Goal: Task Accomplishment & Management: Manage account settings

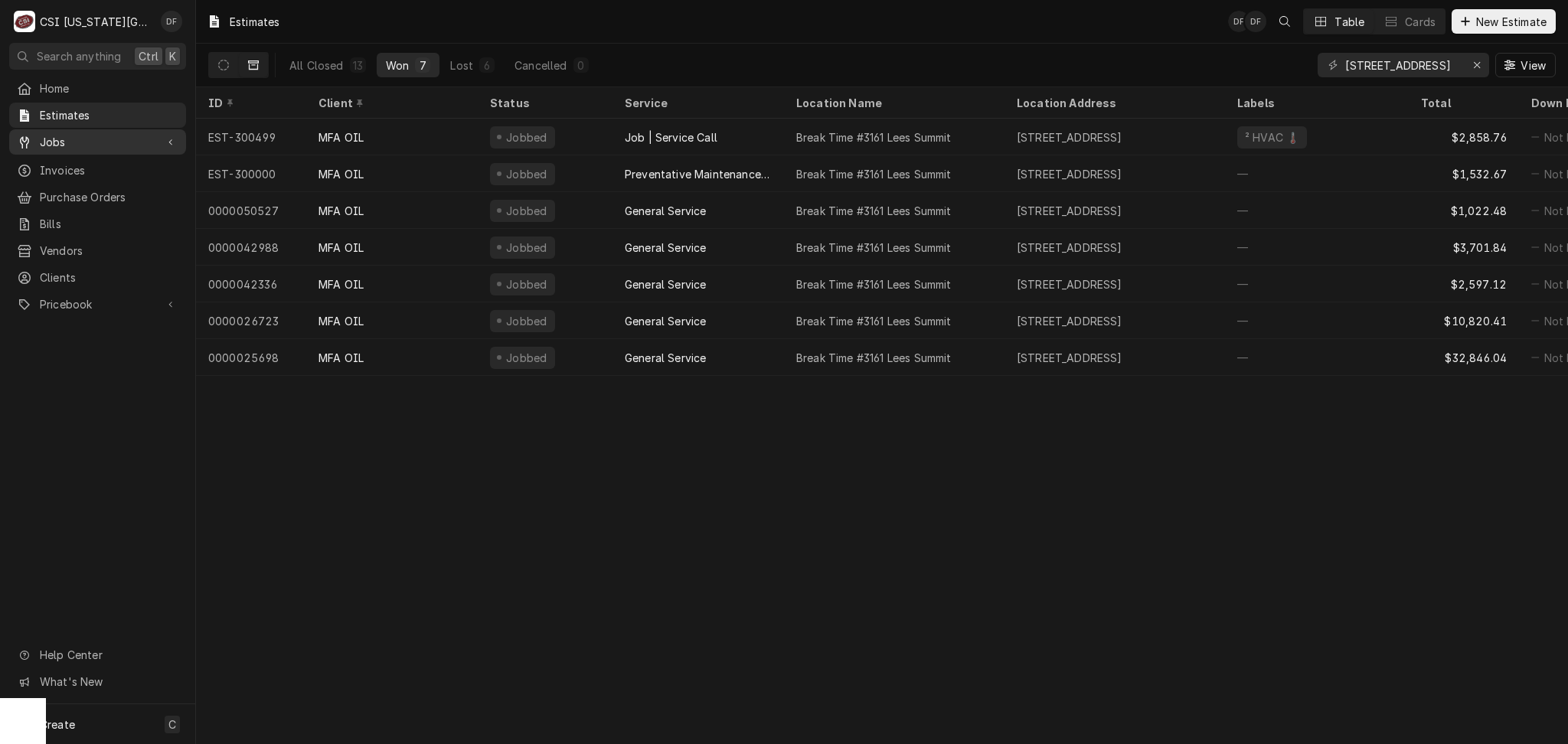
click at [84, 140] on span "Jobs" at bounding box center [97, 142] width 115 height 16
click at [90, 164] on span "Jobs" at bounding box center [109, 169] width 139 height 16
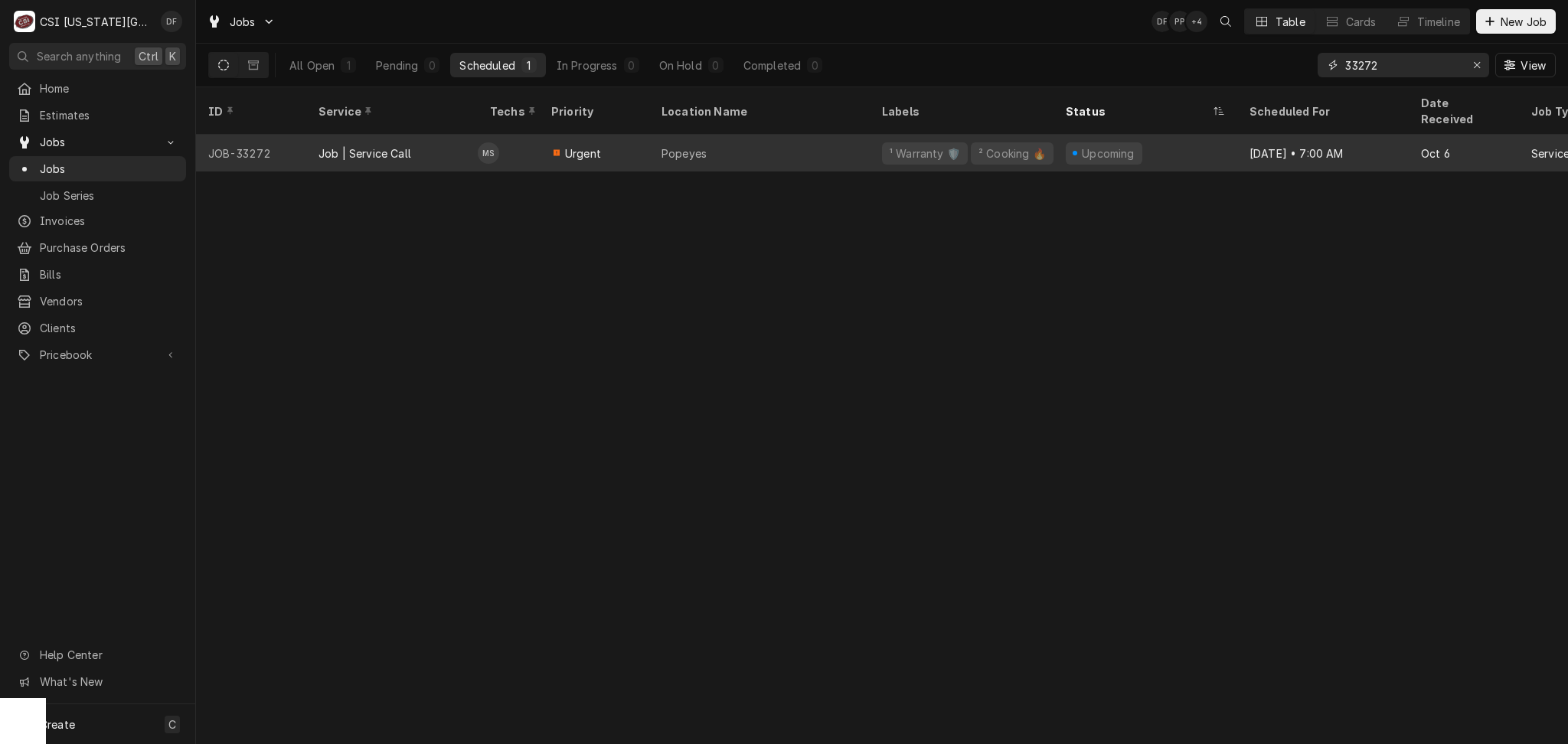
drag, startPoint x: 1379, startPoint y: 65, endPoint x: 1325, endPoint y: 149, distance: 99.9
click at [1319, 70] on div "33272" at bounding box center [1403, 65] width 172 height 24
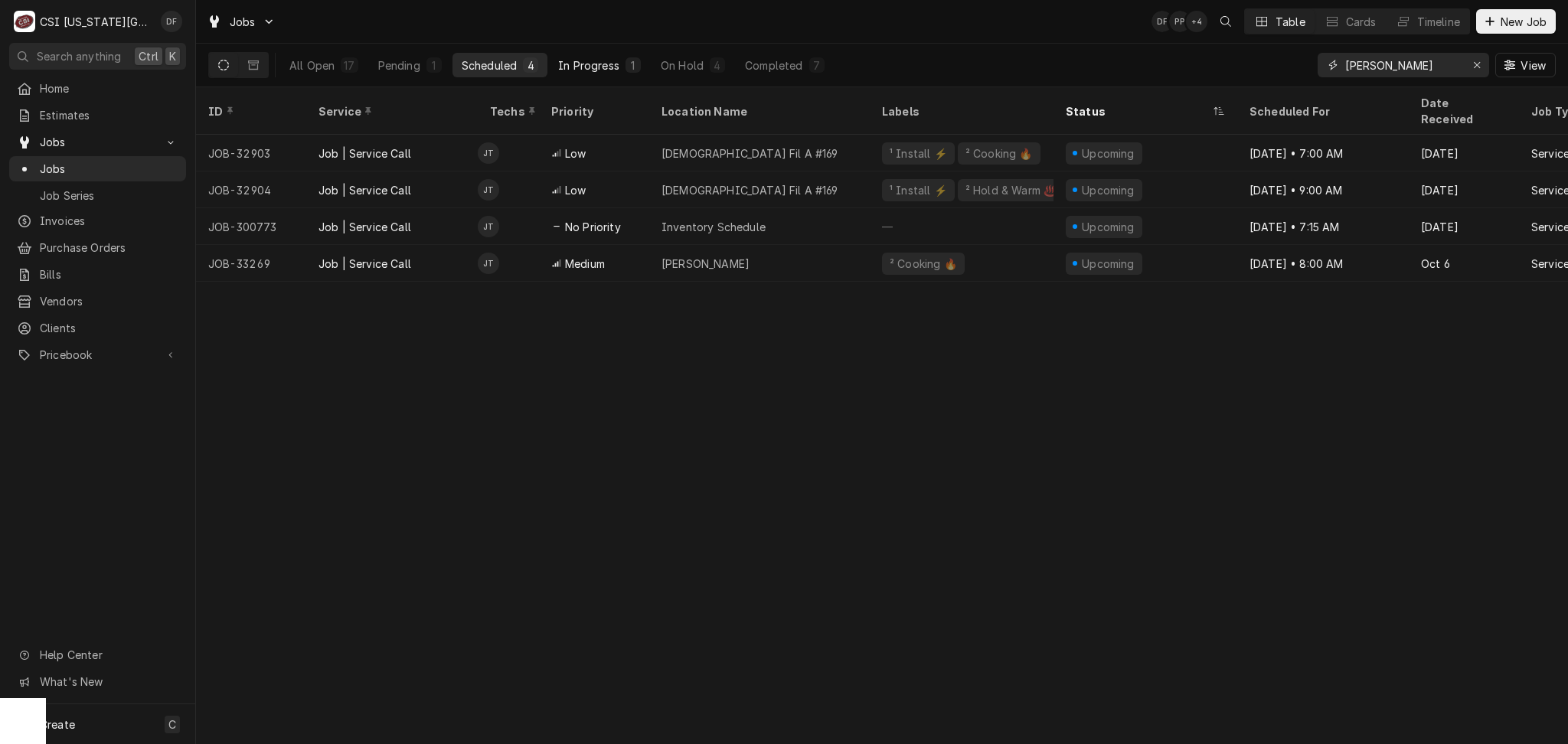
type input "[PERSON_NAME]"
click at [622, 60] on button "In Progress 1" at bounding box center [598, 65] width 101 height 24
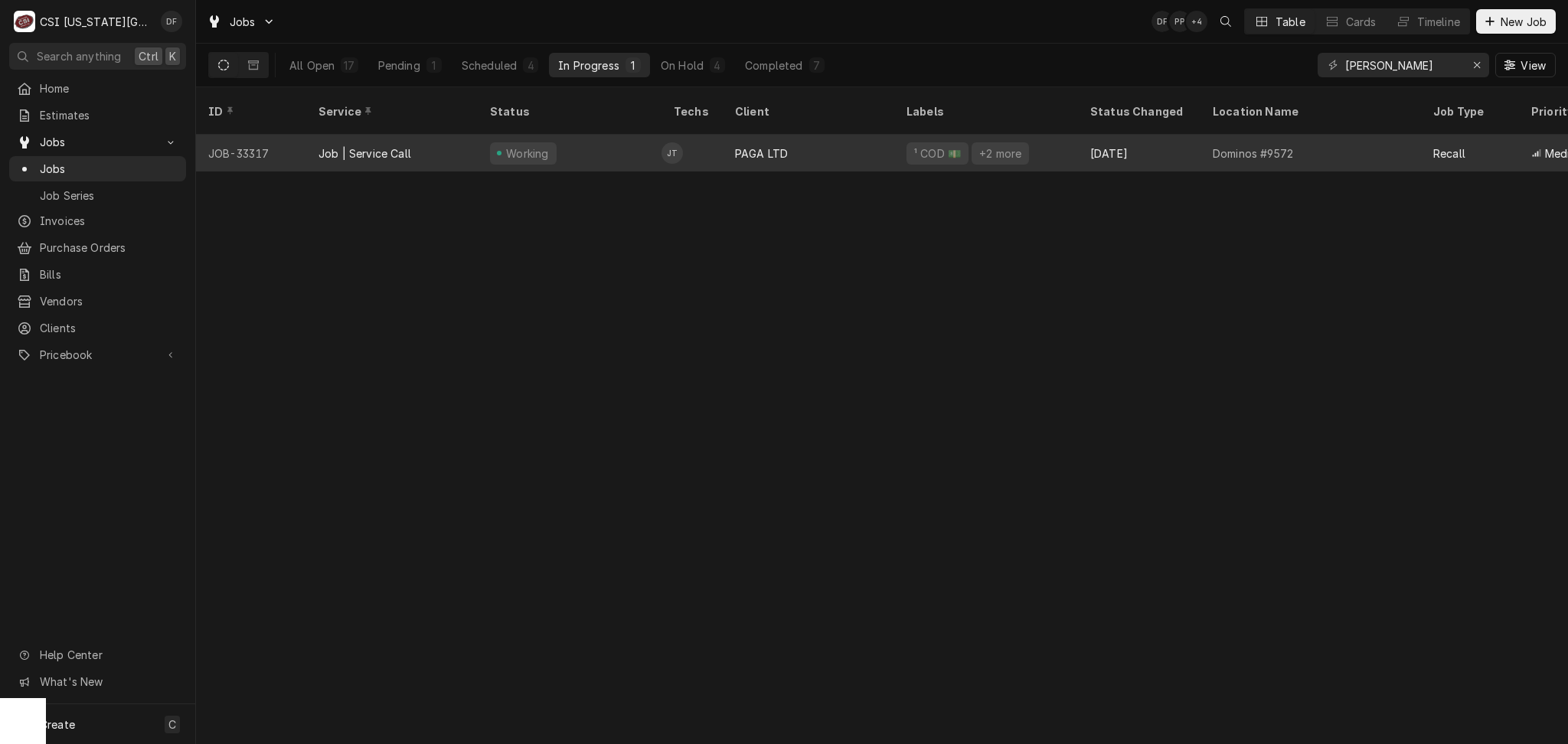
click at [691, 142] on td "JT" at bounding box center [692, 153] width 61 height 37
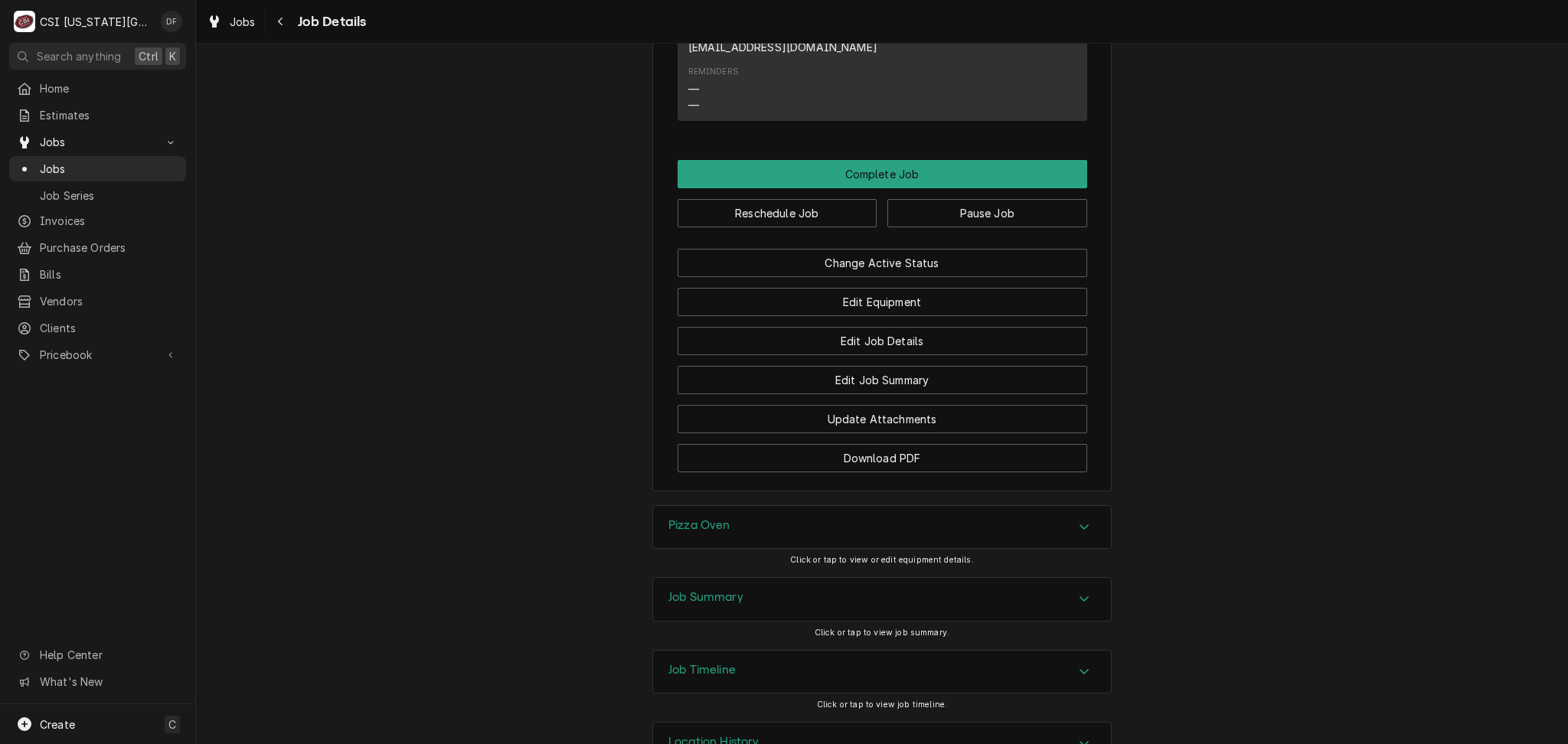
scroll to position [1838, 0]
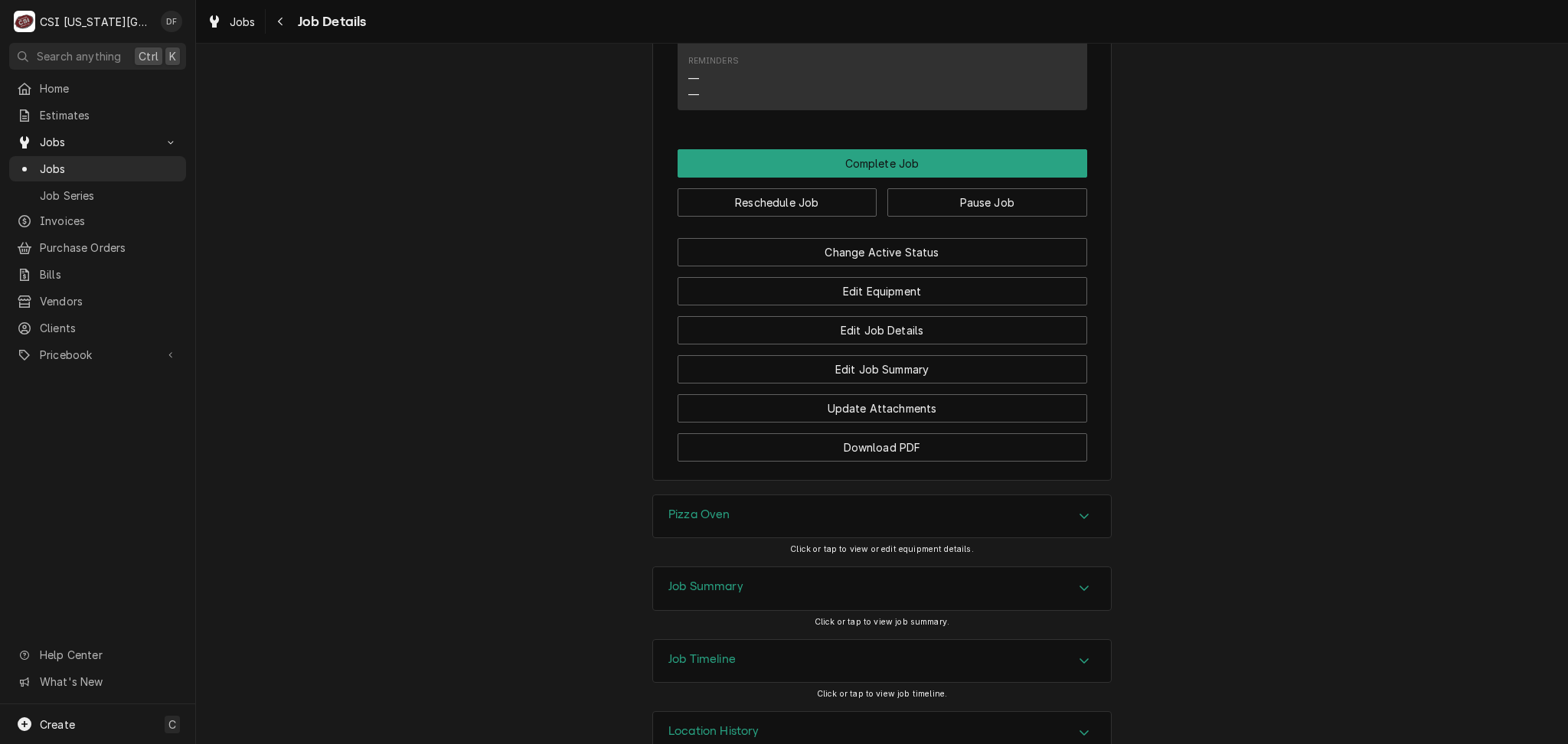
drag, startPoint x: 728, startPoint y: 525, endPoint x: 738, endPoint y: 531, distance: 11.7
click at [732, 525] on div "Pizza Oven" at bounding box center [881, 516] width 457 height 43
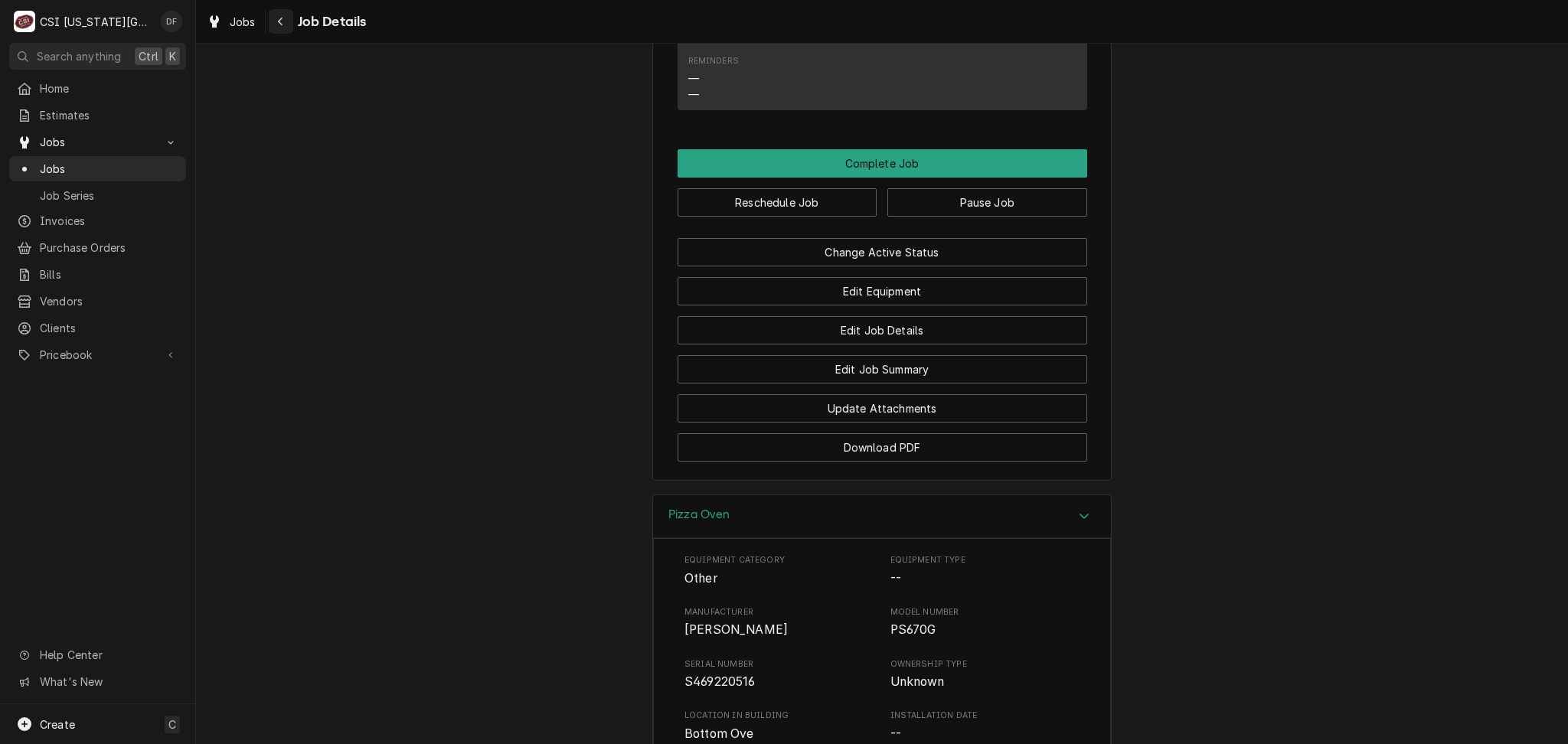
click at [277, 25] on icon "Navigate back" at bounding box center [281, 21] width 7 height 10
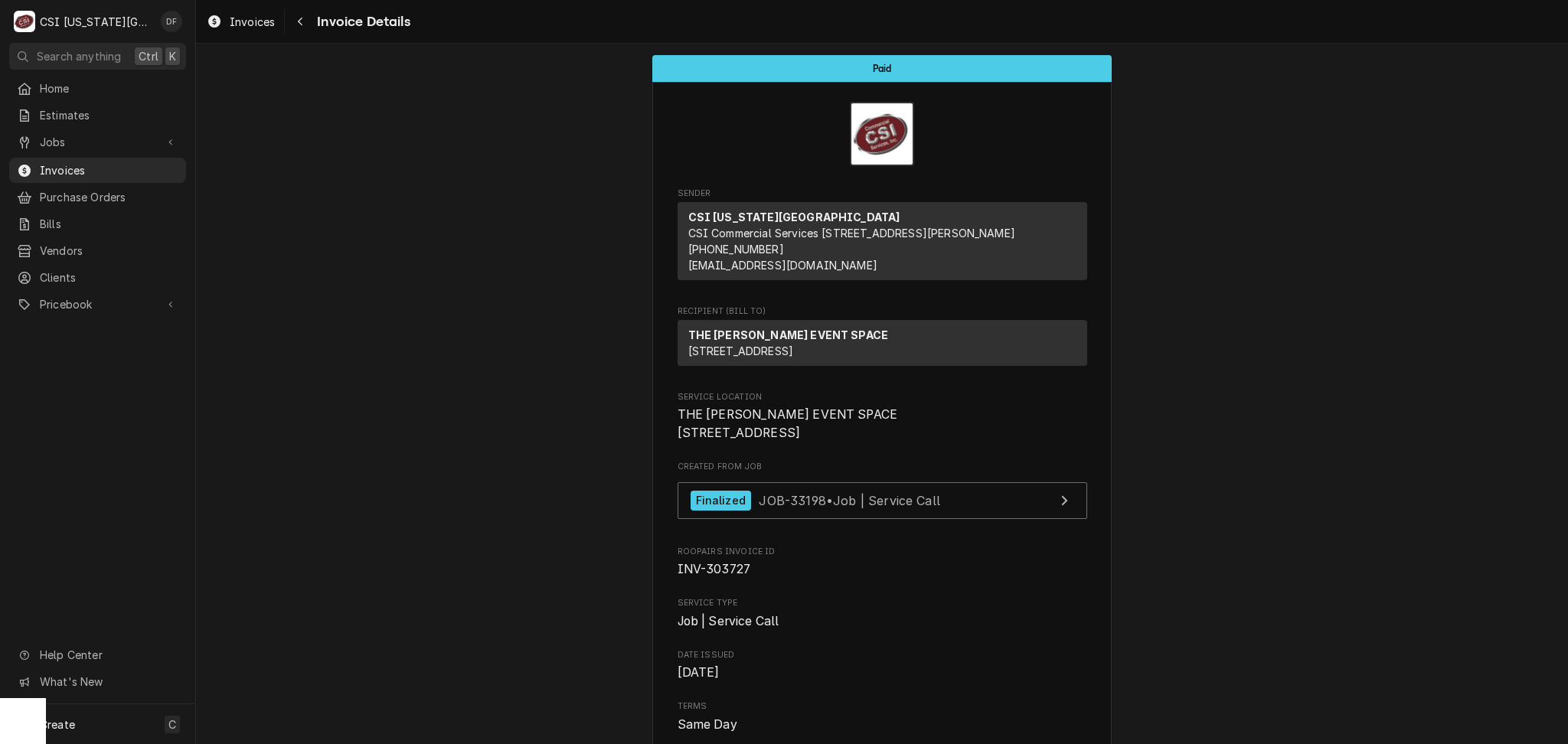
scroll to position [102, 0]
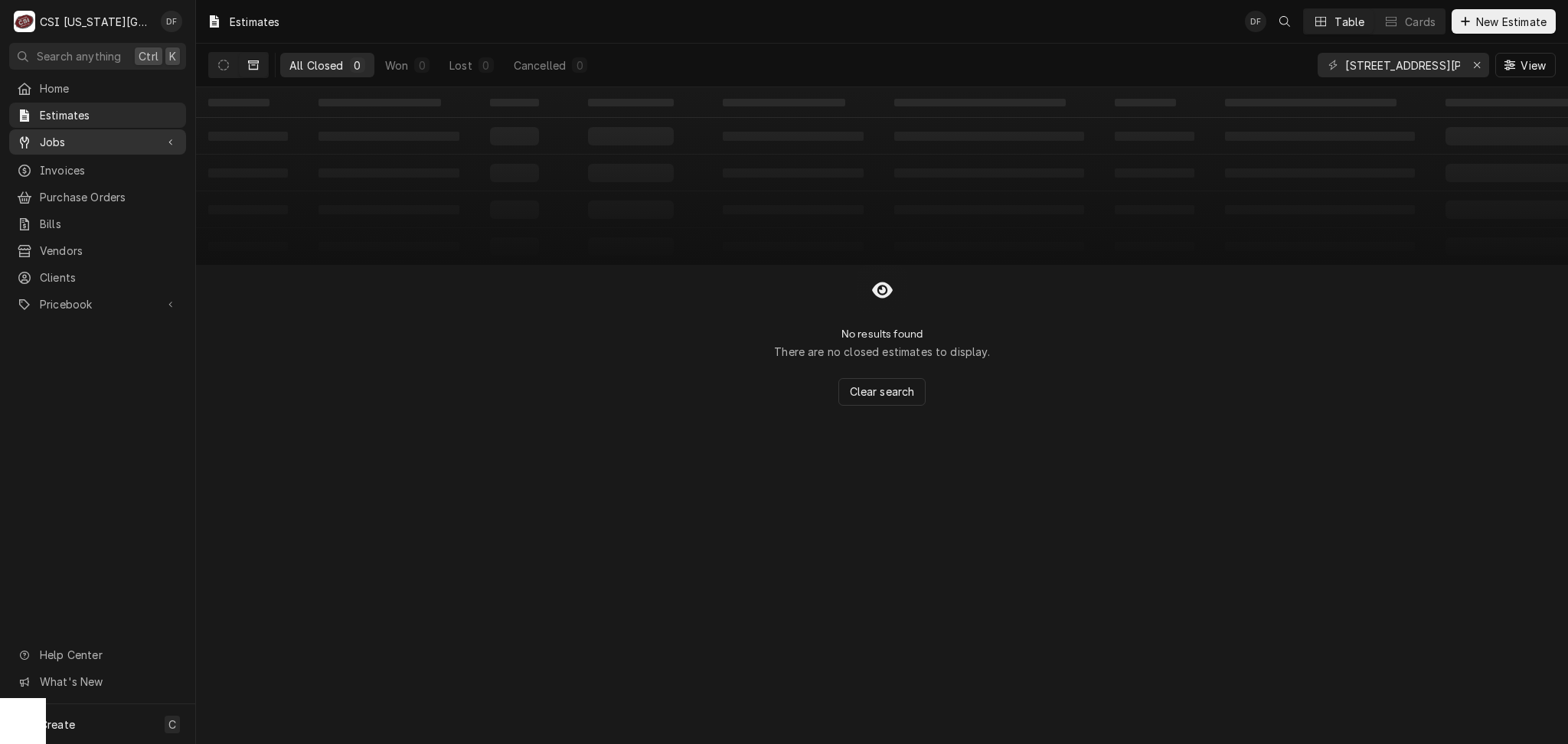
click at [117, 136] on span "Jobs" at bounding box center [97, 142] width 115 height 16
click at [108, 165] on span "Jobs" at bounding box center [109, 169] width 139 height 16
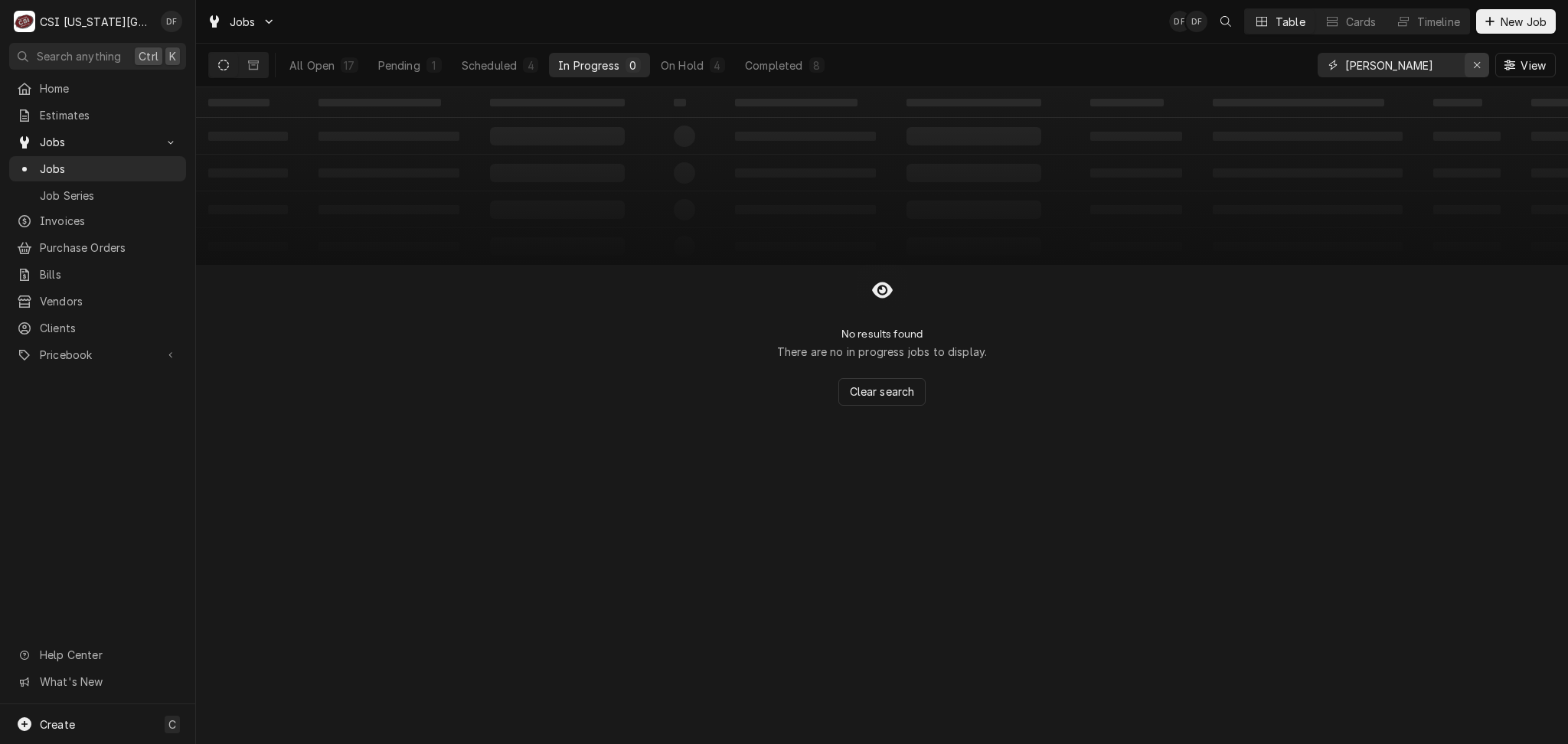
click at [1478, 66] on icon "Erase input" at bounding box center [1477, 65] width 8 height 10
click at [525, 68] on div "1" at bounding box center [528, 65] width 9 height 16
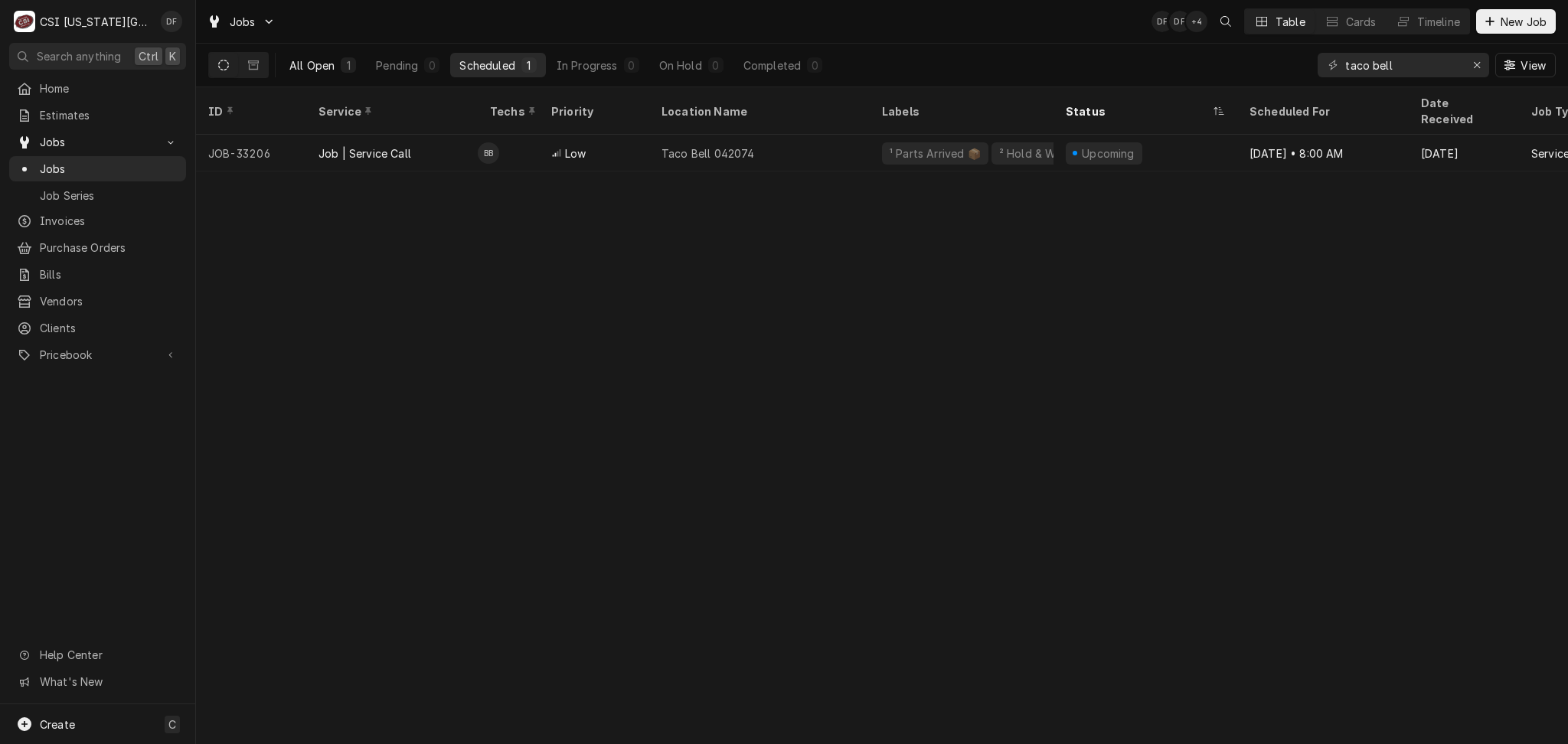
click at [336, 74] on button "All Open 1" at bounding box center [322, 65] width 85 height 24
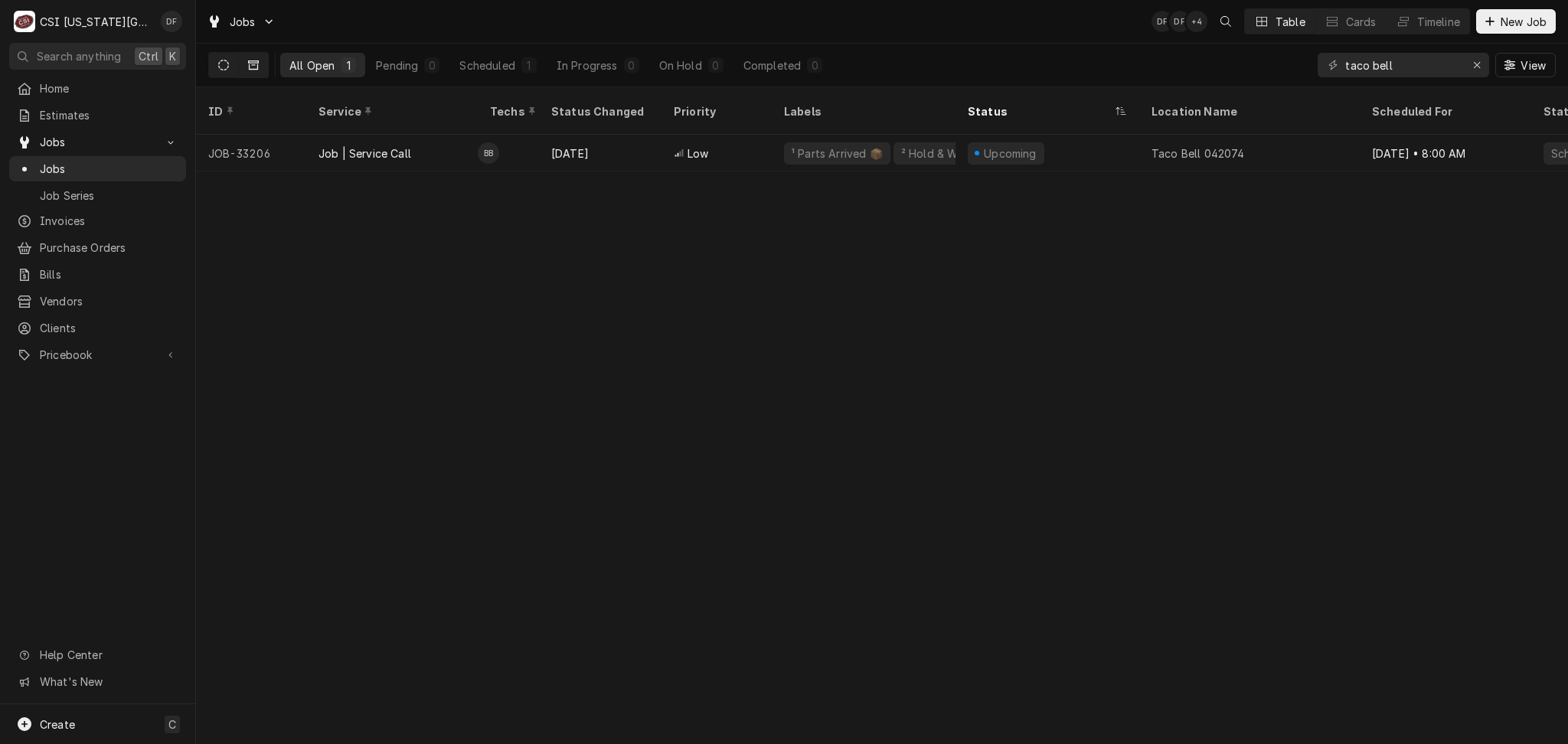
click at [252, 70] on icon "Dynamic Content Wrapper" at bounding box center [252, 65] width 10 height 10
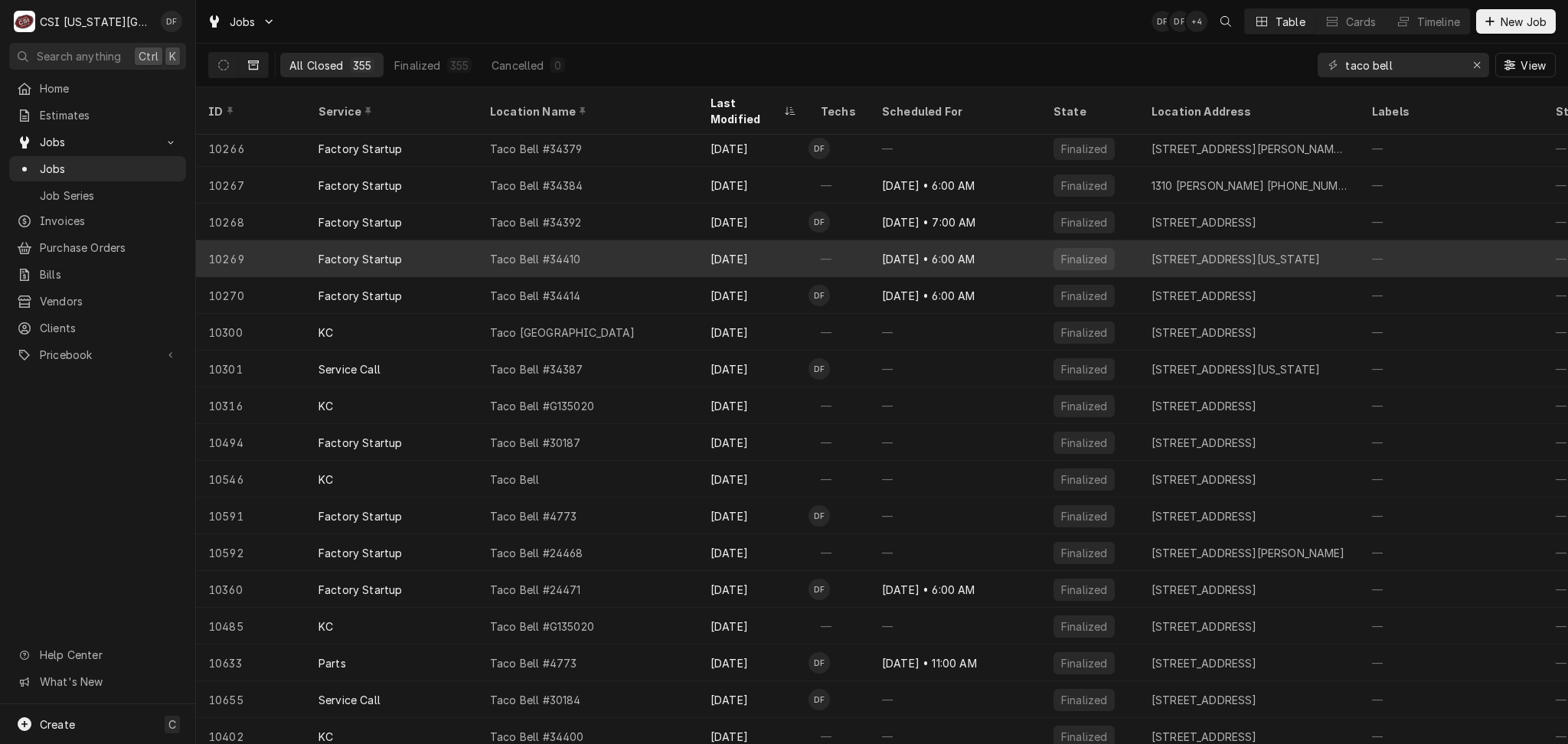
scroll to position [454, 0]
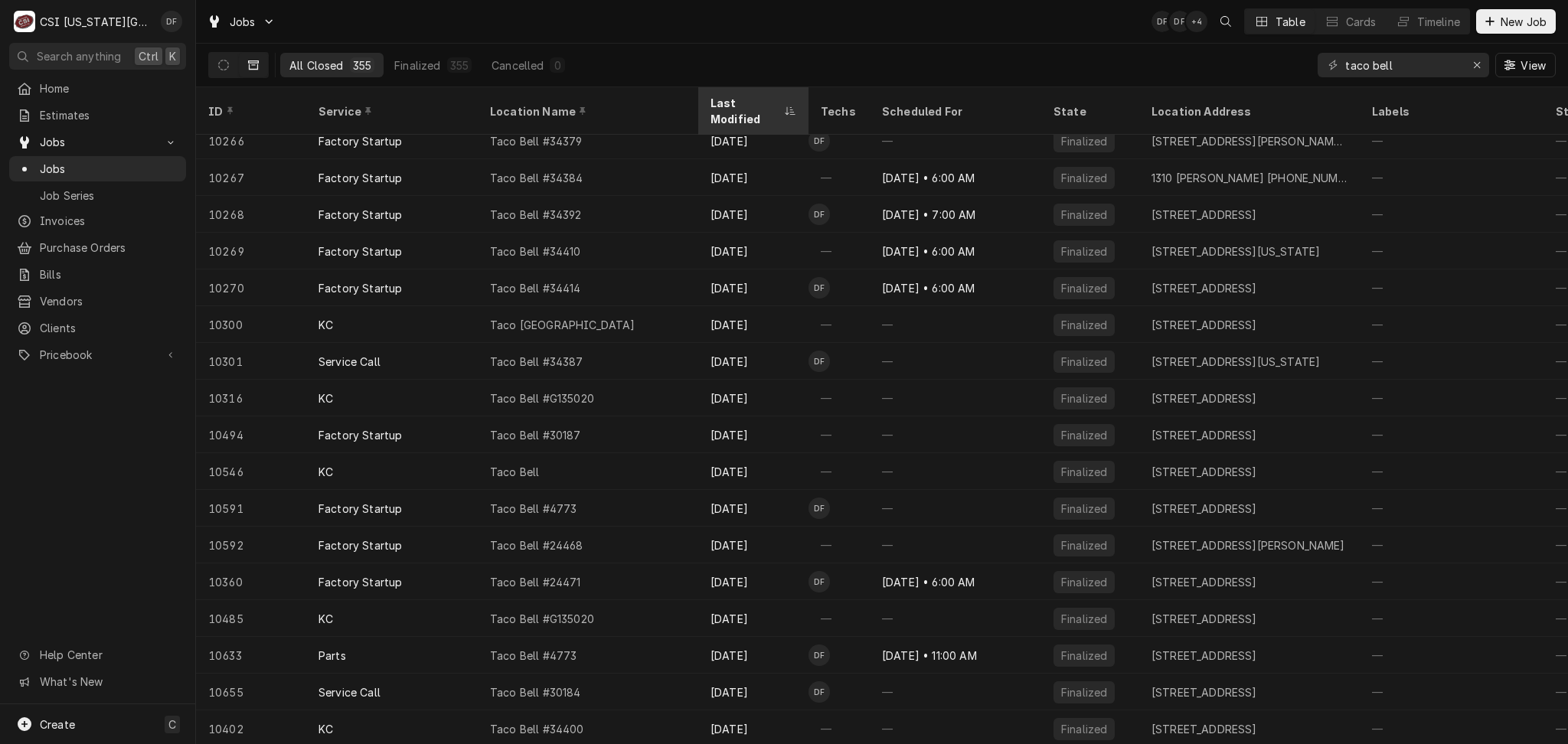
click at [774, 98] on div "Last Modified" at bounding box center [745, 111] width 70 height 32
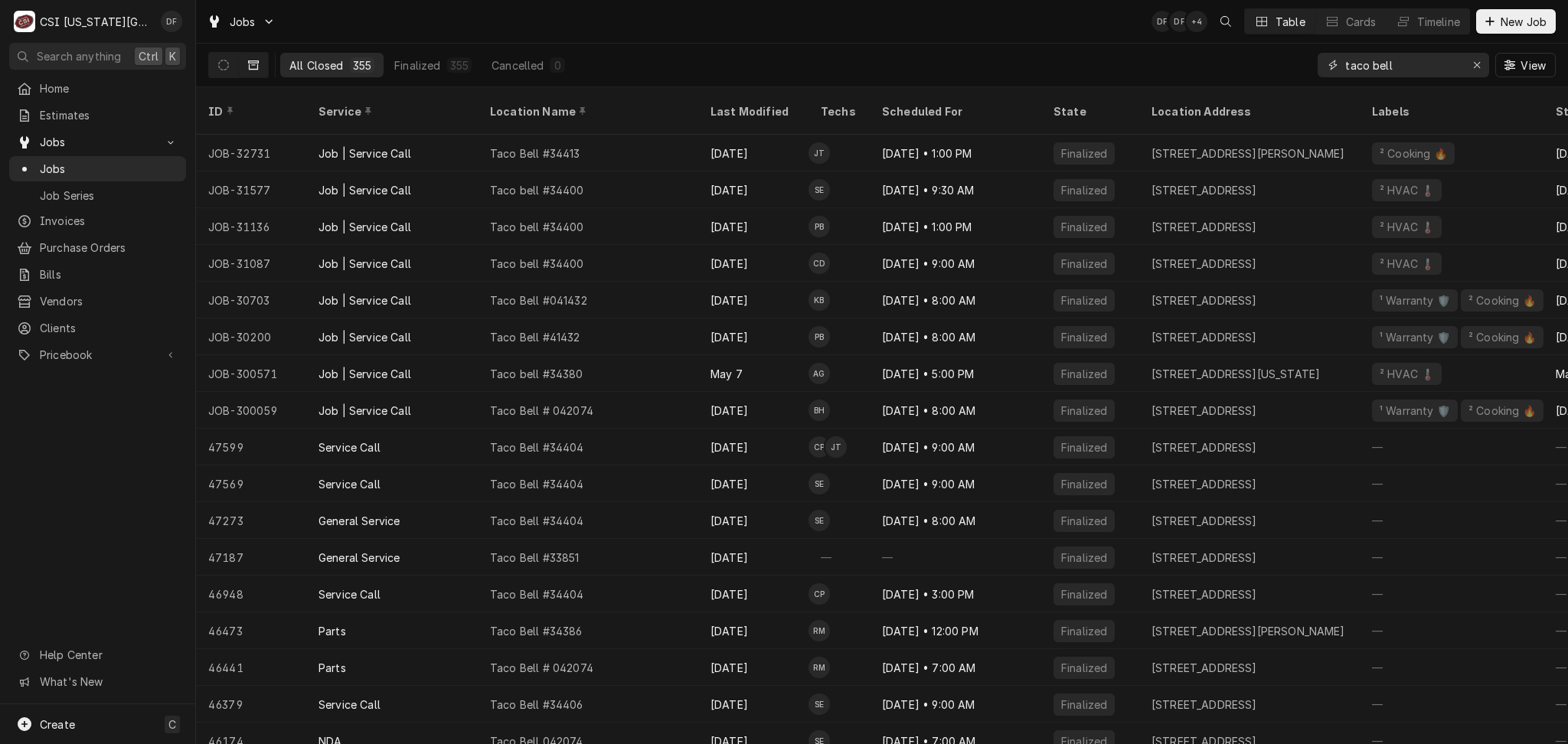
click at [1415, 61] on input "taco bell" at bounding box center [1402, 65] width 115 height 24
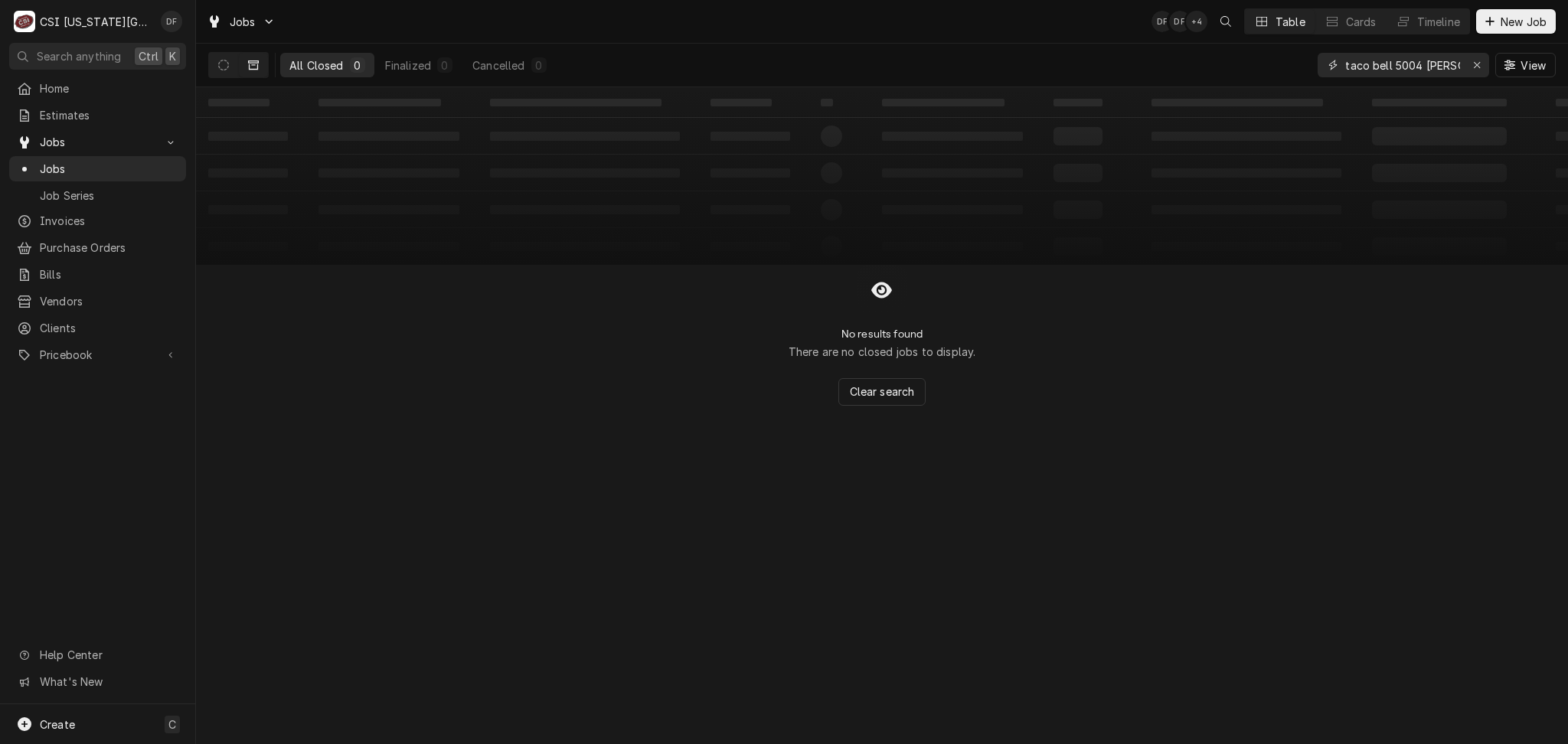
drag, startPoint x: 1391, startPoint y: 66, endPoint x: 1315, endPoint y: 72, distance: 76.2
click at [1315, 72] on div "All Closed 0 Finalized 0 Cancelled 0 taco bell 5004 roe View" at bounding box center [882, 65] width 1347 height 43
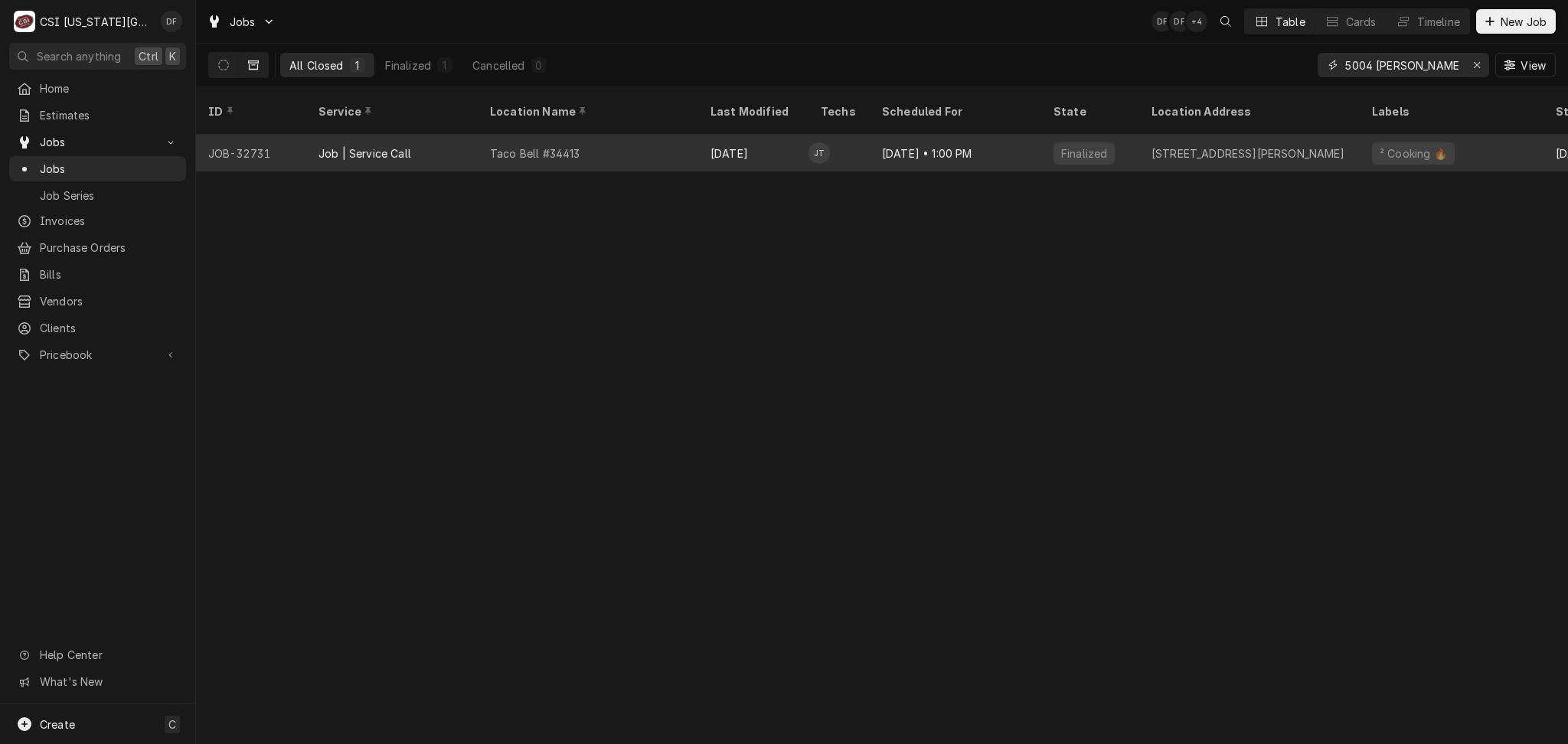
type input "5004 roe"
click at [781, 138] on div "Oct 5" at bounding box center [753, 153] width 111 height 37
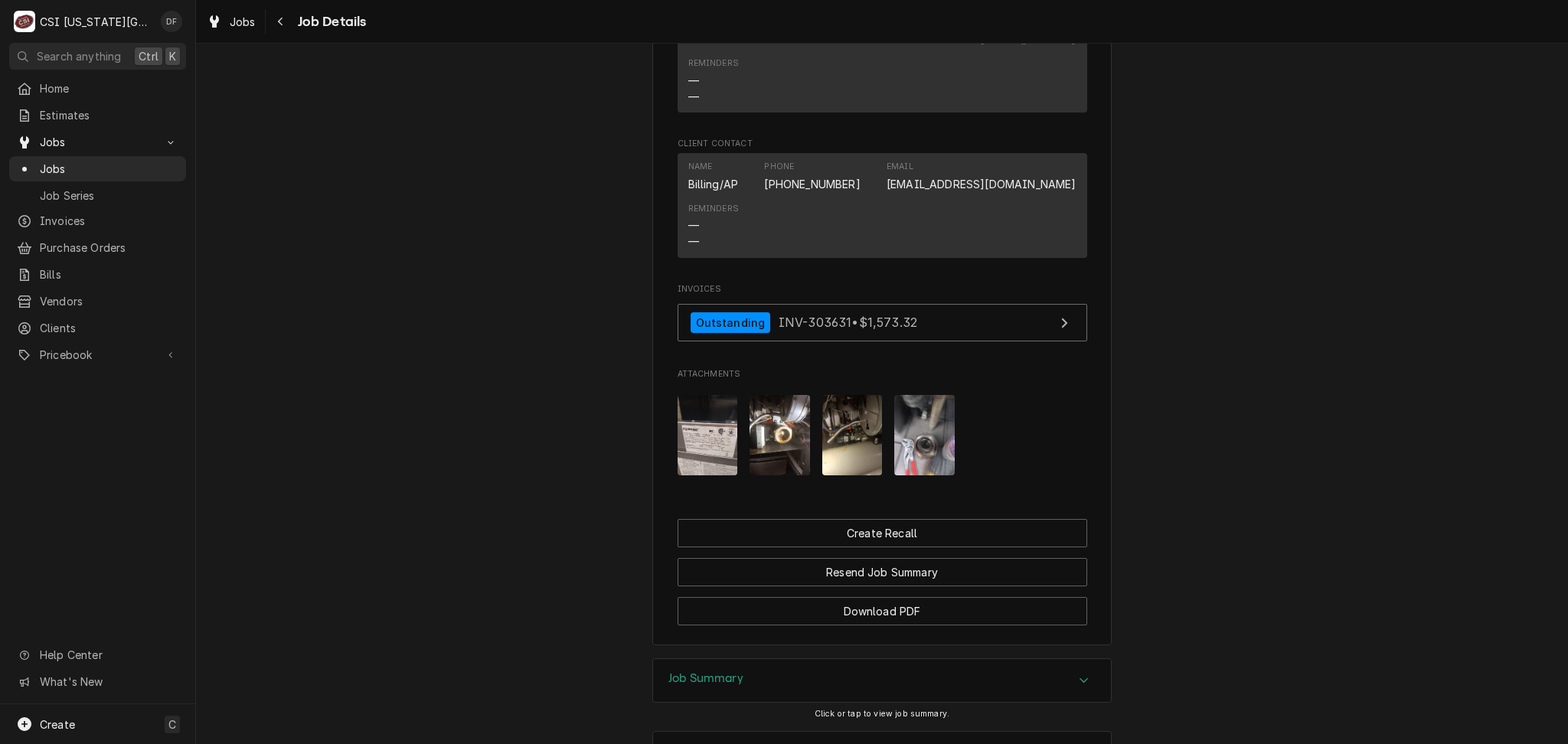
scroll to position [1390, 0]
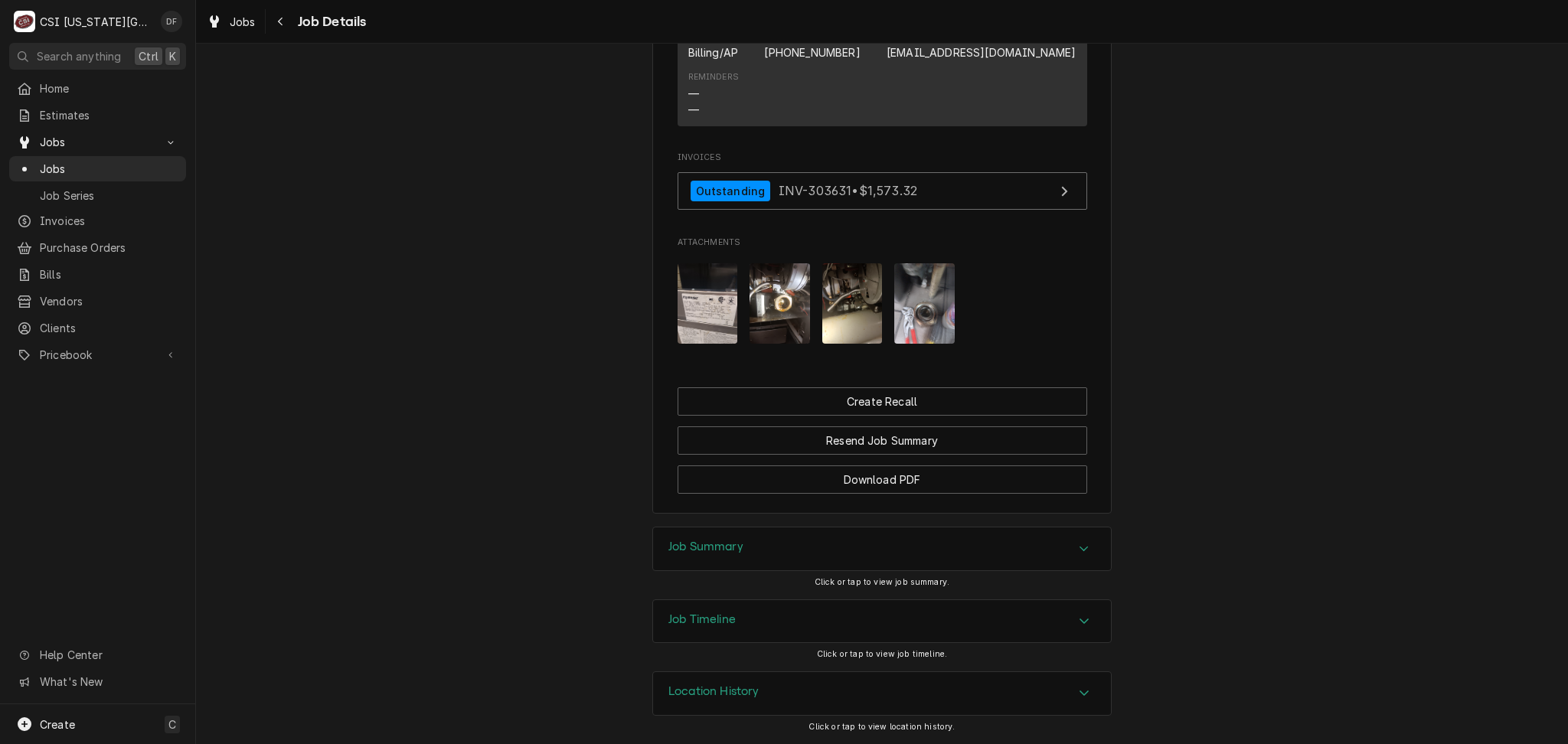
click at [831, 562] on div "Job Summary" at bounding box center [881, 549] width 457 height 43
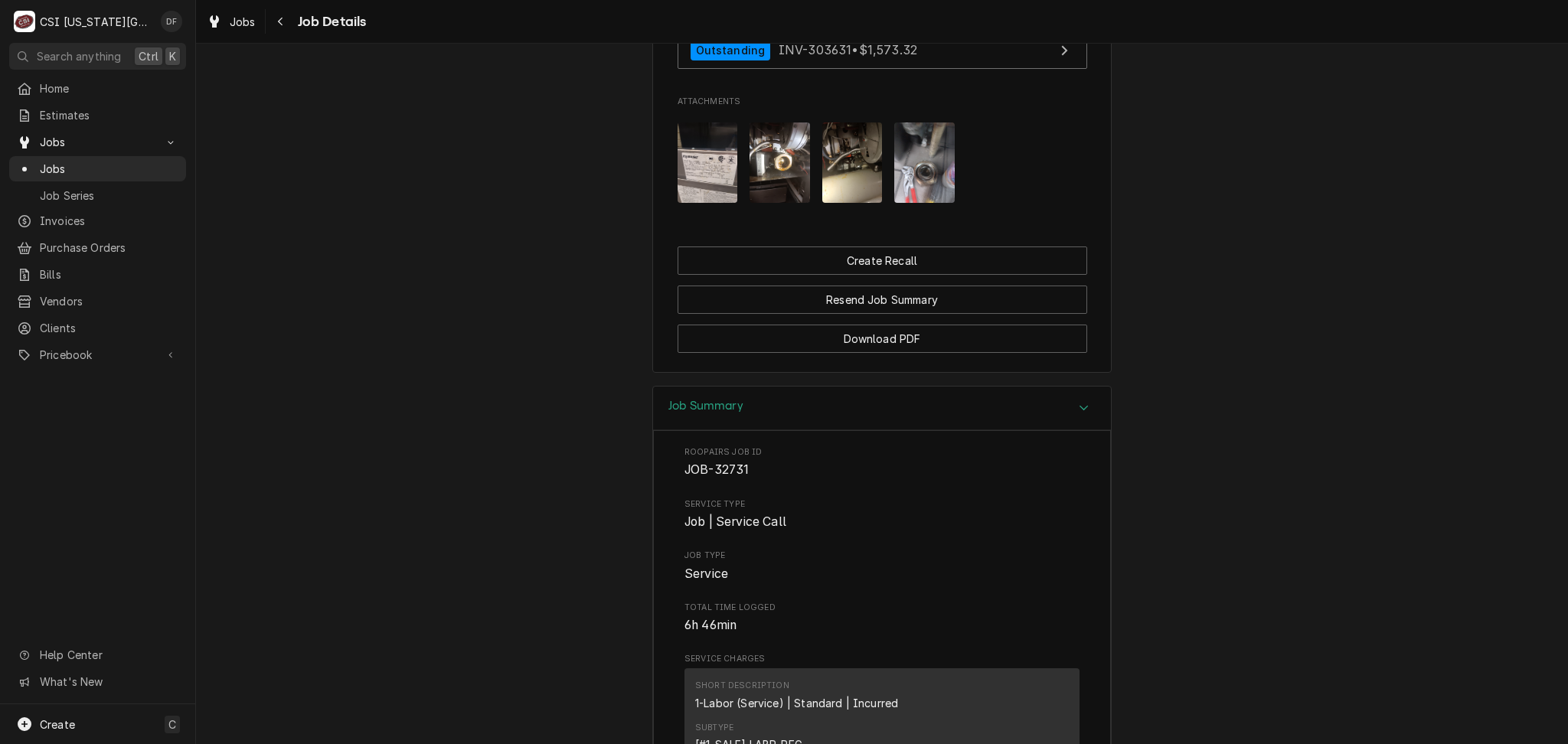
scroll to position [1273, 0]
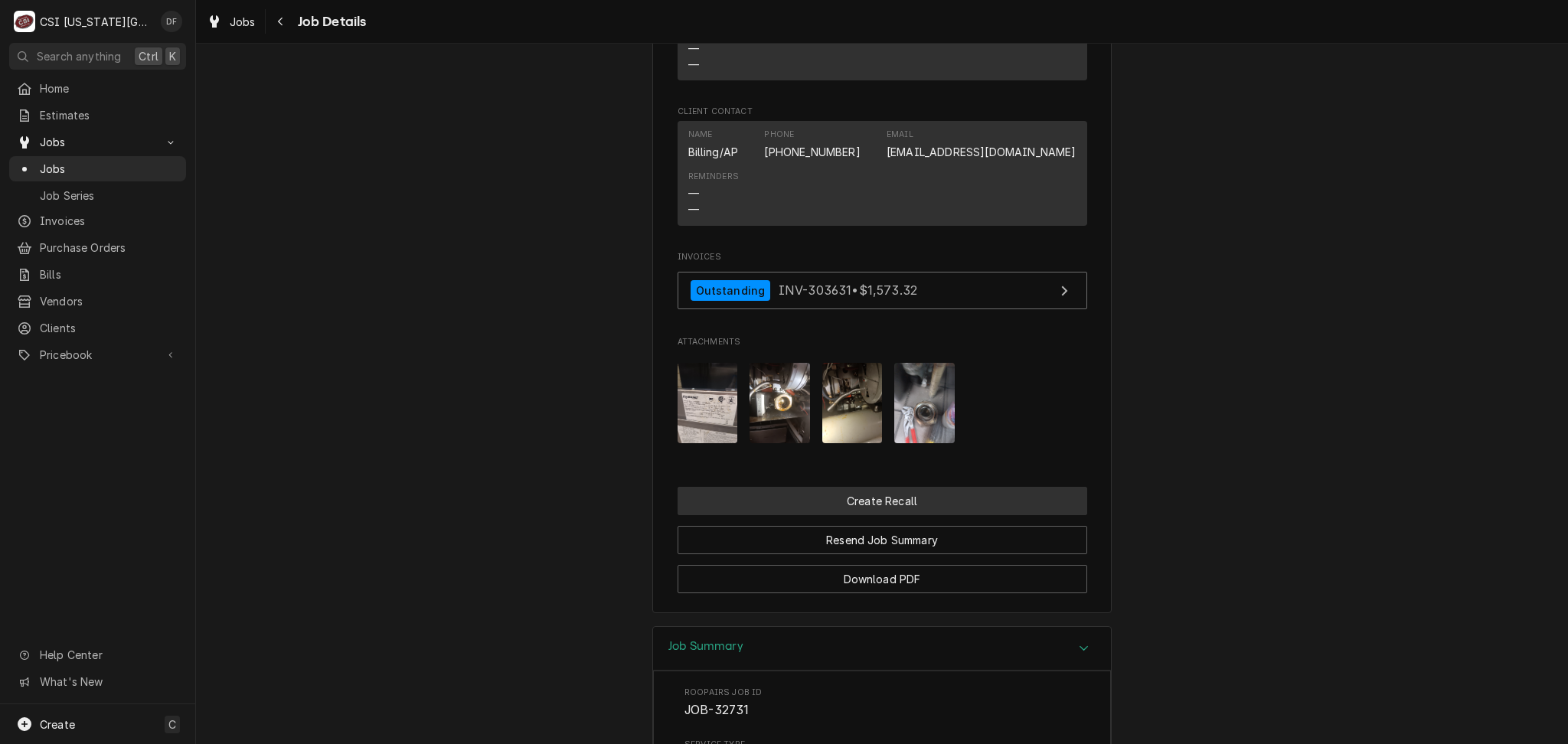
click at [909, 516] on button "Create Recall" at bounding box center [882, 501] width 410 height 28
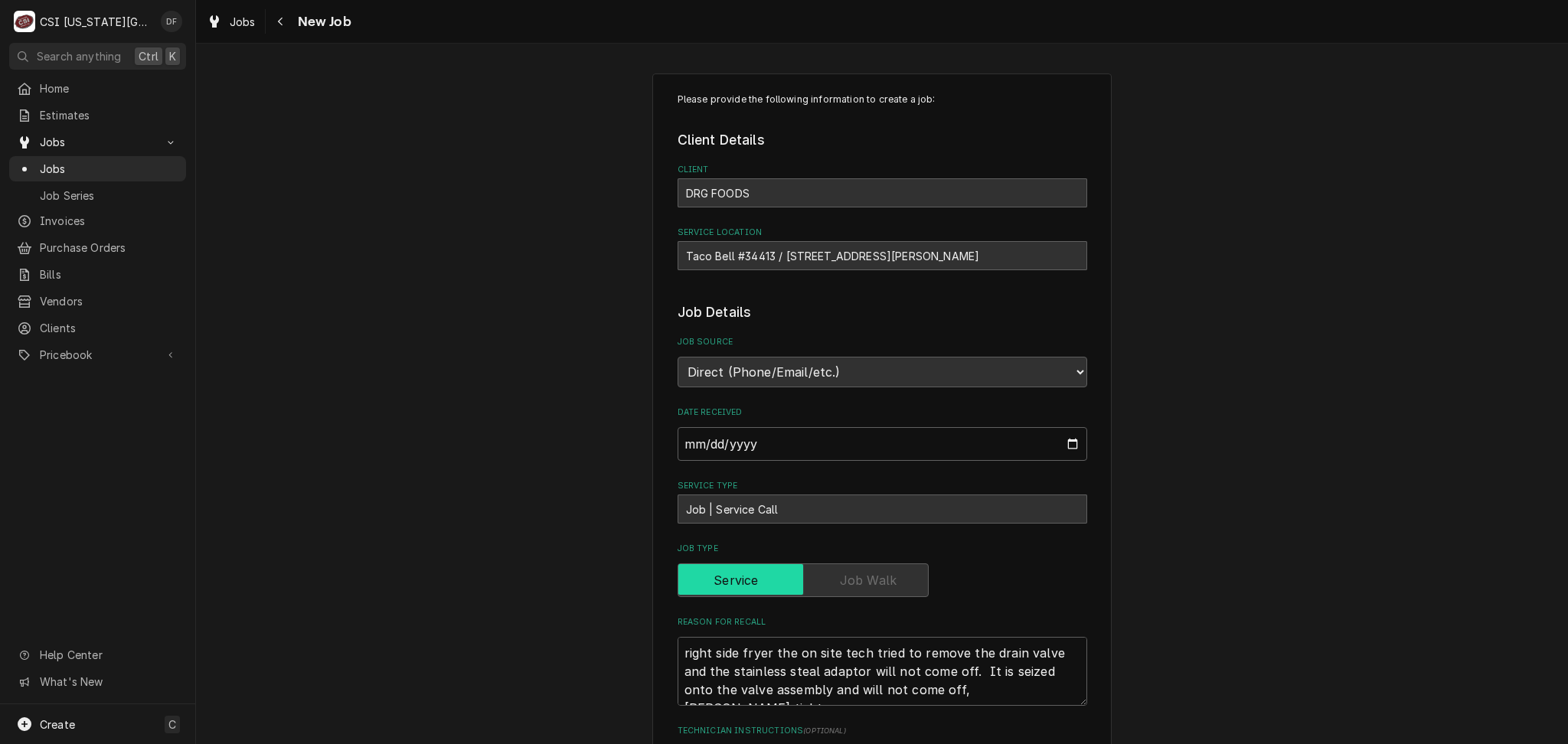
type textarea "x"
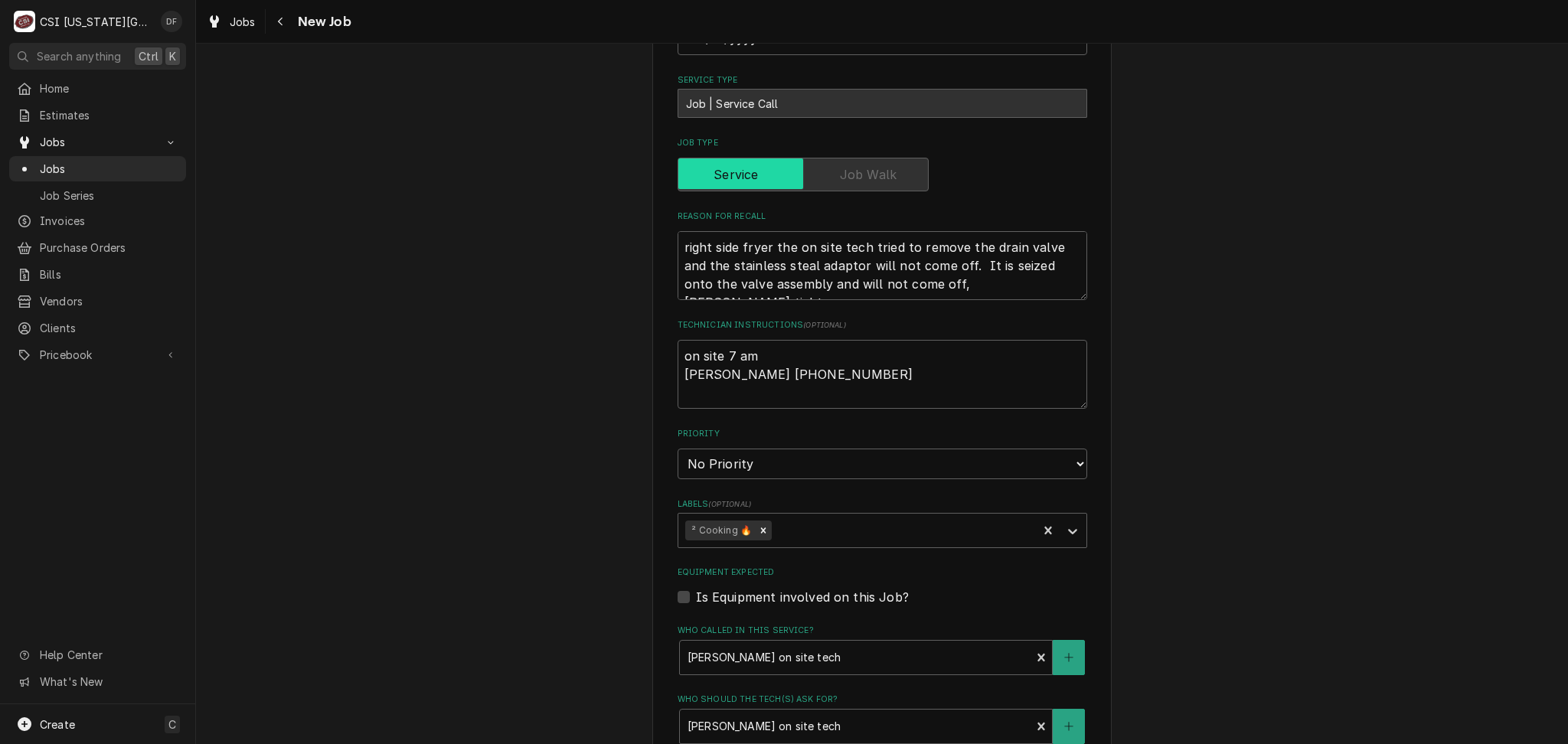
scroll to position [408, 0]
click at [793, 458] on select "No Priority Urgent High Medium Low" at bounding box center [882, 462] width 410 height 31
select select "2"
click at [678, 446] on select "No Priority Urgent High Medium Low" at bounding box center [882, 462] width 410 height 31
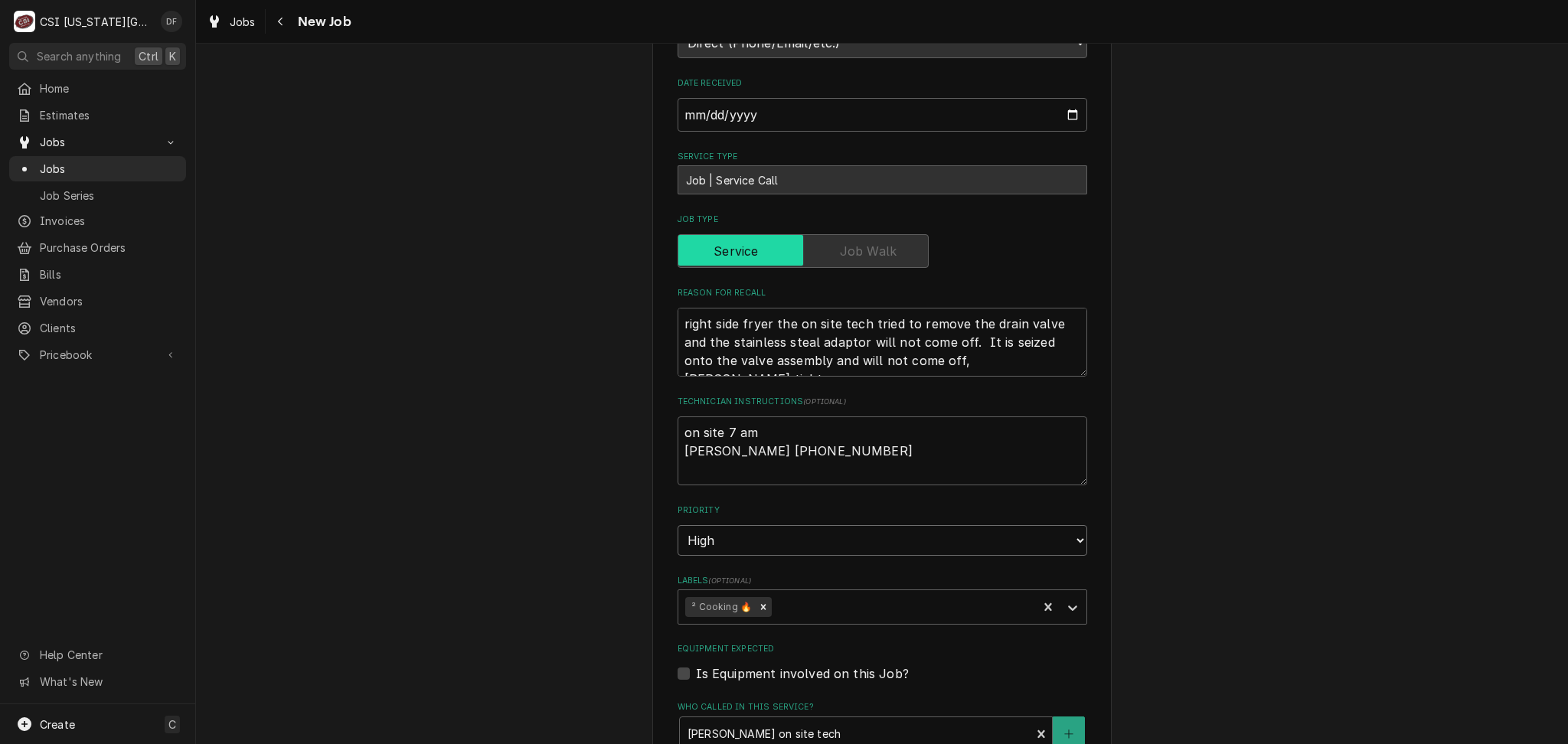
scroll to position [307, 0]
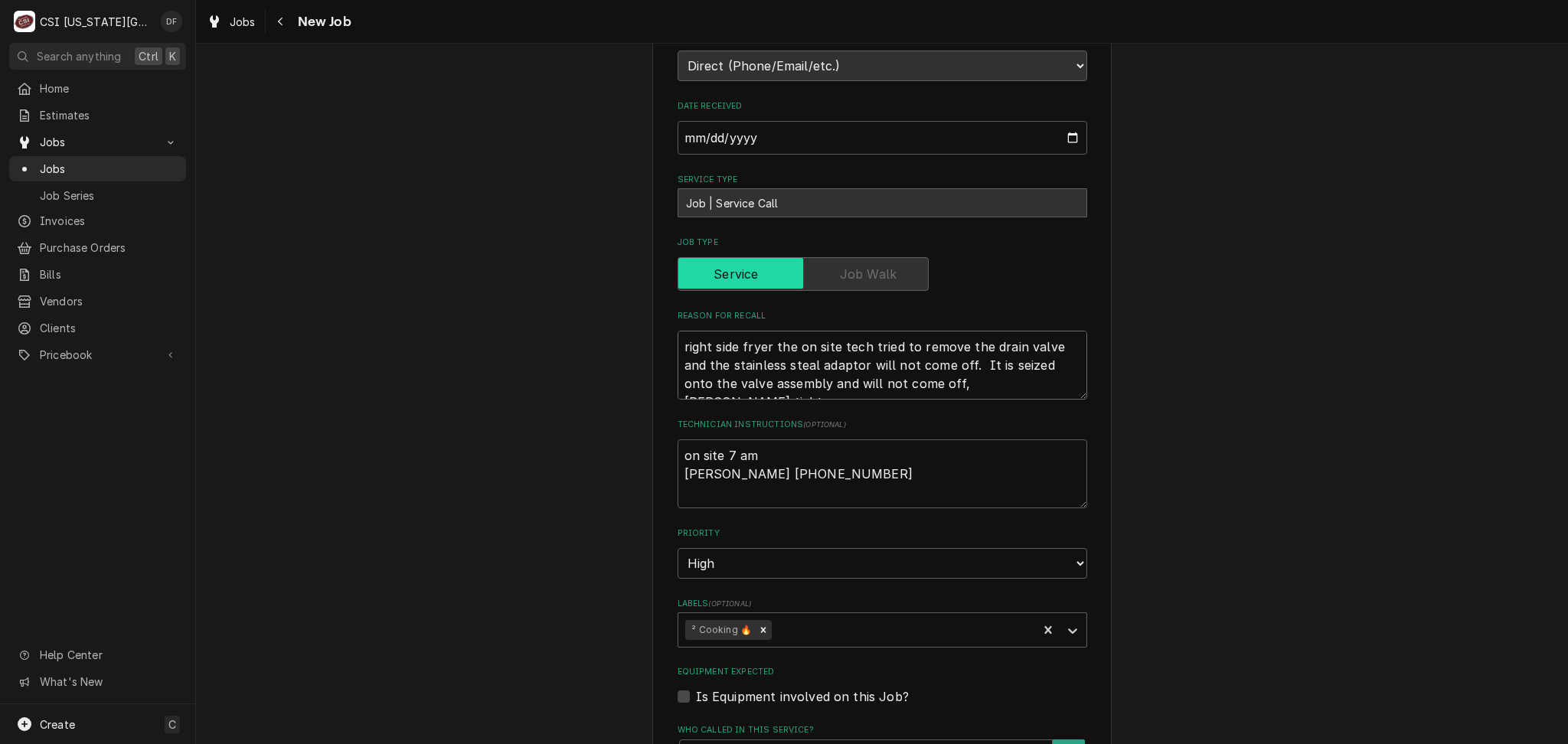
click at [678, 348] on textarea "right side fryer the on site tech tried to remove the drain valve and the stain…" at bounding box center [882, 365] width 410 height 69
type textarea "x"
type textarea "right side fryer the on site tech tried to remove the drain valve and the stain…"
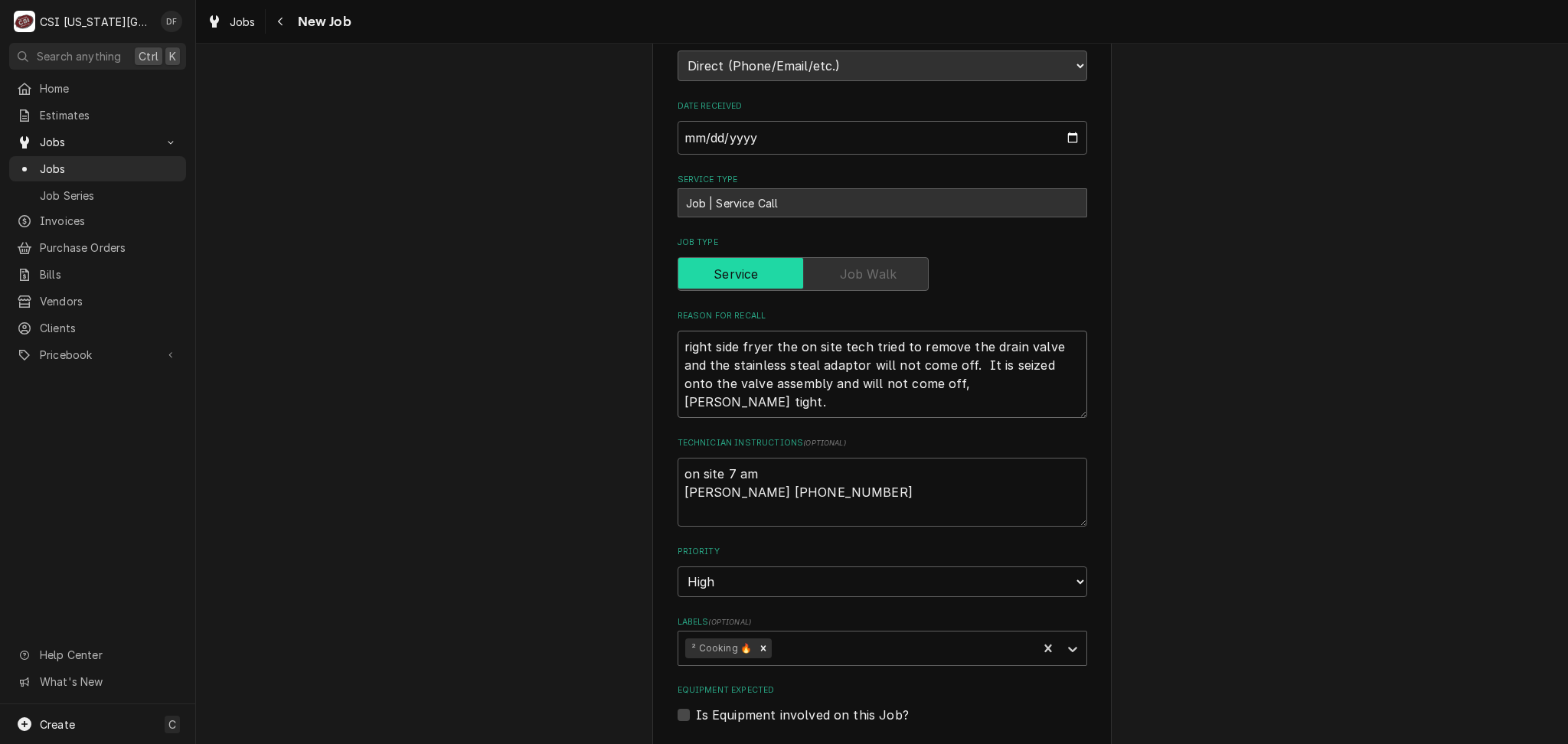
click at [705, 338] on textarea "right side fryer the on site tech tried to remove the drain valve and the stain…" at bounding box center [882, 374] width 410 height 87
type textarea "x"
type textarea "1 right side fryer the on site tech tried to remove the drain valve and the sta…"
type textarea "x"
type textarea "10 right side fryer the on site tech tried to remove the drain valve and the st…"
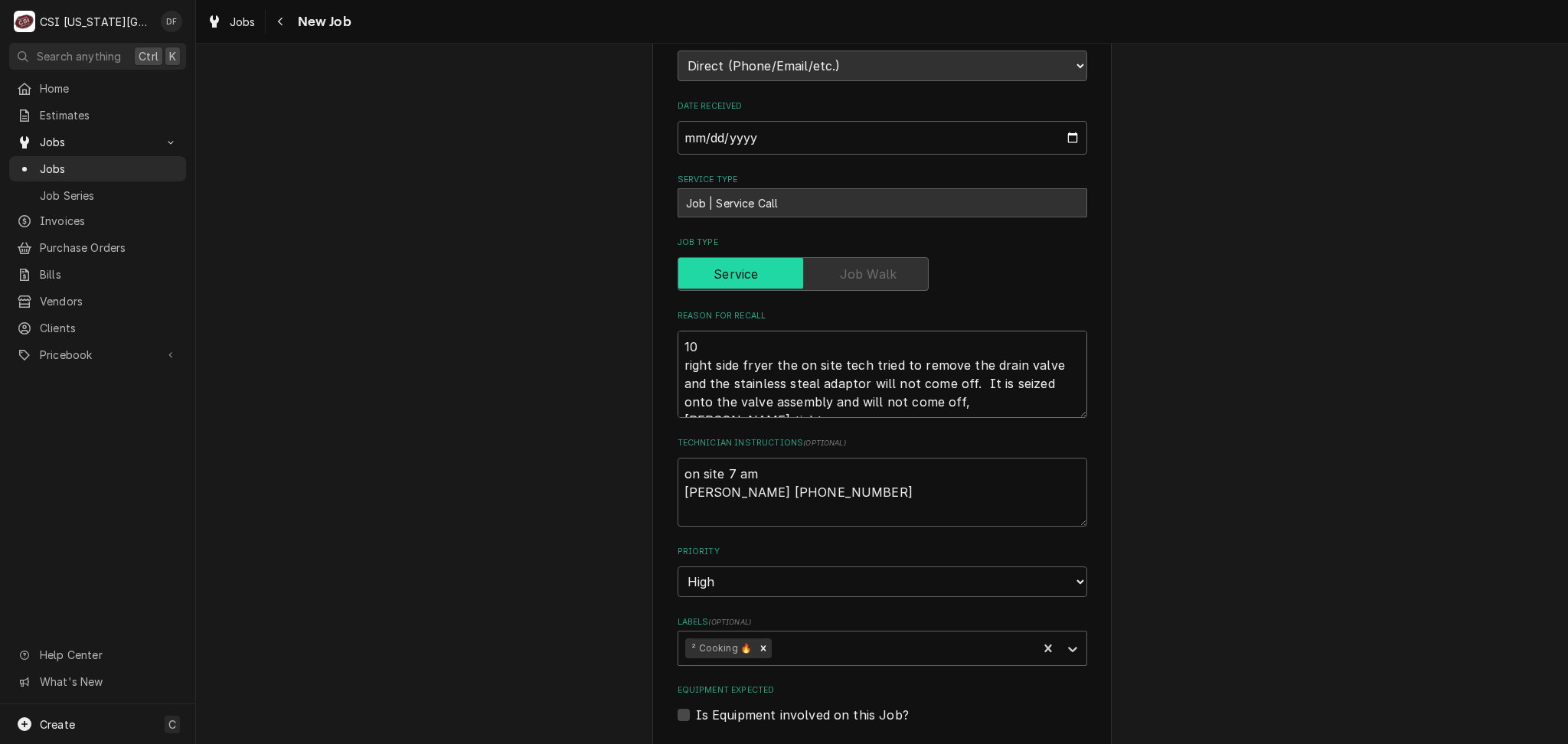
type textarea "x"
type textarea "10/ right side fryer the on site tech tried to remove the drain valve and the s…"
type textarea "x"
type textarea "10/8 right side fryer the on site tech tried to remove the drain valve and the …"
type textarea "x"
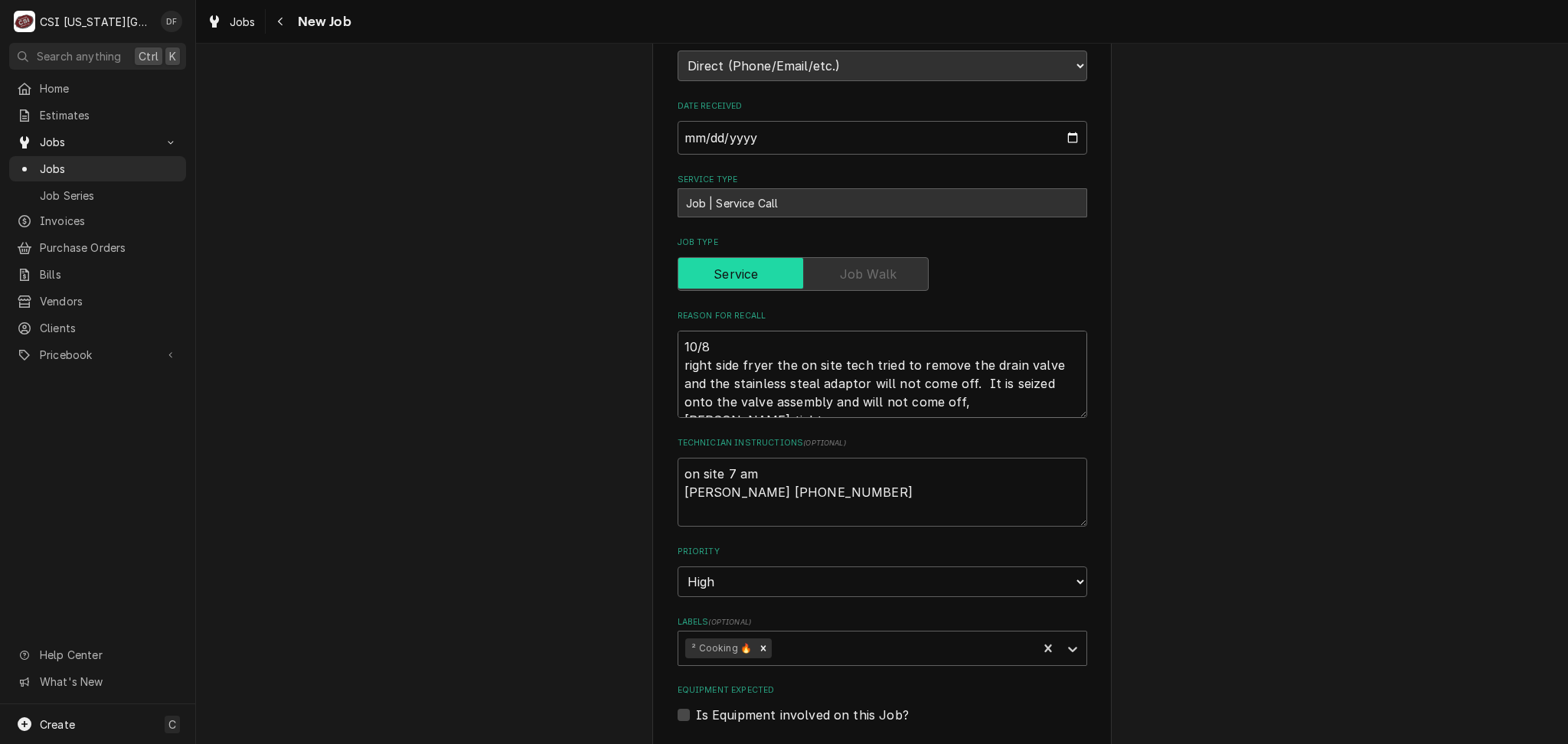
type textarea "10/8 right side fryer the on site tech tried to remove the drain valve and the …"
type textarea "x"
type textarea "10/8 D right side fryer the on site tech tried to remove the drain valve and th…"
type textarea "x"
type textarea "10/8 DF right side fryer the on site tech tried to remove the drain valve and t…"
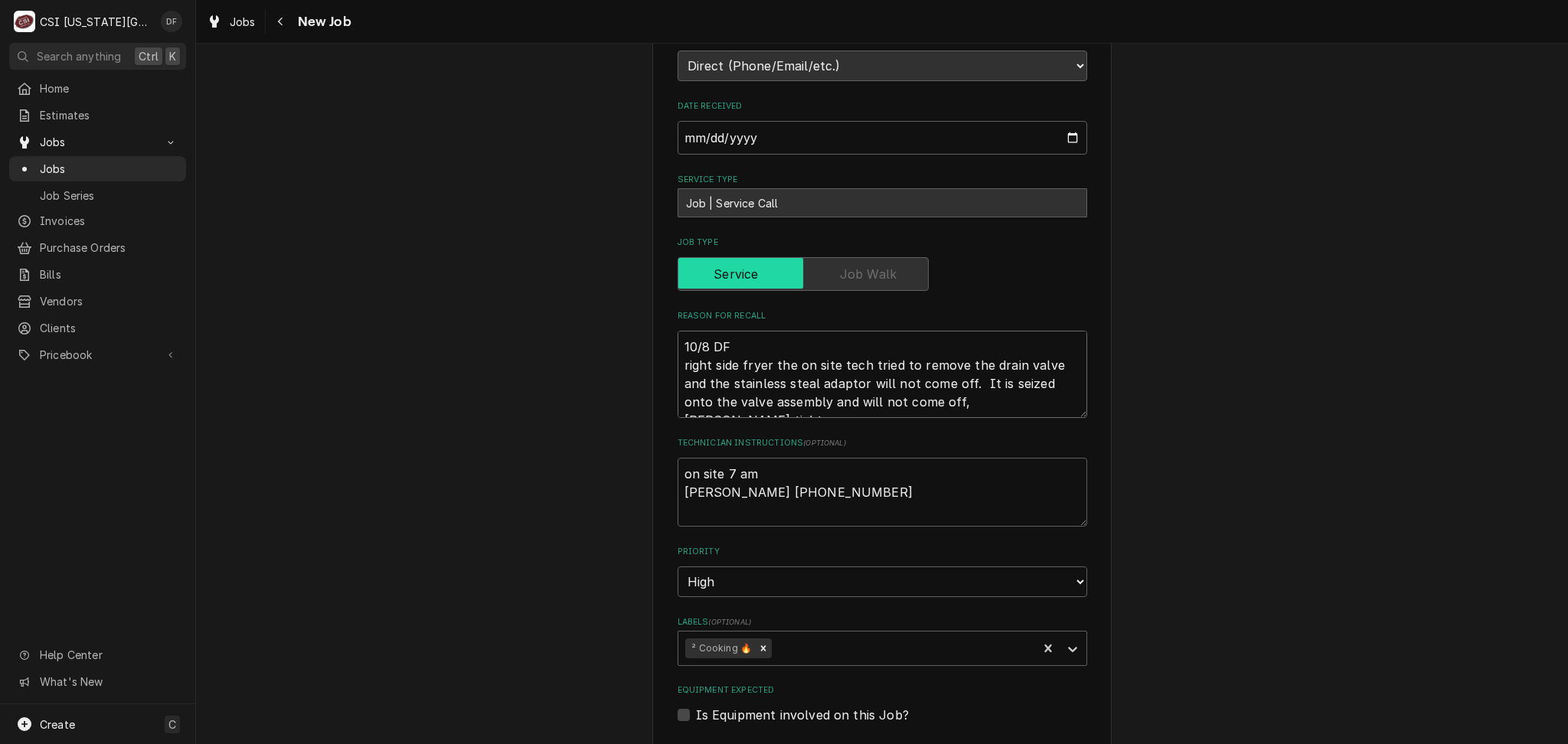
type textarea "x"
type textarea "10/8 DF right side fryer the on site tech tried to remove the drain valve and t…"
type textarea "x"
type textarea "10/8 DF S right side fryer the on site tech tried to remove the drain valve and…"
type textarea "x"
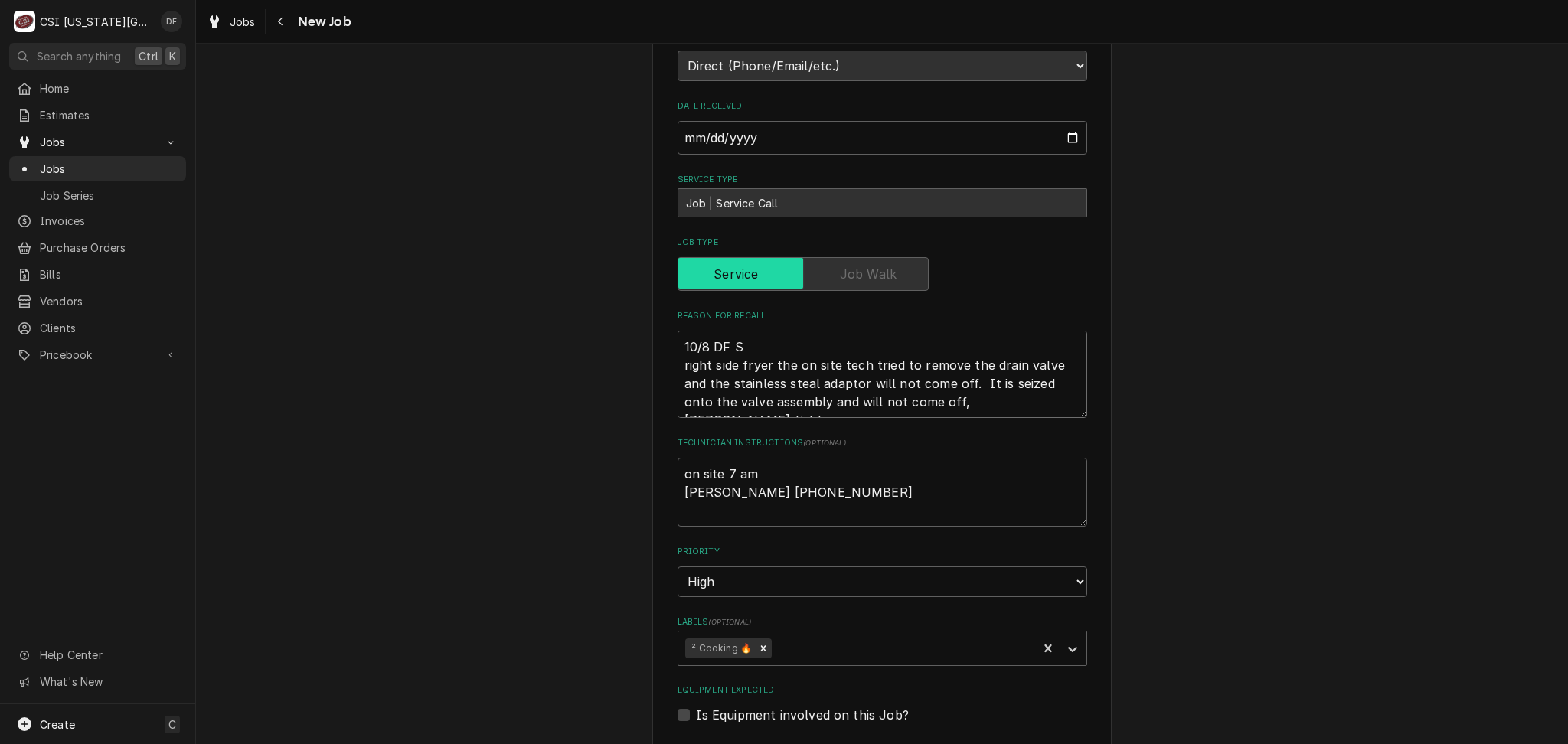
type textarea "10/8 DF Sc right side fryer the on site tech tried to remove the drain valve an…"
type textarea "x"
type textarea "10/8 DF Sco right side fryer the on site tech tried to remove the drain valve a…"
type textarea "x"
type textarea "10/8 DF Scot right side fryer the on site tech tried to remove the drain valve …"
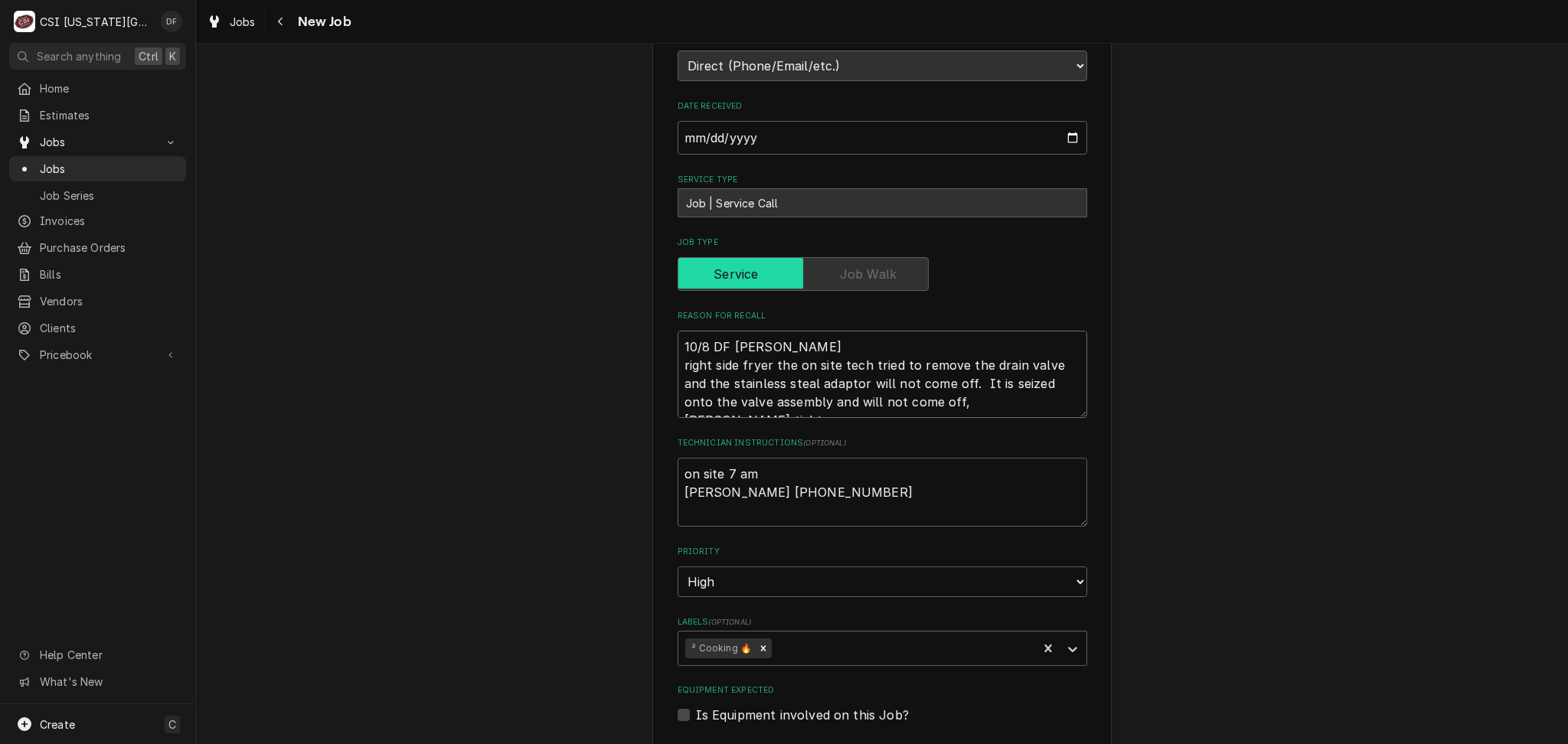
type textarea "x"
type textarea "10/8 DF Scott right side fryer the on site tech tried to remove the drain valve…"
type textarea "x"
type textarea "10/8 DF Scott right side fryer the on site tech tried to remove the drain valve…"
type textarea "x"
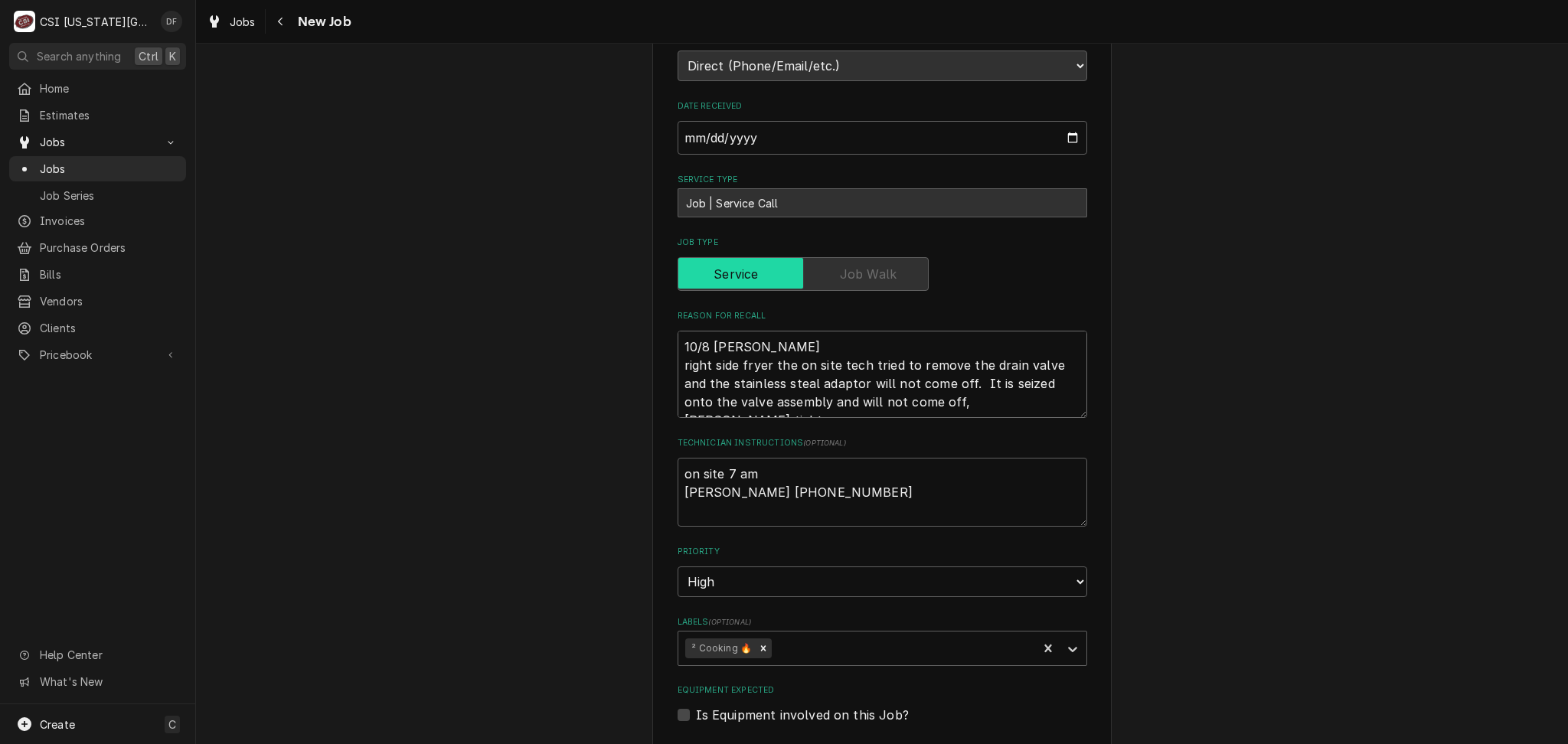
type textarea "10/8 DF Scott s right side fryer the on site tech tried to remove the drain val…"
type textarea "x"
type textarea "10/8 DF Scott sa right side fryer the on site tech tried to remove the drain va…"
type textarea "x"
type textarea "10/8 DF Scott sai right side fryer the on site tech tried to remove the drain v…"
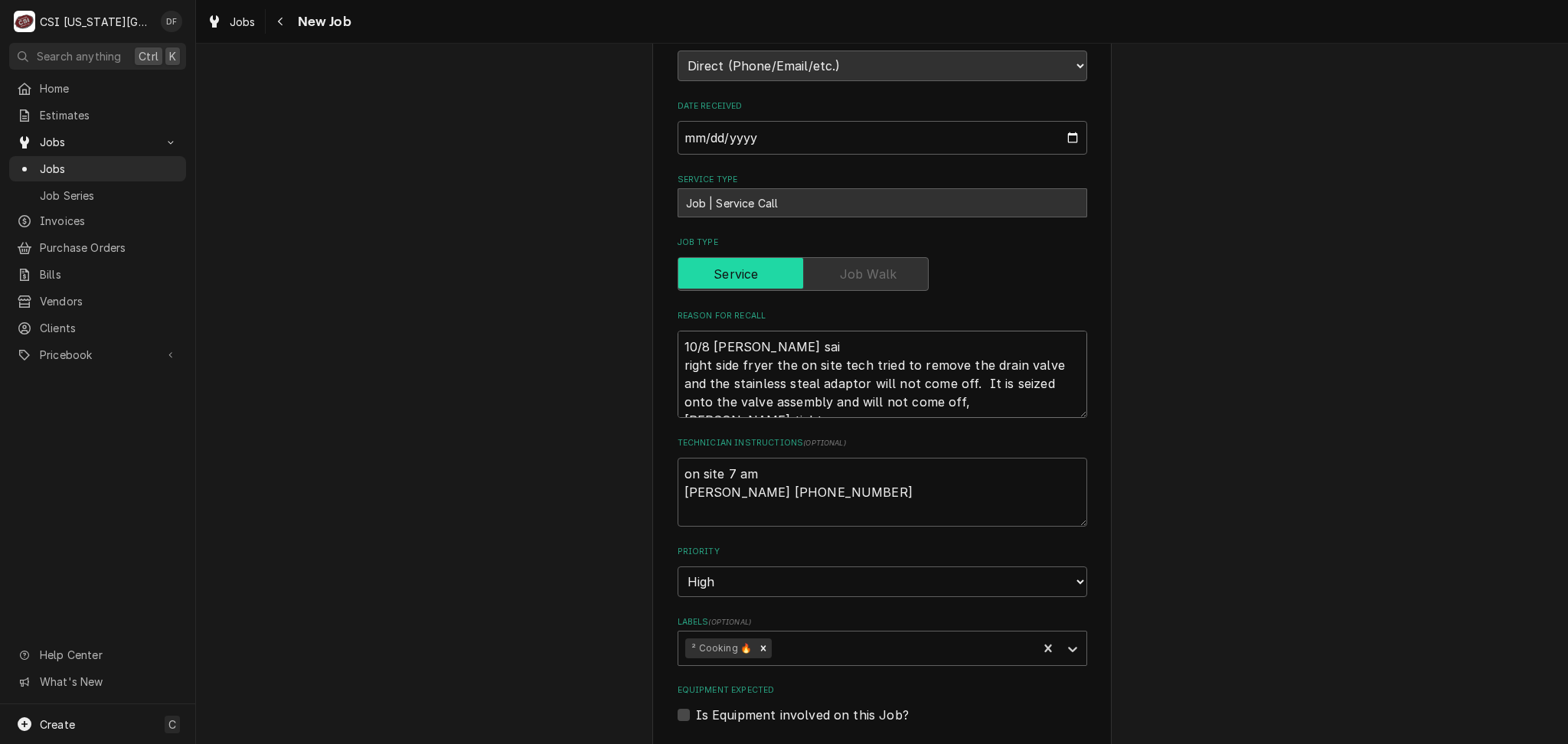
type textarea "x"
type textarea "10/8 DF Scott said right side fryer the on site tech tried to remove the drain …"
type textarea "x"
type textarea "10/8 DF Scott said right side fryer the on site tech tried to remove the drain …"
type textarea "x"
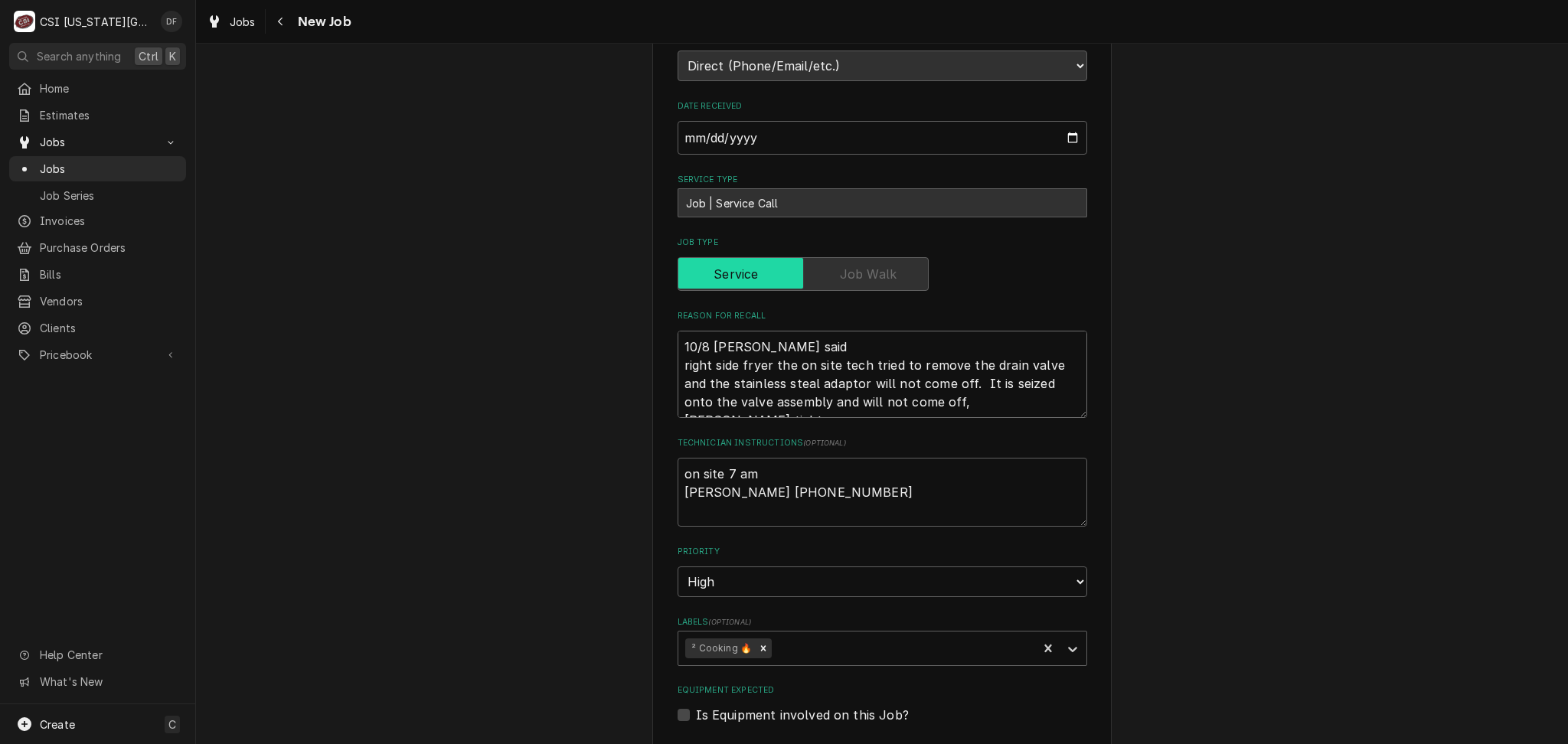
type textarea "10/8 DF Scott said o right side fryer the on site tech tried to remove the drai…"
type textarea "x"
type textarea "10/8 DF Scott said oi right side fryer the on site tech tried to remove the dra…"
type textarea "x"
type textarea "10/8 DF Scott said oil right side fryer the on site tech tried to remove the dr…"
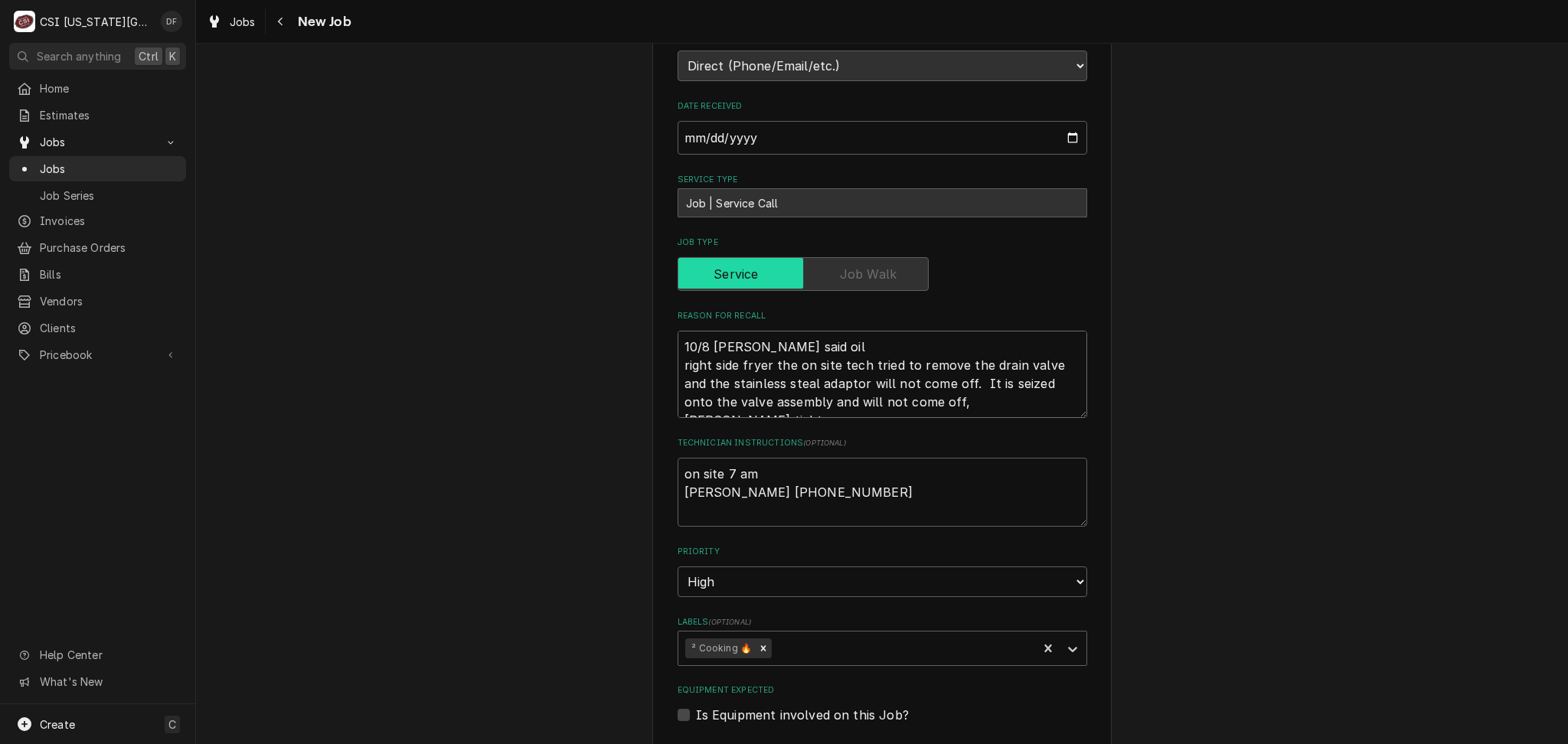
type textarea "x"
type textarea "10/8 DF Scott said oil right side fryer the on site tech tried to remove the dr…"
type textarea "x"
type textarea "10/8 DF Scott said oil i right side fryer the on site tech tried to remove the …"
type textarea "x"
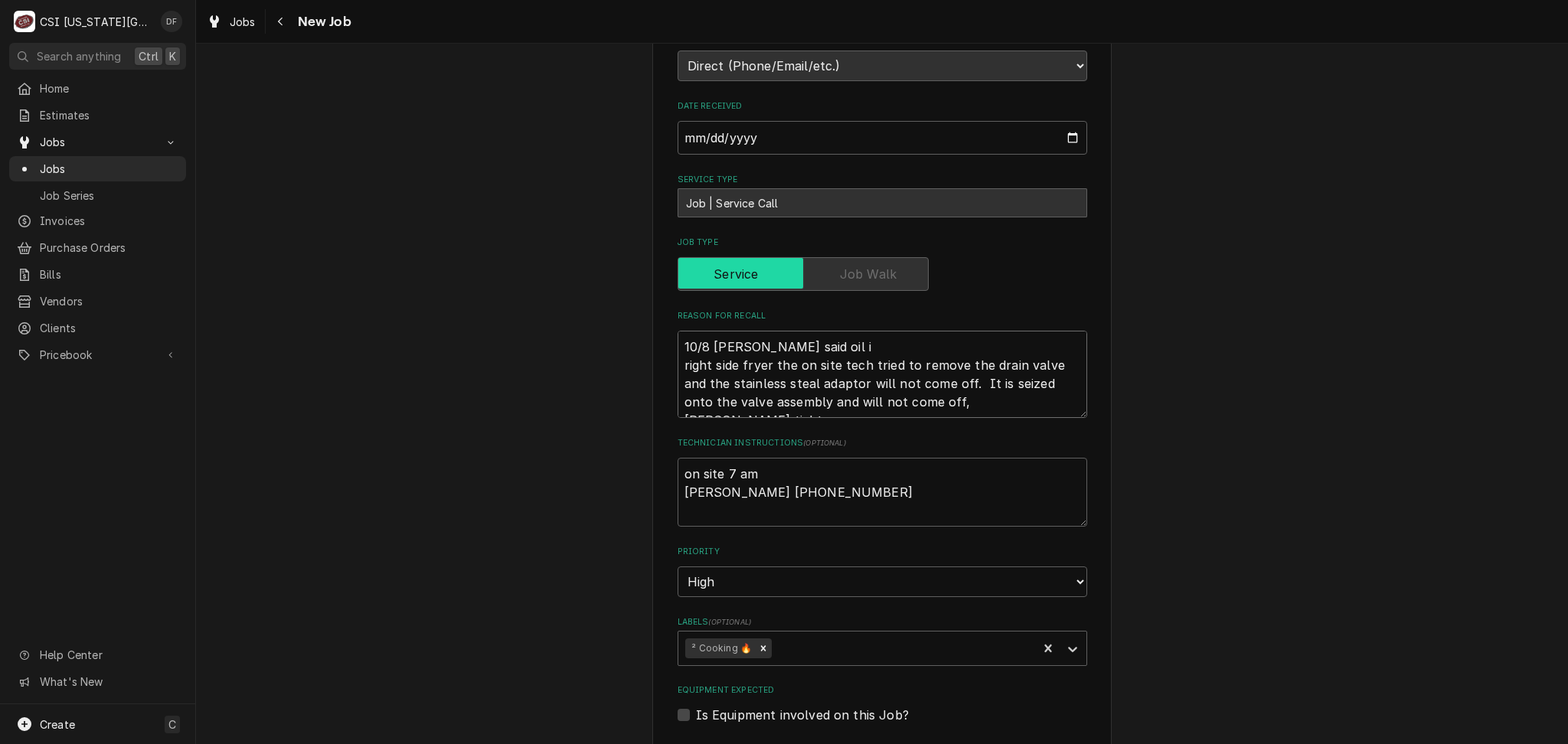
type textarea "10/8 DF Scott said oil is right side fryer the on site tech tried to remove the…"
type textarea "x"
type textarea "10/8 DF Scott said oil is right side fryer the on site tech tried to remove the…"
type textarea "x"
type textarea "10/8 DF Scott said oil is l right side fryer the on site tech tried to remove t…"
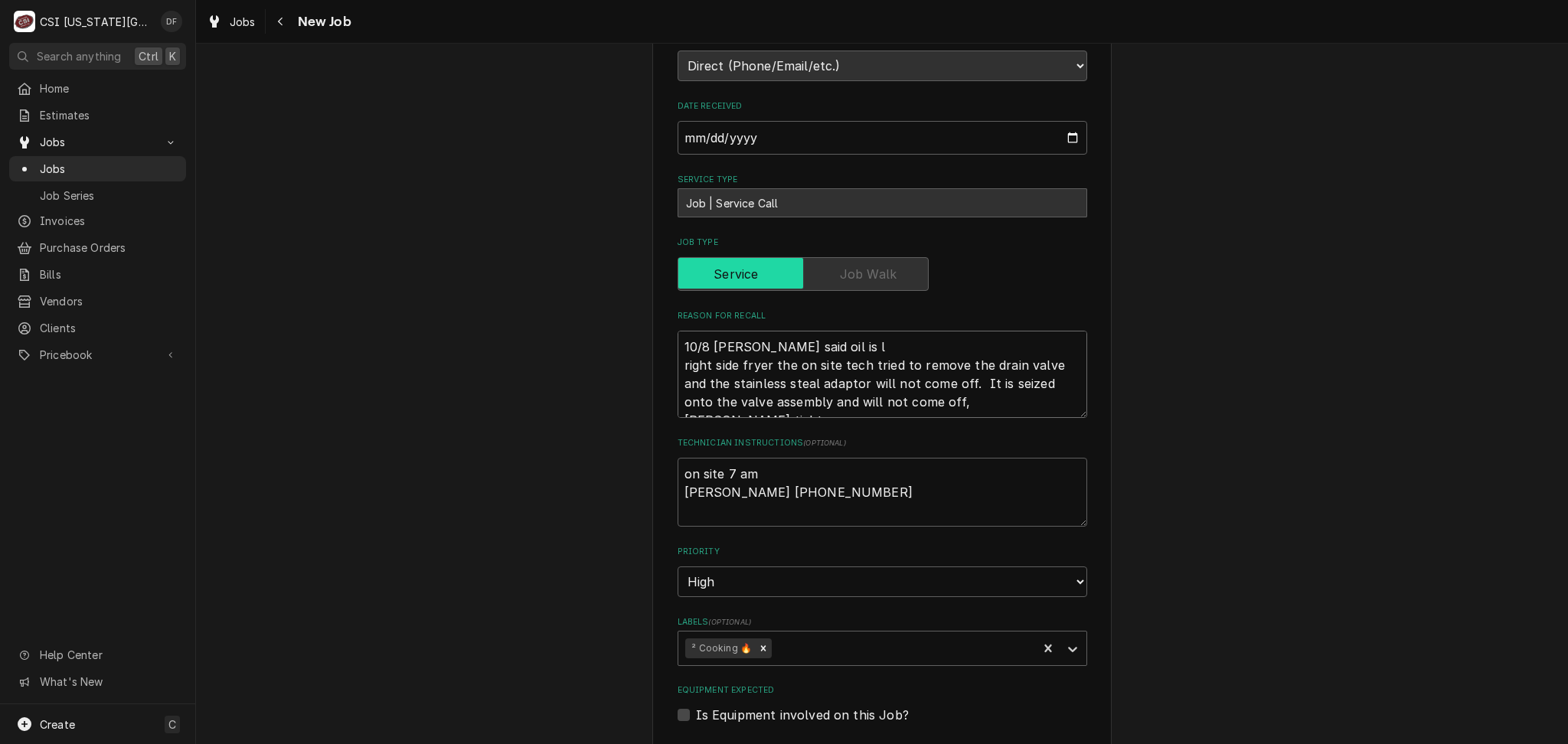
type textarea "x"
type textarea "10/8 DF Scott said oil is le right side fryer the on site tech tried to remove …"
type textarea "x"
type textarea "10/8 DF Scott said oil is lea right side fryer the on site tech tried to remove…"
type textarea "x"
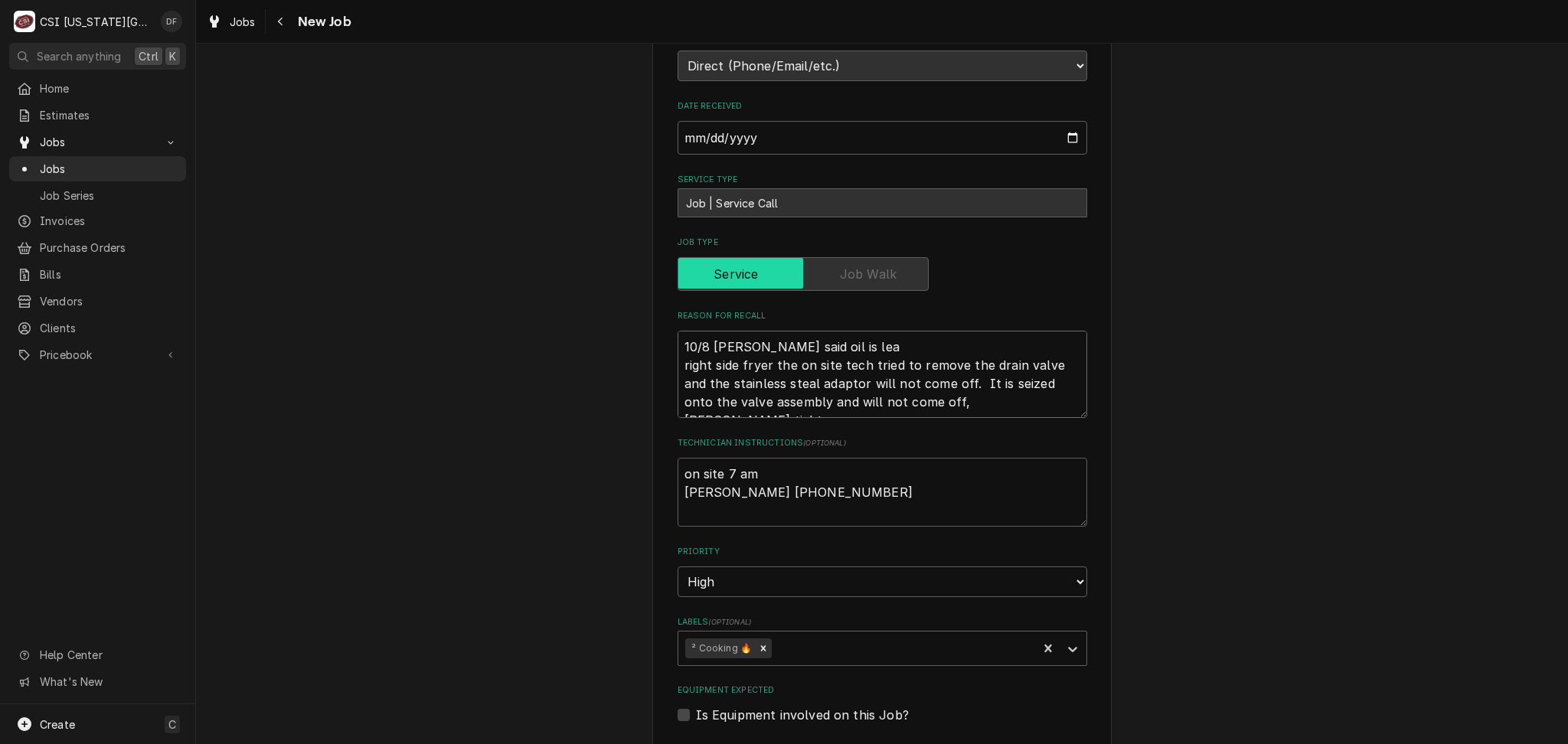
type textarea "10/8 DF Scott said oil is leak right side fryer the on site tech tried to remov…"
type textarea "x"
type textarea "10/8 DF Scott said oil is leaki right side fryer the on site tech tried to remo…"
type textarea "x"
type textarea "10/8 DF Scott said oil is leakin right side fryer the on site tech tried to rem…"
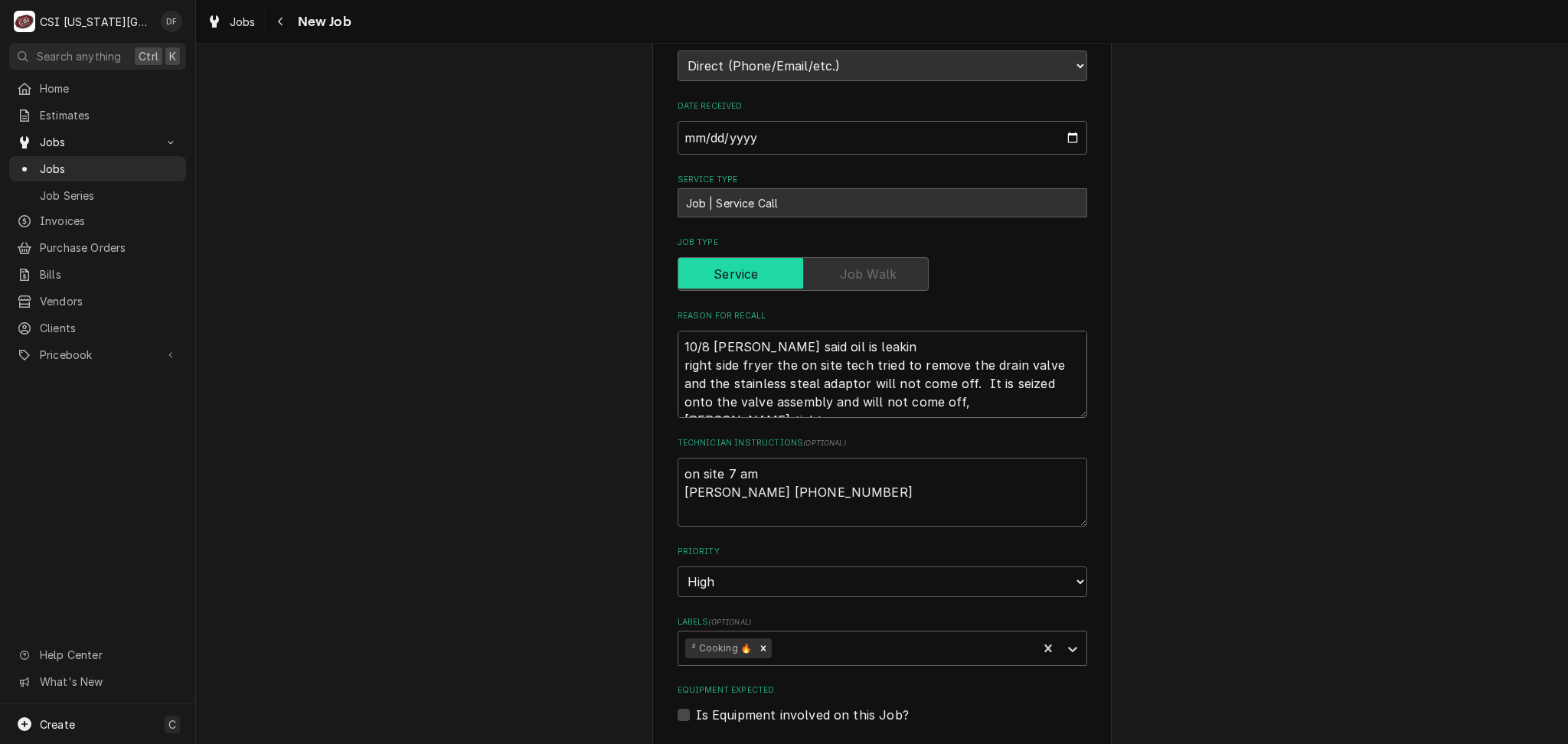
type textarea "x"
type textarea "10/8 DF Scott said oil is leaking right side fryer the on site tech tried to re…"
type textarea "x"
type textarea "10/8 DF Scott said oil is leaking right side fryer the on site tech tried to re…"
type textarea "x"
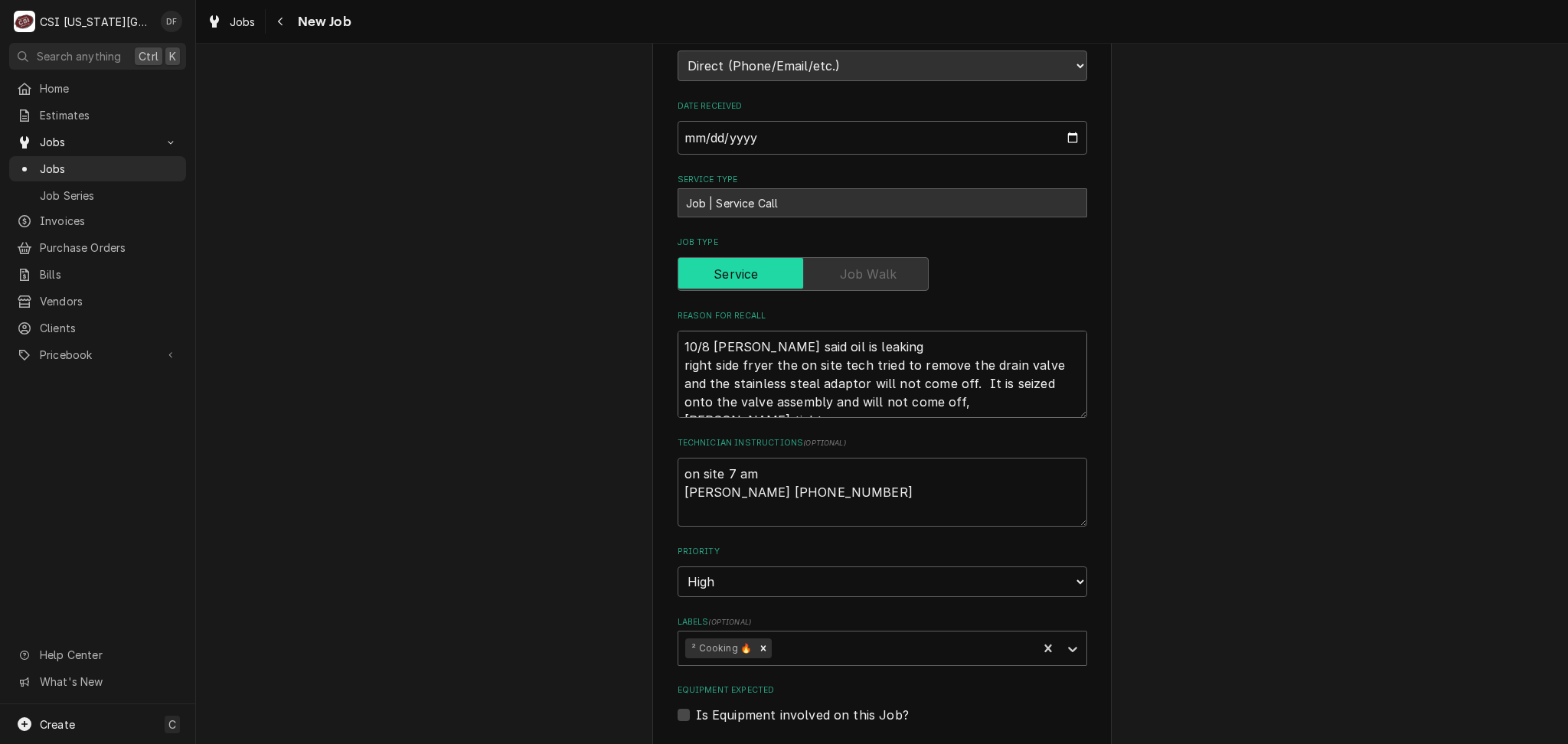
type textarea "10/8 DF Scott said oil is leaking a right side fryer the on site tech tried to …"
type textarea "x"
type textarea "10/8 DF Scott said oil is leaking an right side fryer the on site tech tried to…"
type textarea "x"
type textarea "10/8 DF Scott said oil is leaking and right side fryer the on site tech tried t…"
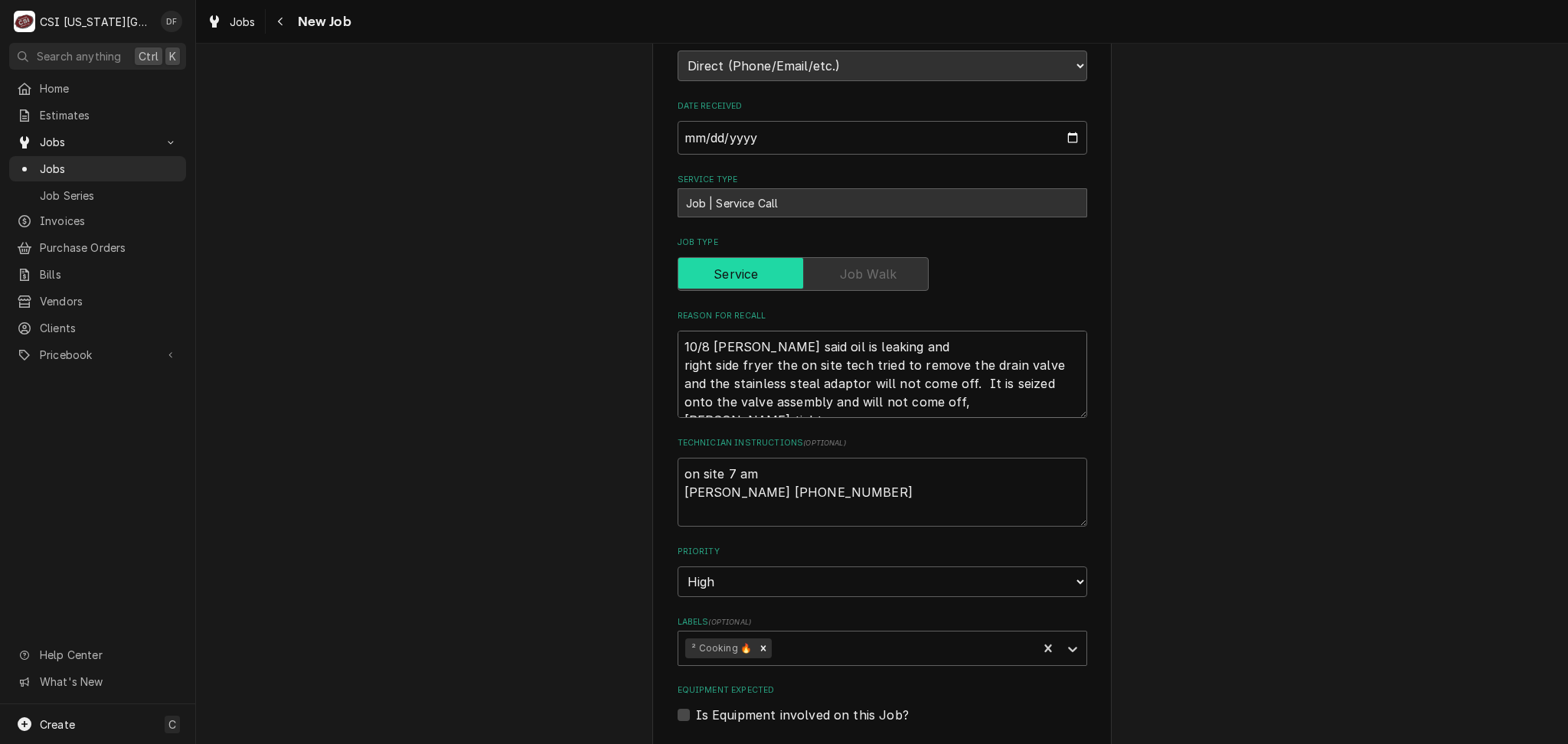
type textarea "x"
type textarea "10/8 DF Scott said oil is leaking and right side fryer the on site tech tried t…"
type textarea "x"
type textarea "10/8 DF Scott said oil is leaking and s right side fryer the on site tech tried…"
type textarea "x"
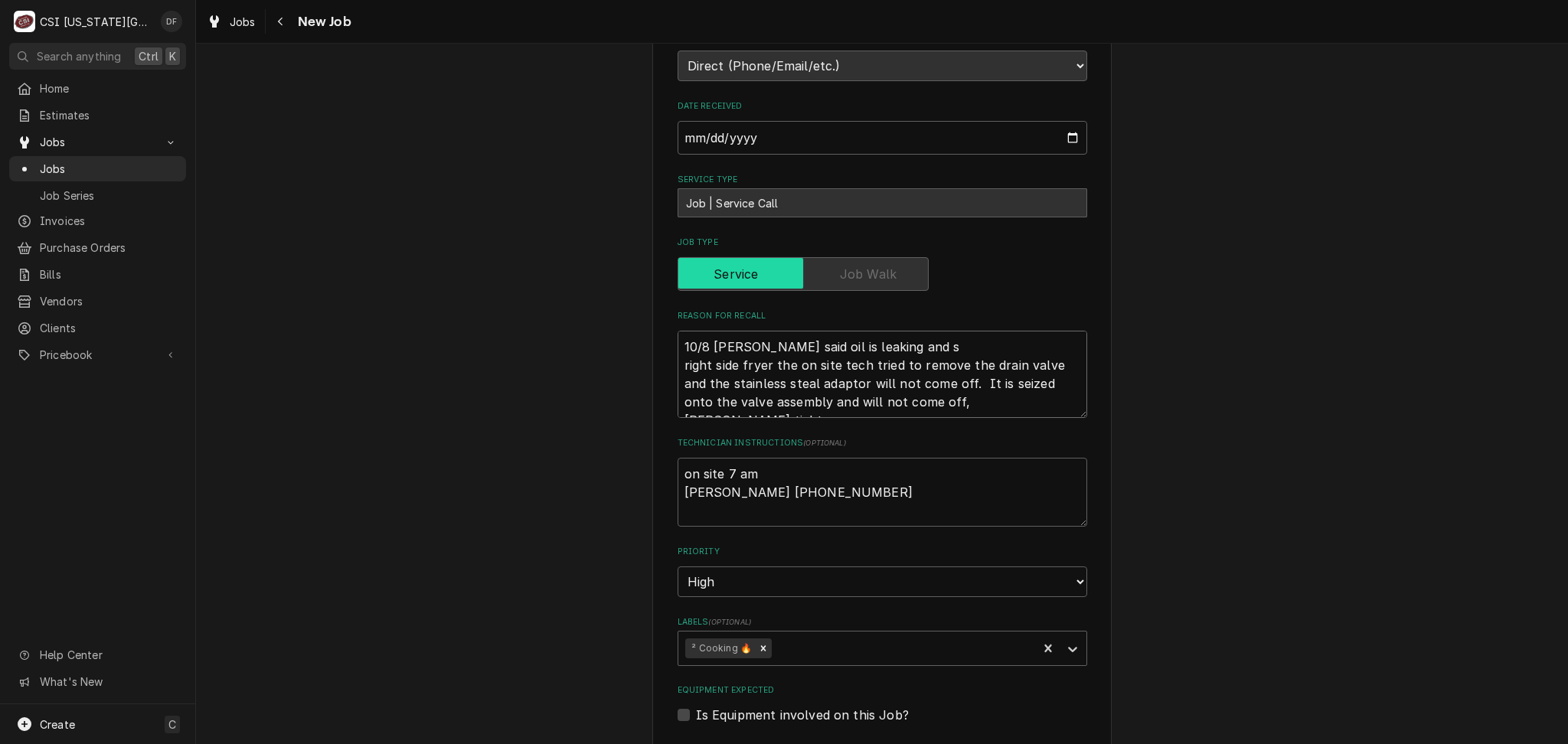
type textarea "10/8 DF Scott said oil is leaking and sa right side fryer the on site tech trie…"
type textarea "x"
type textarea "10/8 DF Scott said oil is leaking and sat right side fryer the on site tech tri…"
type textarea "x"
type textarea "10/8 DF Scott said oil is leaking and satu right side fryer the on site tech tr…"
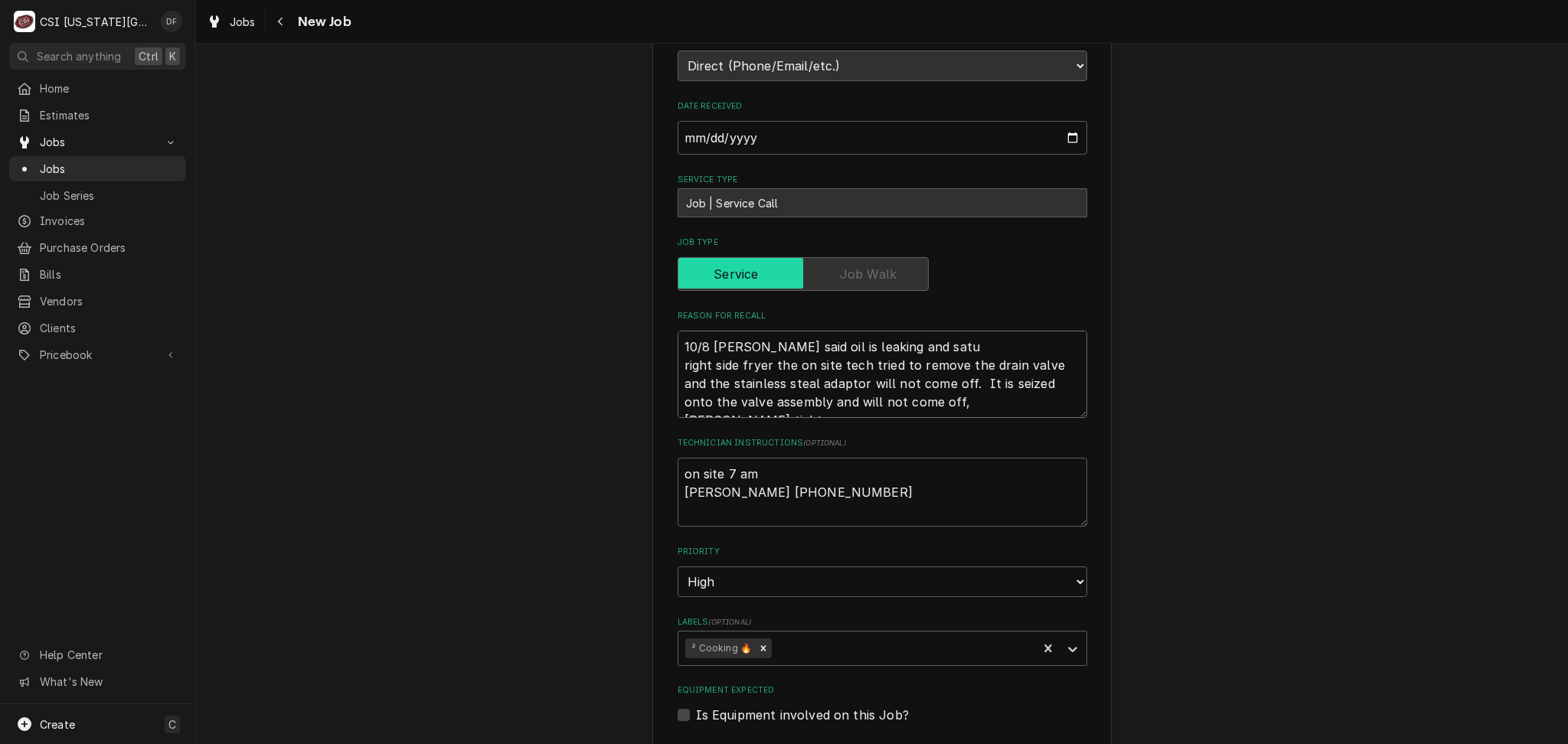
type textarea "x"
type textarea "10/8 DF Scott said oil is leaking and satur right side fryer the on site tech t…"
type textarea "x"
type textarea "10/8 DF Scott said oil is leaking and satura right side fryer the on site tech …"
type textarea "x"
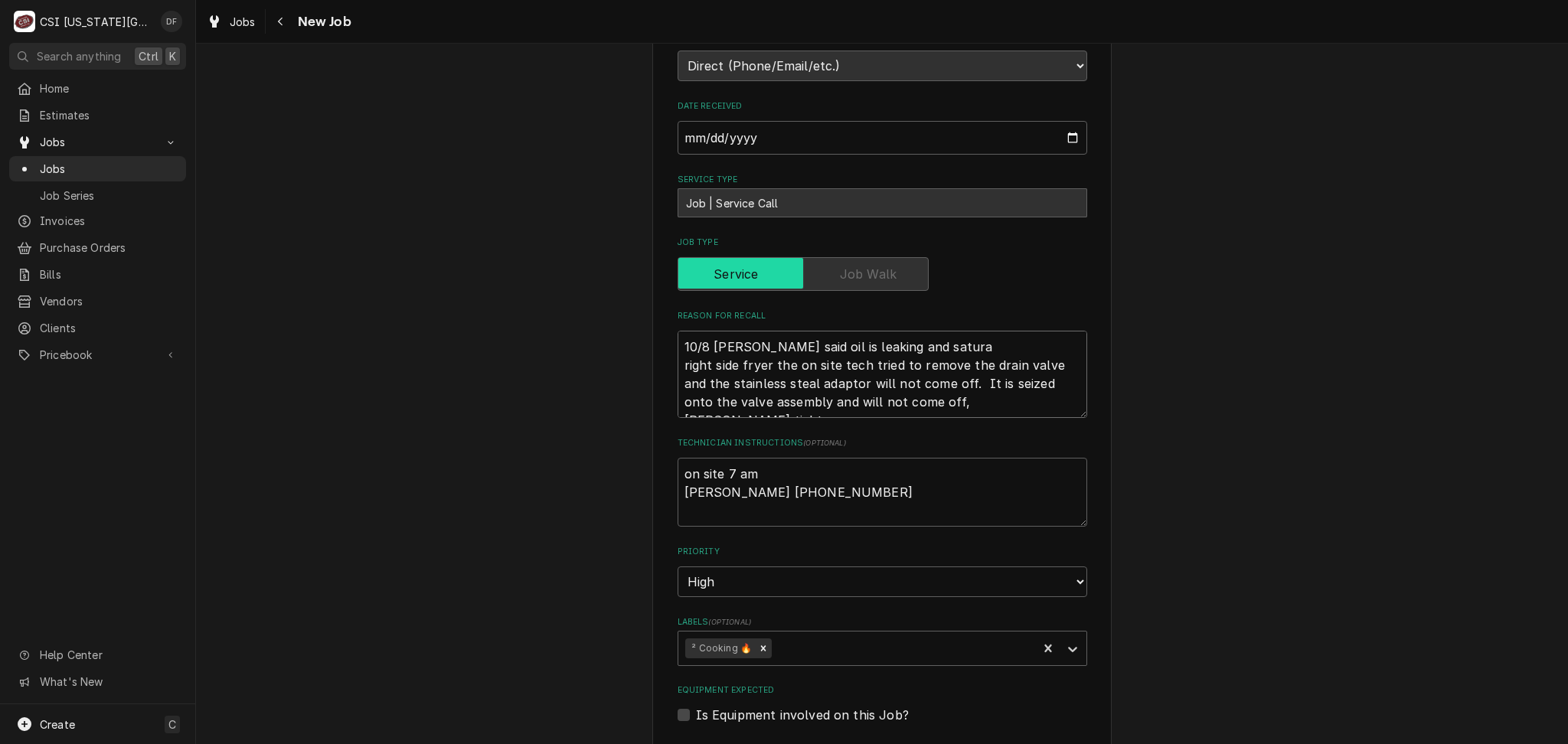
type textarea "10/8 DF Scott said oil is leaking and saturat right side fryer the on site tech…"
type textarea "x"
type textarea "10/8 DF Scott said oil is leaking and saturati right side fryer the on site tec…"
type textarea "x"
type textarea "10/8 DF Scott said oil is leaking and saturatin right side fryer the on site te…"
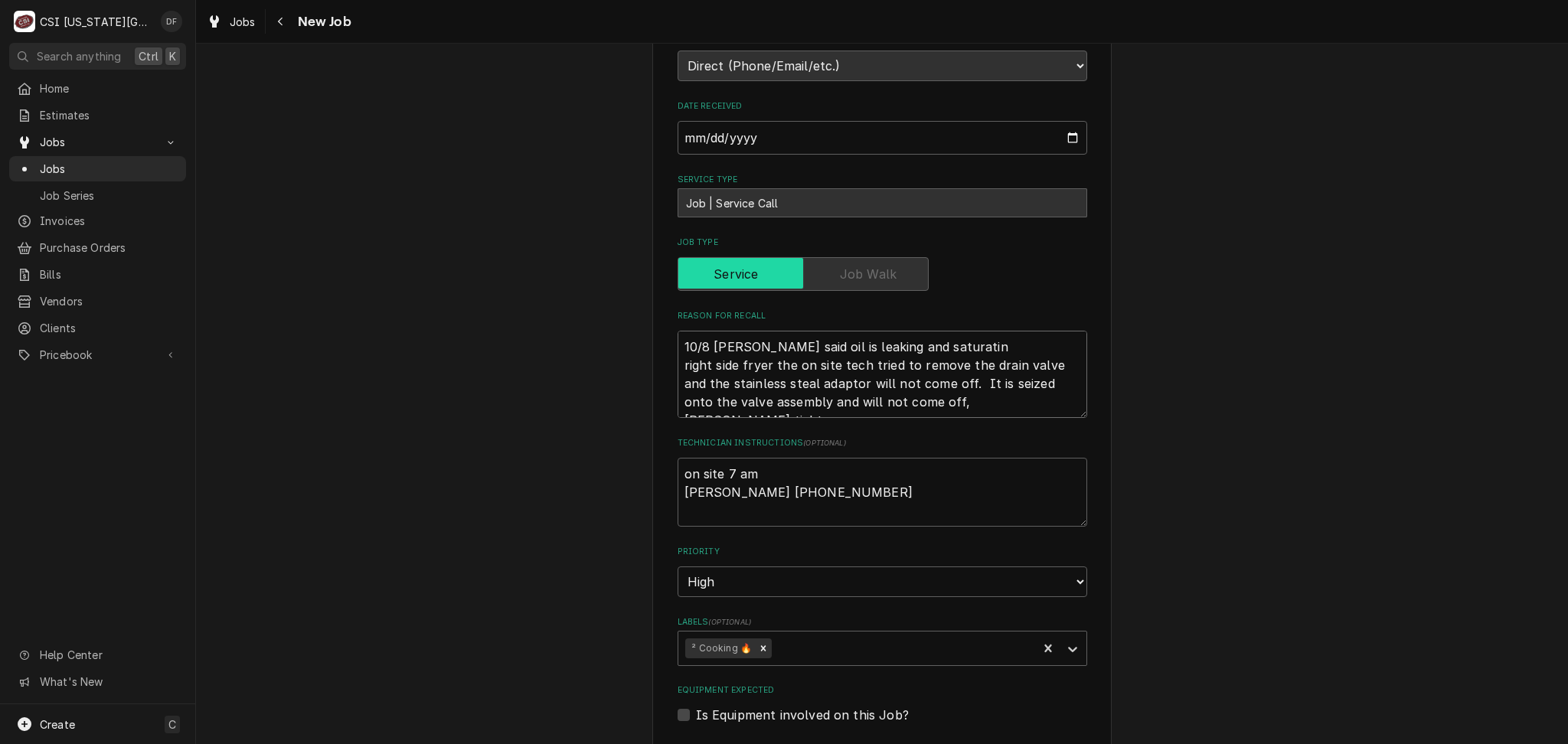
type textarea "x"
type textarea "10/8 DF Scott said oil is leaking and saturating right side fryer the on site t…"
type textarea "x"
type textarea "10/8 DF Scott said oil is leaking and saturating right side fryer the on site t…"
type textarea "x"
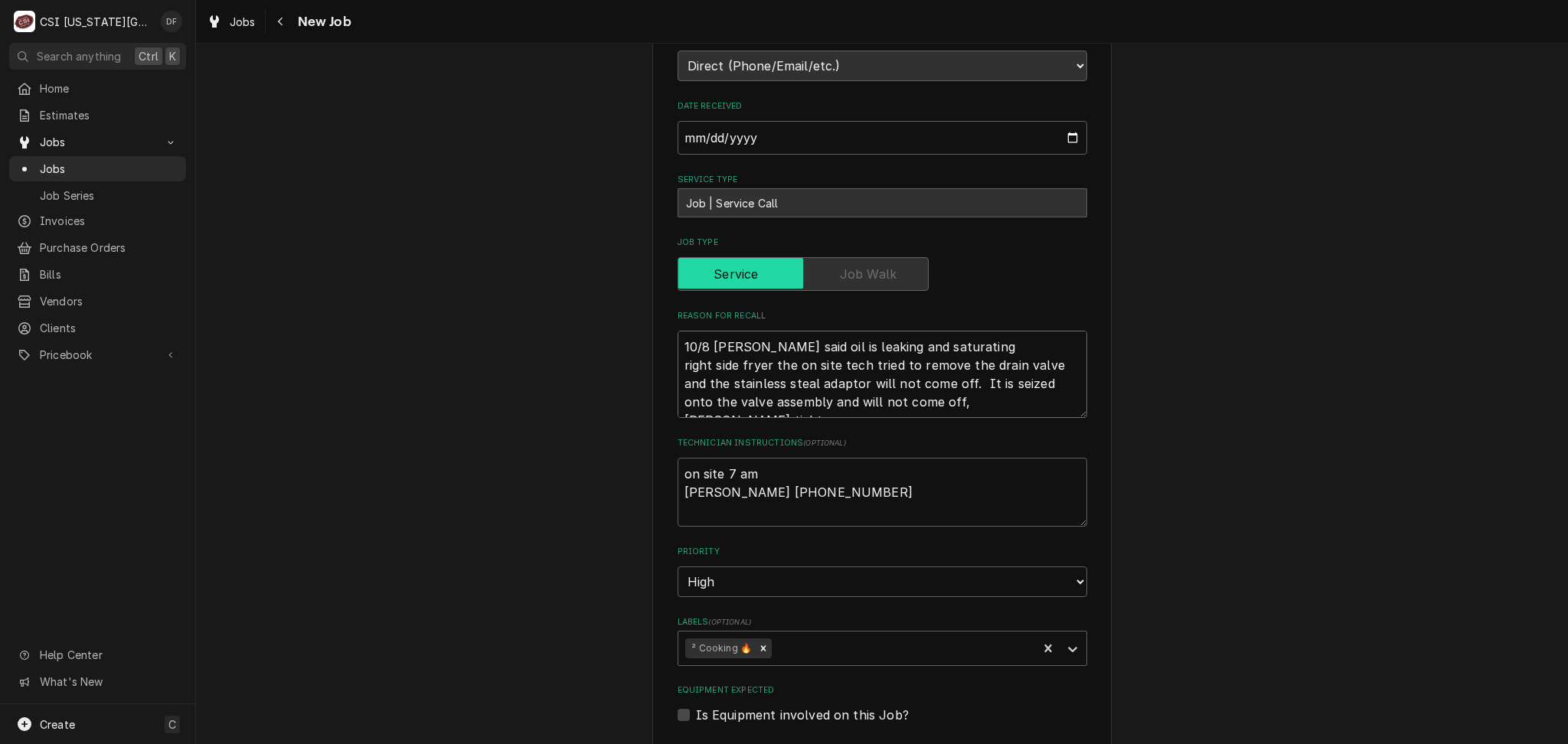
type textarea "10/8 DF Scott said oil is leaking and saturating e right side fryer the on site…"
type textarea "x"
type textarea "10/8 DF Scott said oil is leaking and saturating ev right side fryer the on sit…"
type textarea "x"
type textarea "10/8 DF Scott said oil is leaking and saturating eve right side fryer the on si…"
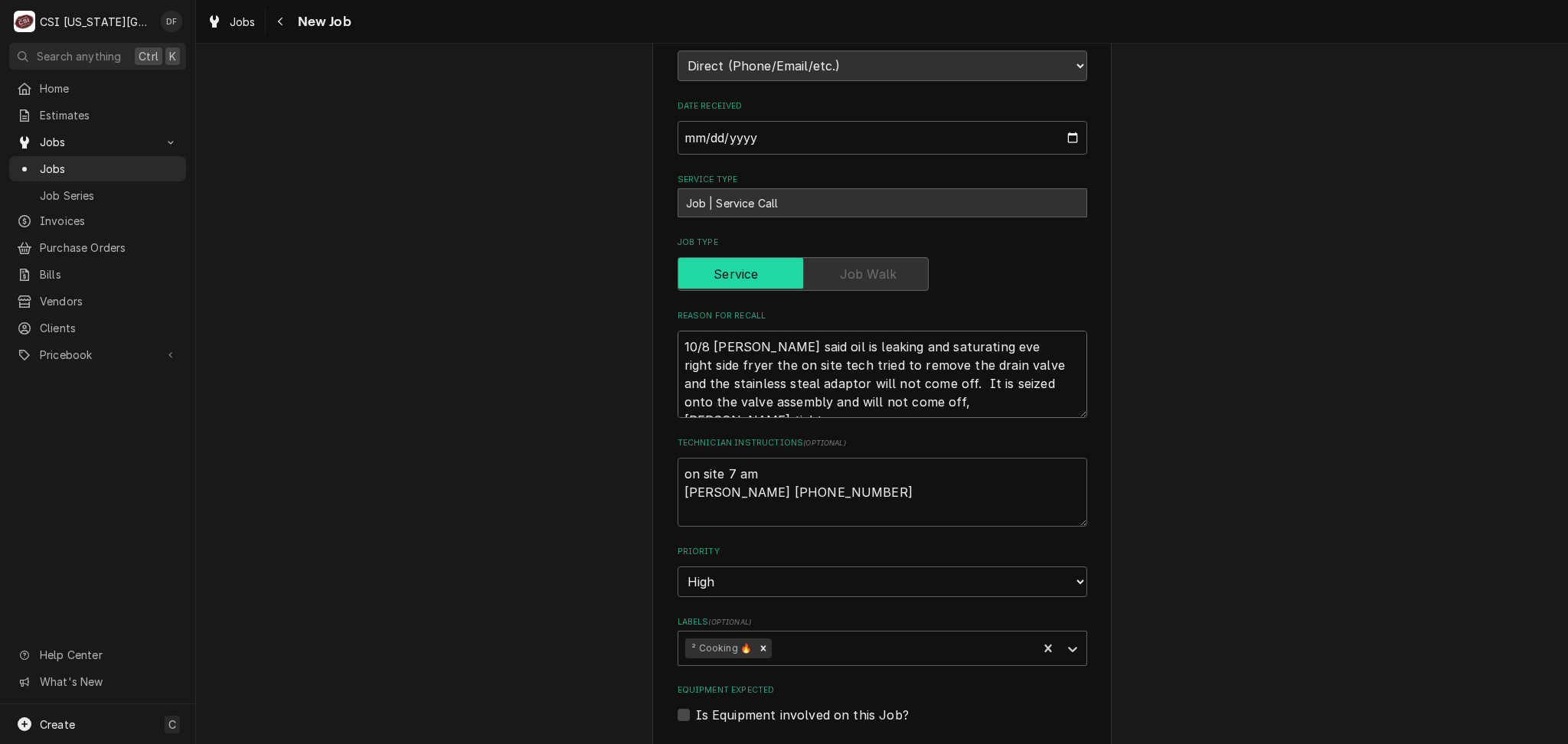
type textarea "x"
type textarea "10/8 DF Scott said oil is leaking and saturating ever right side fryer the on s…"
type textarea "x"
type textarea "10/8 DF Scott said oil is leaking and saturating every right side fryer the on …"
type textarea "x"
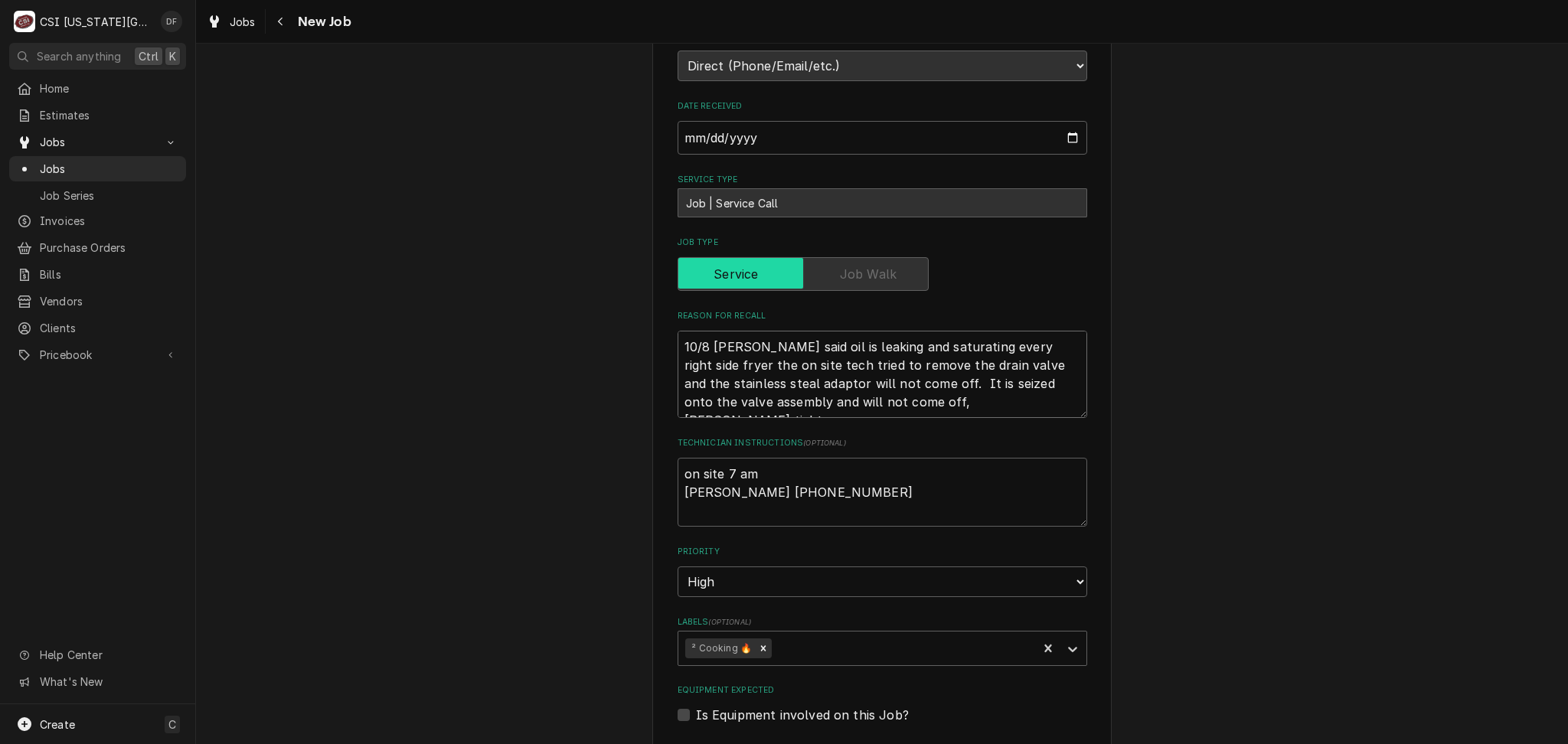
type textarea "10/8 DF Scott said oil is leaking and saturating everyt right side fryer the on…"
type textarea "x"
type textarea "10/8 DF Scott said oil is leaking and saturating everyth right side fryer the o…"
type textarea "x"
type textarea "10/8 DF Scott said oil is leaking and saturating everythi right side fryer the …"
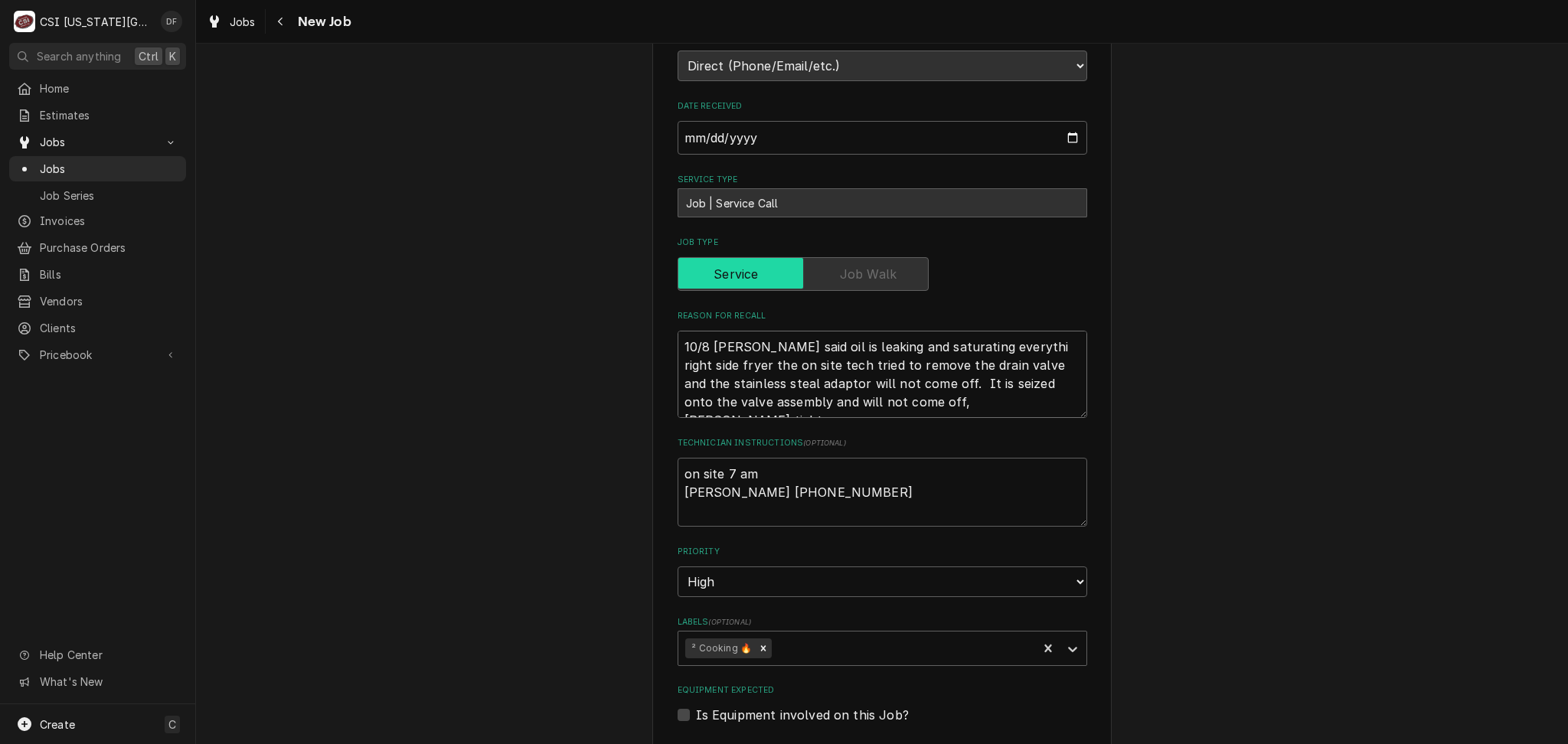
type textarea "x"
type textarea "10/8 DF Scott said oil is leaking and saturating everythin right side fryer the…"
type textarea "x"
type textarea "10/8 DF Scott said oil is leaking and saturating everything right side fryer th…"
type textarea "x"
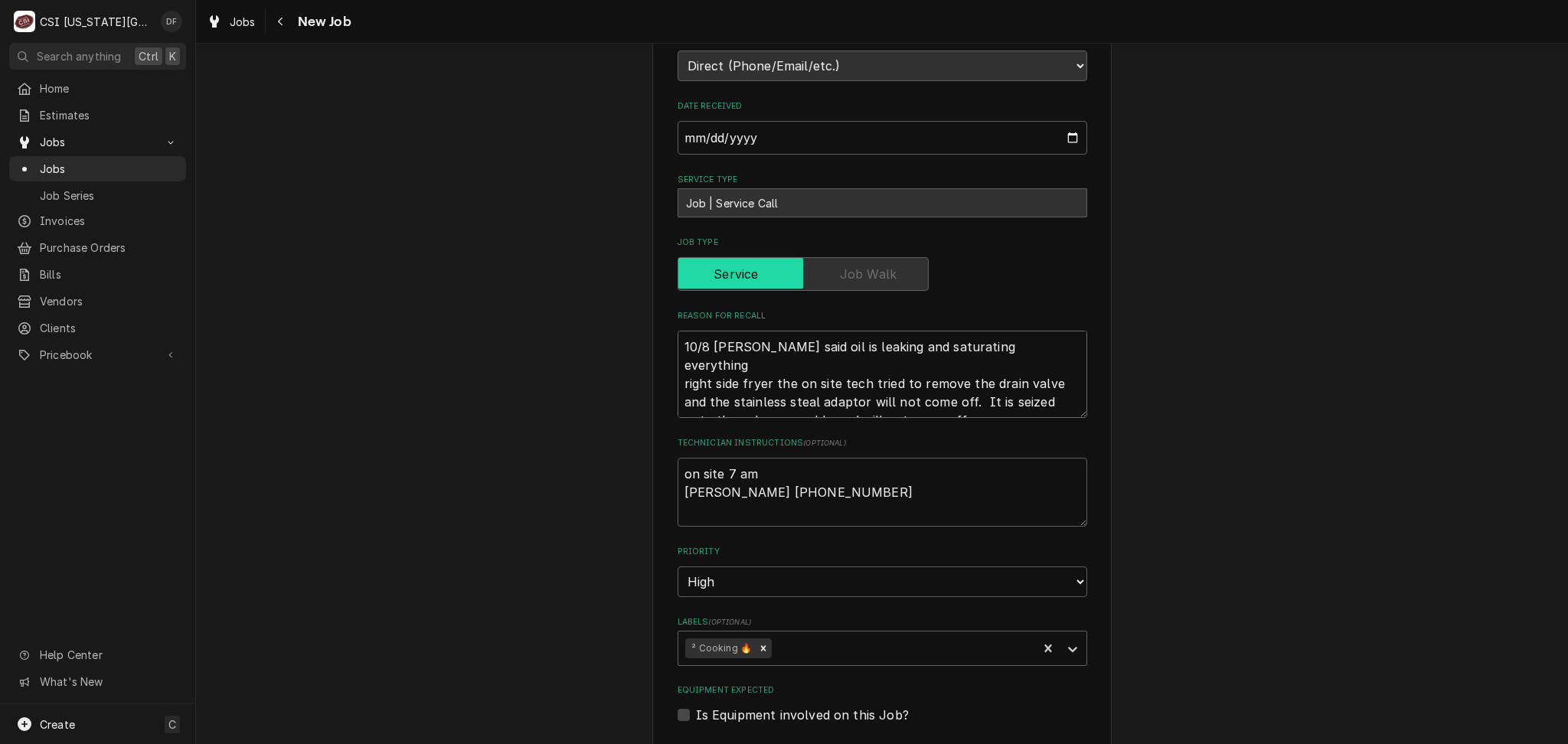
type textarea "10/8 DF Scott said oil is leaking and saturating everything right side fryer th…"
type textarea "x"
type textarea "10/8 DF Scott said oil is leaking and saturating everything u right side fryer …"
type textarea "x"
type textarea "10/8 DF Scott said oil is leaking and saturating everything un right side fryer…"
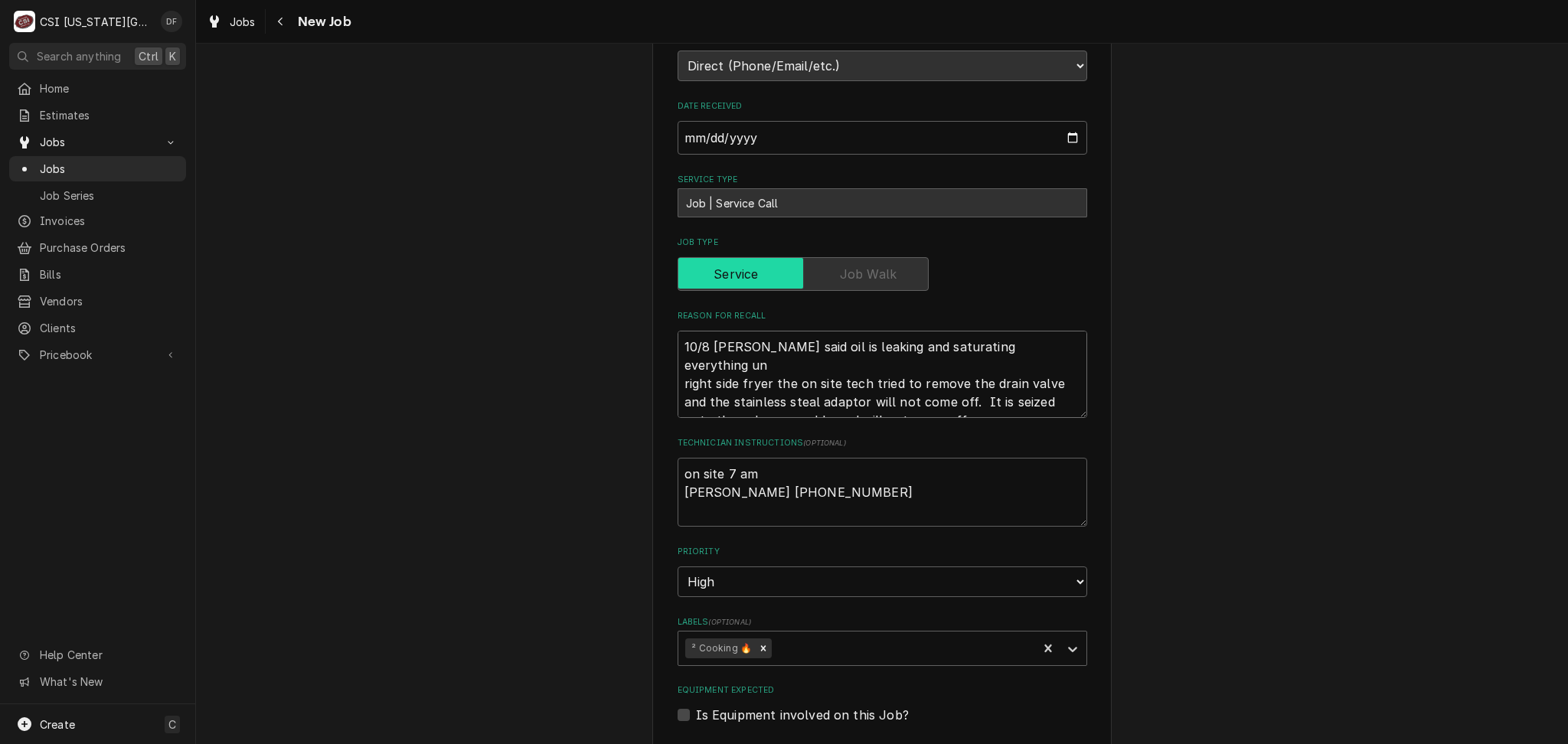
type textarea "x"
type textarea "10/8 DF Scott said oil is leaking and saturating everything und right side frye…"
type textarea "x"
type textarea "10/8 DF Scott said oil is leaking and saturating everything unde right side fry…"
type textarea "x"
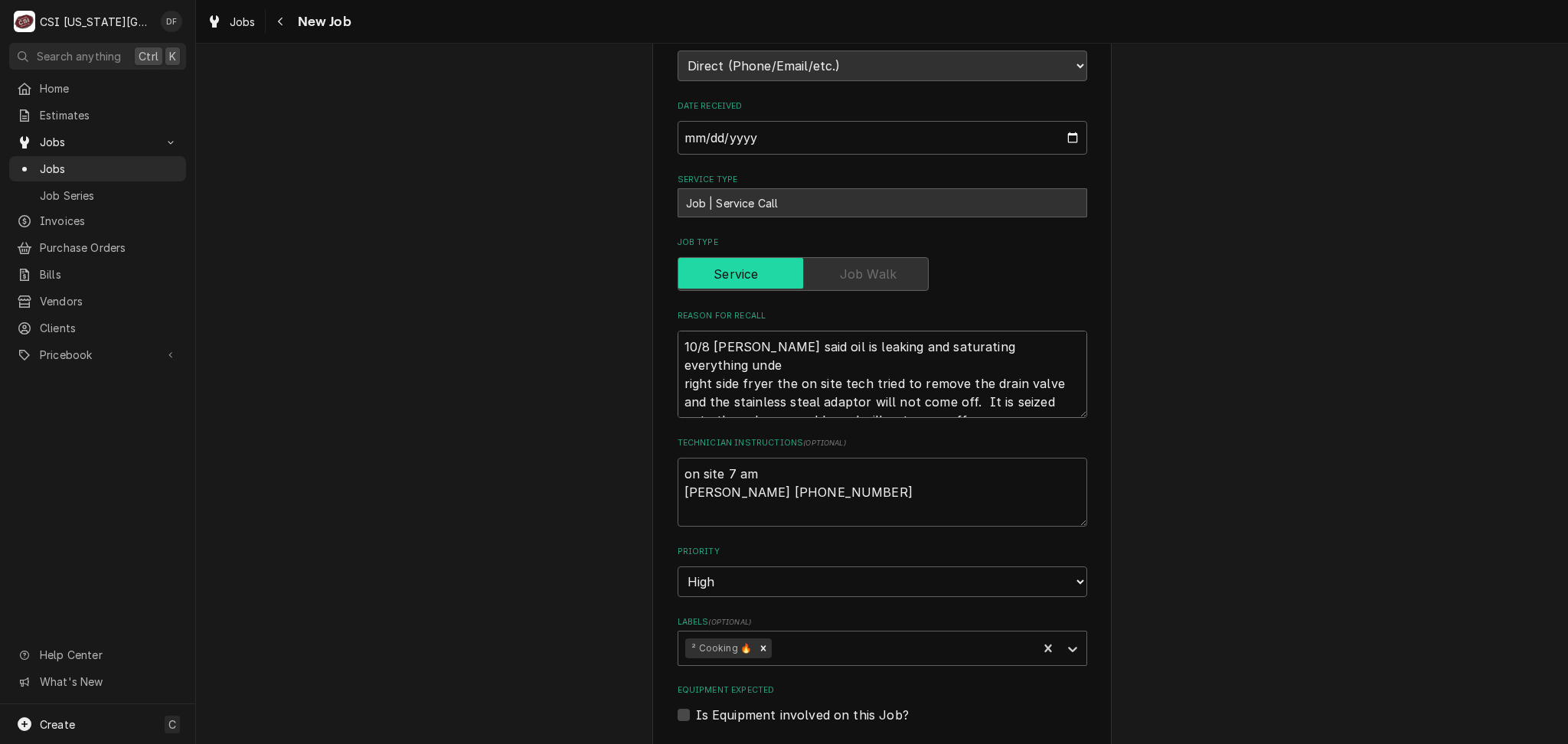
type textarea "10/8 DF Scott said oil is leaking and saturating everything under right side fr…"
type textarea "x"
type textarea "10/8 DF Scott said oil is leaking and saturating everything undern right side f…"
type textarea "x"
type textarea "10/8 DF Scott said oil is leaking and saturating everything underne right side …"
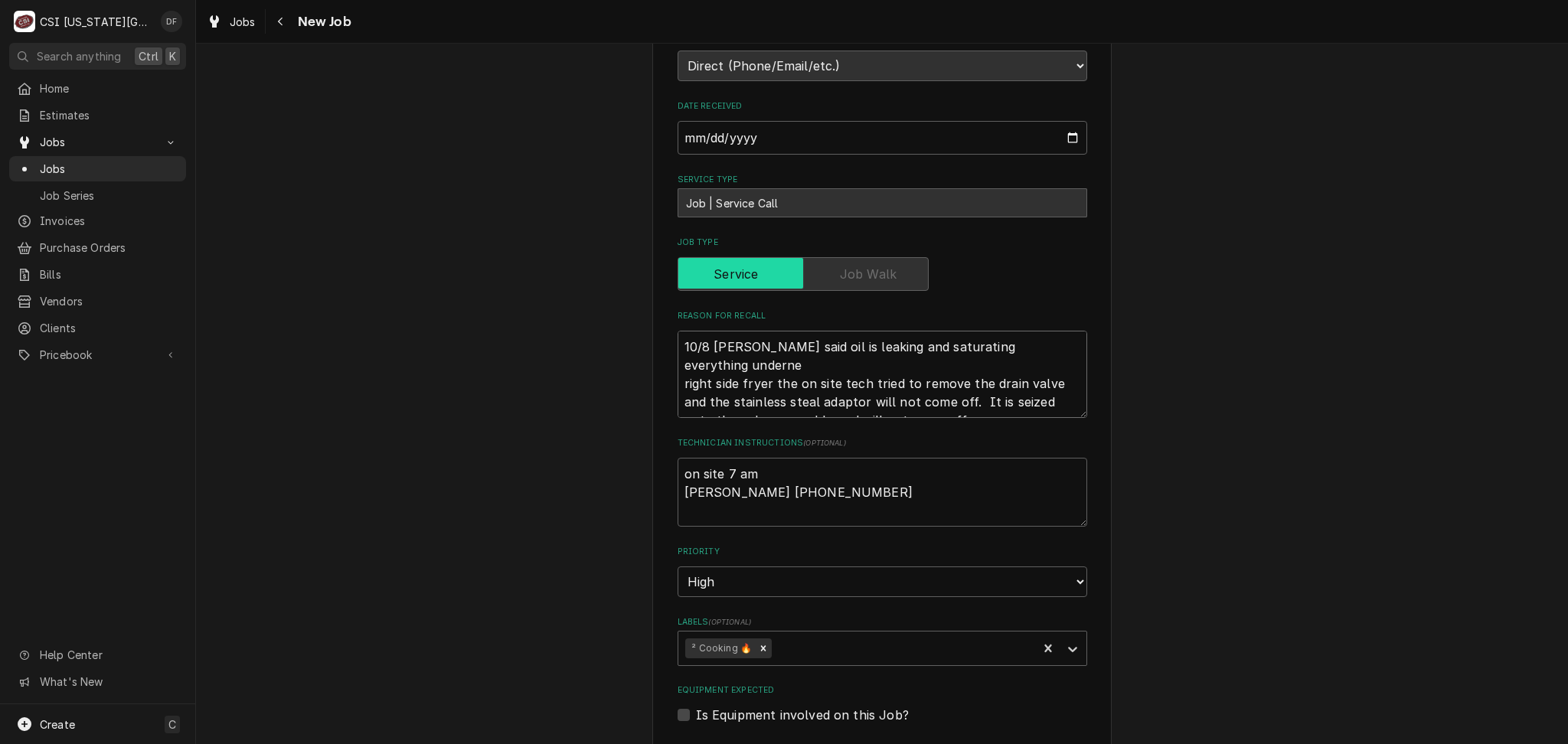
type textarea "x"
type textarea "10/8 DF Scott said oil is leaking and saturating everything undernea right side…"
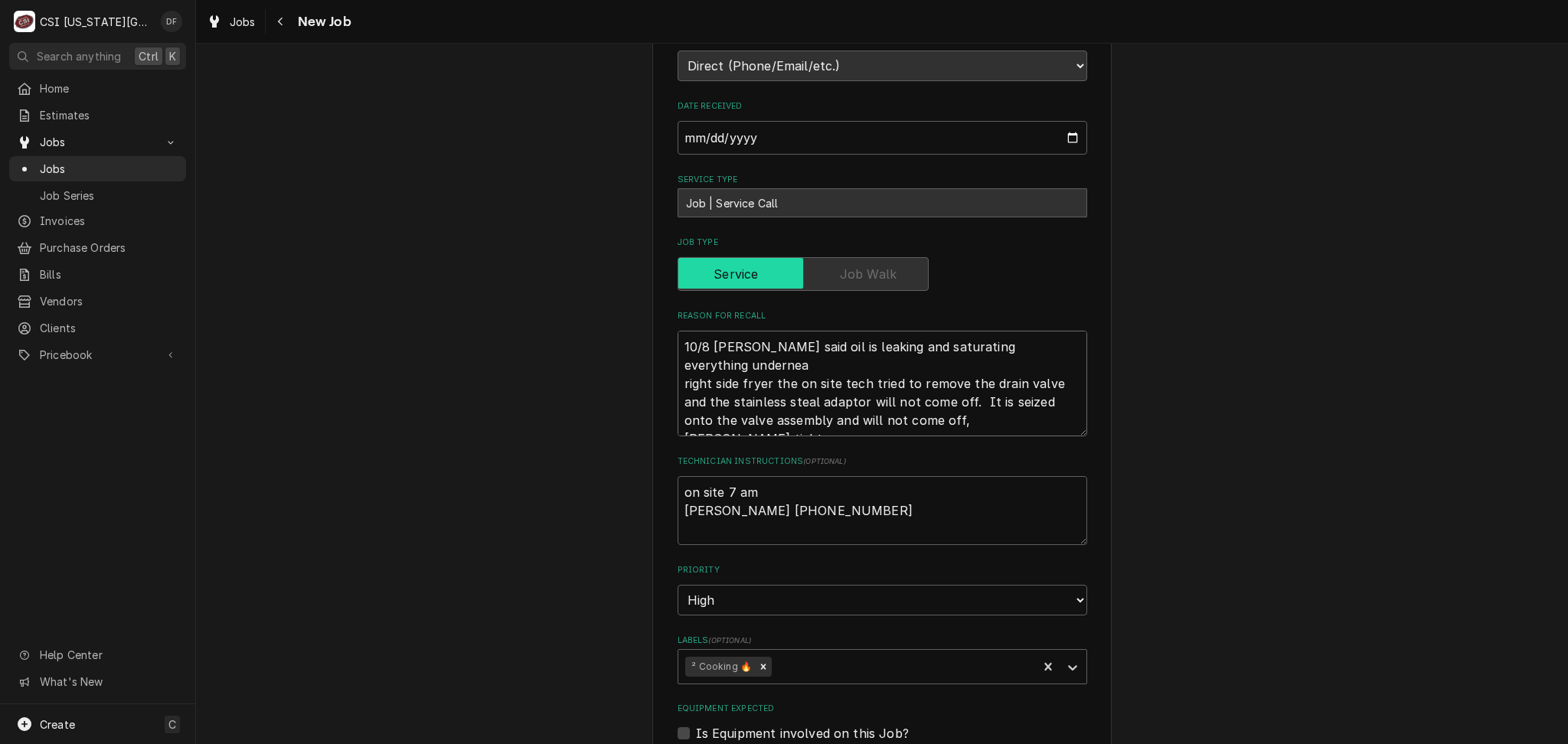
type textarea "x"
type textarea "10/8 DF Scott said oil is leaking and saturating everything underneat right sid…"
type textarea "x"
type textarea "10/8 DF Scott said oil is leaking and saturating everything underneath right si…"
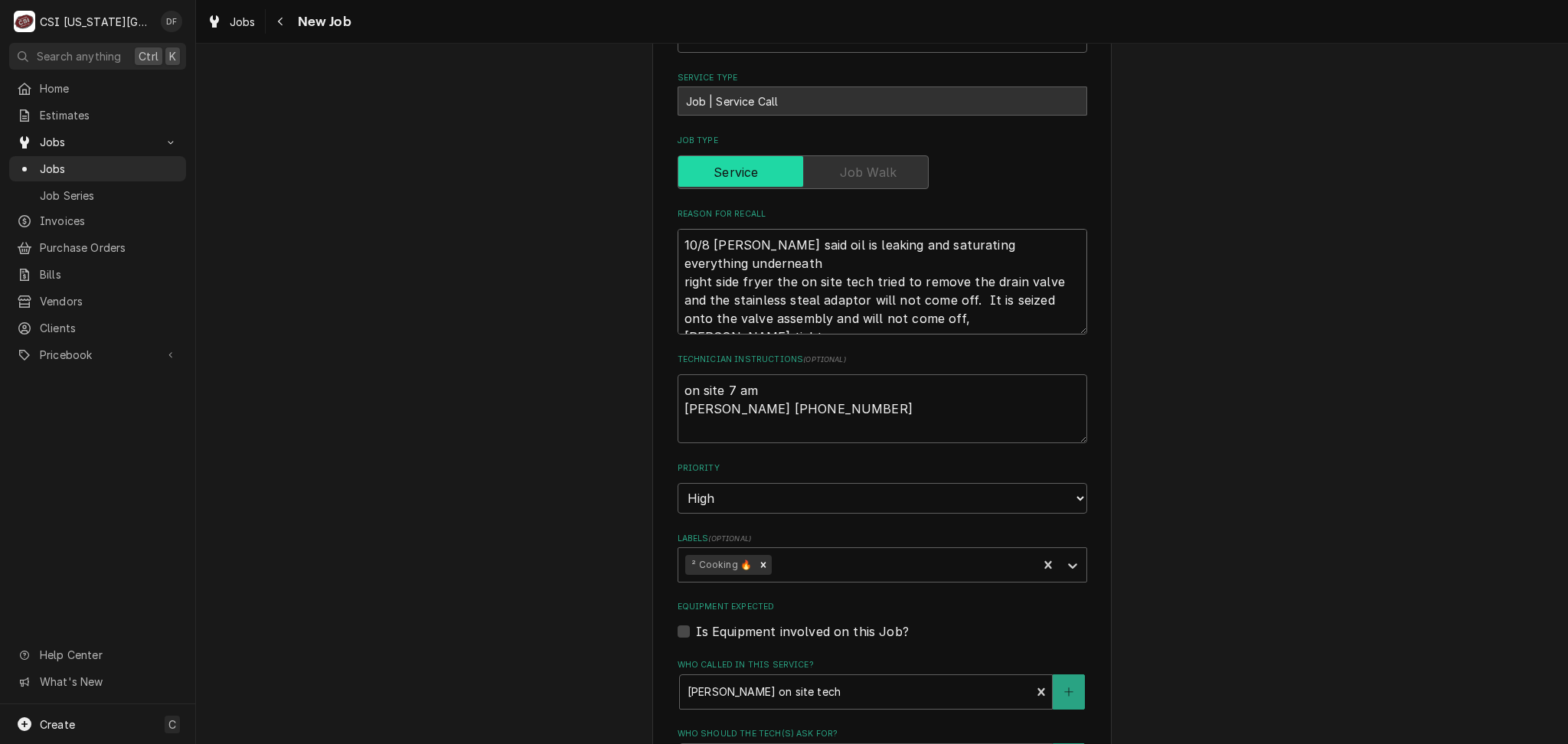
type textarea "x"
type textarea "10/8 DF Scott said oil is leaking and saturating everything underneath right si…"
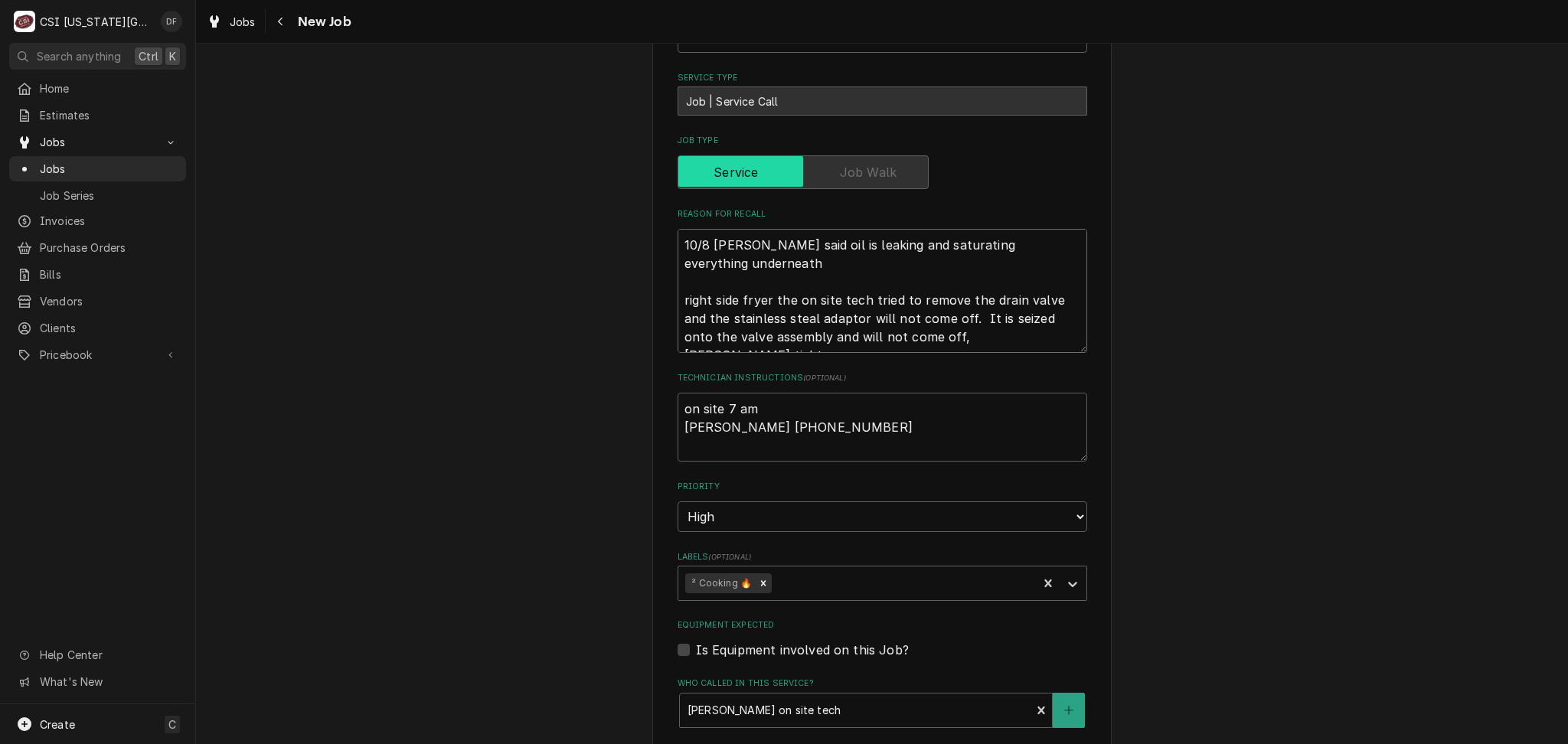
type textarea "x"
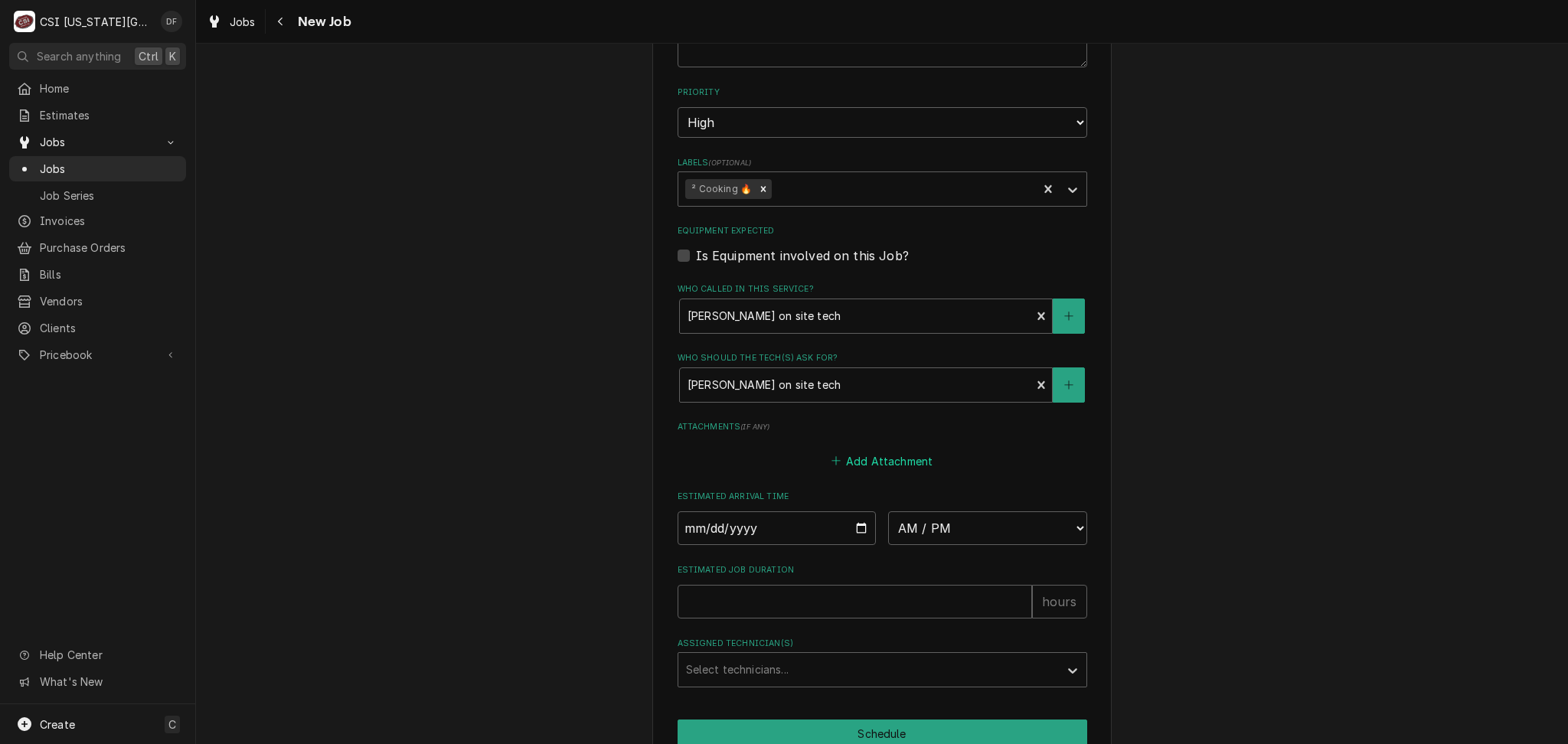
scroll to position [671, 0]
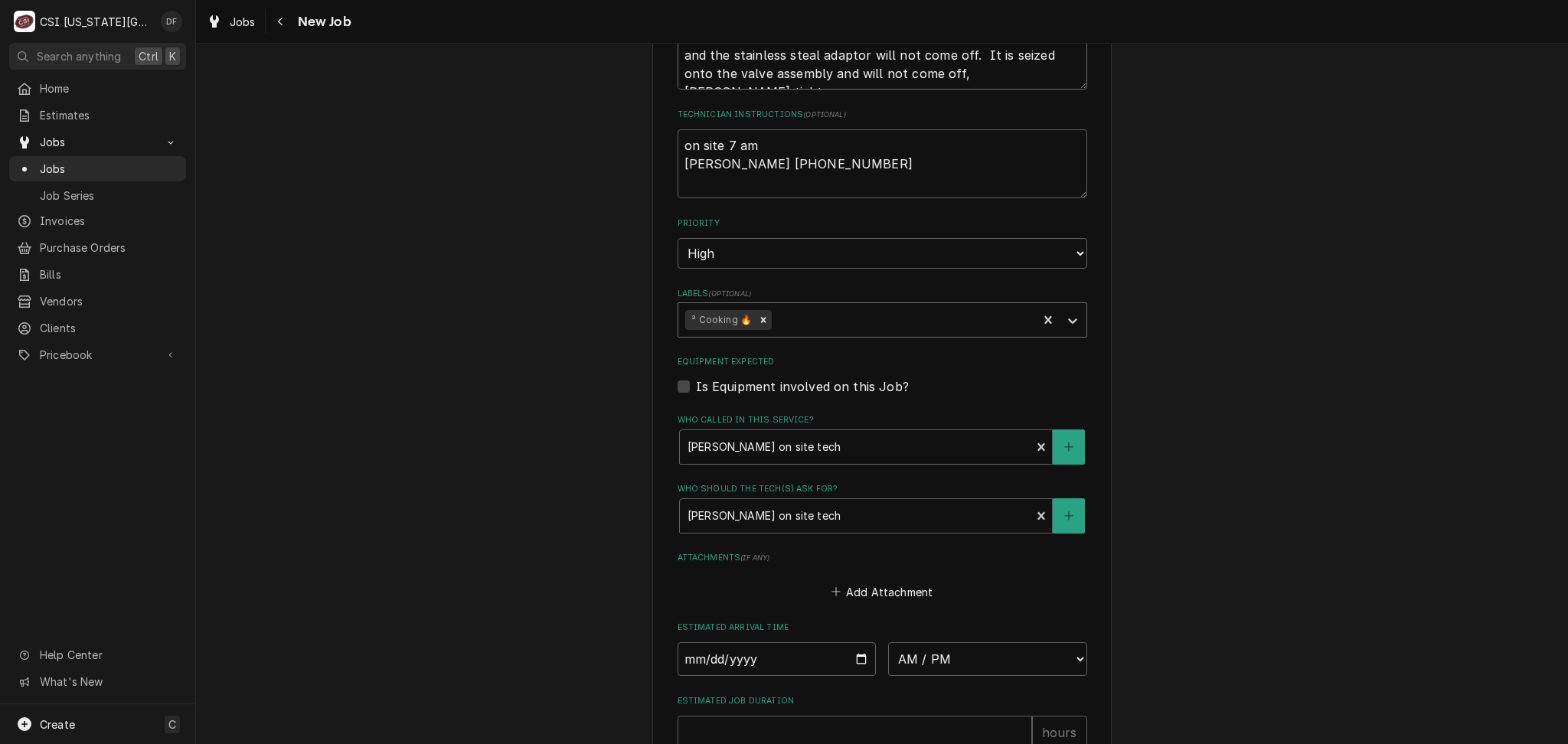
type textarea "10/8 DF Scott said oil is leaking and saturating everything underneath right si…"
click at [678, 320] on div "² Cooking 🔥" at bounding box center [858, 320] width 360 height 34
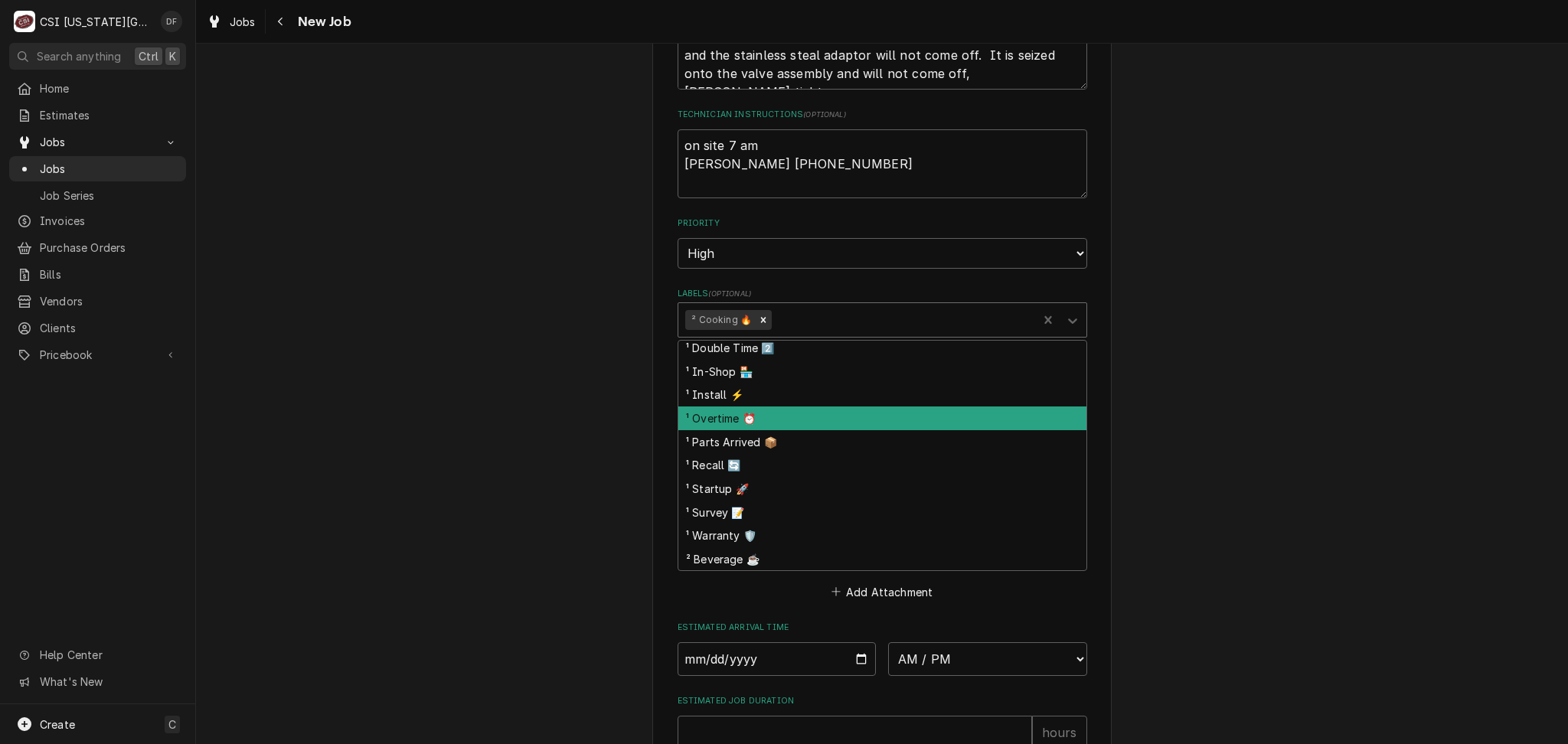
scroll to position [102, 0]
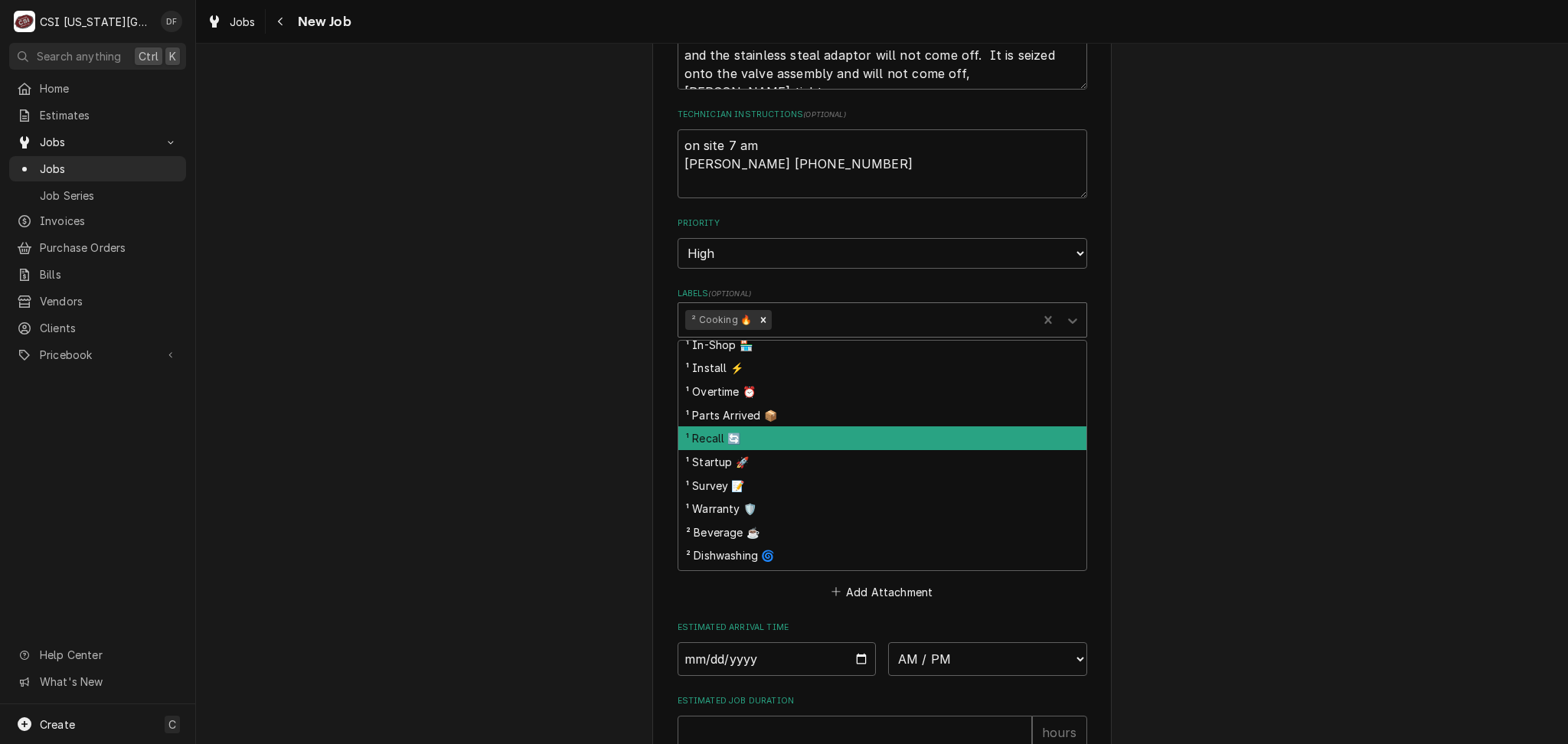
click at [811, 436] on div "¹ Recall 🔄" at bounding box center [882, 438] width 408 height 23
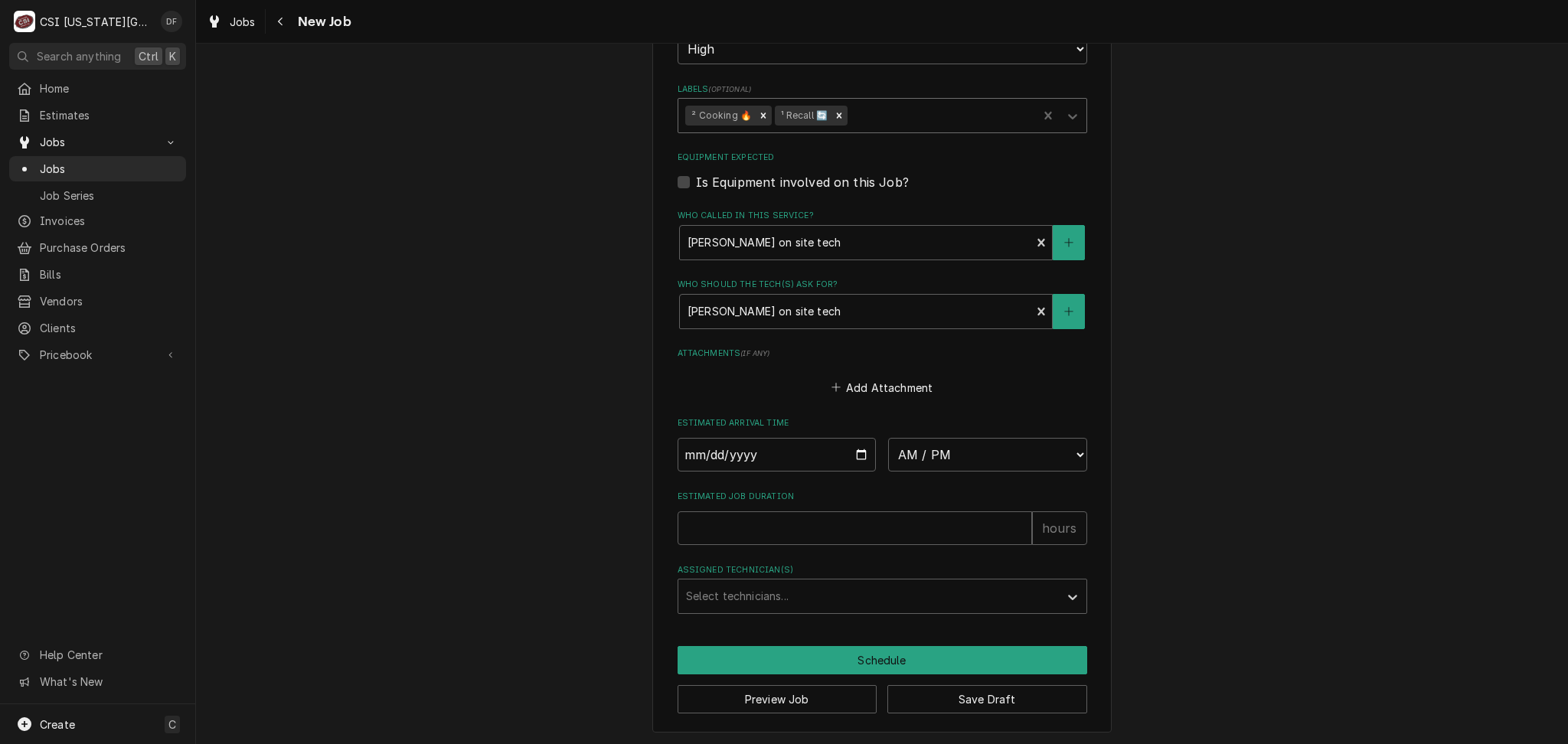
scroll to position [468, 0]
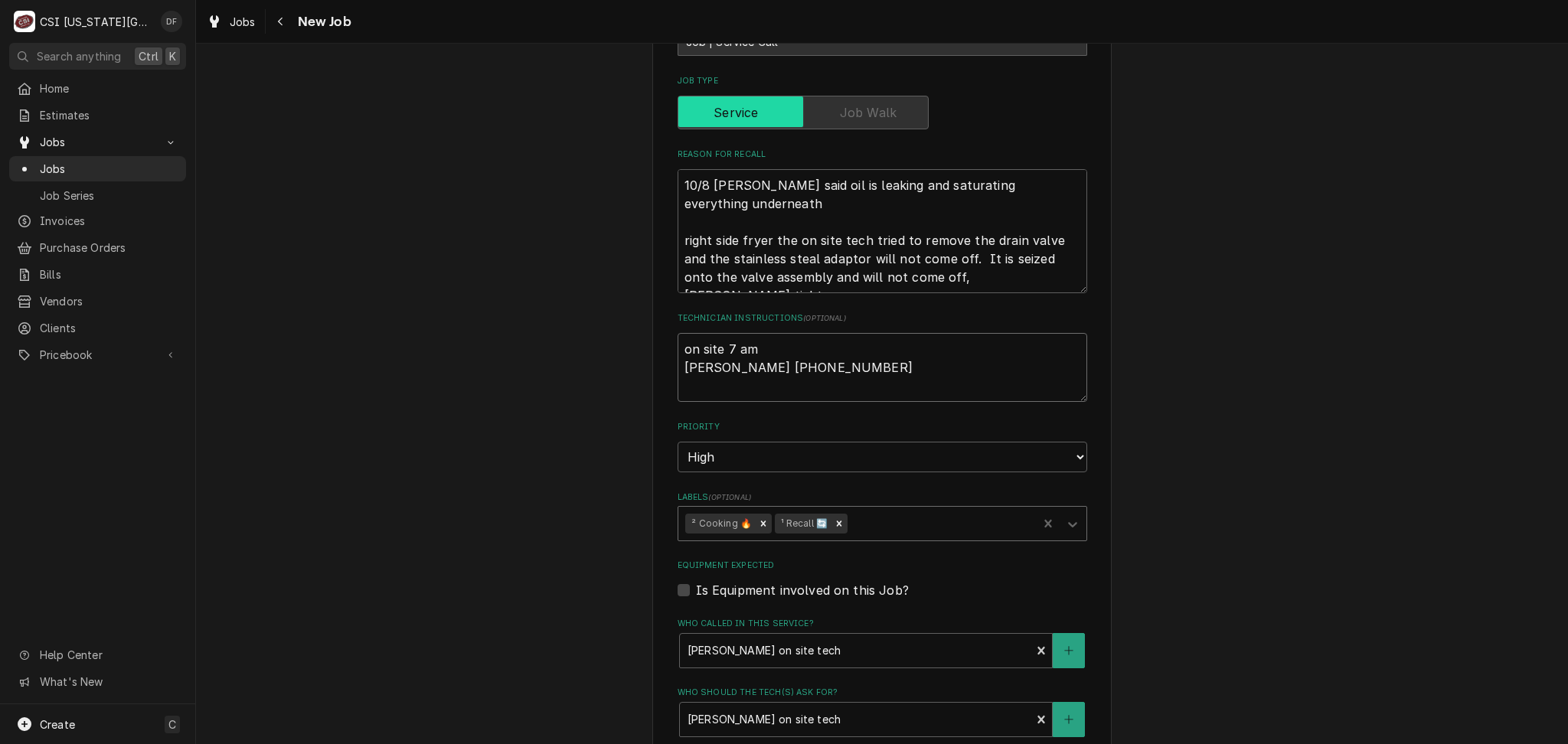
click at [678, 344] on textarea "on site 7 am Scott 913-306-4853" at bounding box center [882, 367] width 410 height 69
type textarea "x"
type textarea "on site 7 am Scott 913-306-4853"
click at [691, 344] on textarea "on site 7 am Scott 913-306-4853" at bounding box center [882, 367] width 410 height 69
type textarea "x"
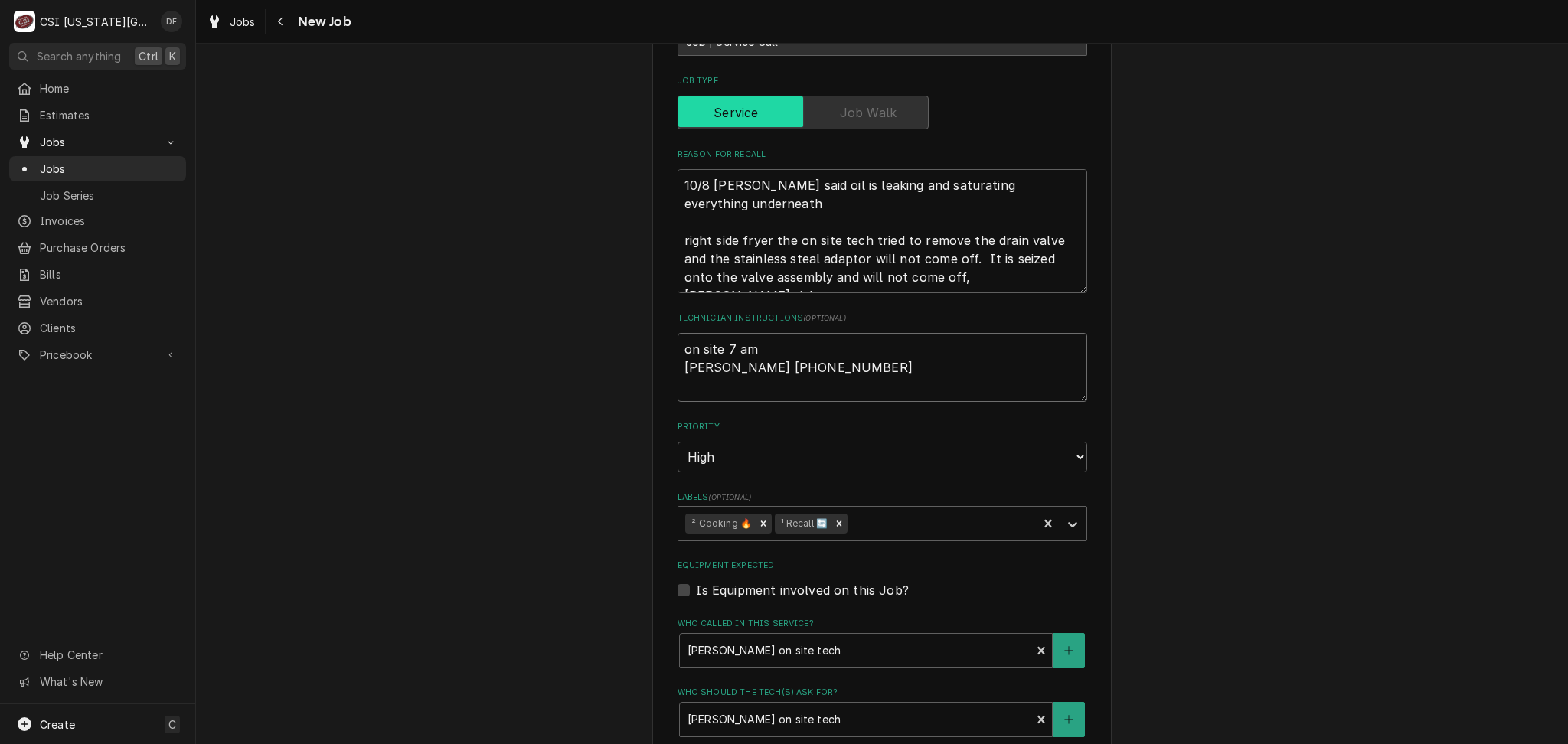
type textarea "3 on site 7 am Scott 913-306-4853"
type textarea "x"
type textarea "32 on site 7 am Scott 913-306-4853"
type textarea "x"
type textarea "327 on site 7 am Scott 913-306-4853"
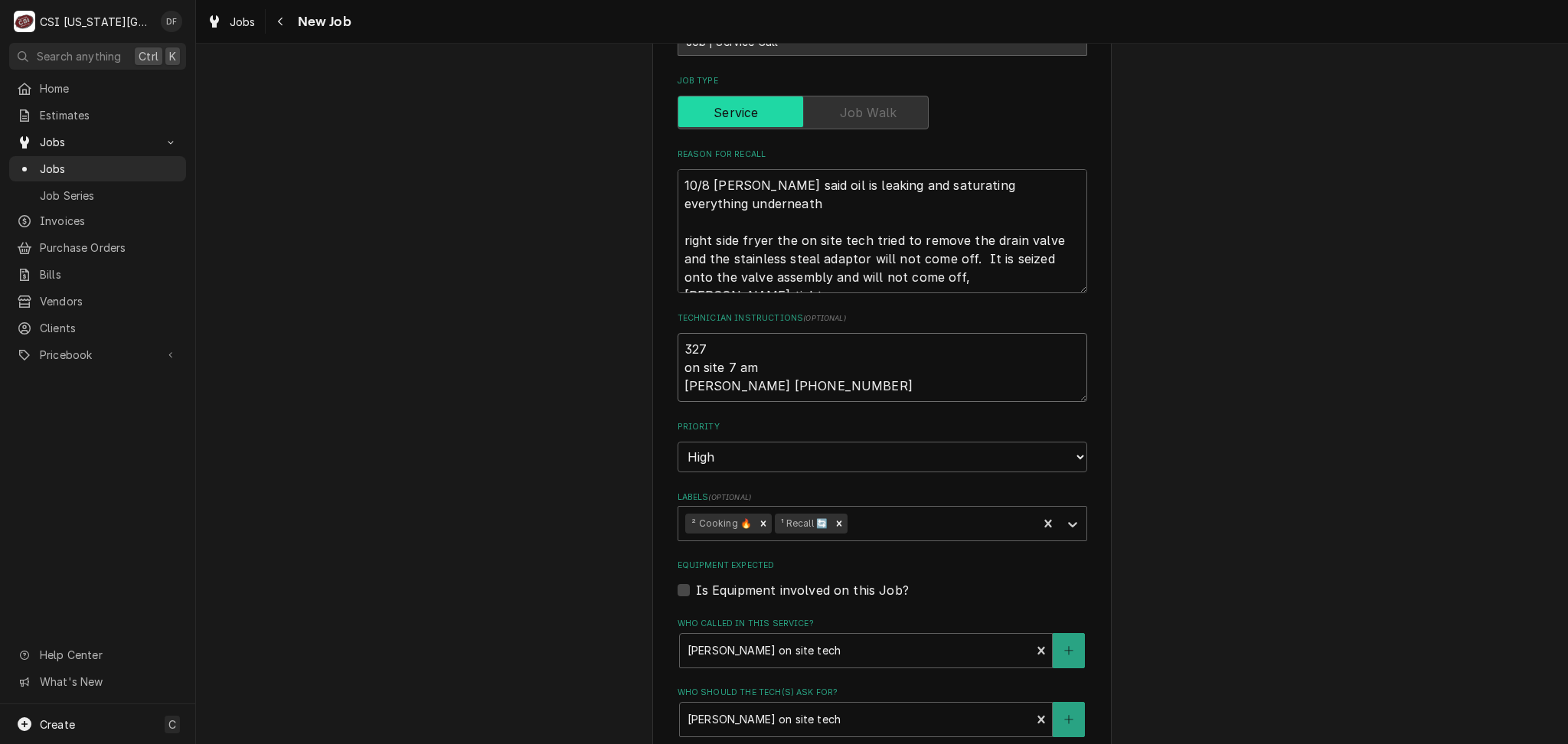
type textarea "x"
type textarea "3273 on site 7 am Scott 913-306-4853"
type textarea "x"
type textarea "32731 on site 7 am Scott 913-306-4853"
click at [681, 348] on textarea "32731 on site 7 am Scott 913-306-4853" at bounding box center [882, 367] width 410 height 69
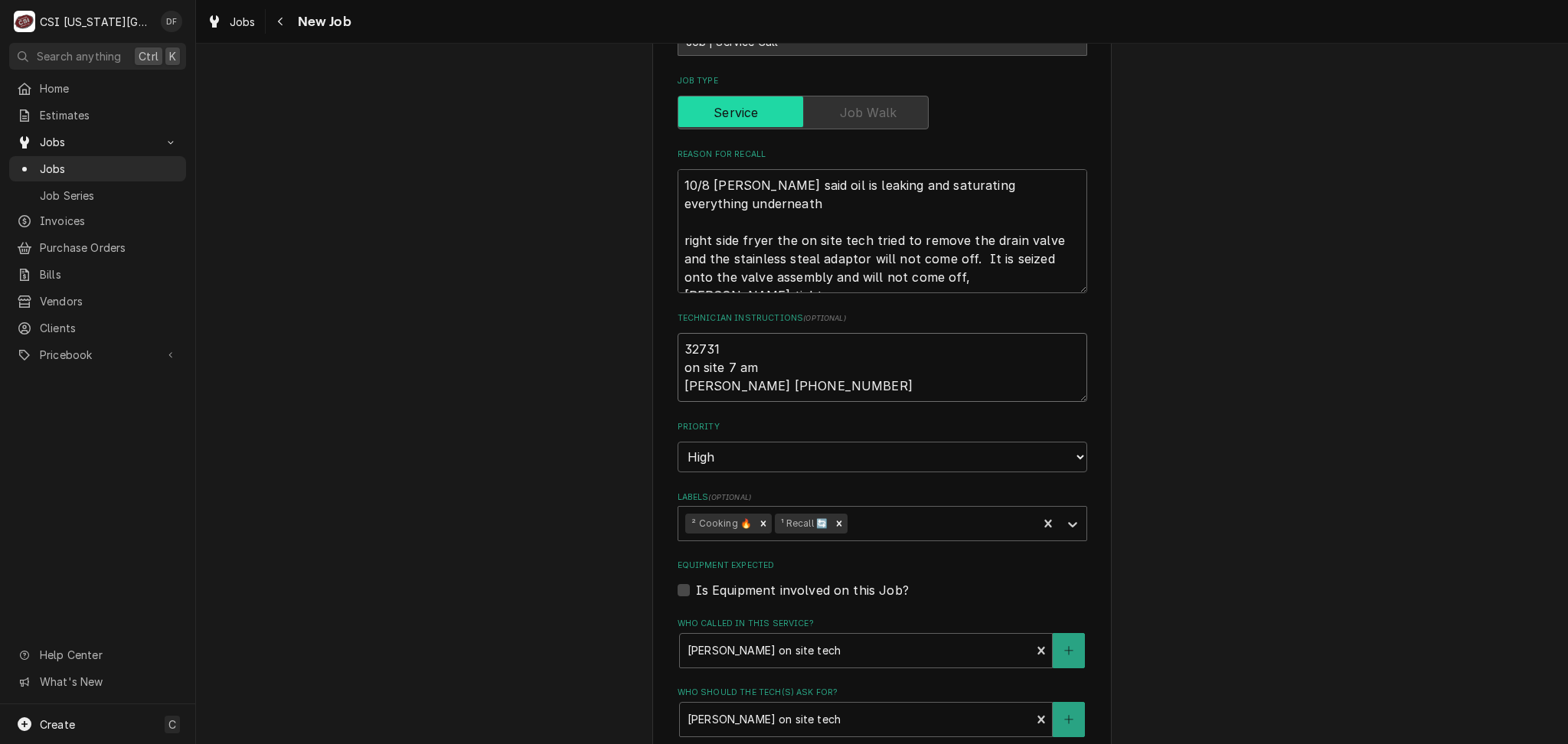
click at [678, 349] on textarea "32731 on site 7 am Scott 913-306-4853" at bounding box center [882, 367] width 410 height 69
type textarea "x"
type textarea "R32731 on site 7 am Scott 913-306-4853"
type textarea "x"
type textarea "Re32731 on site 7 am Scott 913-306-4853"
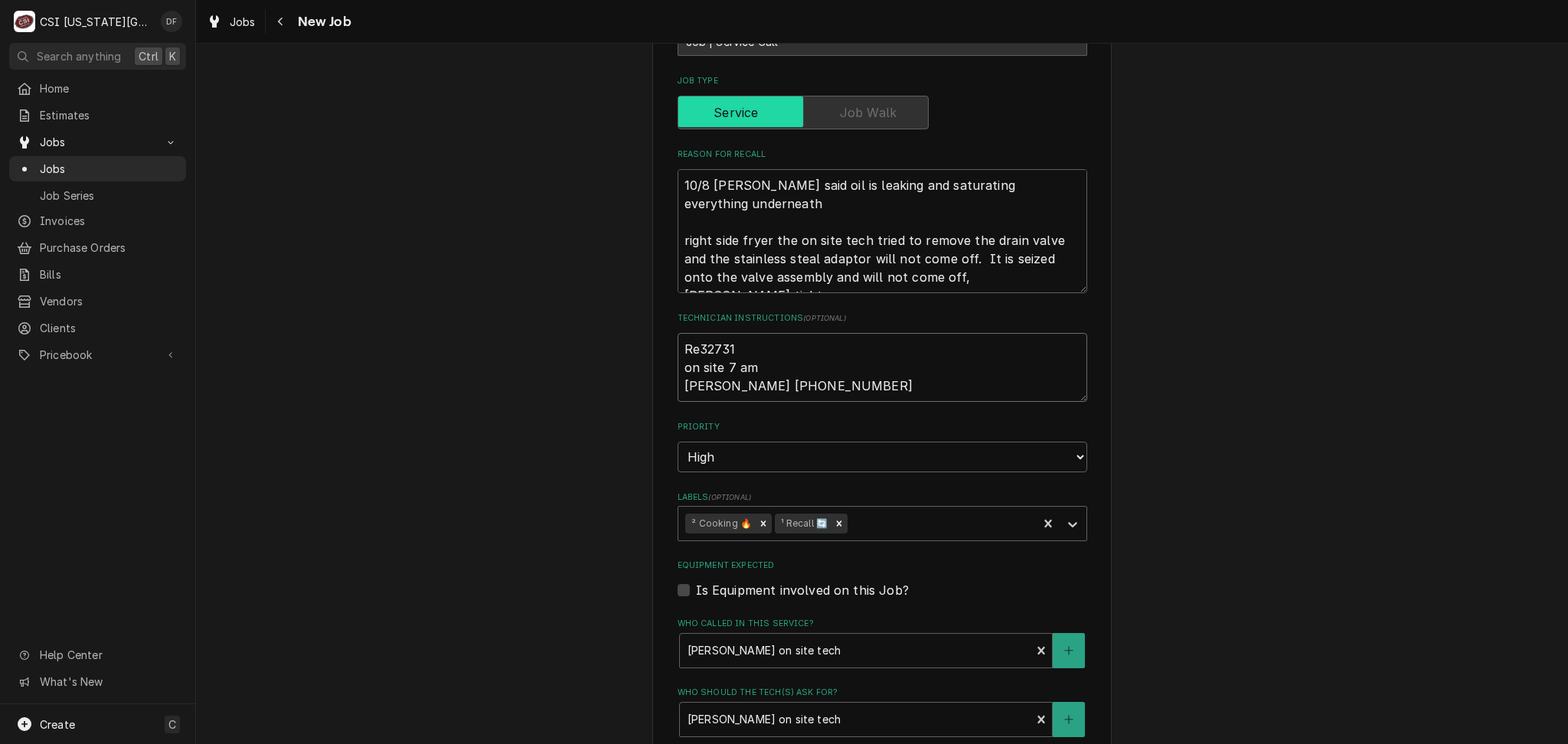
type textarea "x"
type textarea "Rec32731 on site 7 am Scott 913-306-4853"
type textarea "x"
type textarea "Reca32731 on site 7 am Scott 913-306-4853"
type textarea "x"
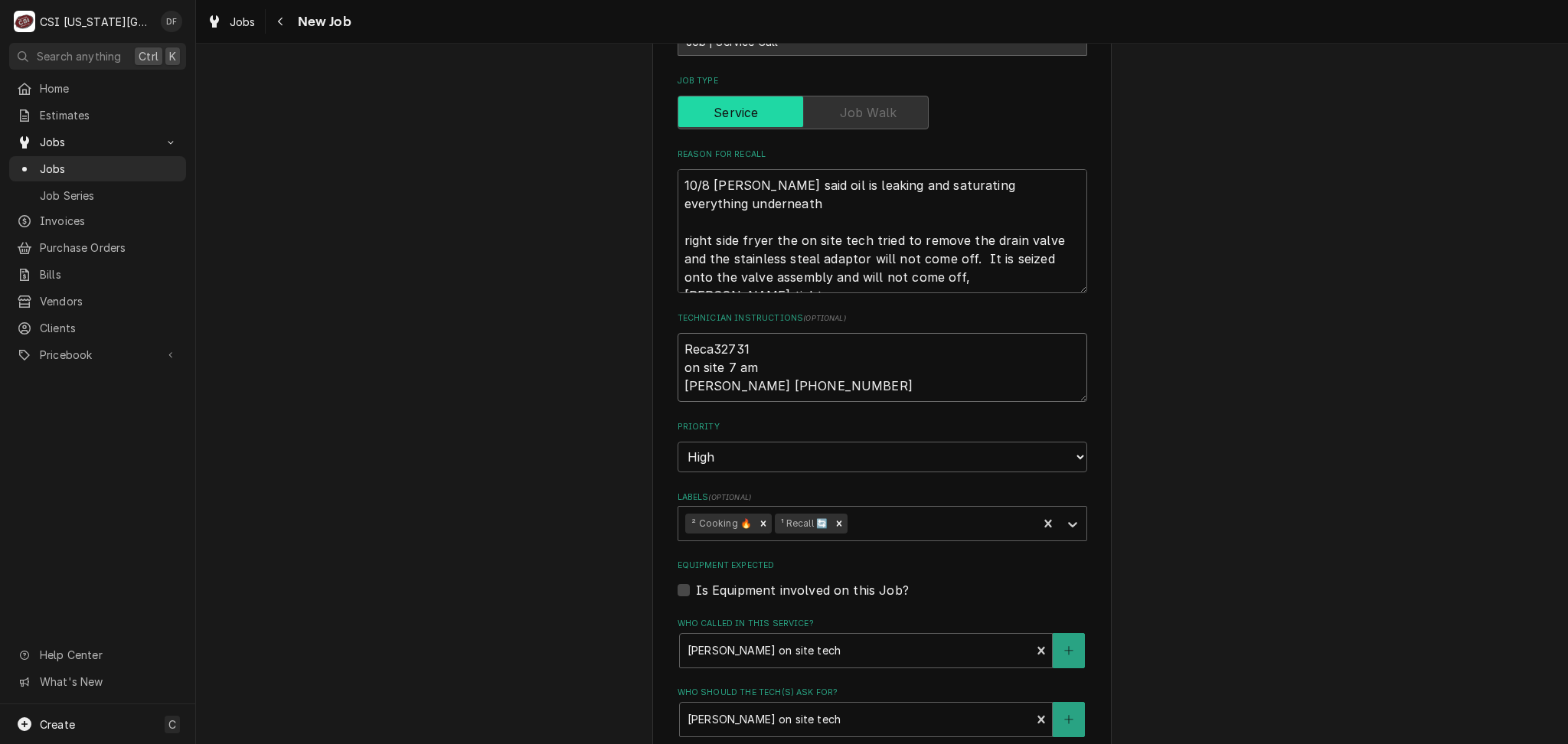
type textarea "Recal32731 on site 7 am Scott 913-306-4853"
type textarea "x"
type textarea "Recall32731 on site 7 am Scott 913-306-4853"
type textarea "x"
type textarea "Recall 32731 on site 7 am Scott 913-306-4853"
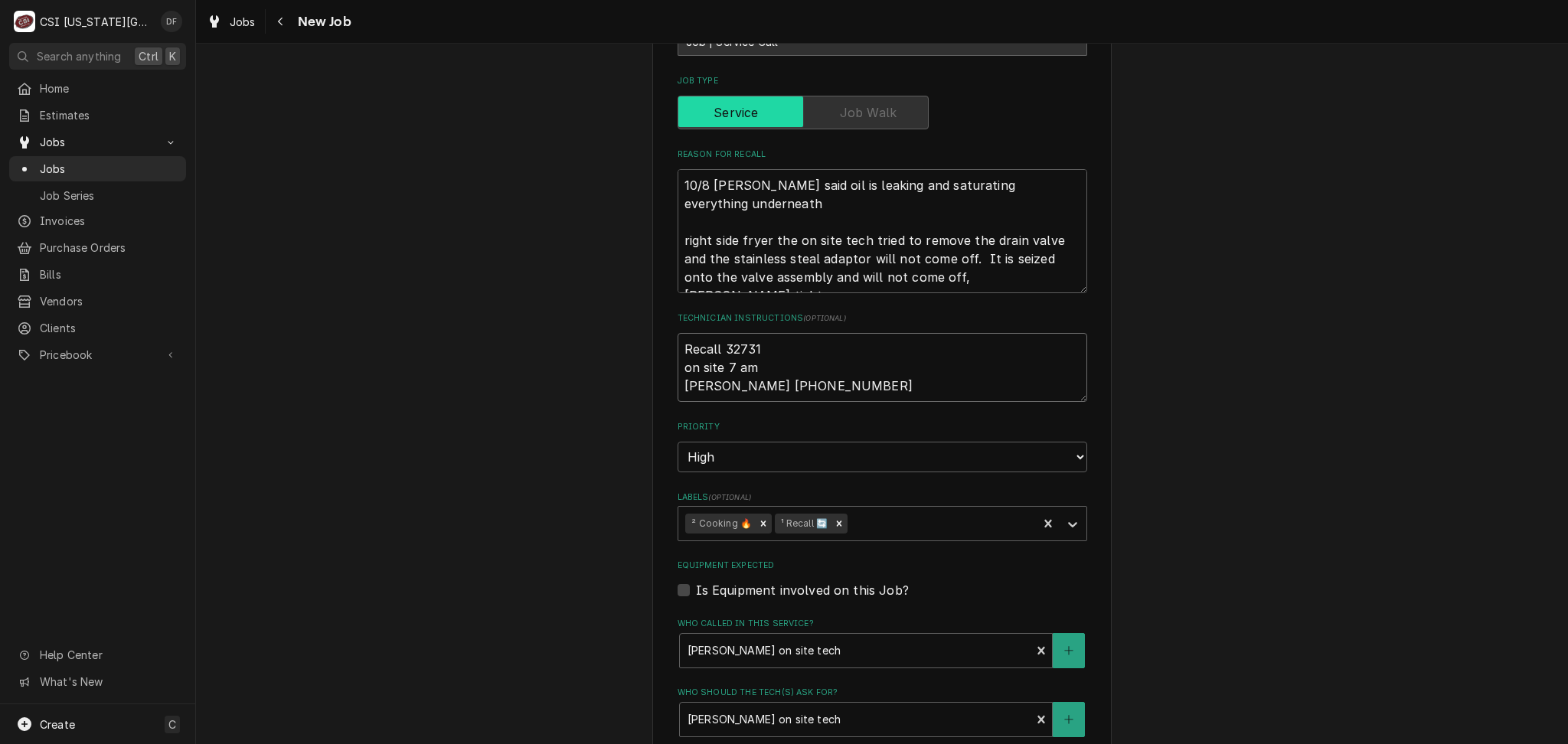
type textarea "x"
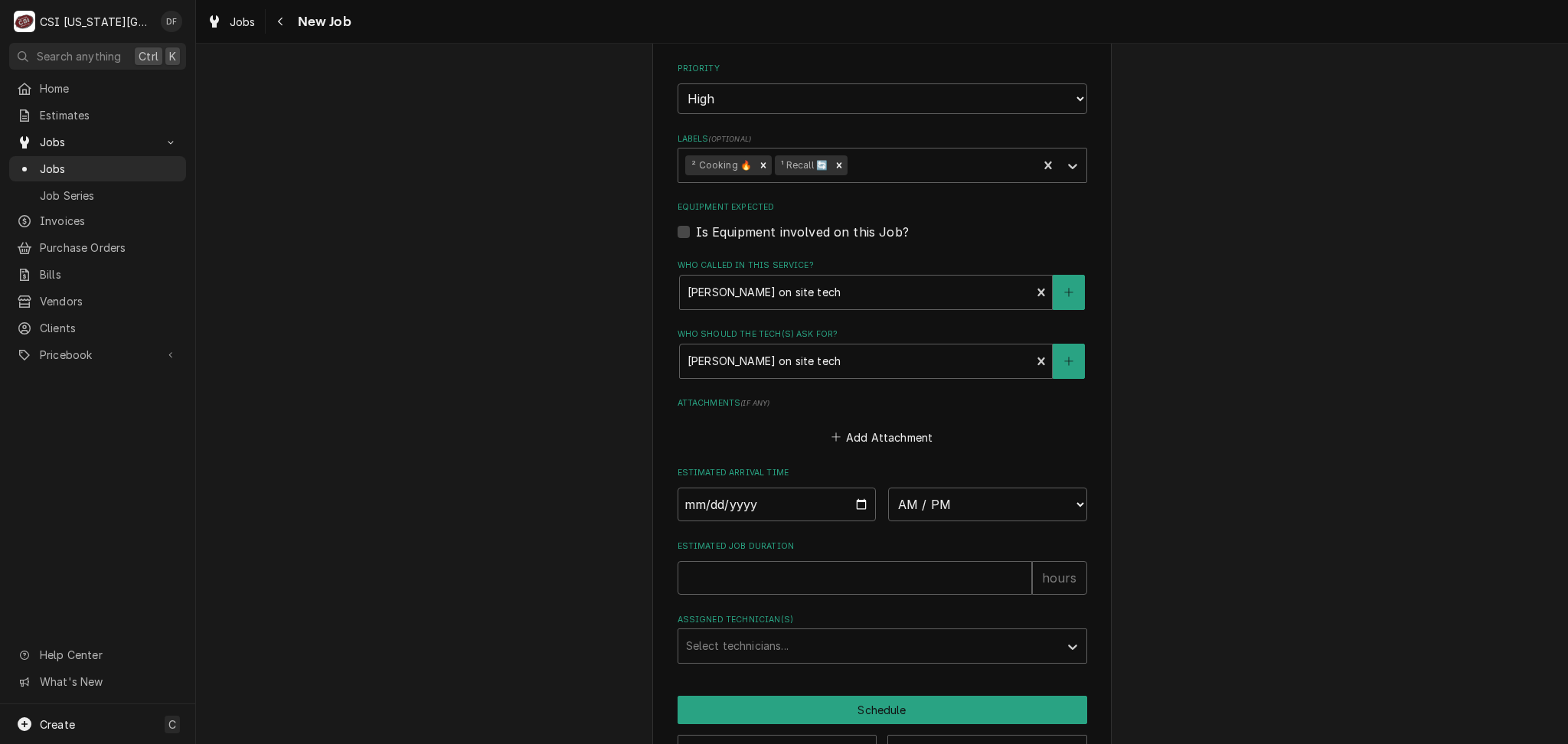
scroll to position [876, 0]
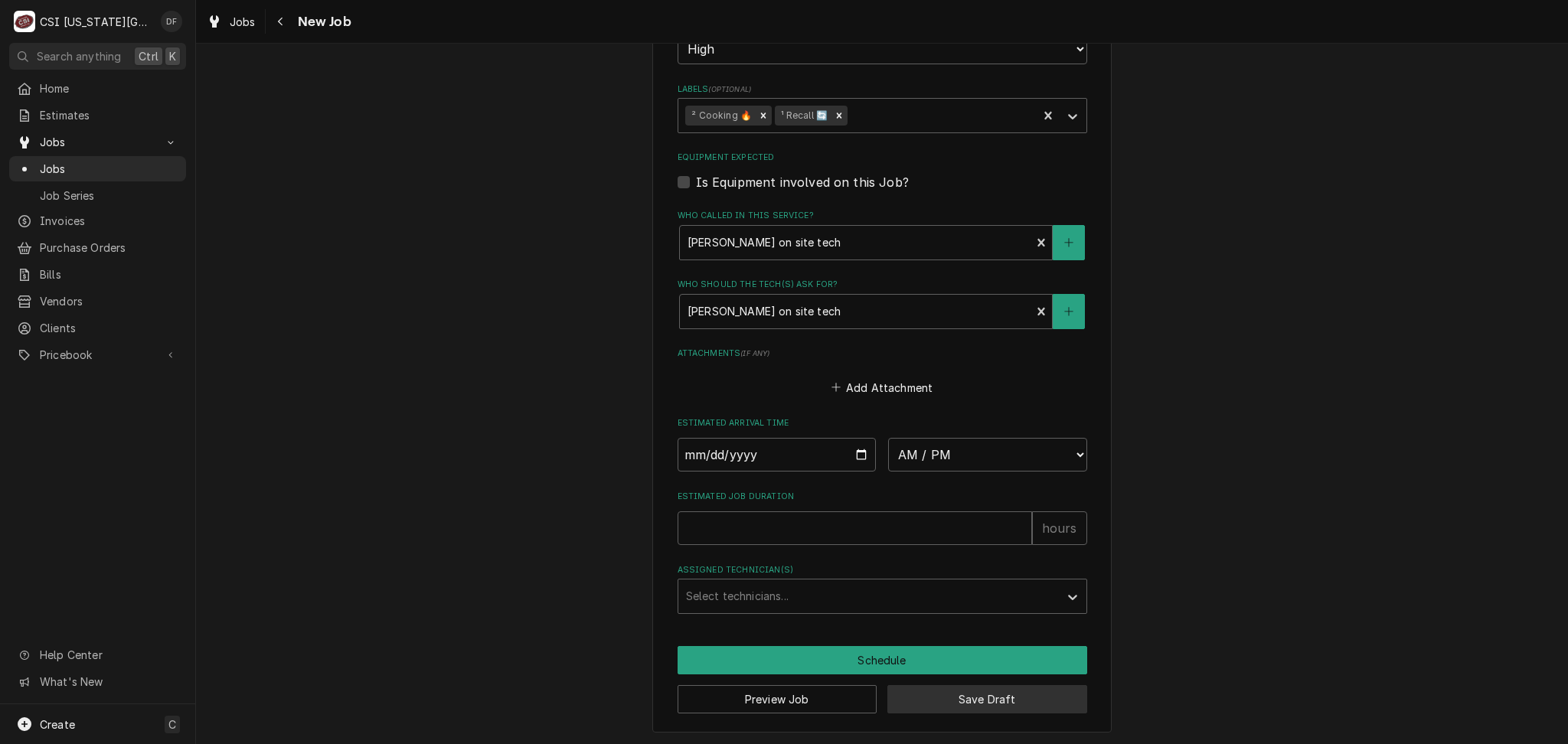
type textarea "Recall 32731 on site 7 am Scott 913-306-4853"
click at [953, 700] on button "Save Draft" at bounding box center [987, 699] width 200 height 28
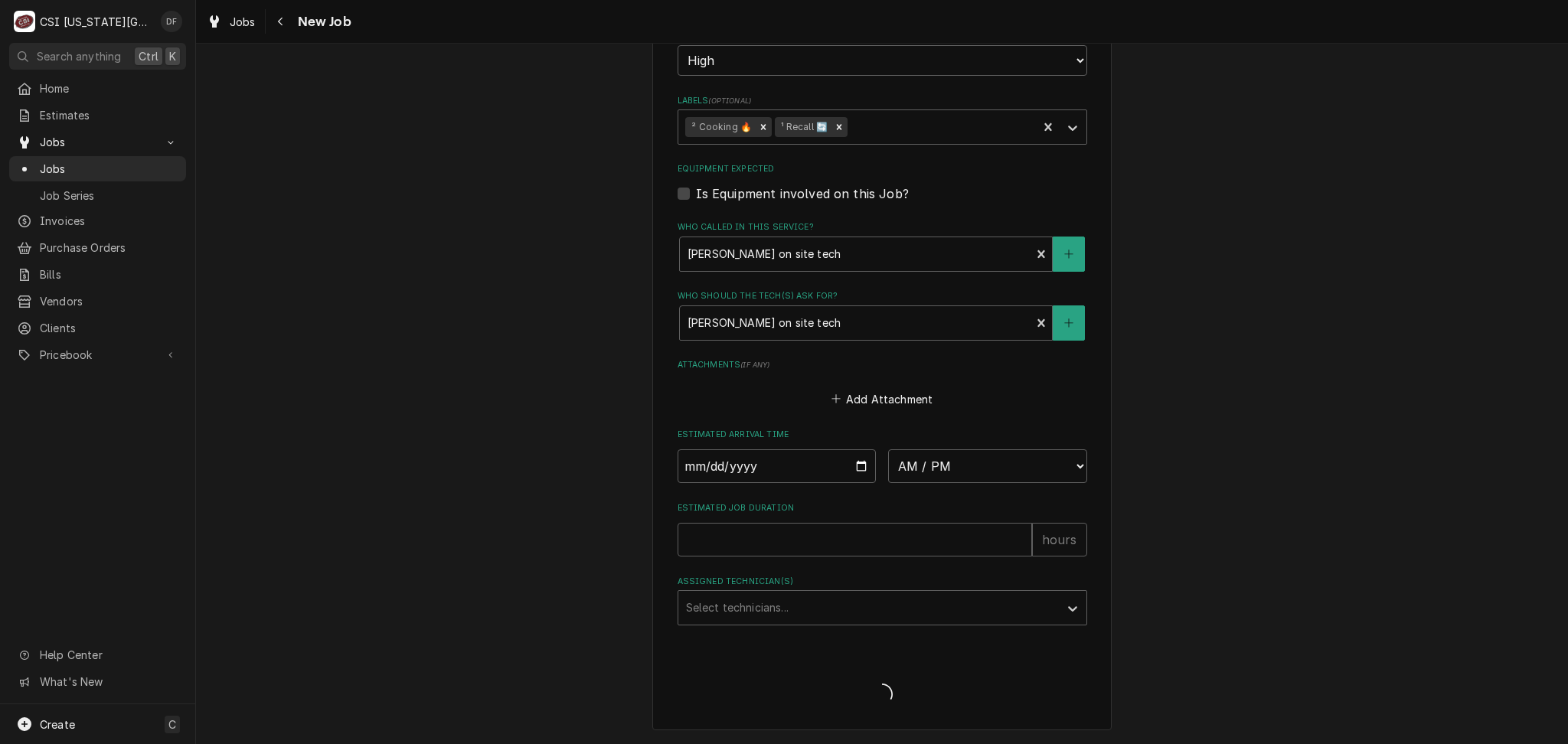
scroll to position [863, 0]
type textarea "x"
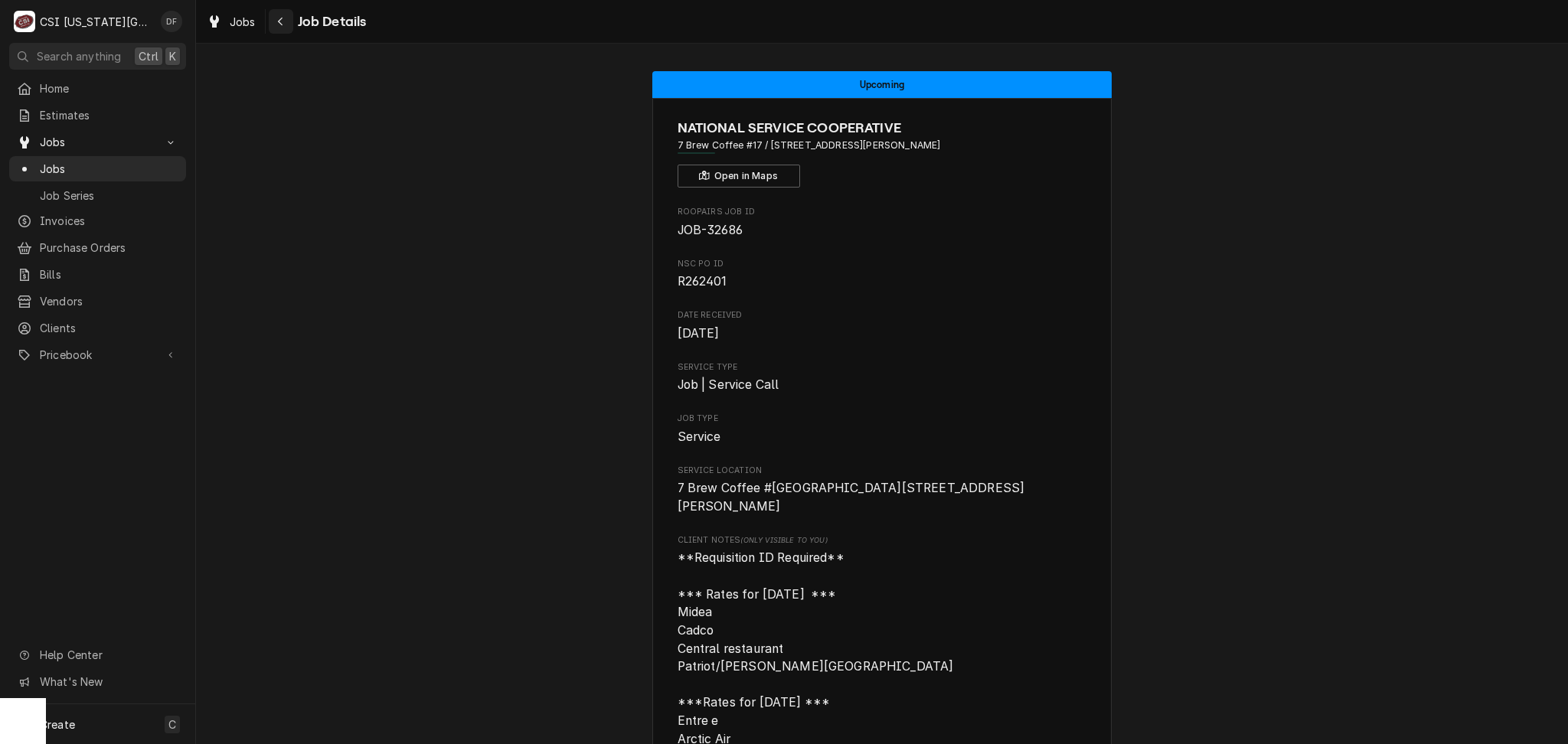
click at [279, 23] on icon "Navigate back" at bounding box center [281, 21] width 7 height 10
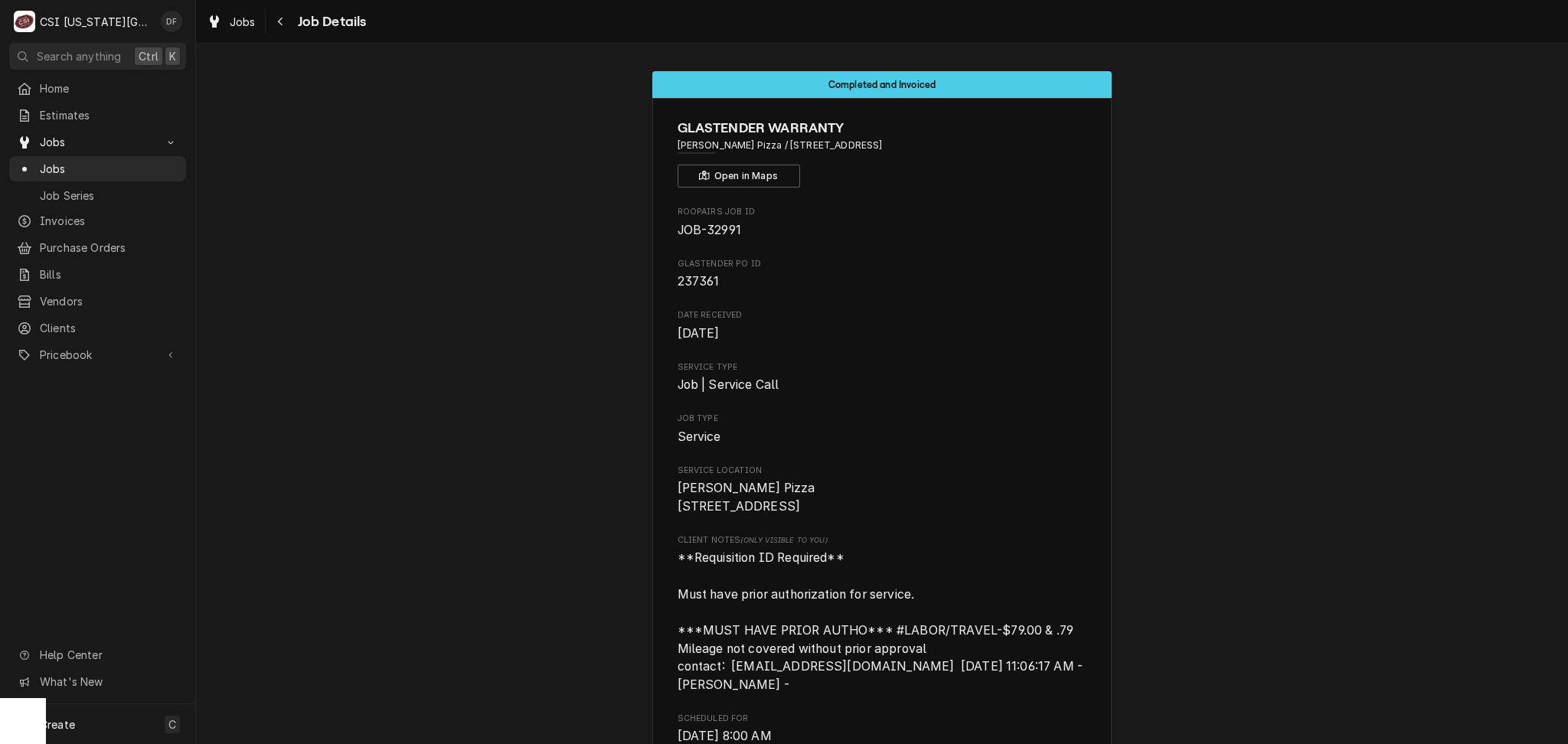
scroll to position [4850, 0]
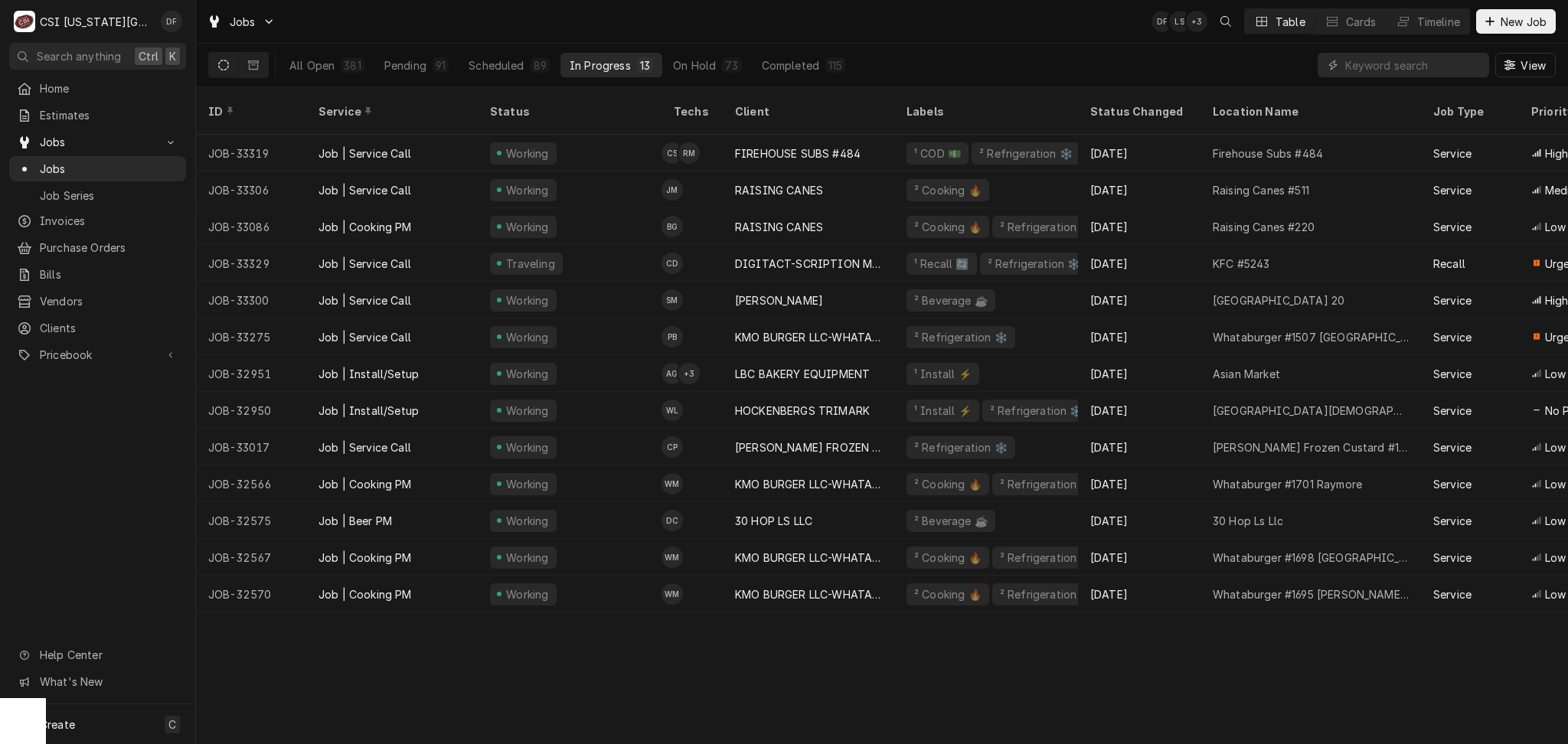
click at [1390, 71] on input "Dynamic Content Wrapper" at bounding box center [1412, 65] width 136 height 24
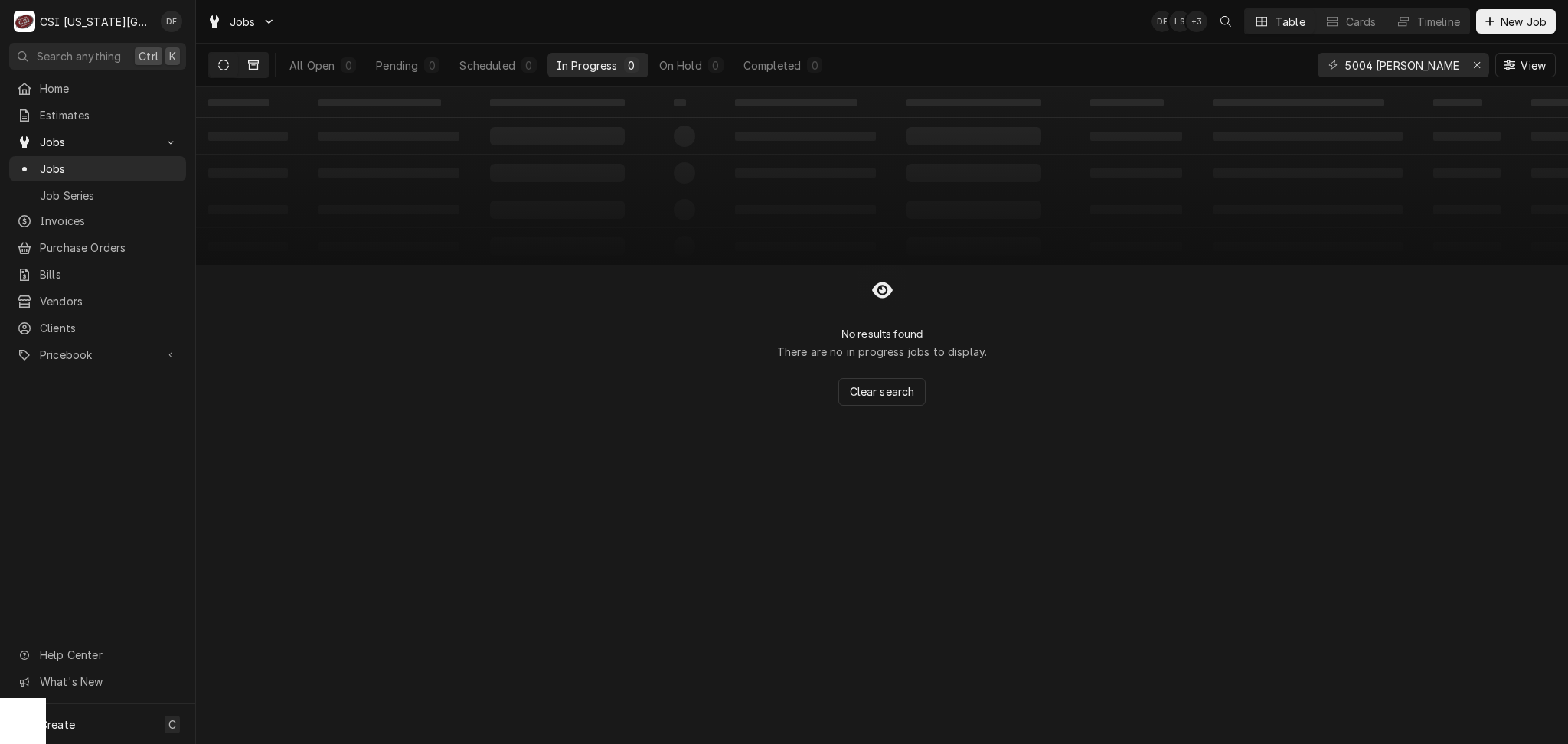
type input "5004 [PERSON_NAME]"
click at [254, 66] on icon "Dynamic Content Wrapper" at bounding box center [252, 65] width 10 height 10
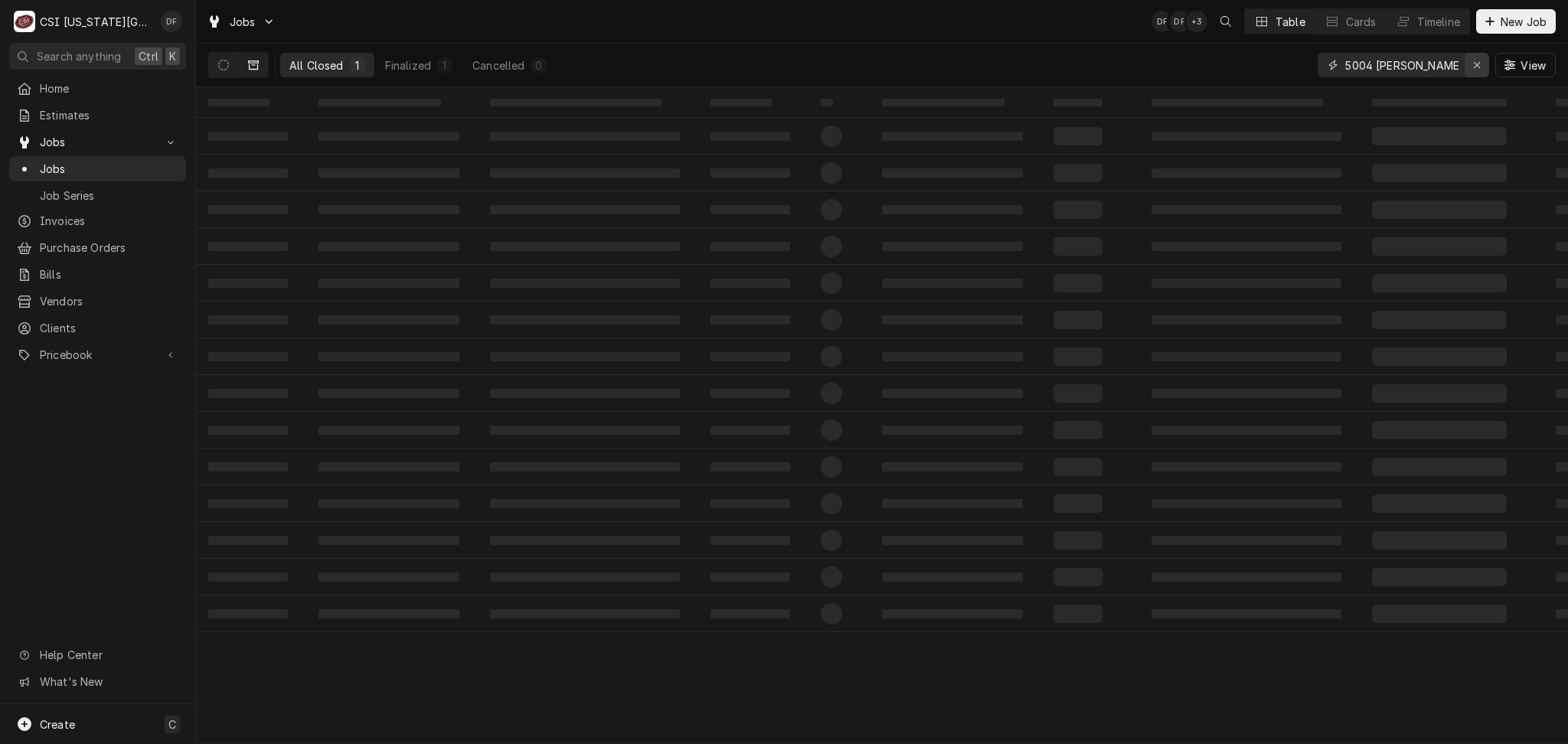
click at [1480, 68] on div "Erase input" at bounding box center [1476, 65] width 15 height 15
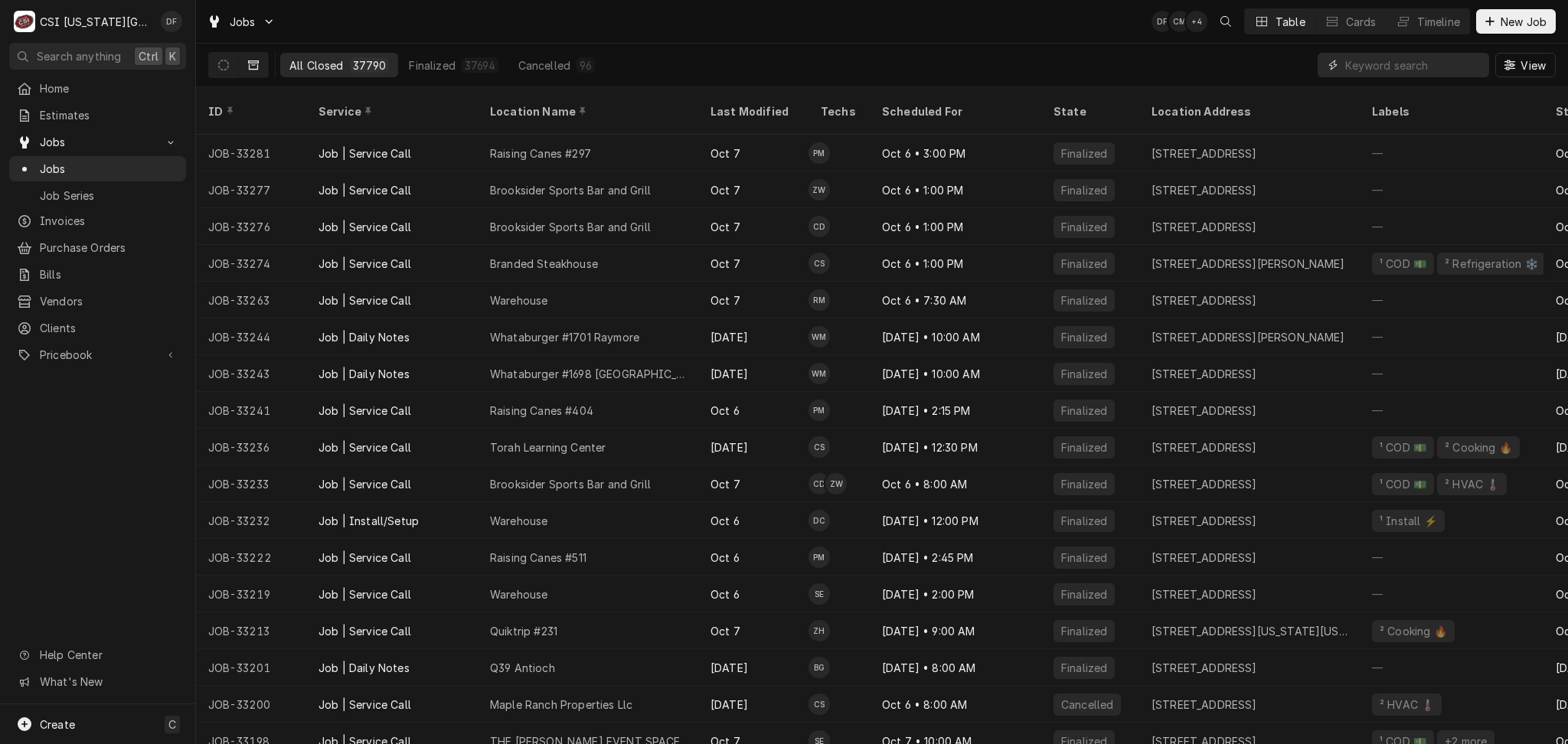
click at [1435, 68] on input "Dynamic Content Wrapper" at bounding box center [1412, 65] width 136 height 24
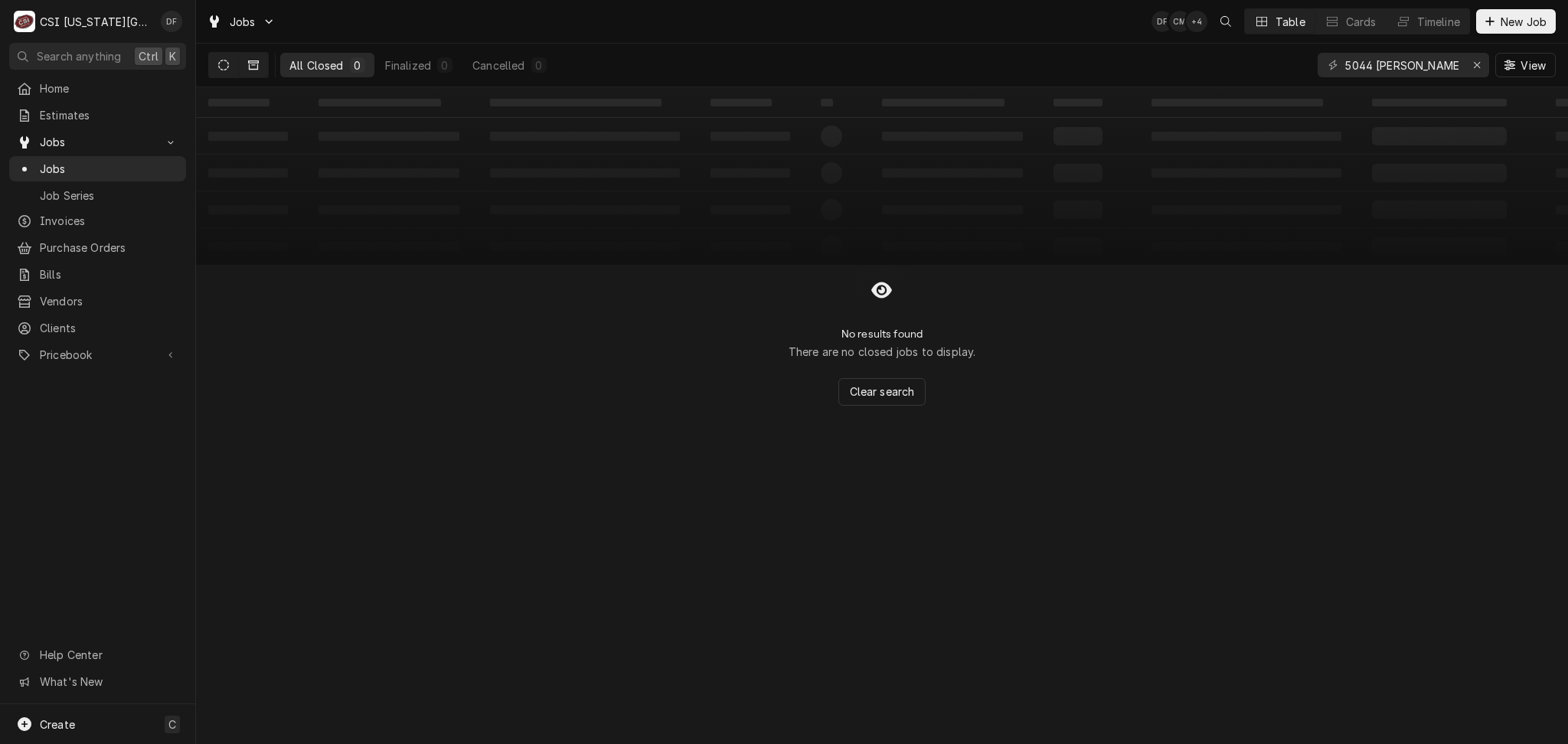
click at [229, 58] on button "Dynamic Content Wrapper" at bounding box center [223, 65] width 29 height 24
drag, startPoint x: 1399, startPoint y: 69, endPoint x: 1297, endPoint y: 76, distance: 102.2
click at [1297, 76] on div "All Open 0 Pending 0 Scheduled 0 In Progress 0 On Hold 0 Completed 0 5044 roe V…" at bounding box center [882, 65] width 1347 height 43
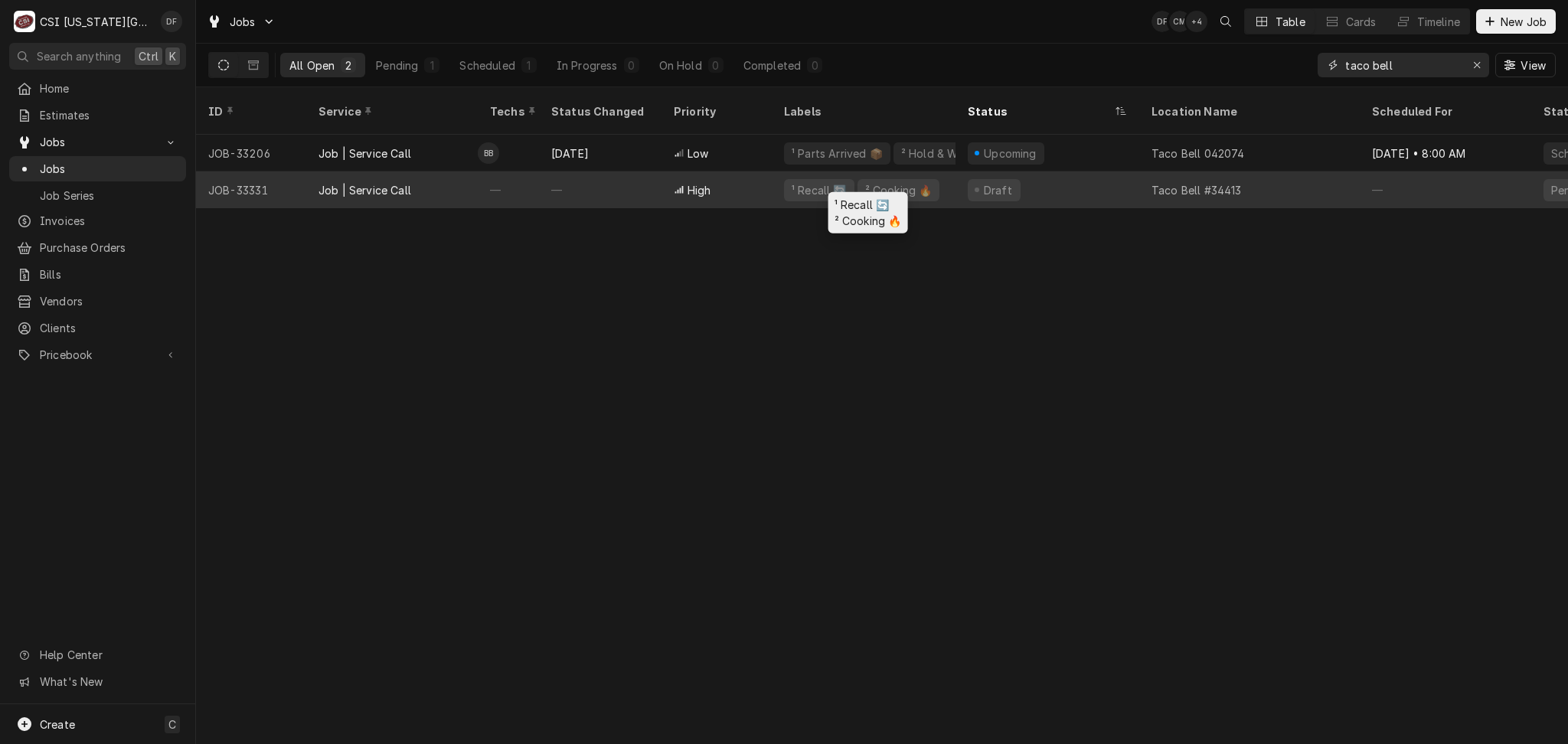
type input "taco bell"
click at [786, 179] on div "¹ Recall 🔄" at bounding box center [819, 190] width 70 height 23
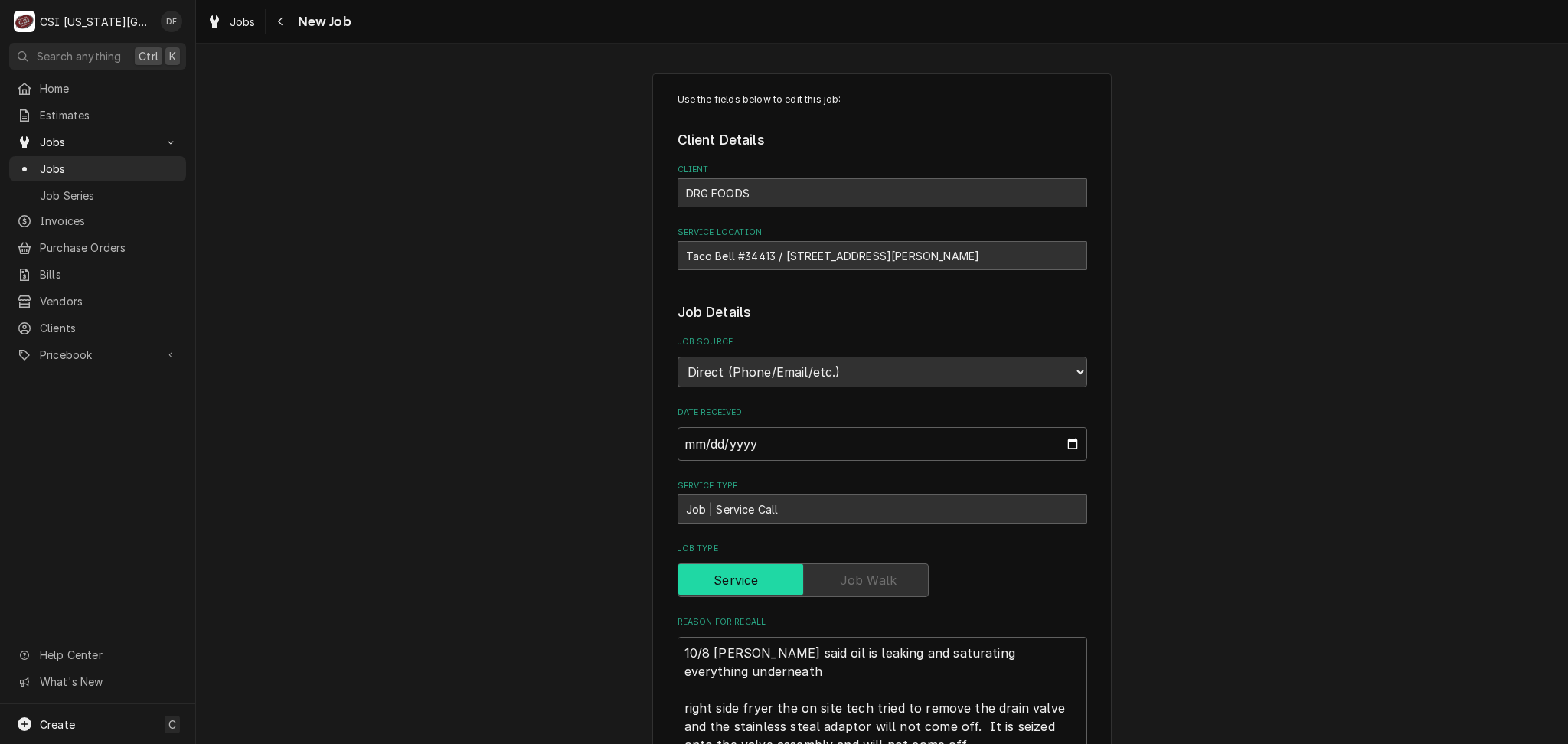
type textarea "x"
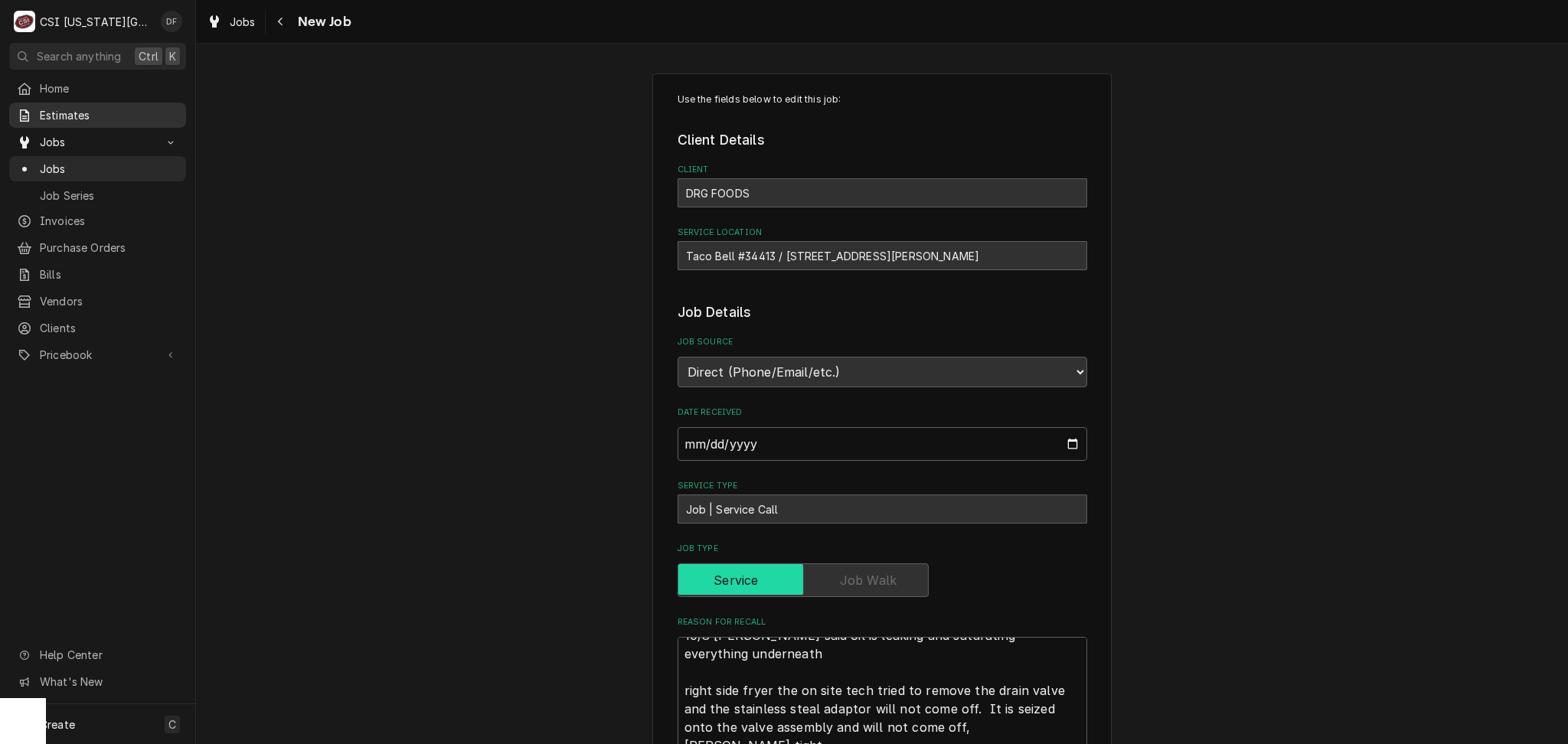
scroll to position [102, 0]
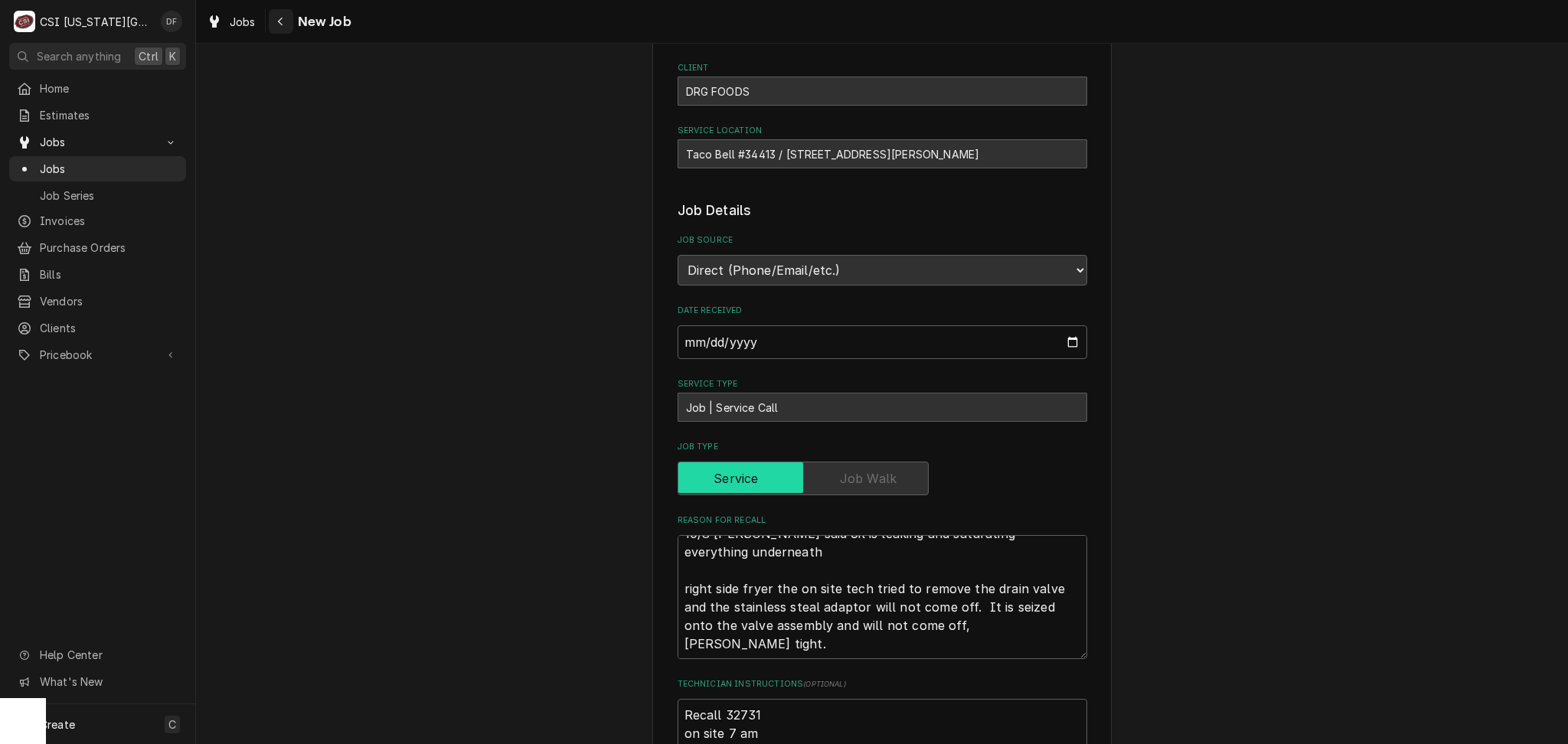
click at [284, 15] on div "Navigate back" at bounding box center [281, 21] width 15 height 15
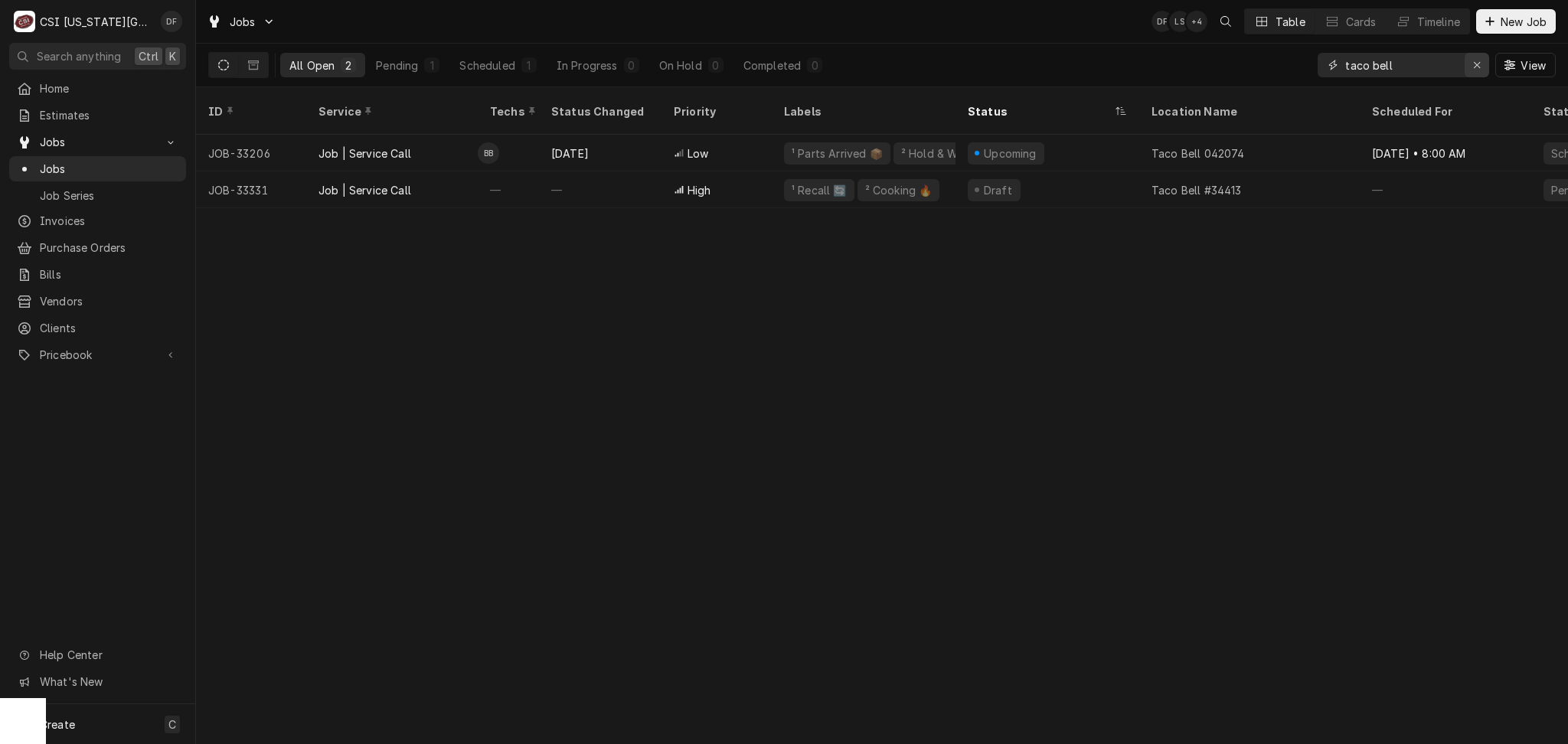
click at [1482, 64] on div "Erase input" at bounding box center [1476, 65] width 15 height 15
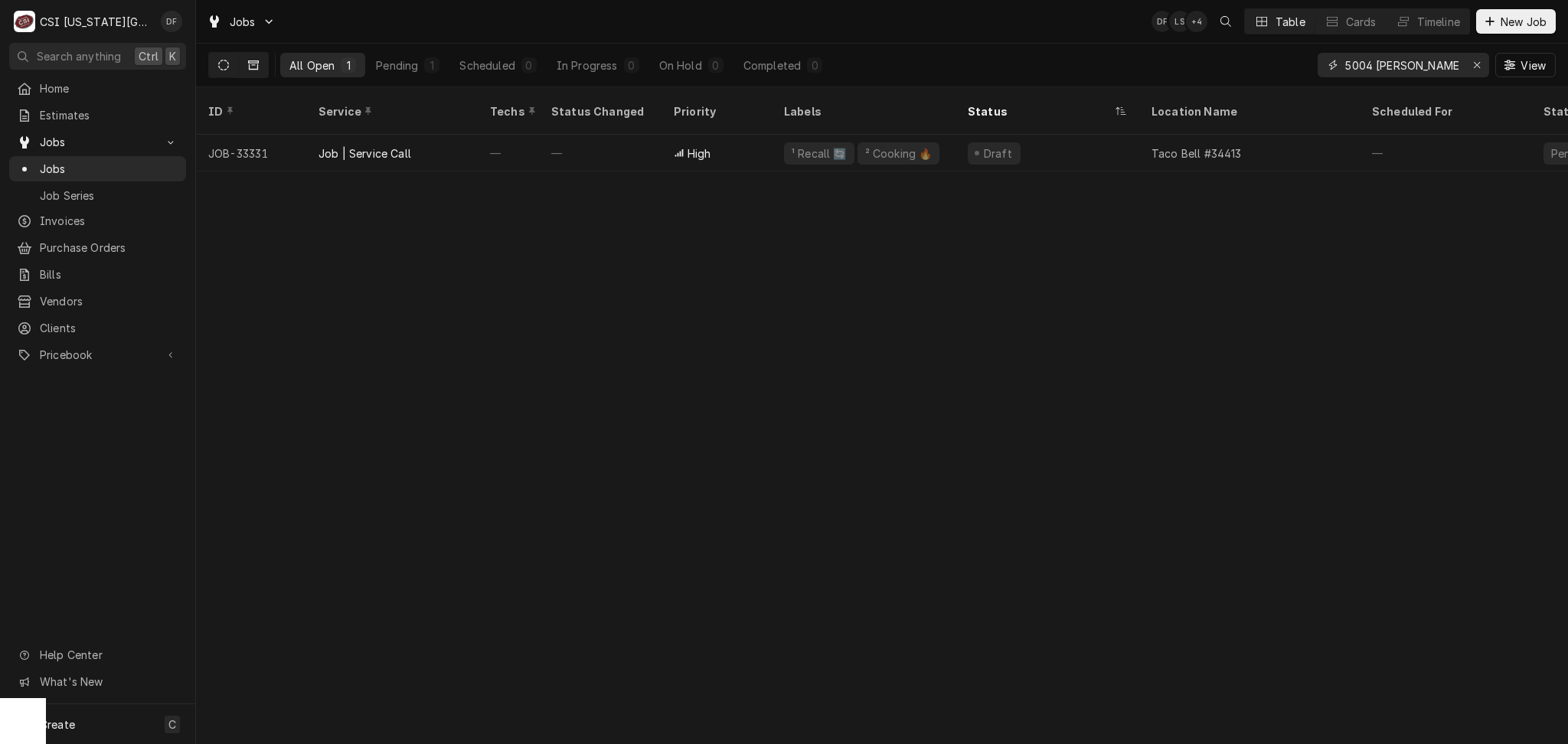
type input "5004 roe"
click at [245, 72] on button "Dynamic Content Wrapper" at bounding box center [253, 65] width 29 height 24
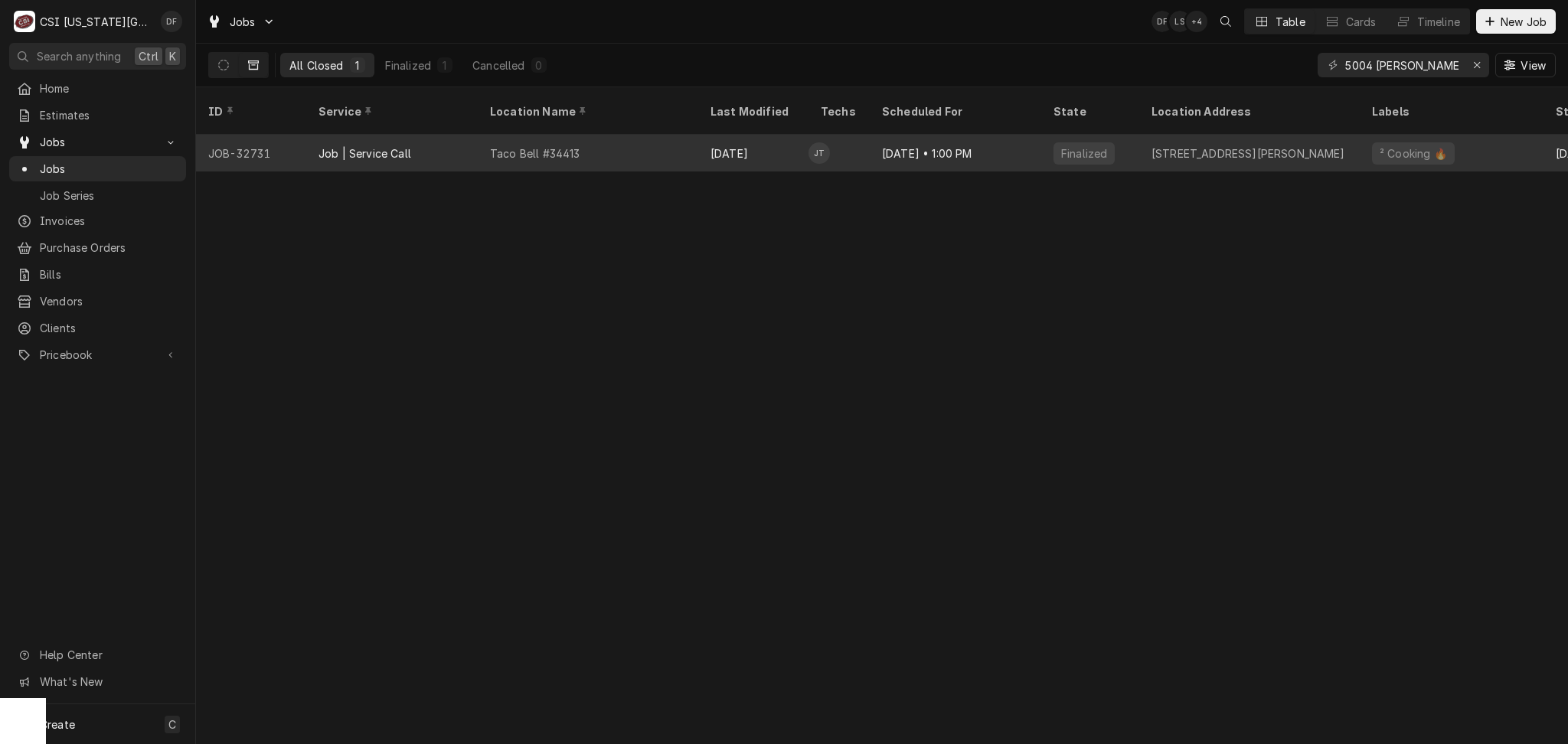
click at [704, 135] on div "Oct 5" at bounding box center [753, 153] width 111 height 37
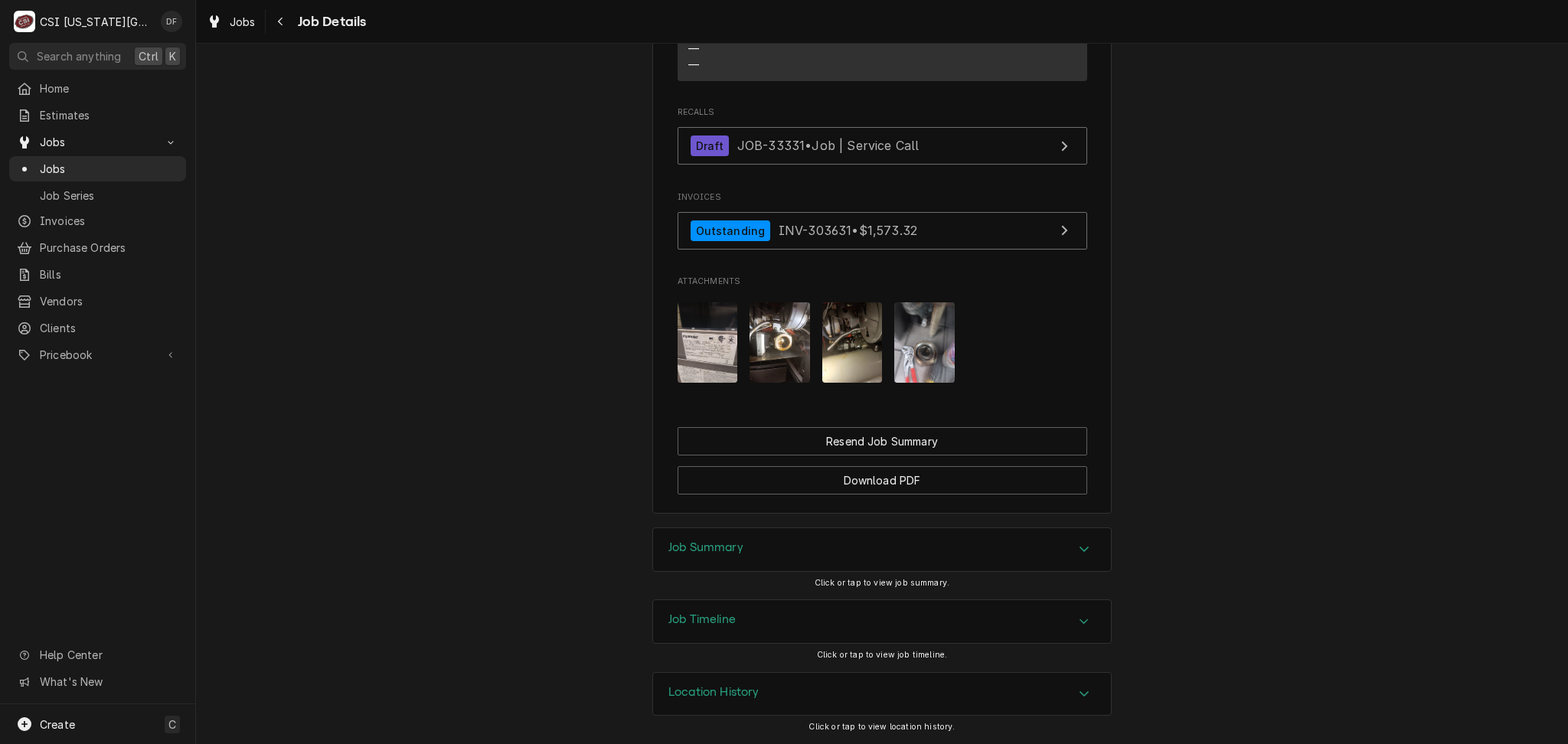
scroll to position [1435, 0]
click at [770, 342] on img "Attachments" at bounding box center [779, 343] width 60 height 81
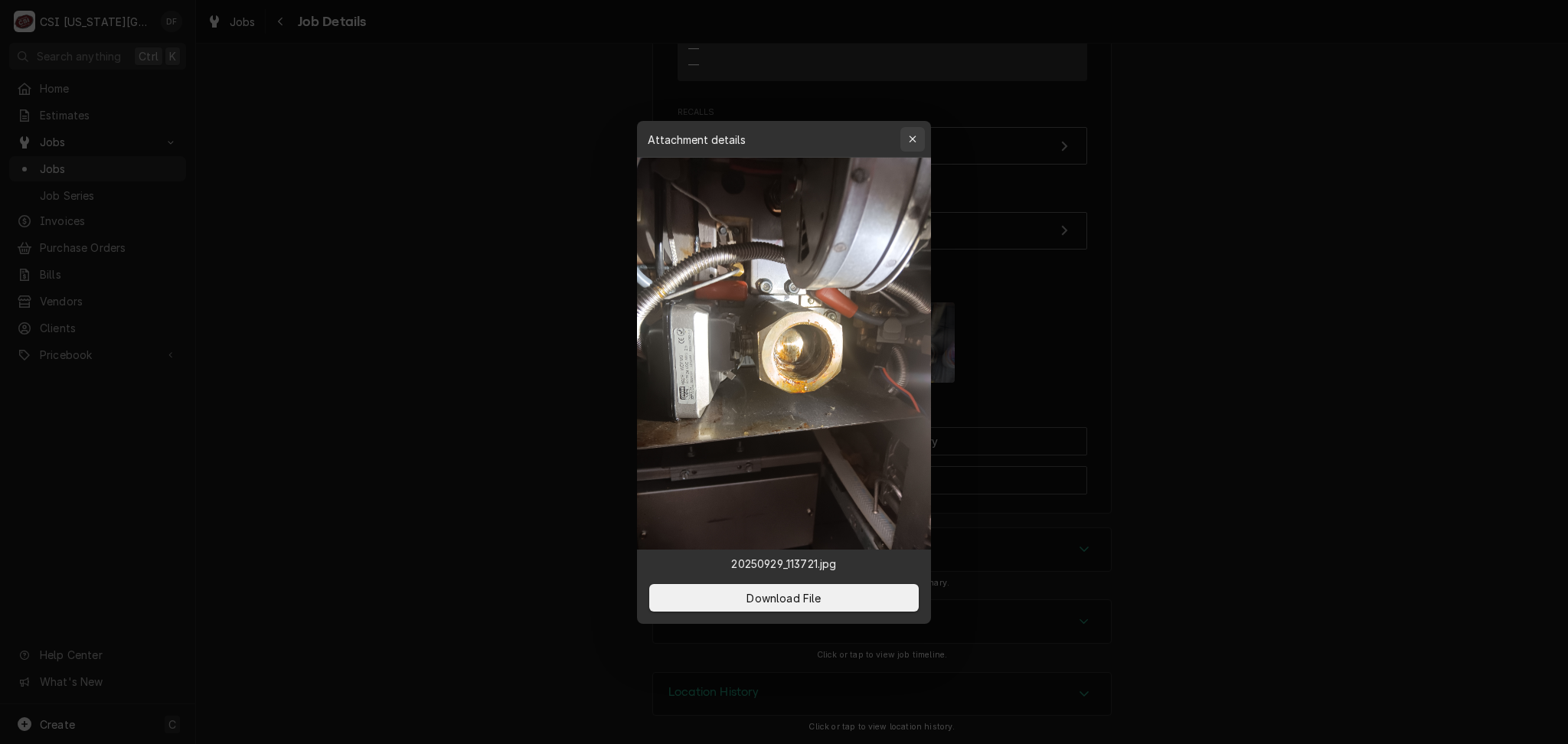
click at [913, 139] on icon "button" at bounding box center [912, 139] width 8 height 10
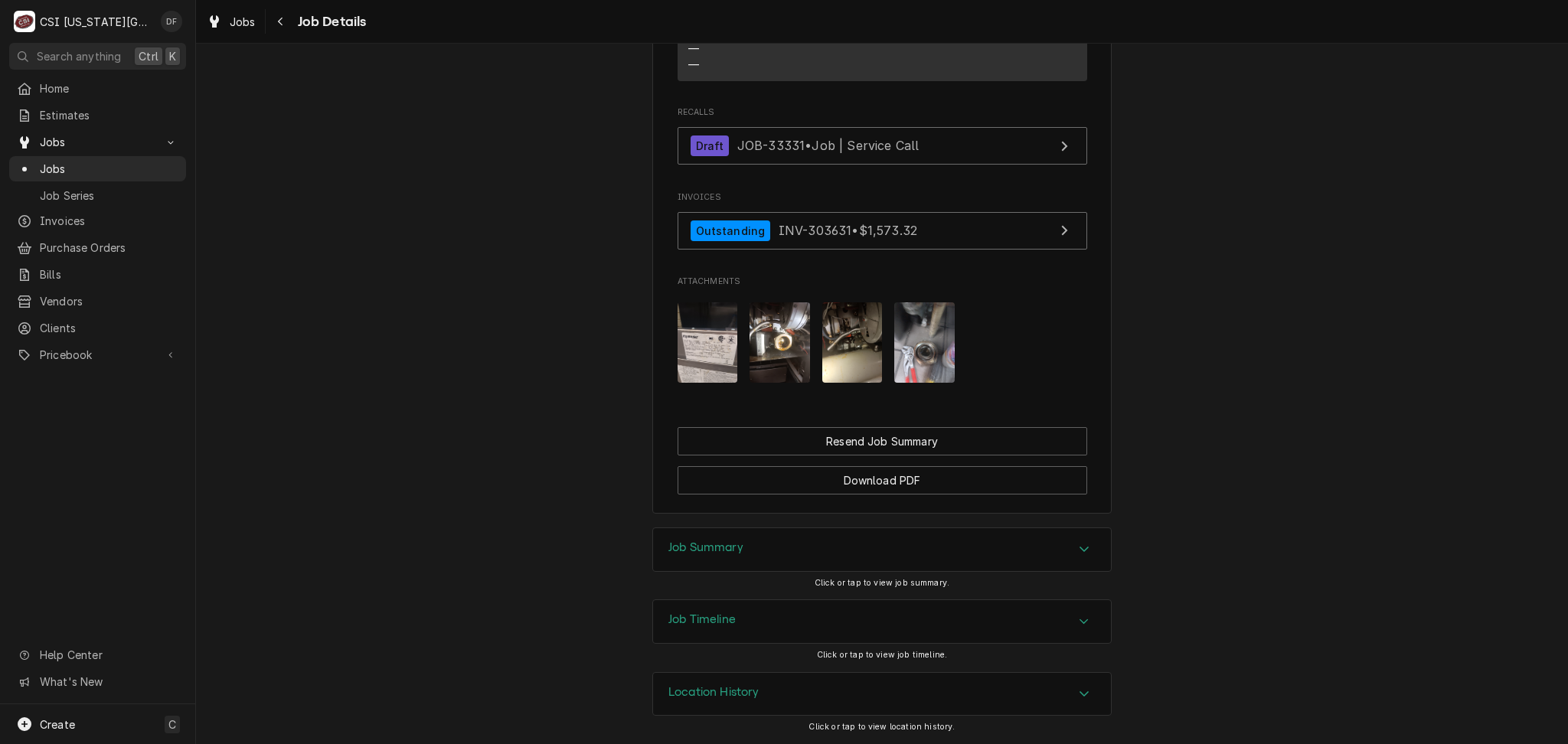
click at [866, 359] on img "Attachments" at bounding box center [852, 343] width 60 height 81
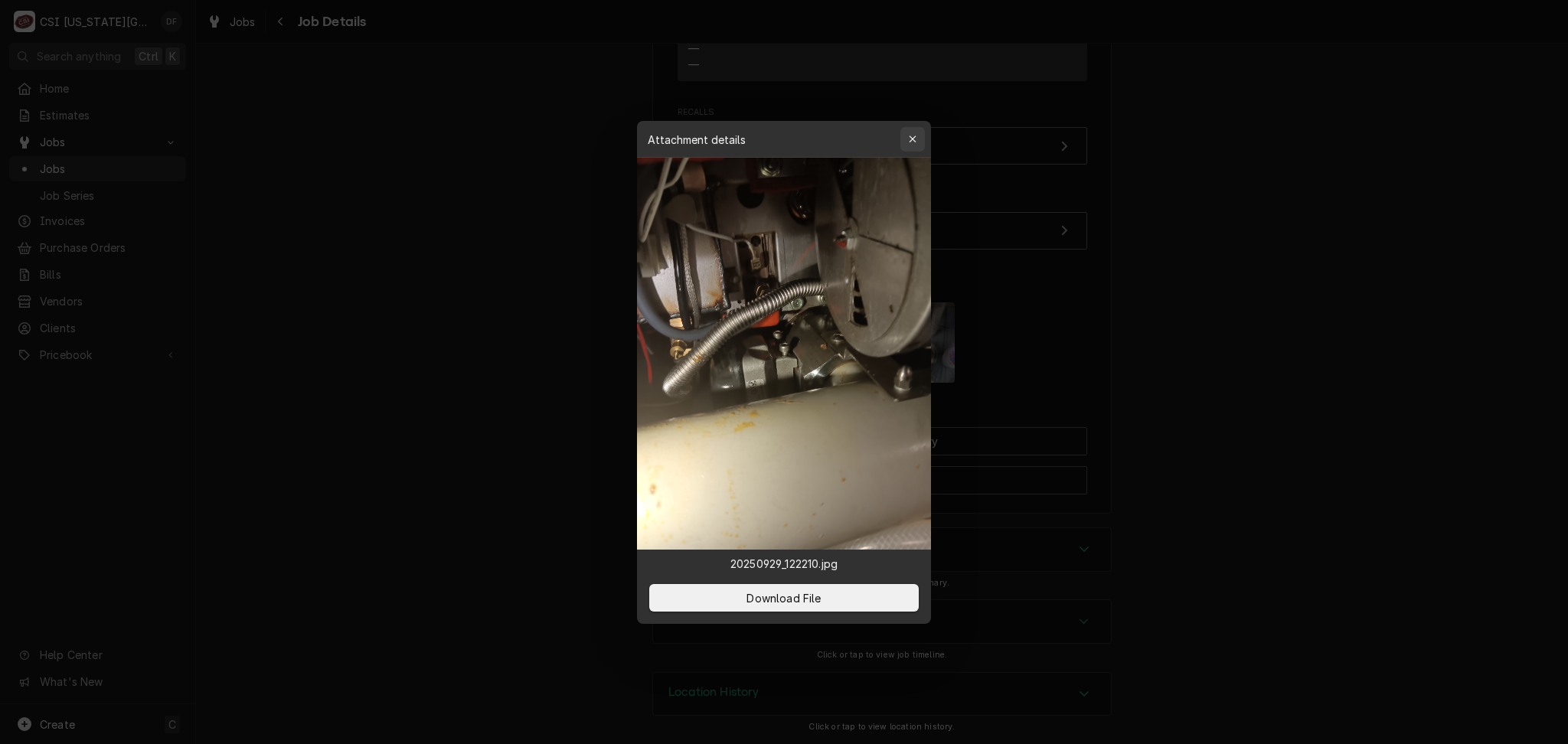
click at [910, 144] on div "button" at bounding box center [912, 139] width 15 height 15
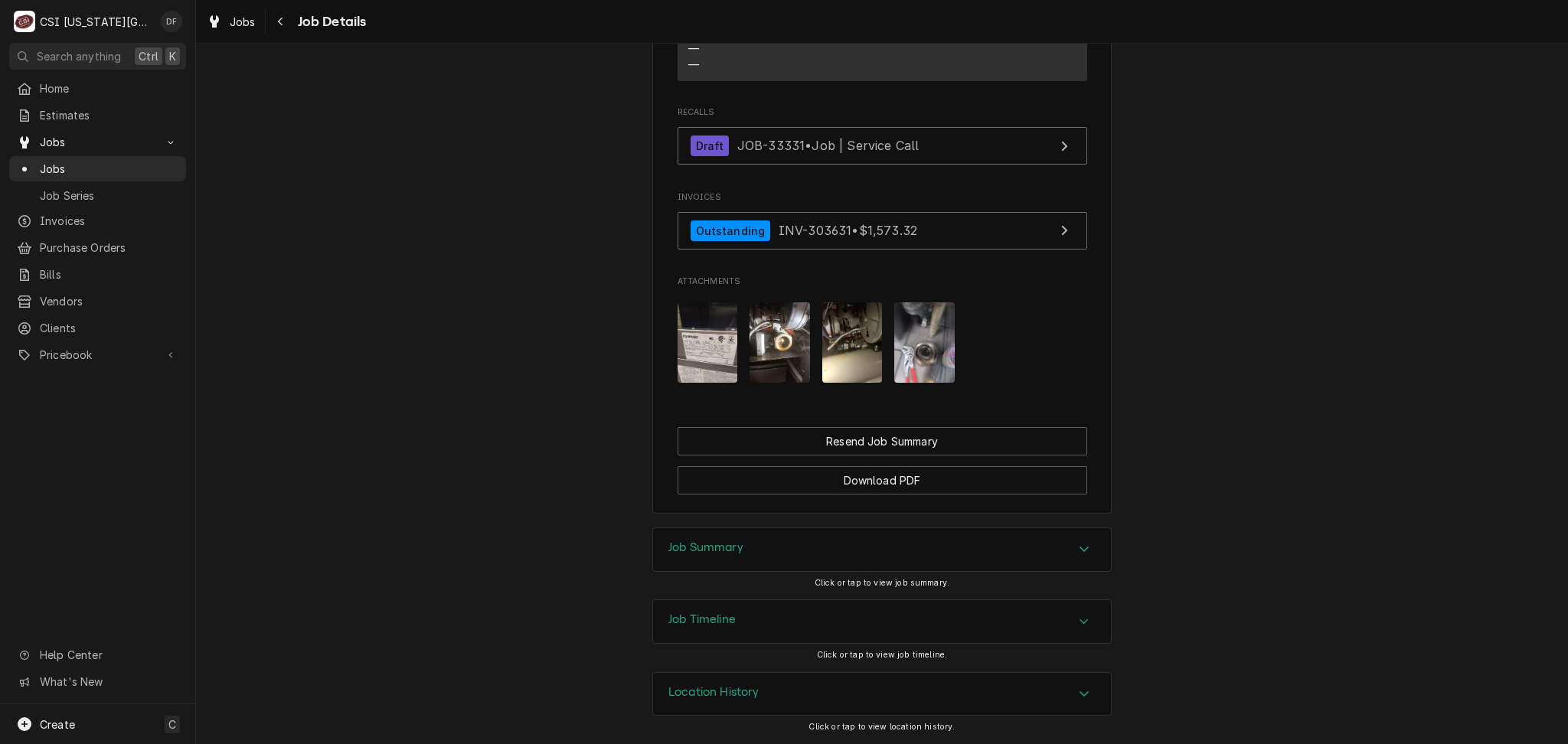
click at [923, 340] on img "Attachments" at bounding box center [924, 343] width 60 height 81
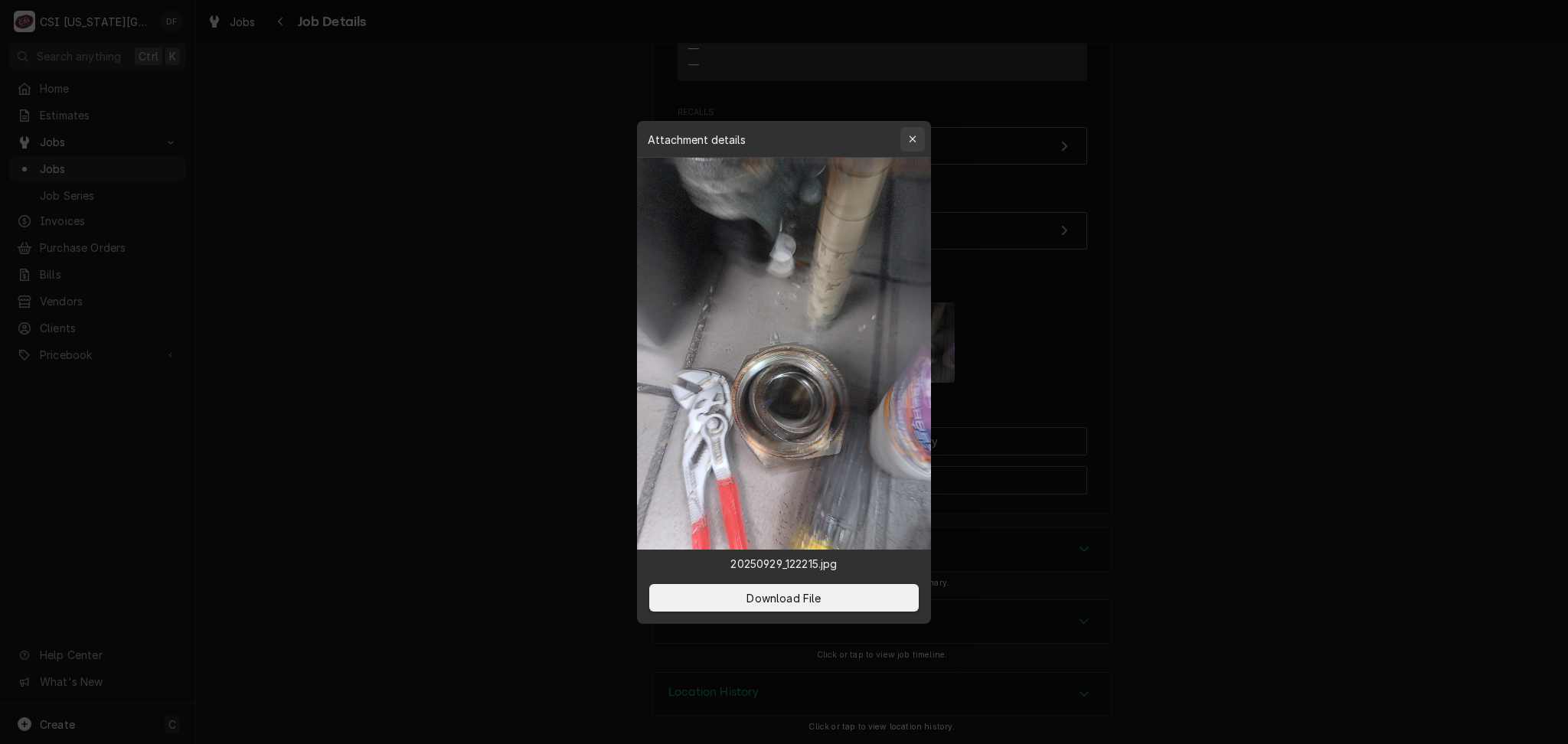
click at [914, 144] on icon "button" at bounding box center [912, 139] width 8 height 10
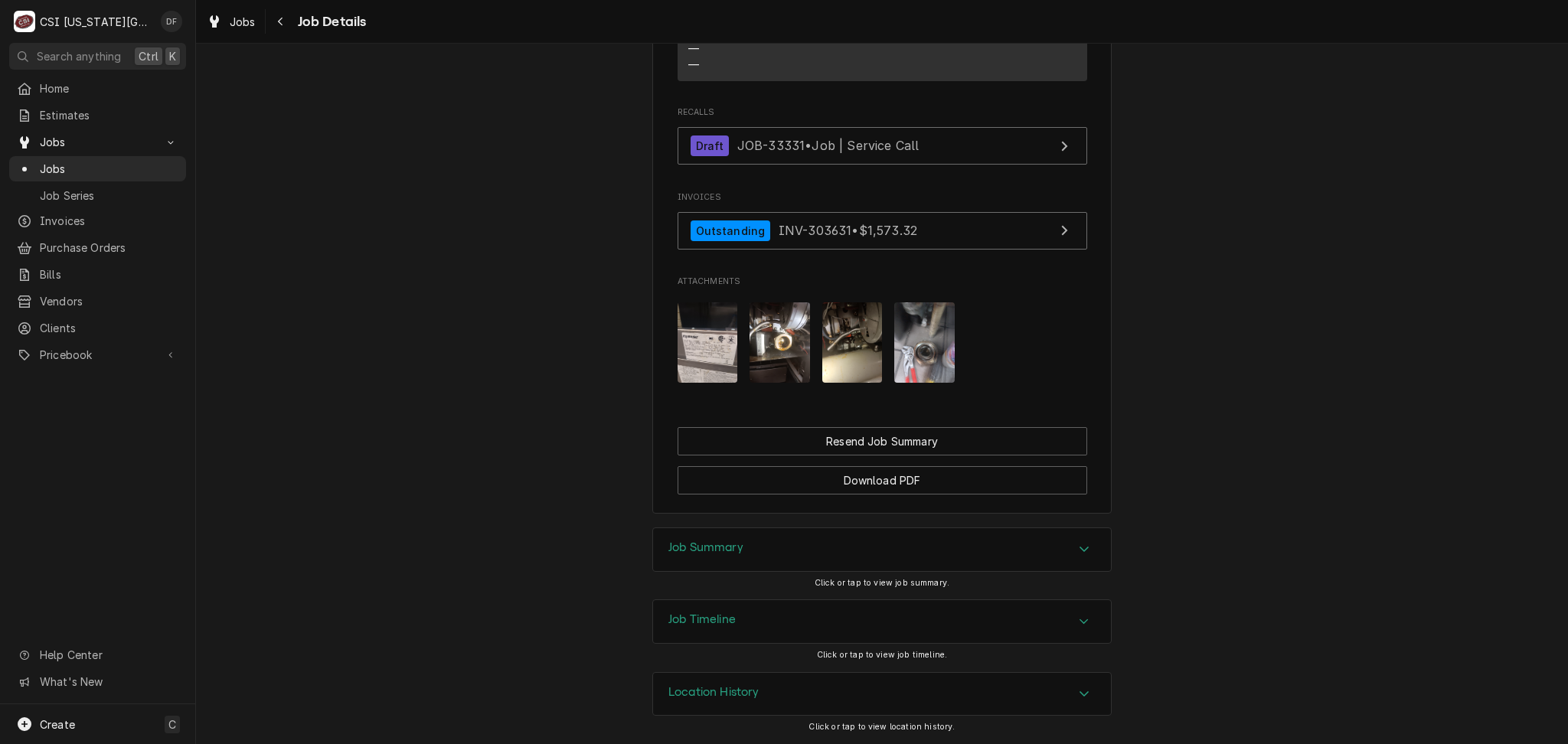
click at [858, 348] on img "Attachments" at bounding box center [852, 343] width 60 height 81
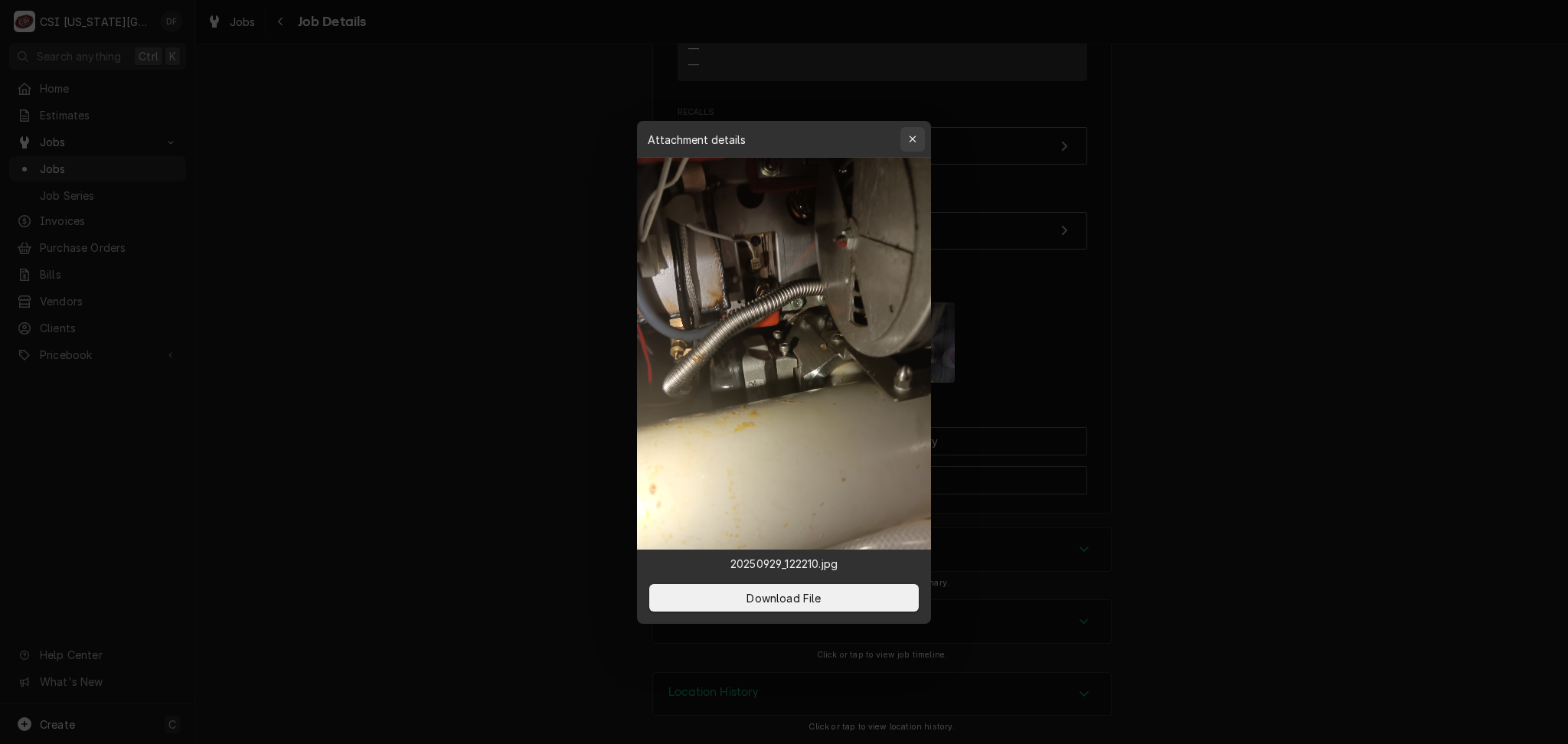
click at [912, 136] on icon "button" at bounding box center [912, 139] width 8 height 10
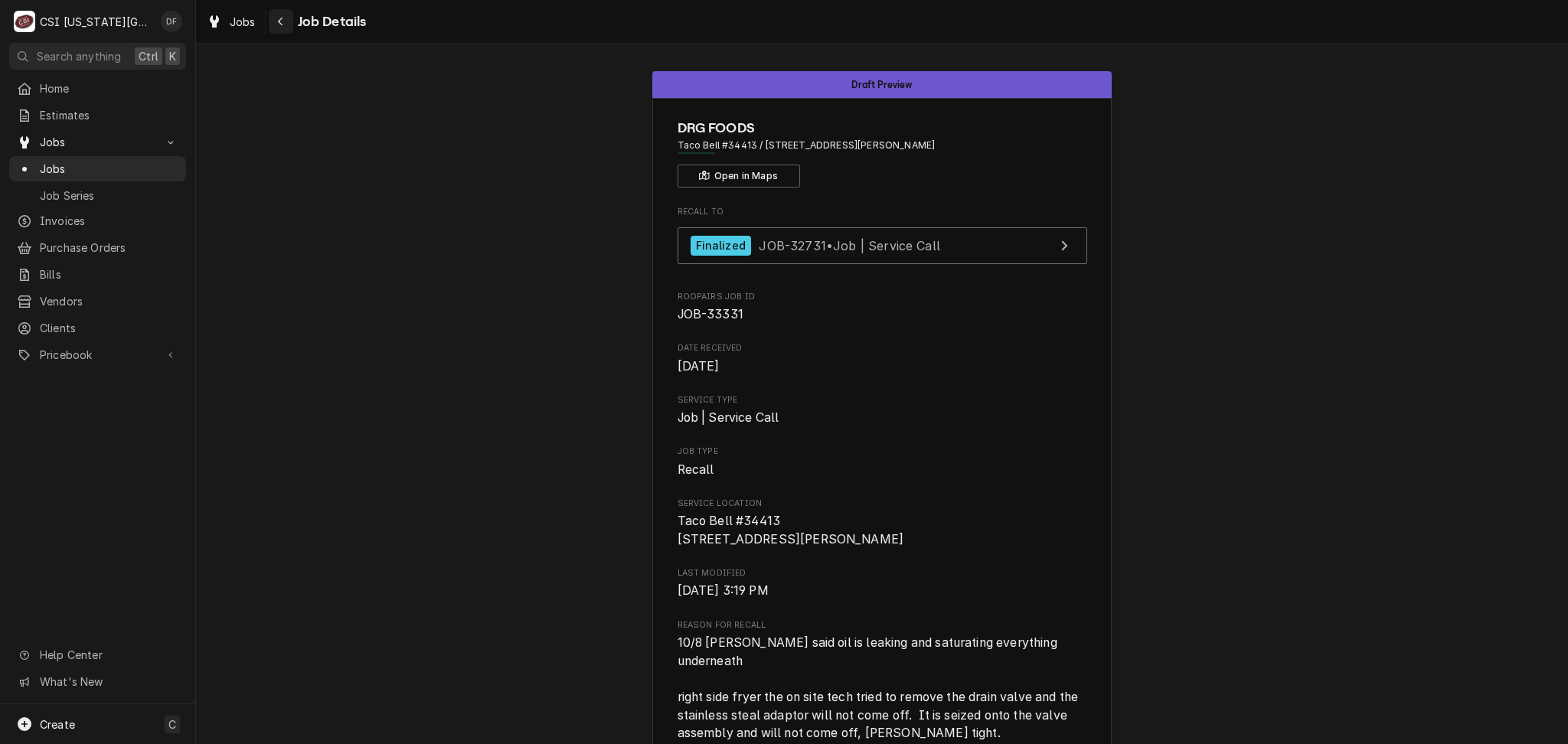
click at [279, 19] on icon "Navigate back" at bounding box center [280, 22] width 5 height 8
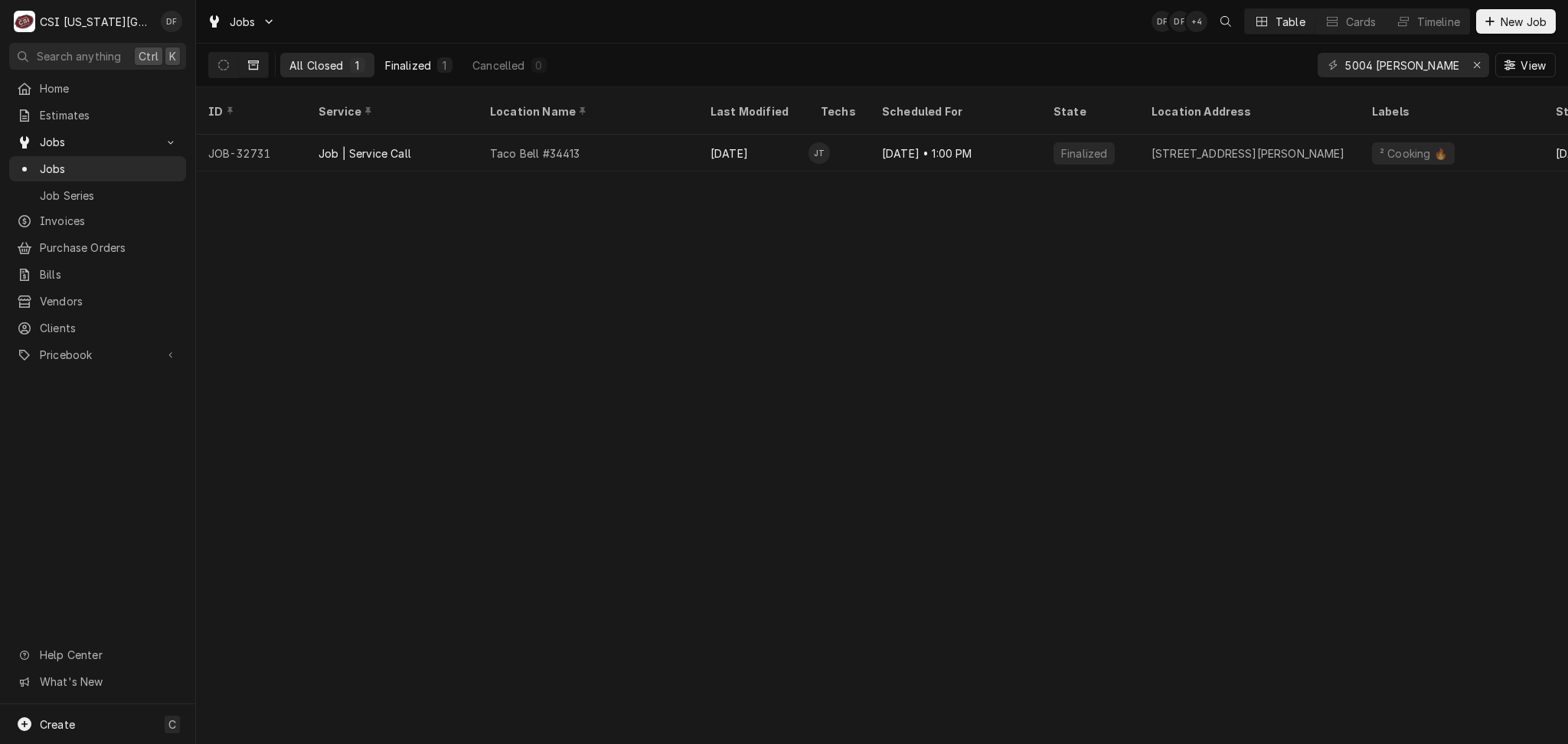
click at [413, 69] on div "Finalized" at bounding box center [407, 65] width 46 height 16
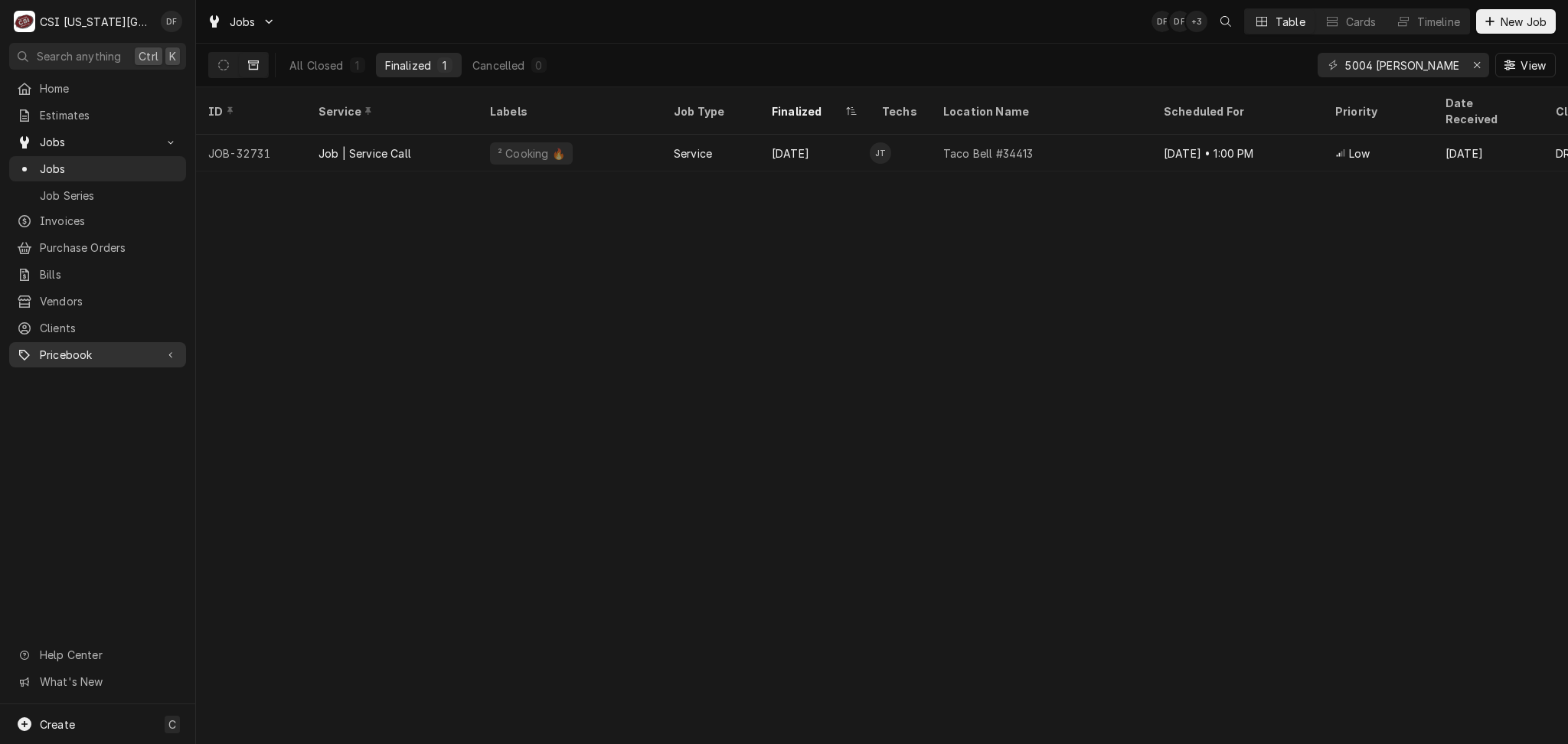
click at [97, 347] on span "Pricebook" at bounding box center [97, 355] width 115 height 16
click at [108, 400] on span "Parts & Materials" at bounding box center [109, 408] width 139 height 16
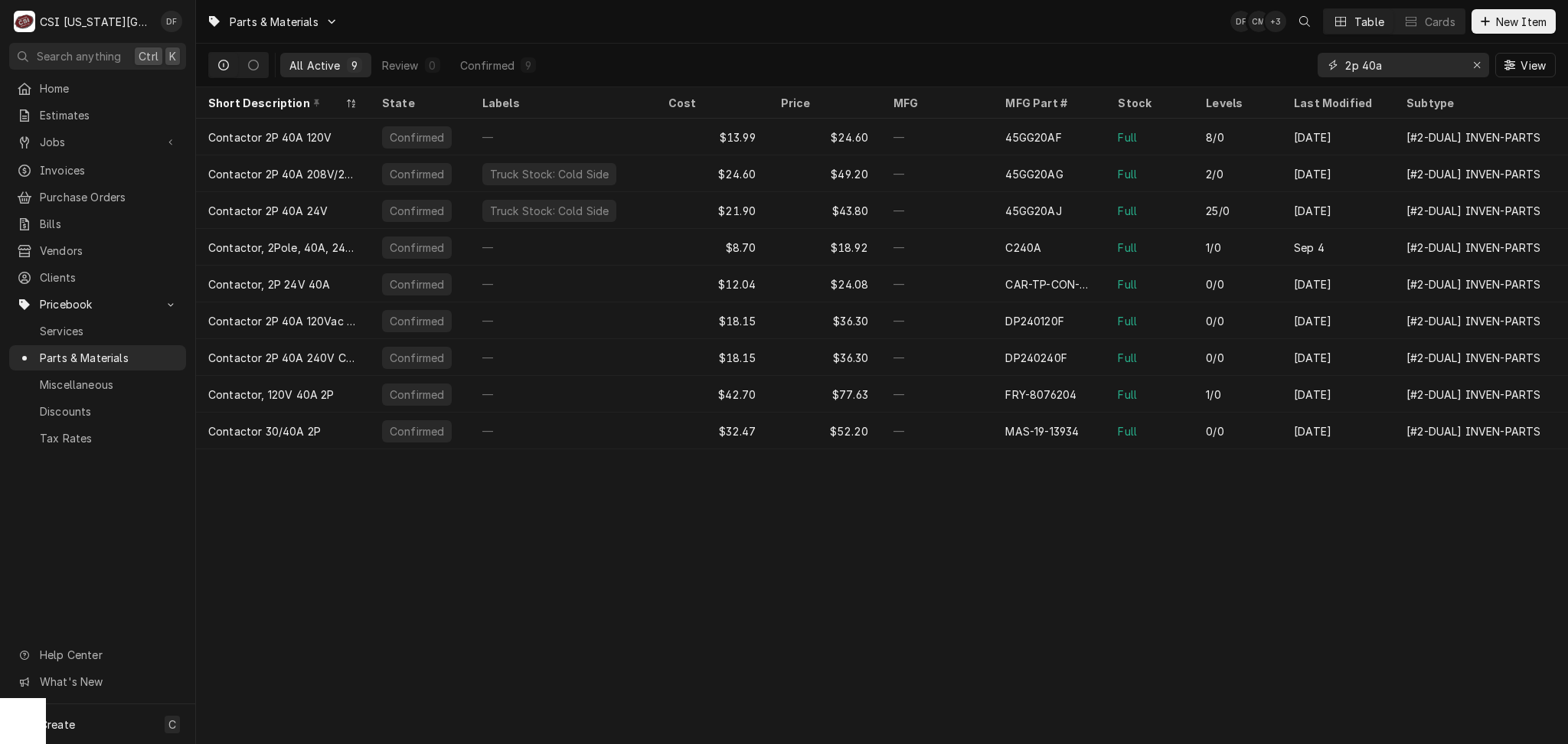
drag, startPoint x: 1401, startPoint y: 62, endPoint x: 1266, endPoint y: 82, distance: 136.5
click at [1266, 82] on div "All Active 9 Review 0 Confirmed 9 2p 40a View" at bounding box center [882, 65] width 1347 height 43
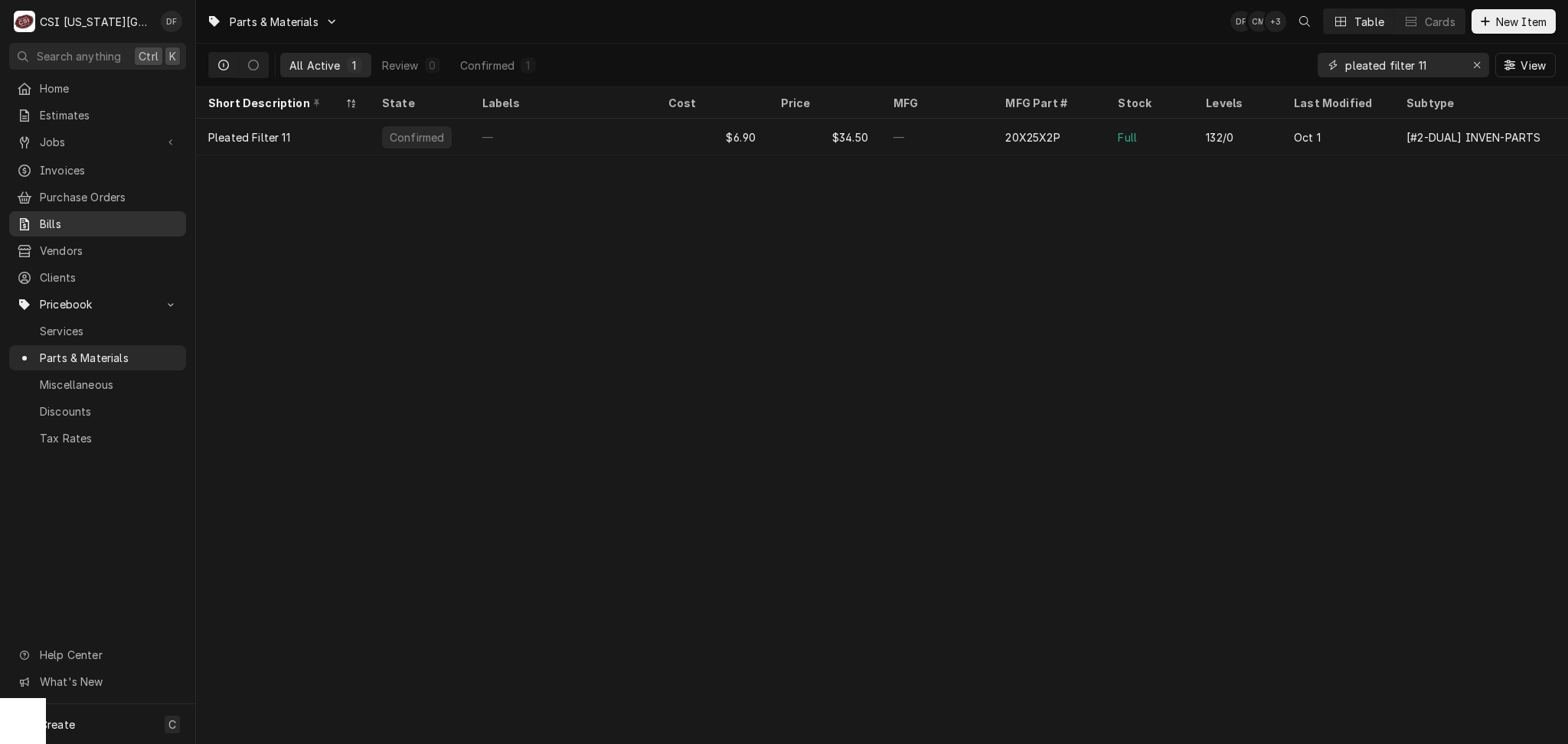
type input "pleated filter 11"
click at [87, 134] on span "Jobs" at bounding box center [97, 142] width 115 height 16
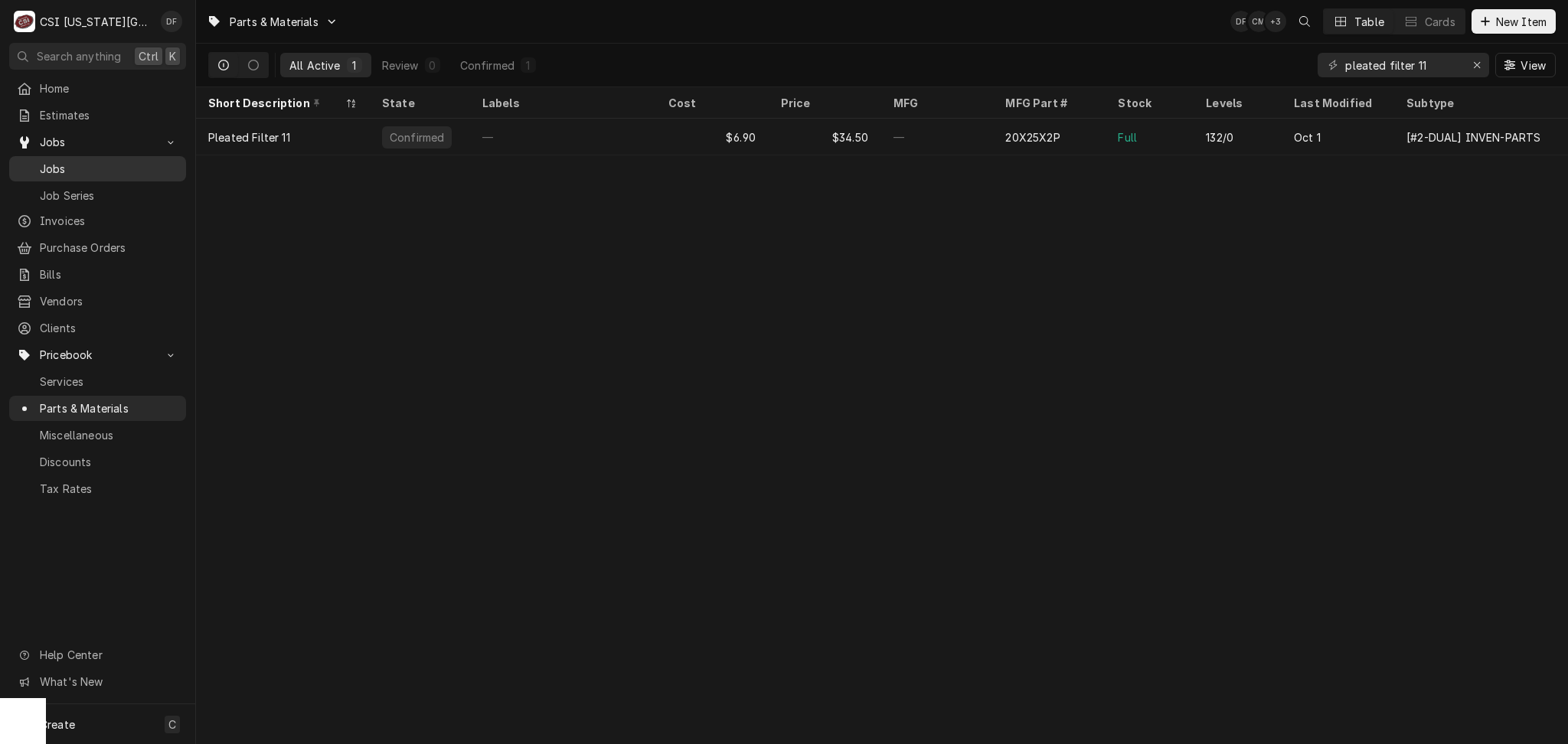
click at [77, 161] on span "Jobs" at bounding box center [109, 169] width 139 height 16
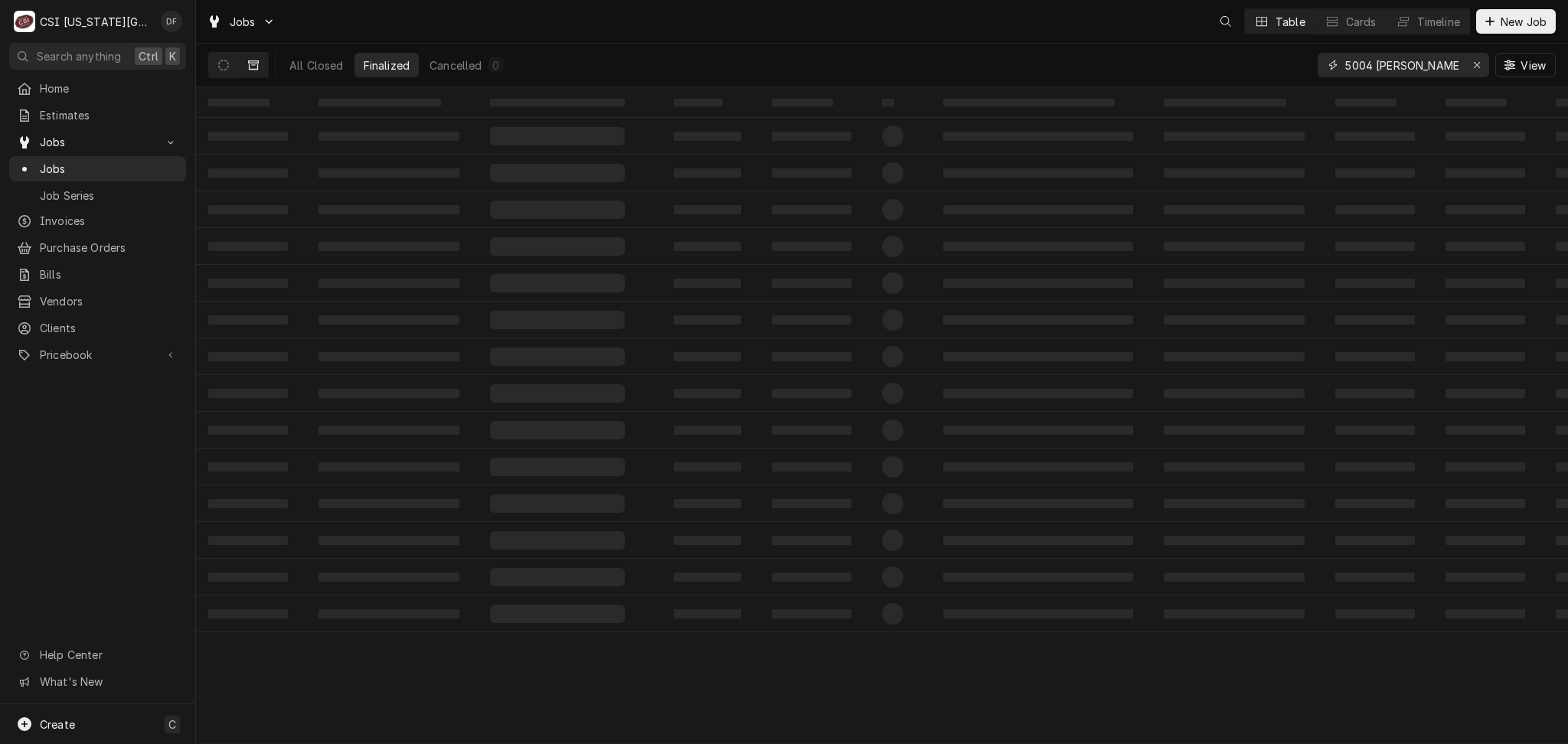
drag, startPoint x: 1415, startPoint y: 56, endPoint x: 1269, endPoint y: 84, distance: 148.7
click at [1270, 82] on div "All Closed Finalized Cancelled 0 5004 roe View" at bounding box center [882, 65] width 1347 height 43
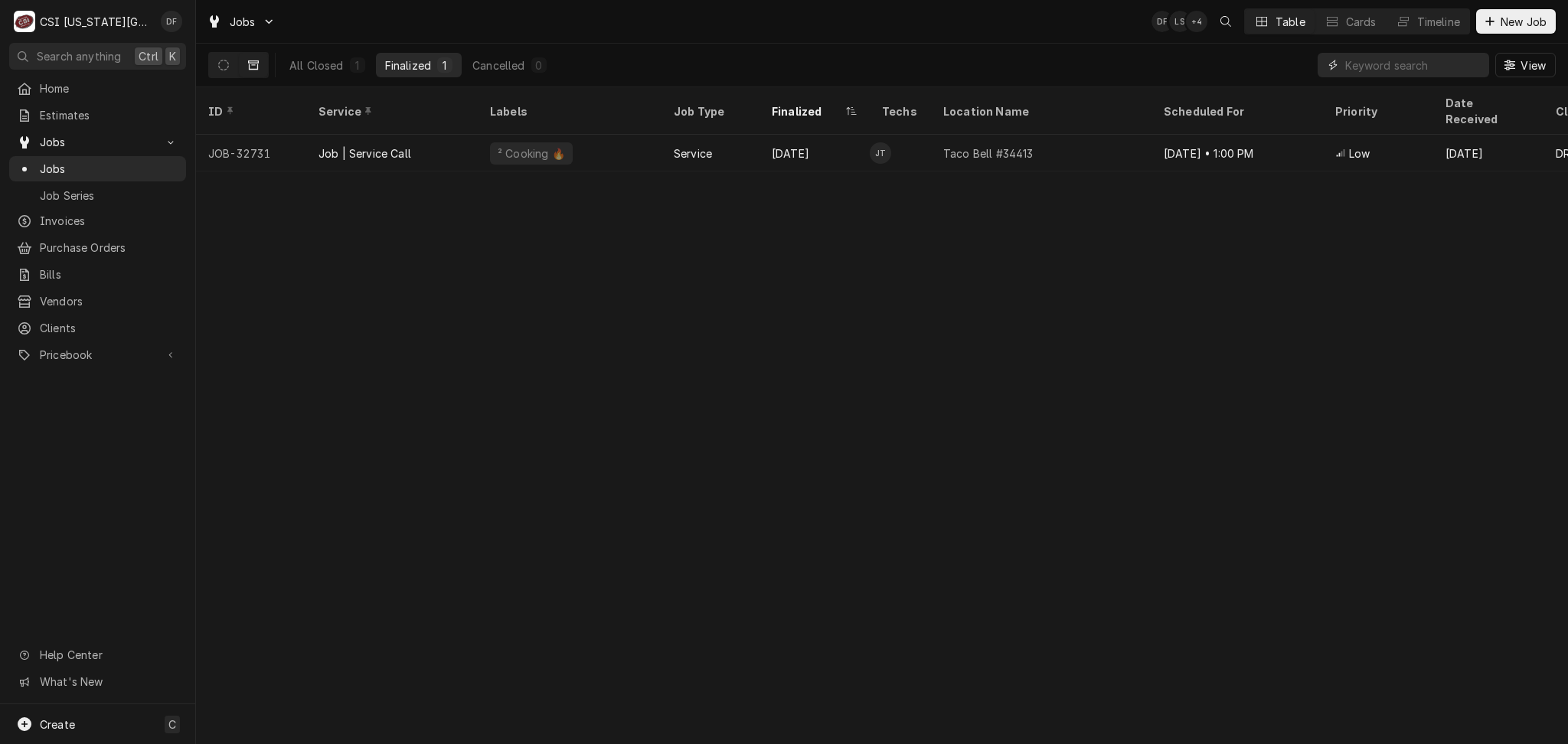
paste input "32896"
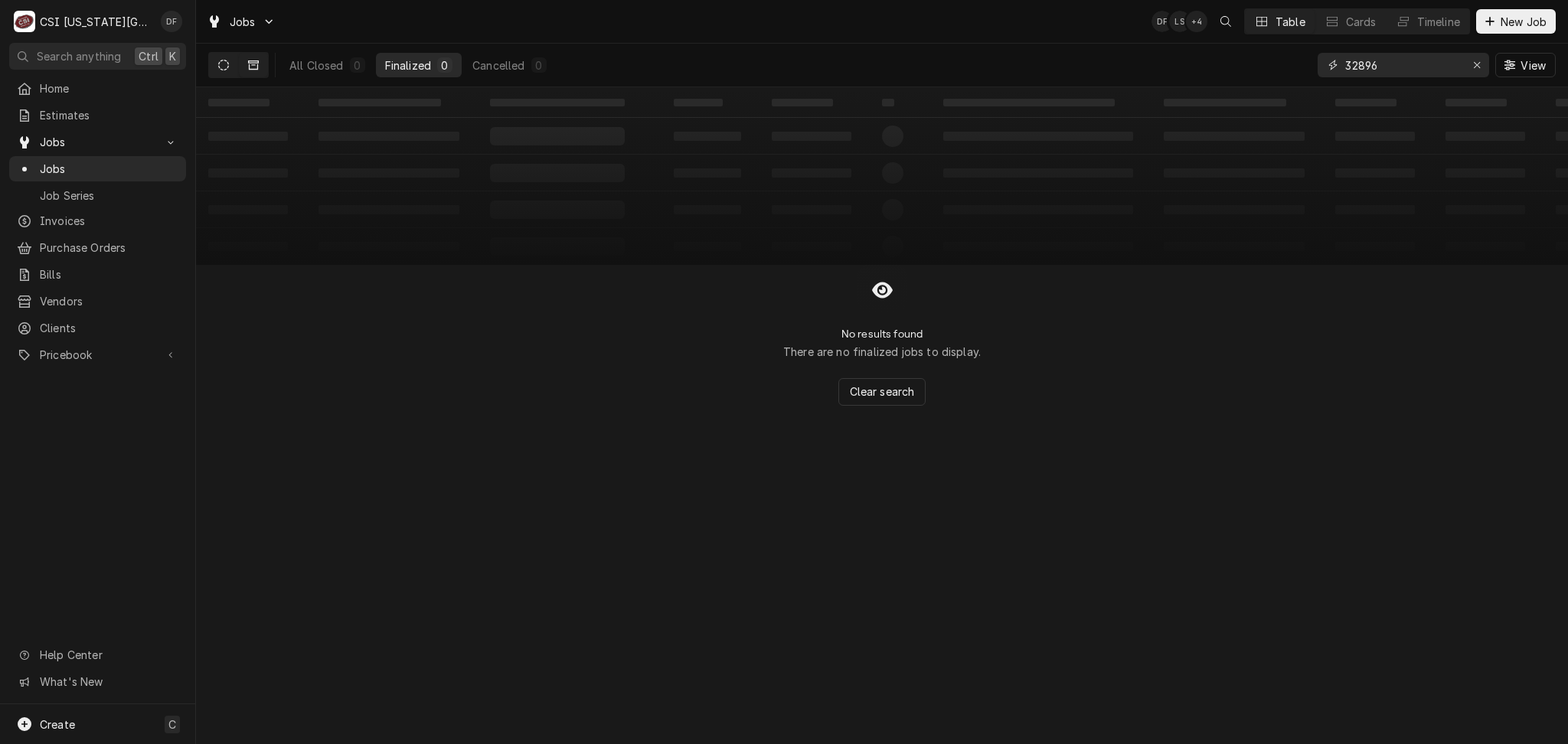
type input "32896"
click at [225, 70] on icon "Dynamic Content Wrapper" at bounding box center [223, 65] width 10 height 10
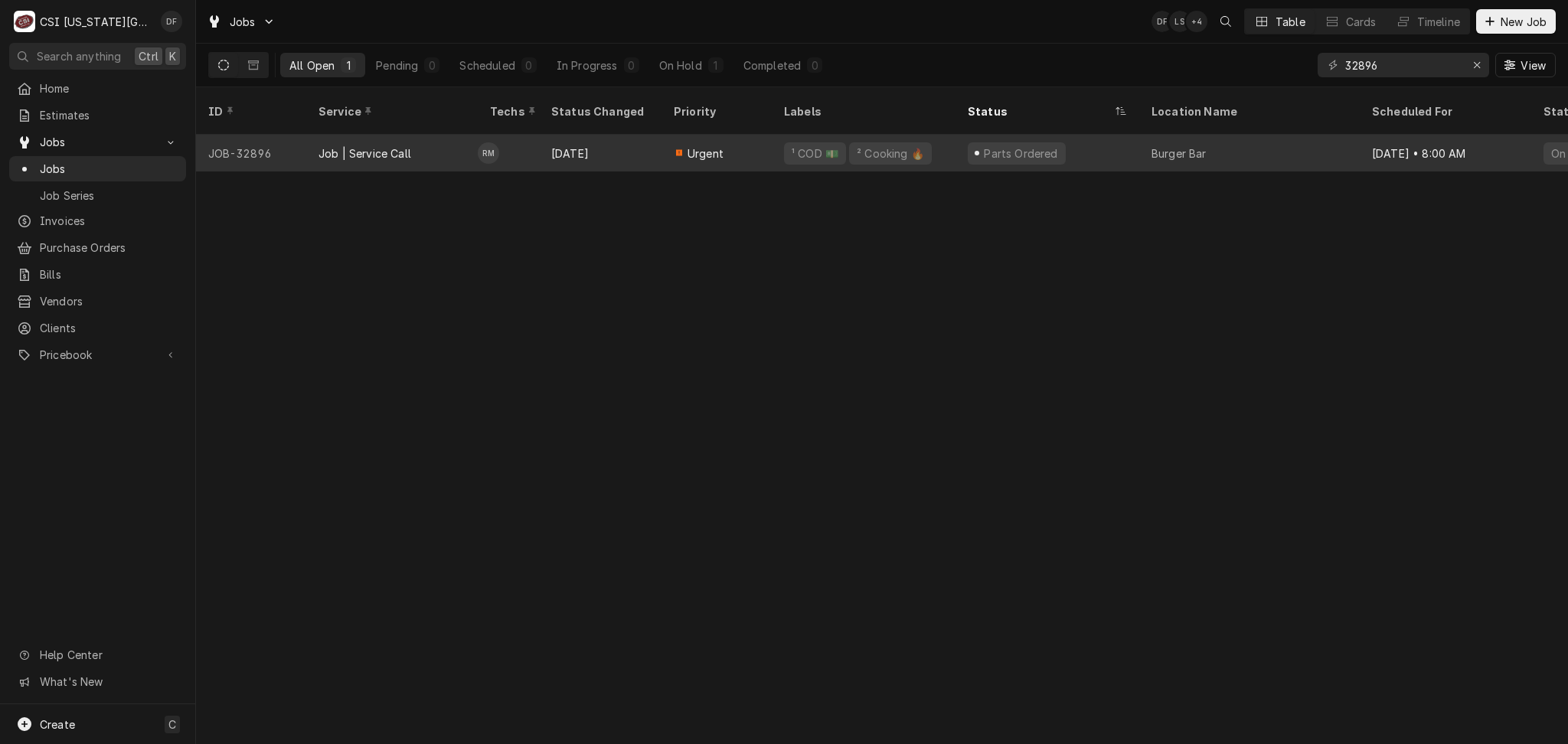
click at [570, 140] on div "Sep 29" at bounding box center [600, 153] width 123 height 37
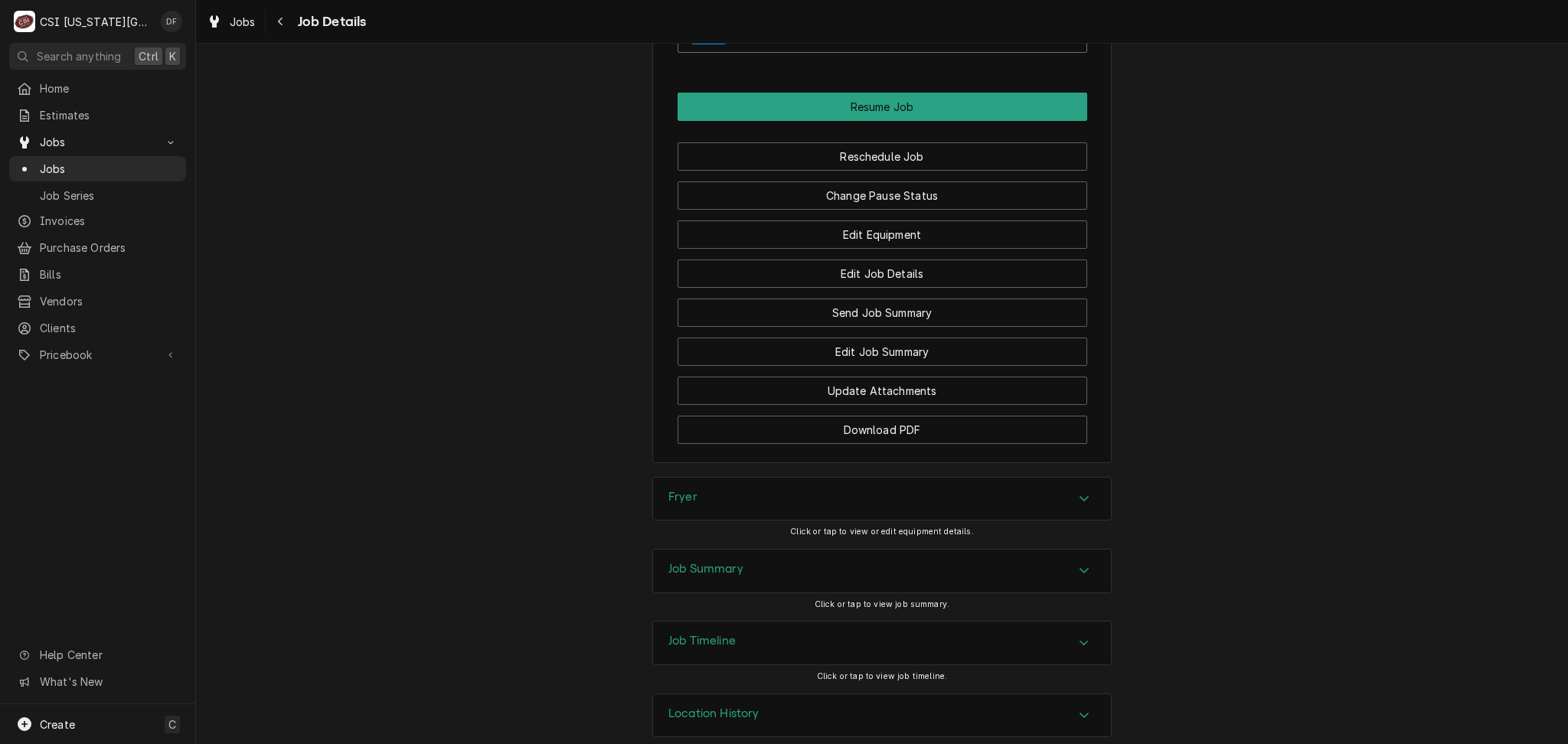
scroll to position [2573, 0]
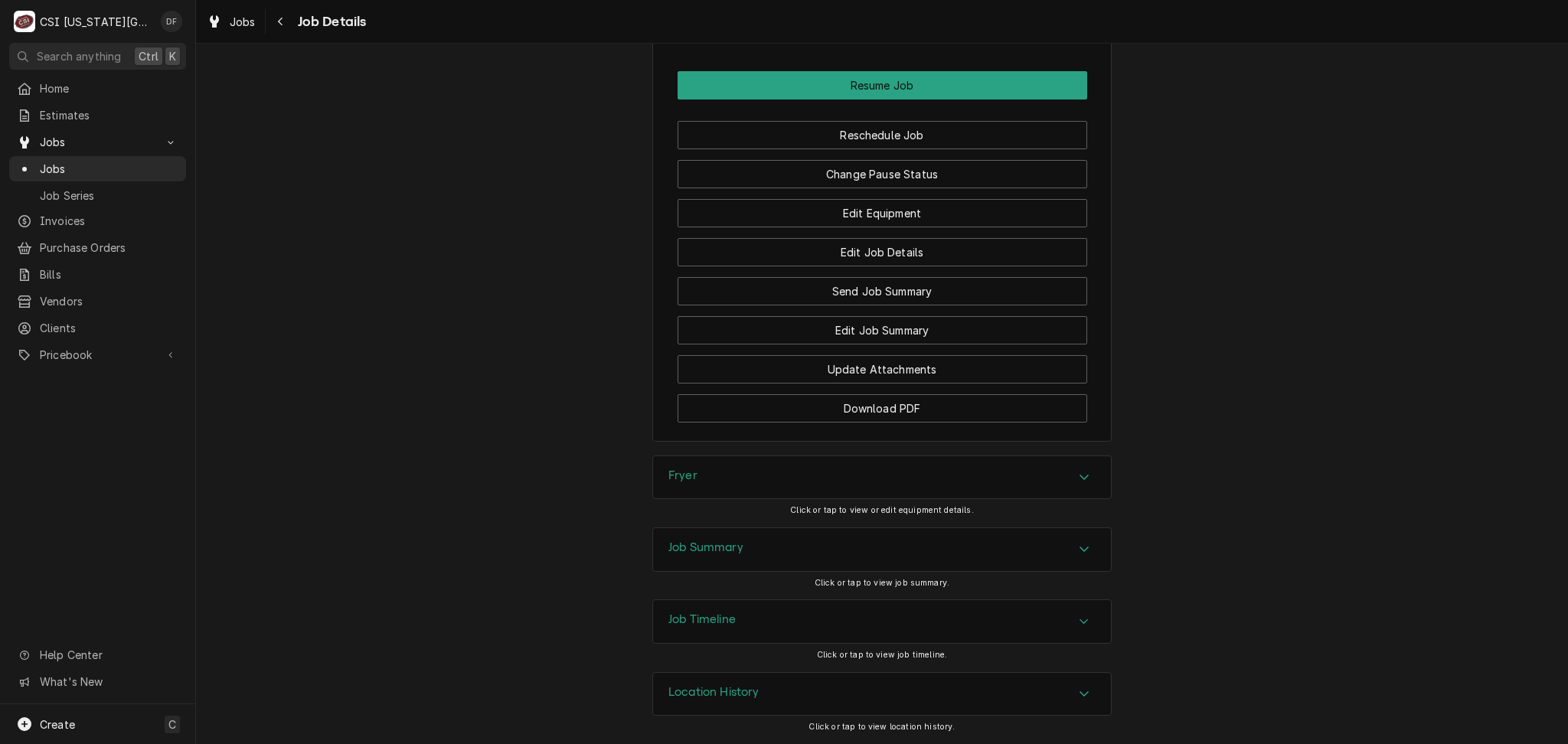
click at [774, 553] on div "Job Summary" at bounding box center [881, 550] width 457 height 43
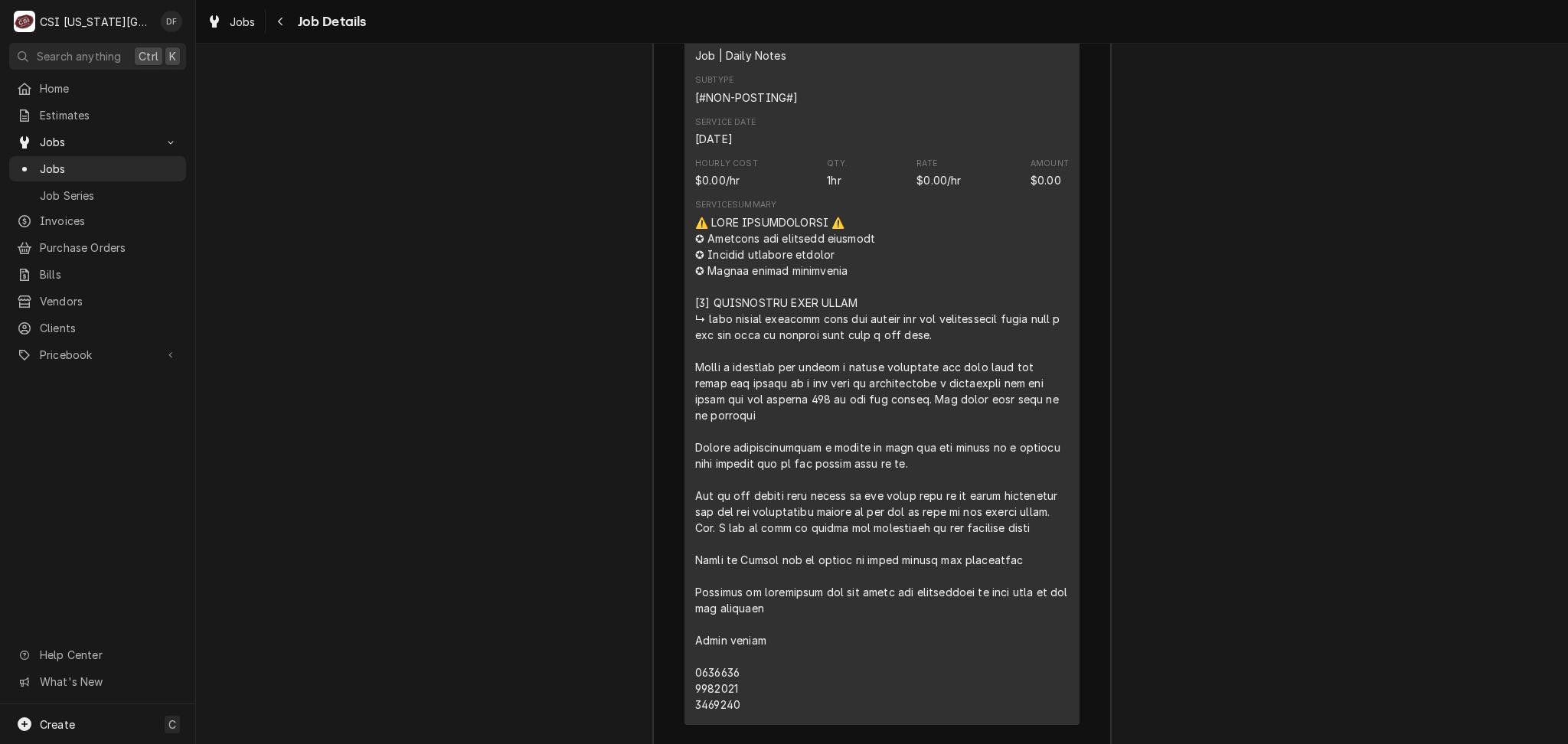
scroll to position [5432, 0]
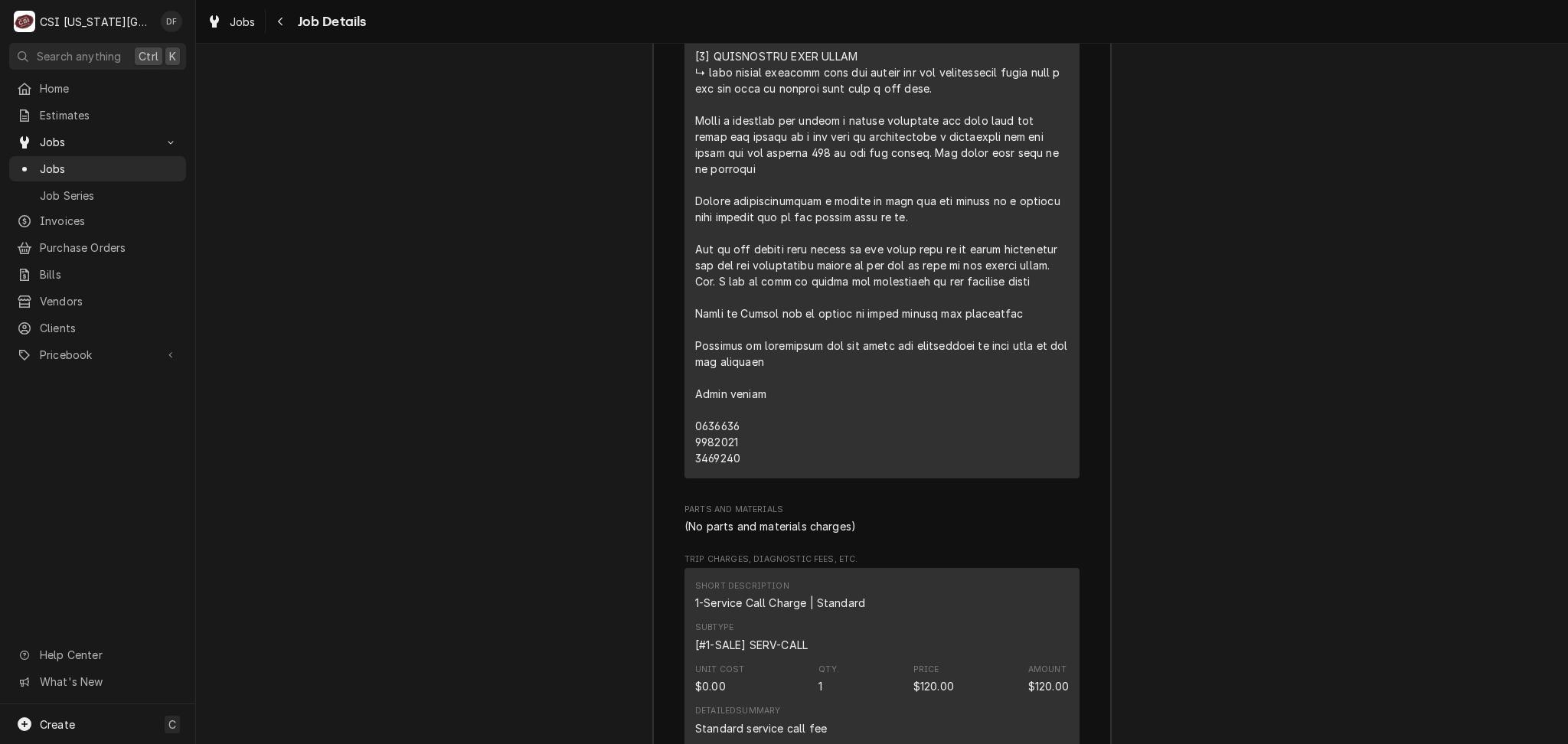
drag, startPoint x: 733, startPoint y: 393, endPoint x: 687, endPoint y: 397, distance: 46.2
click at [695, 397] on div "Line Item" at bounding box center [882, 217] width 373 height 499
copy div "⚠️ 𝗙𝗢𝗥𝗠 𝗜𝗡𝗦𝗧𝗥𝗨𝗖𝗧𝗜𝗢𝗡𝗦 ⚠️ ✪ 𝗖𝗼𝗺𝗽𝗹𝗲𝘁𝗲 𝗮𝗹𝗹 𝗿𝗲𝗹𝗲𝘃𝗮𝗻𝘁 𝘀𝗲𝗰𝘁𝗶𝗼𝗻𝘀 ✪ 𝗣𝗿𝗼𝘃𝗶𝗱𝗲 𝗱𝗲𝘁𝗮𝗶𝗹𝗲𝗱 𝗮𝗻𝘀…"
drag, startPoint x: 731, startPoint y: 410, endPoint x: 677, endPoint y: 404, distance: 54.3
click at [684, 404] on div "Short Description Job | Daily Notes Subtype [#NON-POSTING#] Service Date Sep 29…" at bounding box center [882, 126] width 395 height 704
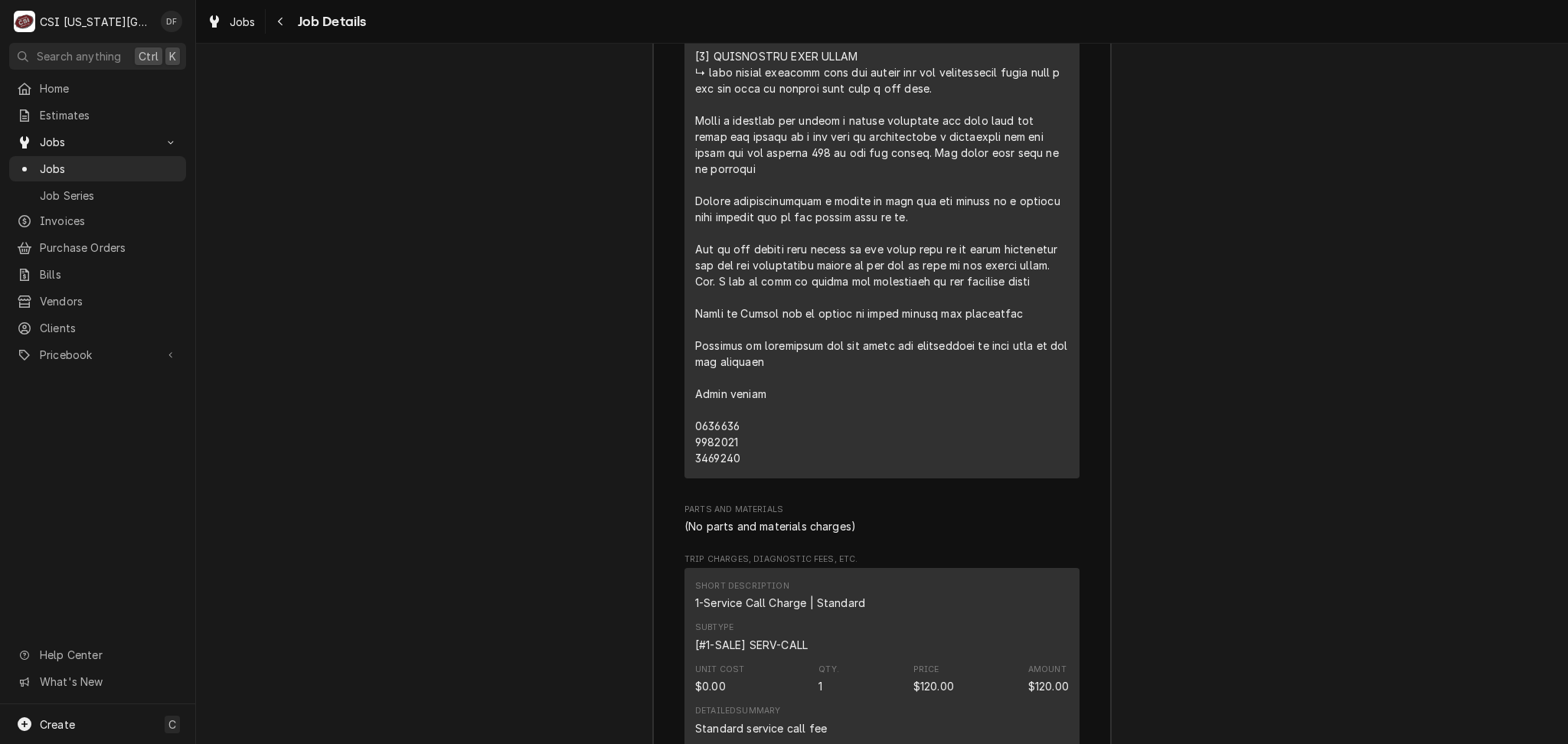
copy div "⚠️ 𝗙𝗢𝗥𝗠 𝗜𝗡𝗦𝗧𝗥𝗨𝗖𝗧𝗜𝗢𝗡𝗦 ⚠️ ✪ 𝗖𝗼𝗺𝗽𝗹𝗲𝘁𝗲 𝗮𝗹𝗹 𝗿𝗲𝗹𝗲𝘃𝗮𝗻𝘁 𝘀𝗲𝗰𝘁𝗶𝗼𝗻𝘀 ✪ 𝗣𝗿𝗼𝘃𝗶𝗱𝗲 𝗱𝗲𝘁𝗮𝗶𝗹𝗲𝗱 𝗮𝗻𝘀…"
click at [725, 430] on div "Line Item" at bounding box center [882, 217] width 373 height 499
drag, startPoint x: 740, startPoint y: 428, endPoint x: 668, endPoint y: 428, distance: 72.0
copy div "⚠️ 𝗙𝗢𝗥𝗠 𝗜𝗡𝗦𝗧𝗥𝗨𝗖𝗧𝗜𝗢𝗡𝗦 ⚠️ ✪ 𝗖𝗼𝗺𝗽𝗹𝗲𝘁𝗲 𝗮𝗹𝗹 𝗿𝗲𝗹𝗲𝘃𝗮𝗻𝘁 𝘀𝗲𝗰𝘁𝗶𝗼𝗻𝘀 ✪ 𝗣𝗿𝗼𝘃𝗶𝗱𝗲 𝗱𝗲𝘁𝗮𝗶𝗹𝗲𝗱 𝗮𝗻𝘀…"
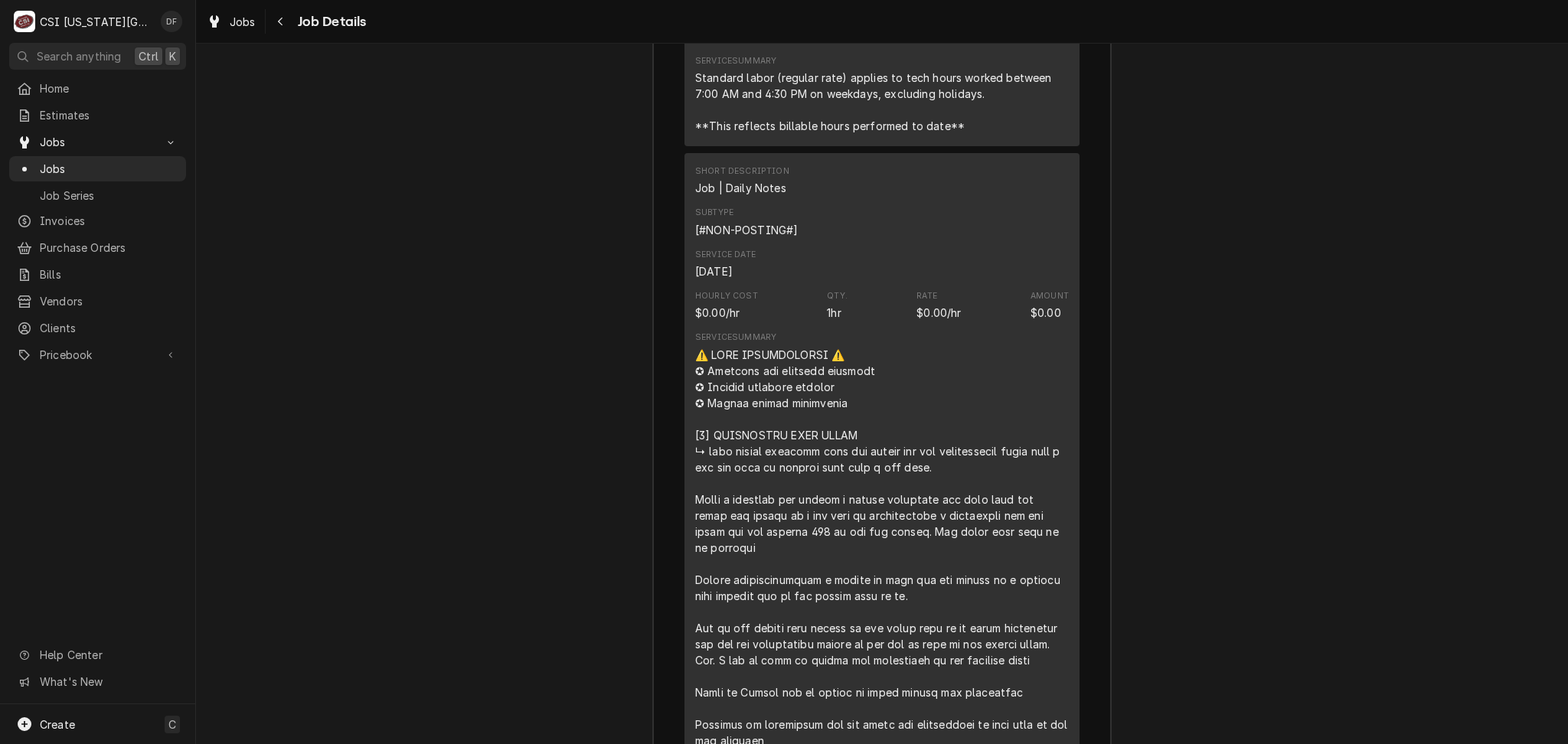
scroll to position [5023, 0]
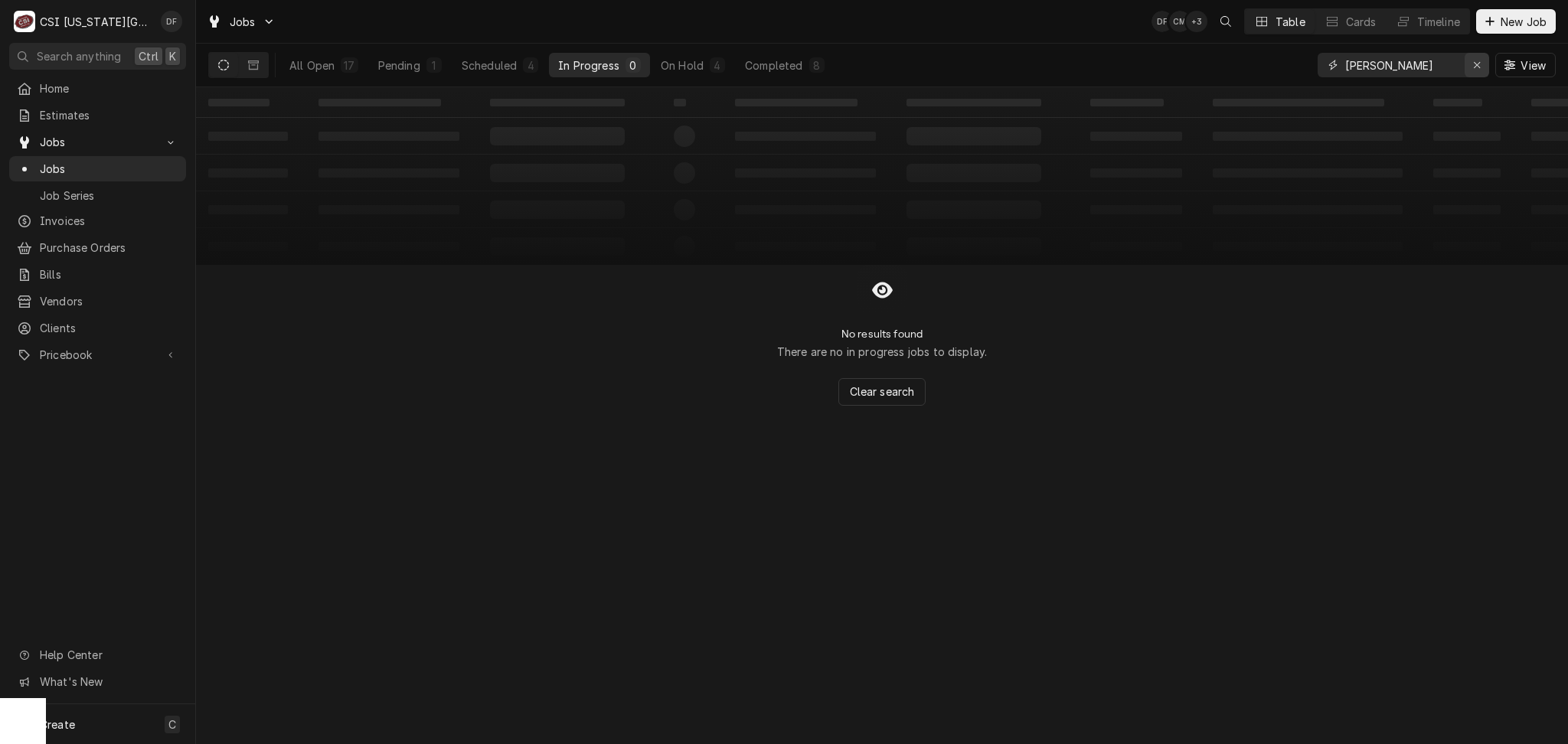
click at [1478, 70] on icon "Erase input" at bounding box center [1477, 65] width 8 height 10
drag, startPoint x: 1406, startPoint y: 71, endPoint x: 1272, endPoint y: 66, distance: 134.1
click at [1272, 66] on div "All Open 0 Pending 0 Scheduled 0 In Progress 0 On Hold 0 Completed 0 30 hop lee…" at bounding box center [882, 65] width 1347 height 43
type input "30 hop lees"
click at [90, 219] on span "Invoices" at bounding box center [109, 221] width 139 height 16
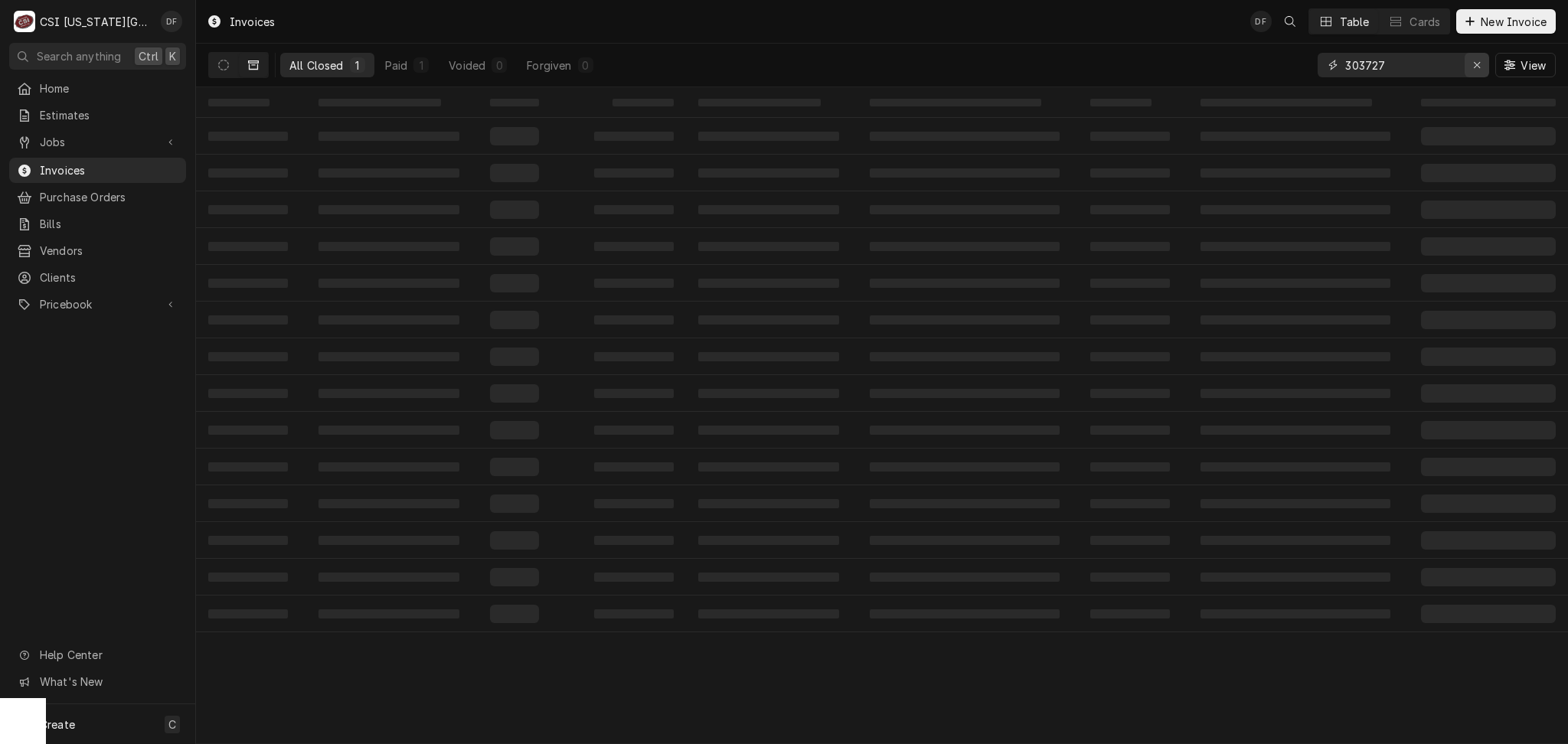
click at [1478, 66] on icon "Erase input" at bounding box center [1477, 65] width 8 height 10
paste input "30 hop lees"
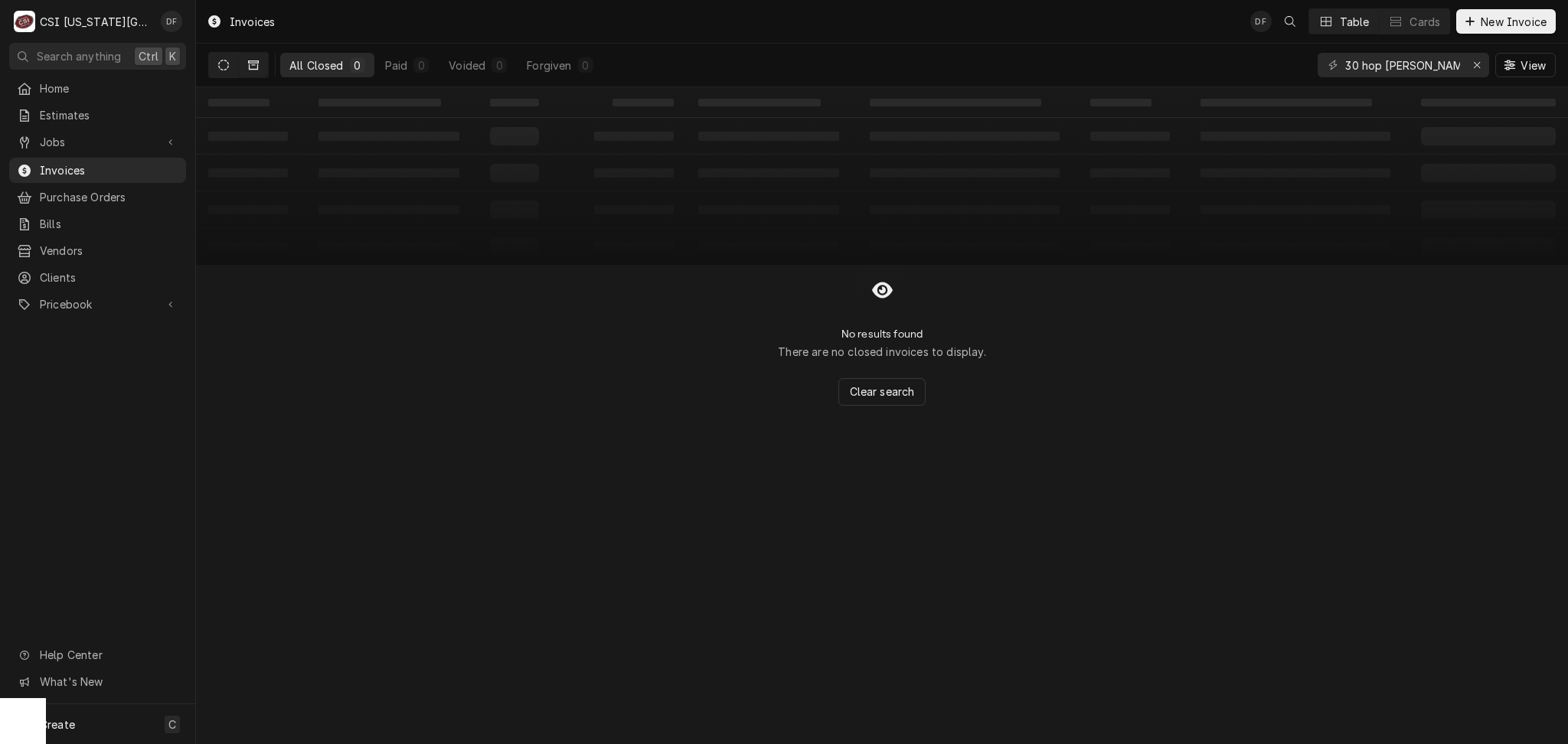
click at [223, 66] on icon "Dynamic Content Wrapper" at bounding box center [223, 65] width 10 height 10
click at [1362, 68] on input "30 hop lee" at bounding box center [1402, 65] width 115 height 24
drag, startPoint x: 1412, startPoint y: 70, endPoint x: 1382, endPoint y: 65, distance: 30.4
click at [1382, 65] on input "30-hop lee" at bounding box center [1402, 65] width 115 height 24
type input "30-hop"
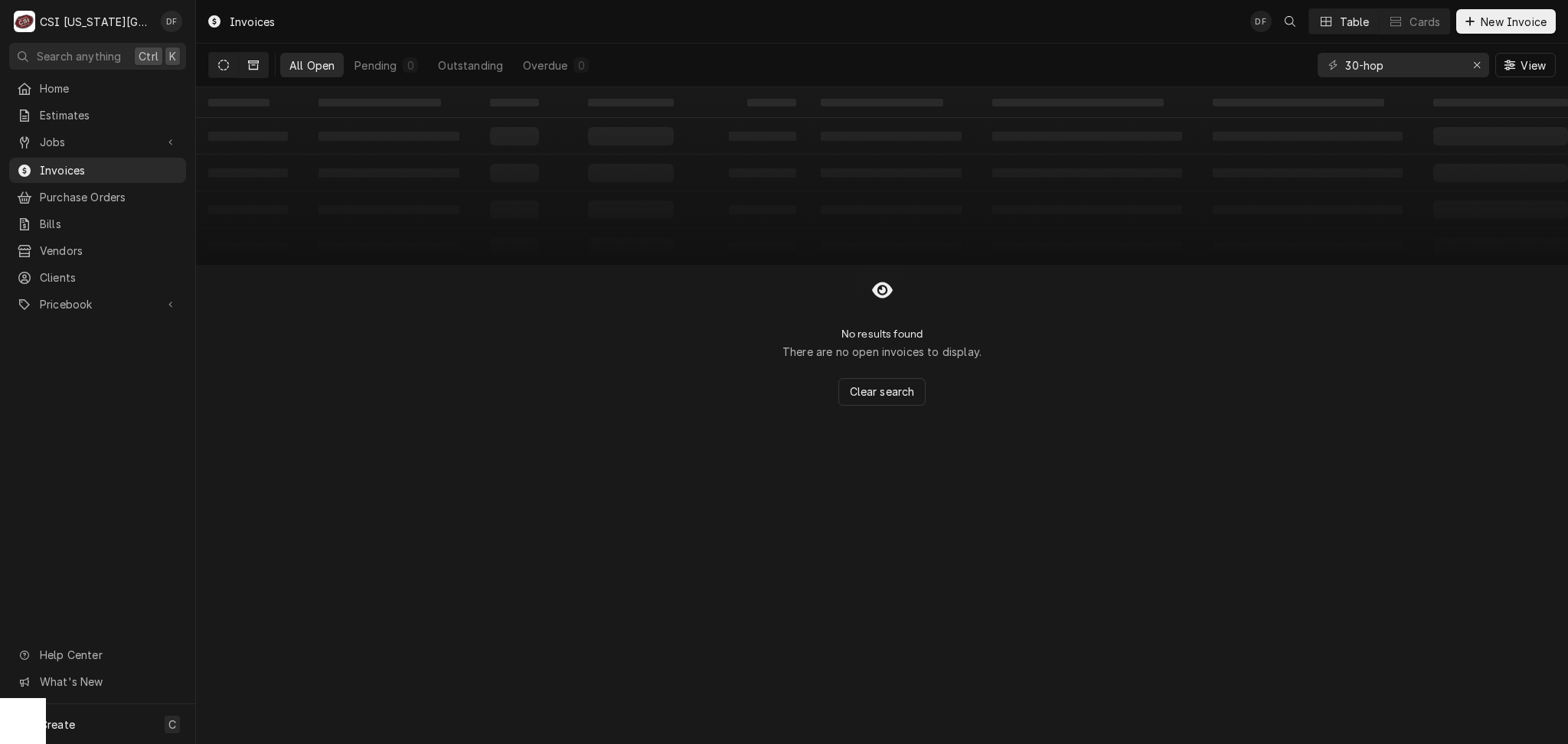
click at [260, 65] on button "Dynamic Content Wrapper" at bounding box center [253, 65] width 29 height 24
drag, startPoint x: 1417, startPoint y: 72, endPoint x: 1303, endPoint y: 71, distance: 114.0
click at [1303, 71] on div "All Closed 0 Paid 0 Voided 0 Forgiven 0 30-hop View" at bounding box center [882, 65] width 1347 height 43
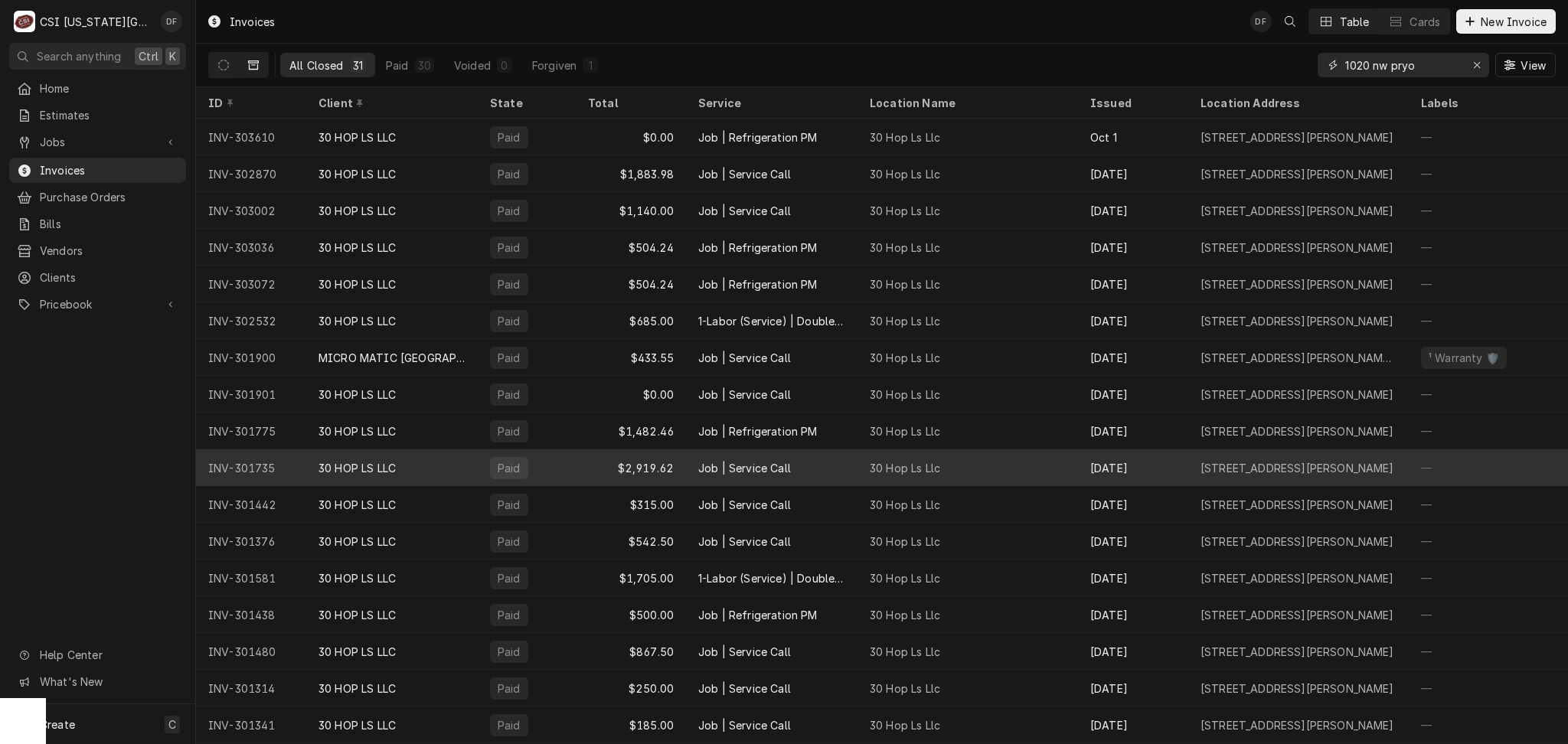
type input "1020 nw pryo"
click at [679, 466] on div "$2,919.62" at bounding box center [631, 468] width 111 height 37
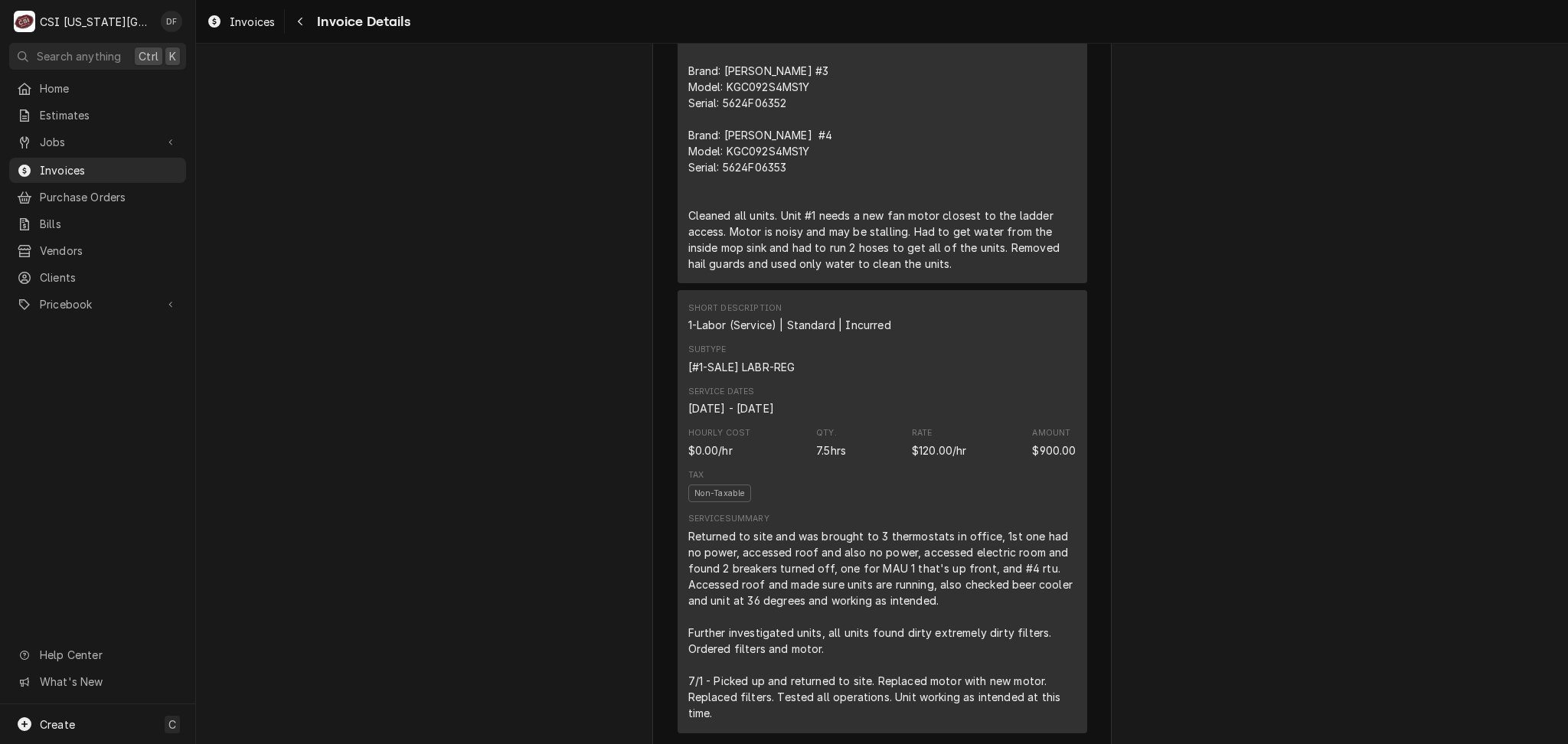
scroll to position [1532, 0]
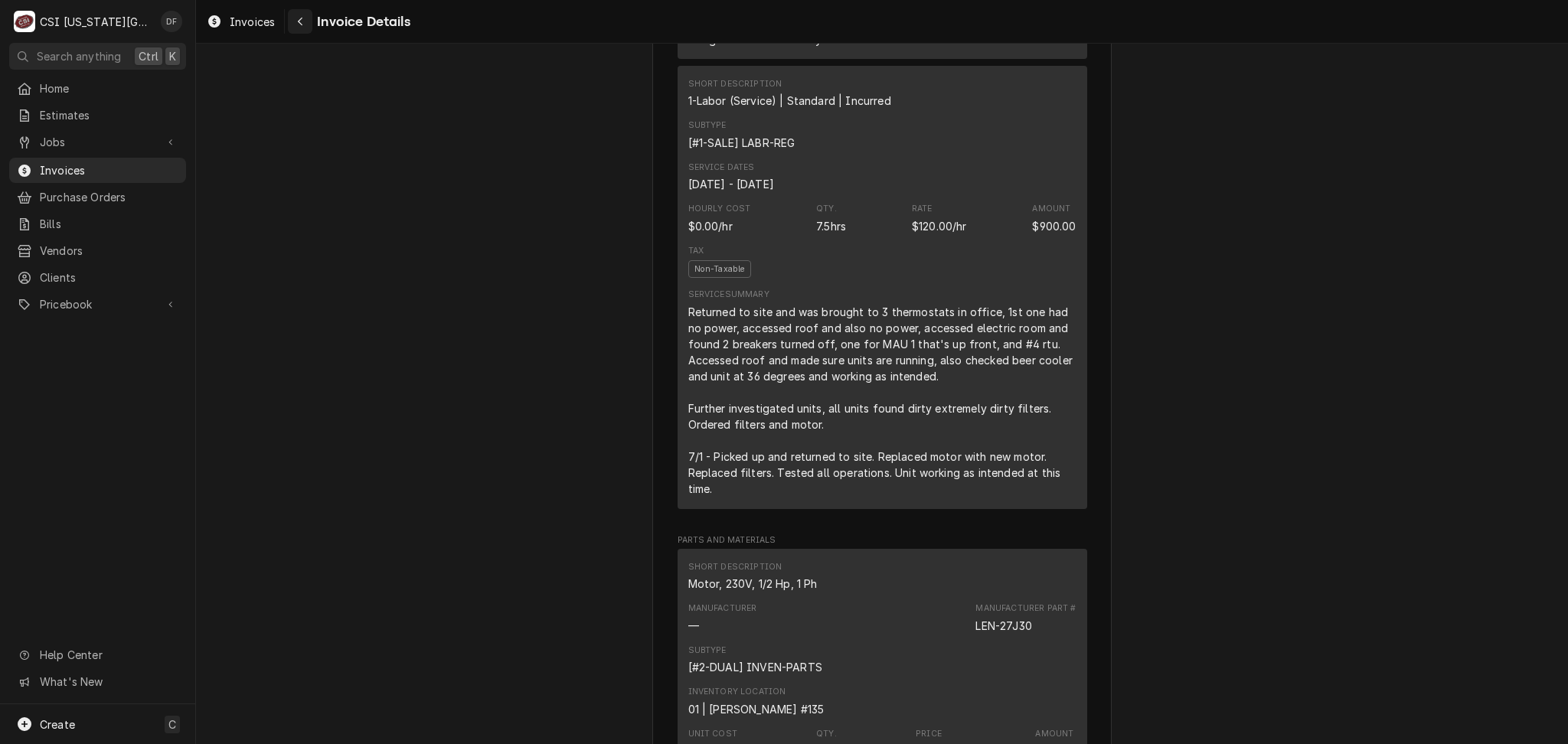
click at [303, 17] on div "Navigate back" at bounding box center [300, 21] width 15 height 15
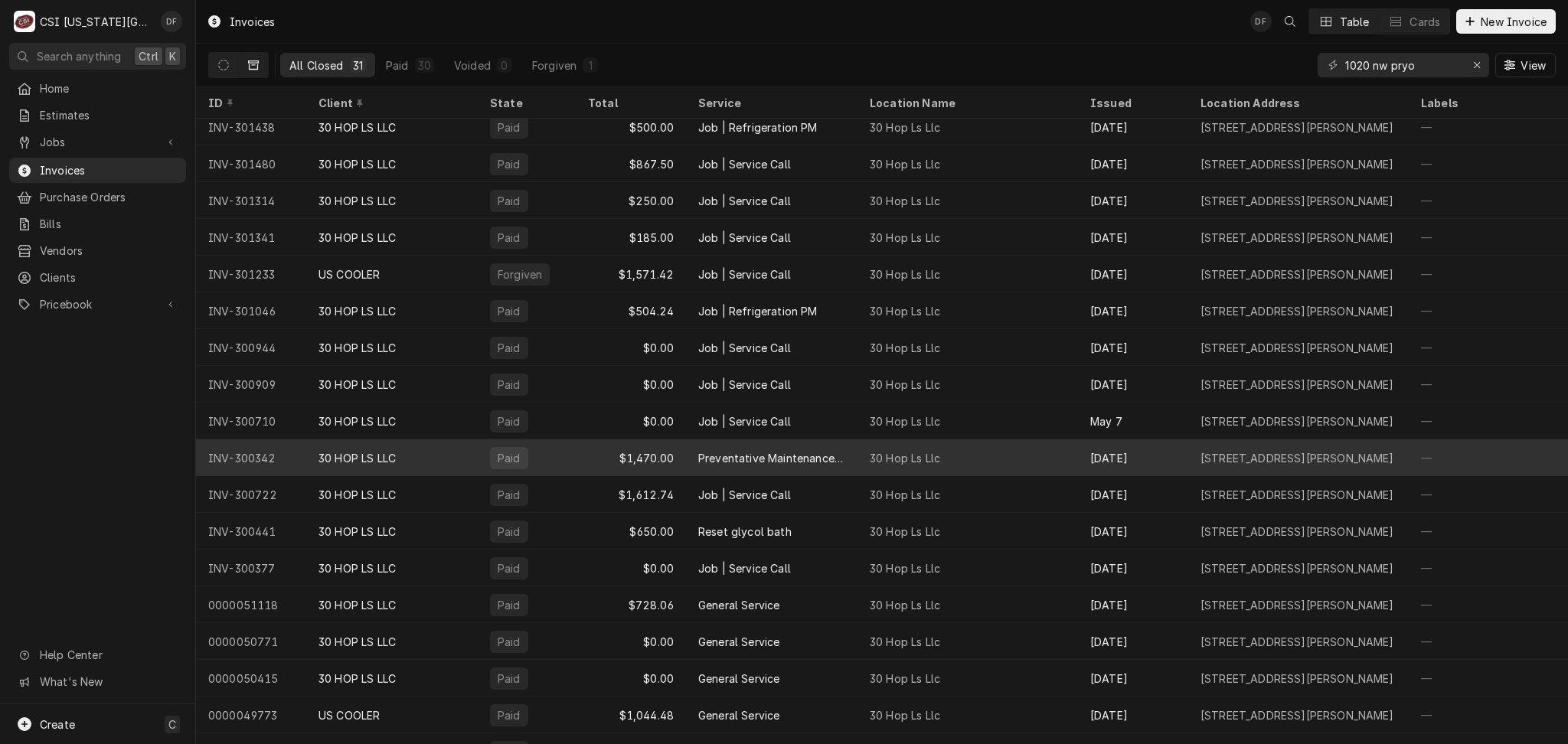
scroll to position [525, 0]
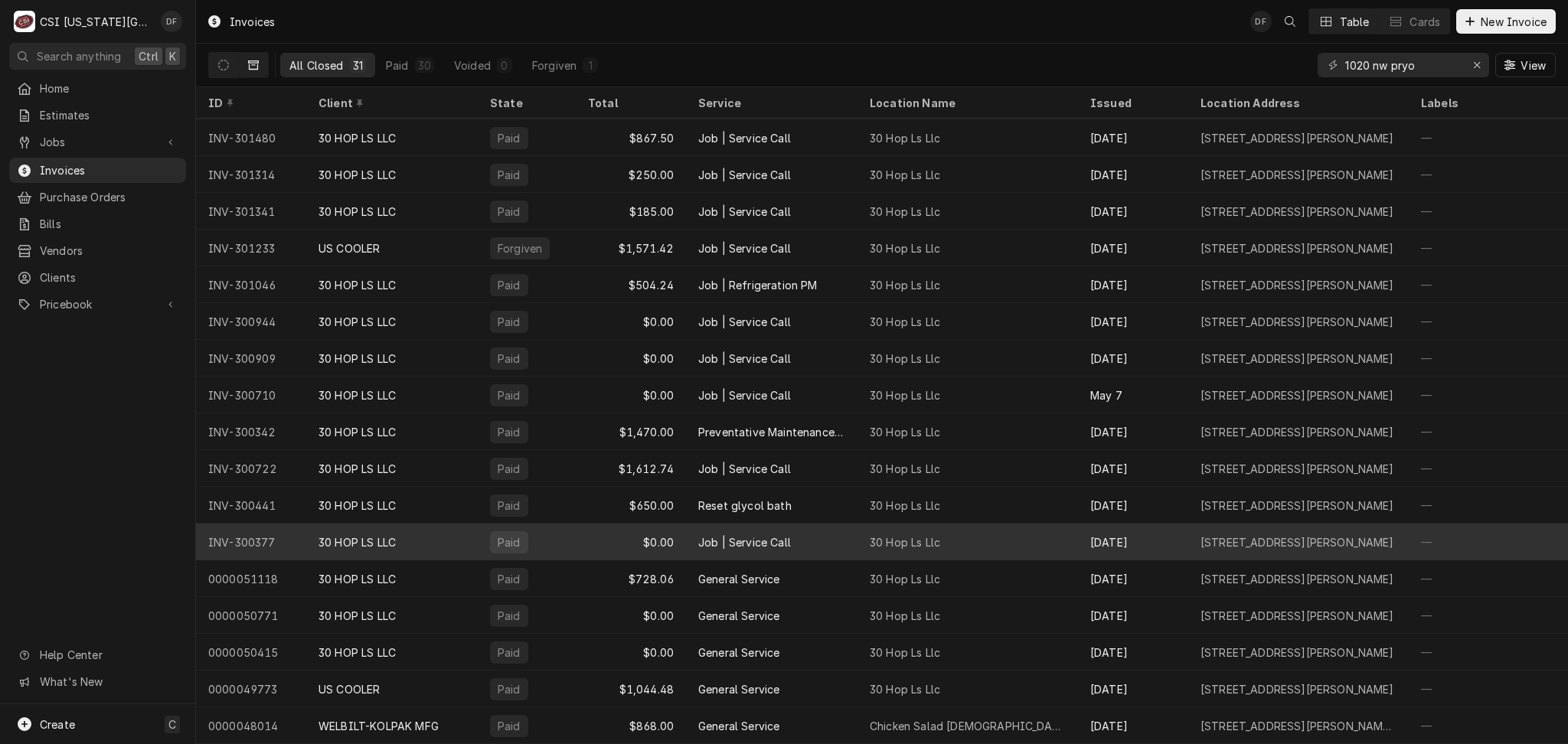
click at [1032, 533] on div "30 Hop Ls Llc" at bounding box center [967, 542] width 220 height 37
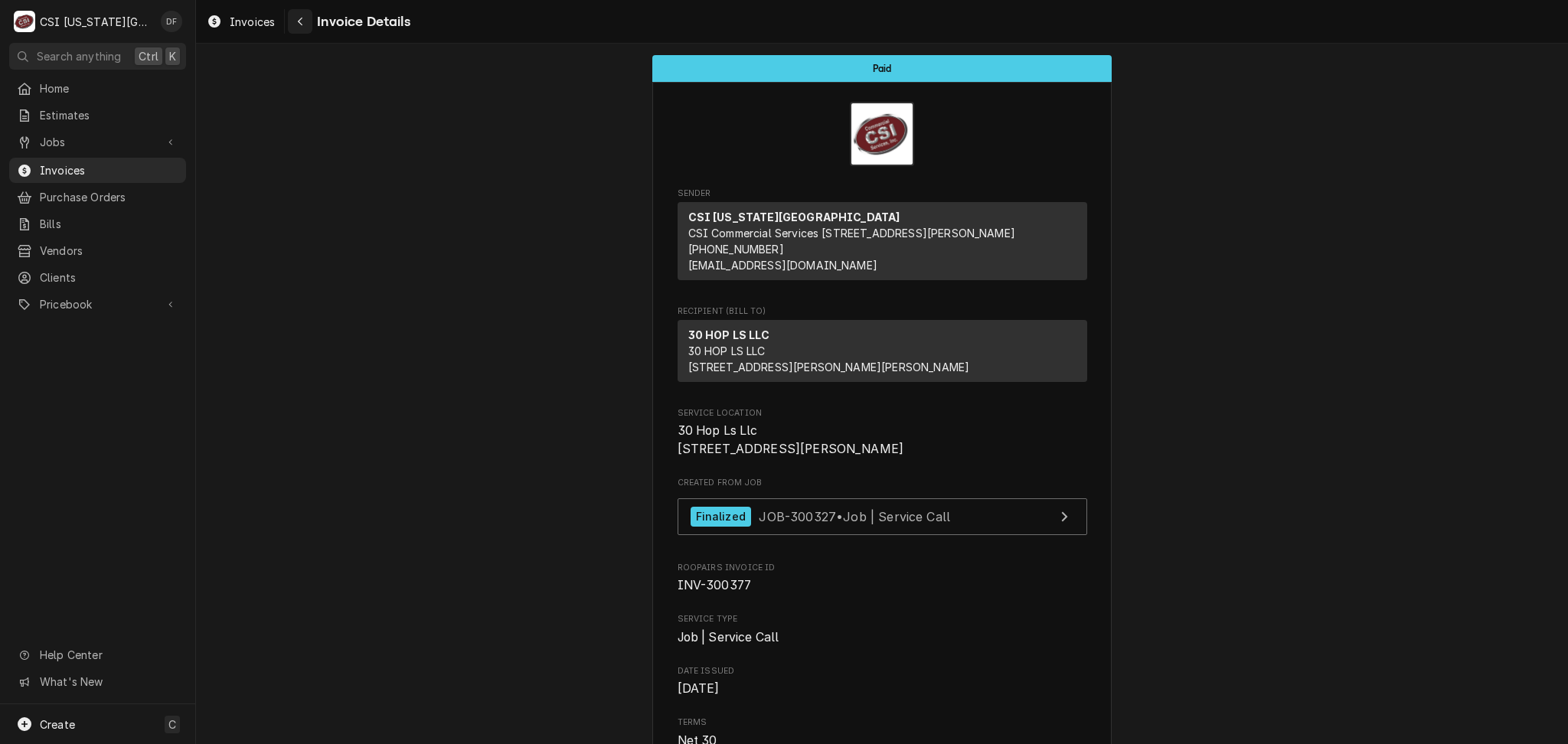
click at [301, 23] on icon "Navigate back" at bounding box center [300, 21] width 7 height 10
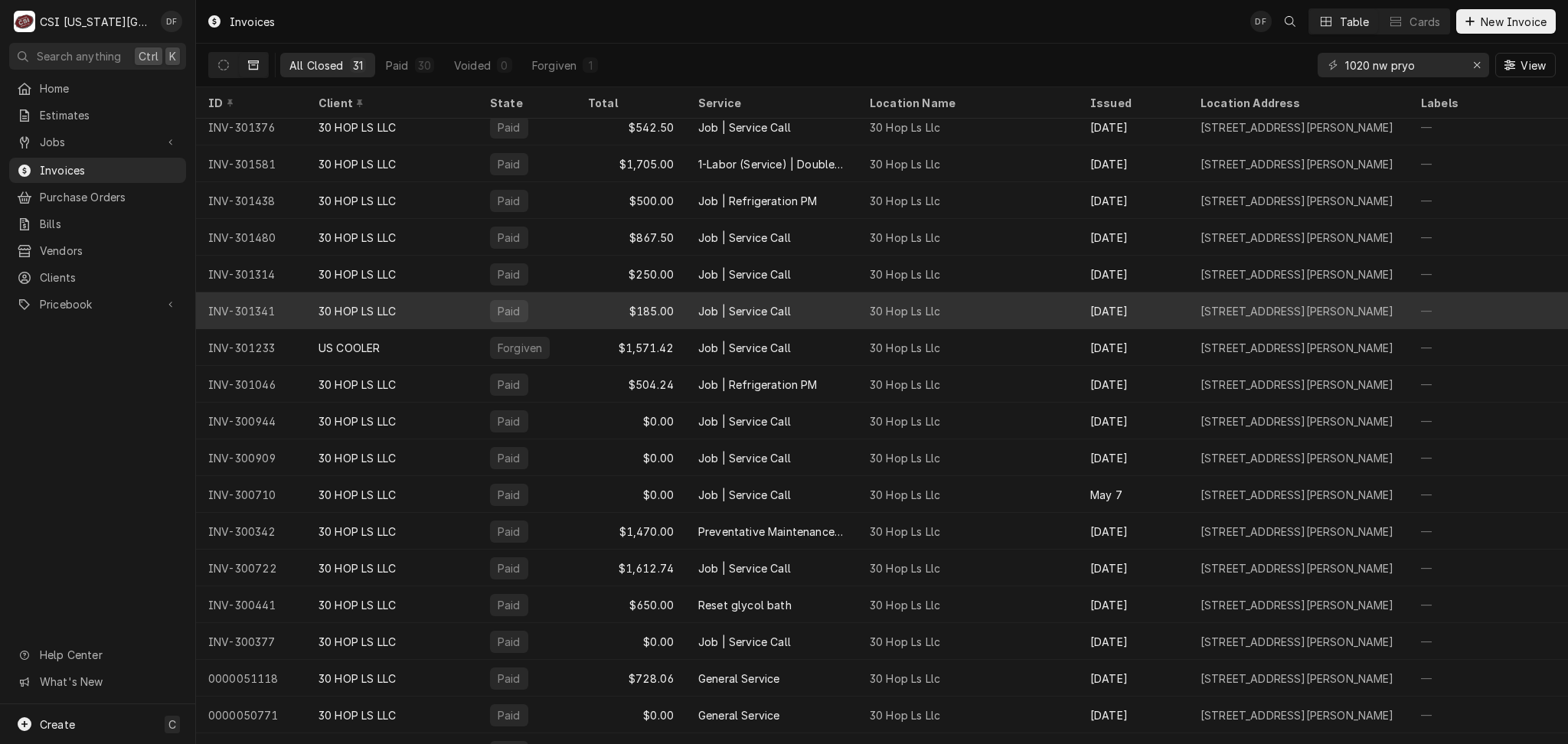
scroll to position [525, 0]
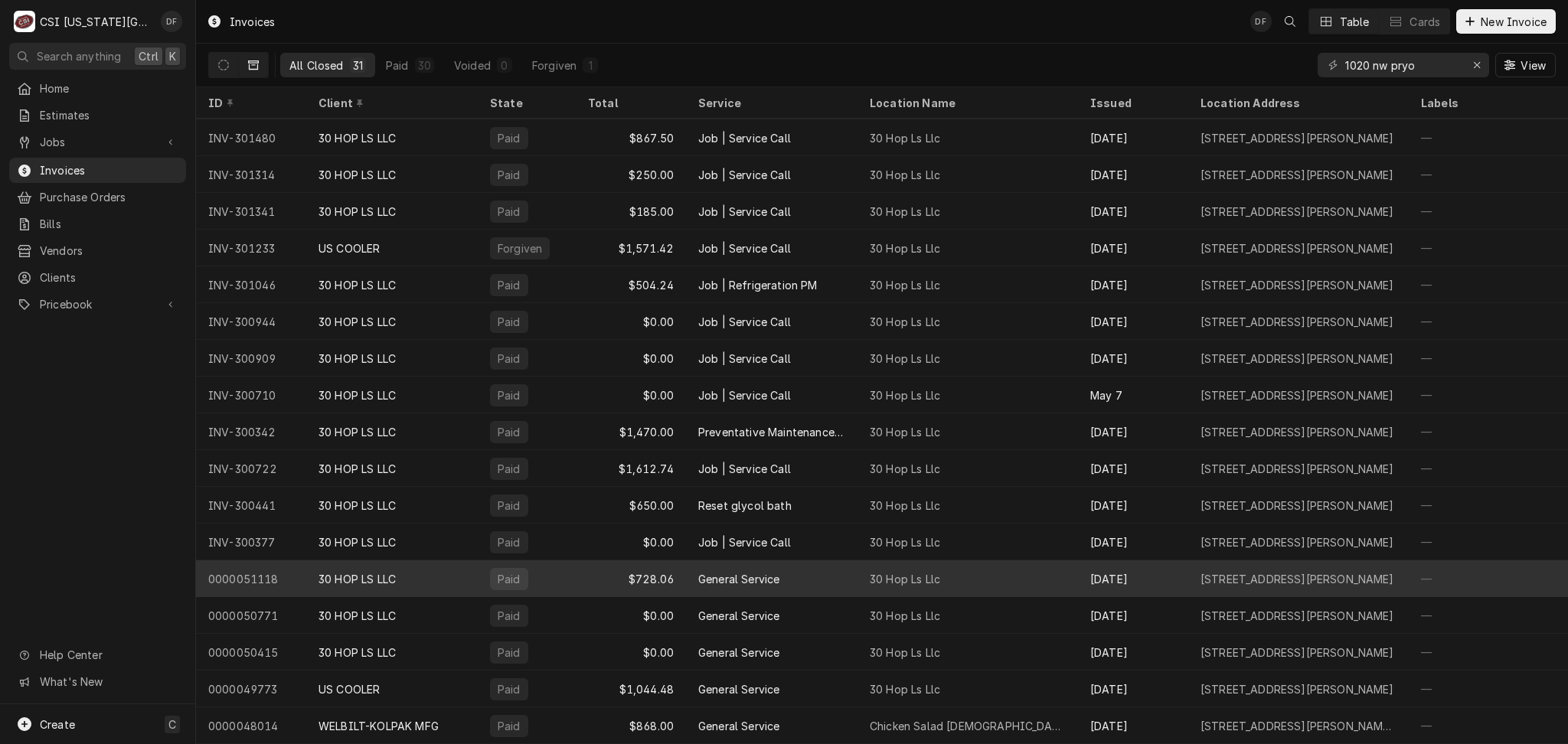
click at [770, 571] on div "General Service" at bounding box center [738, 579] width 81 height 16
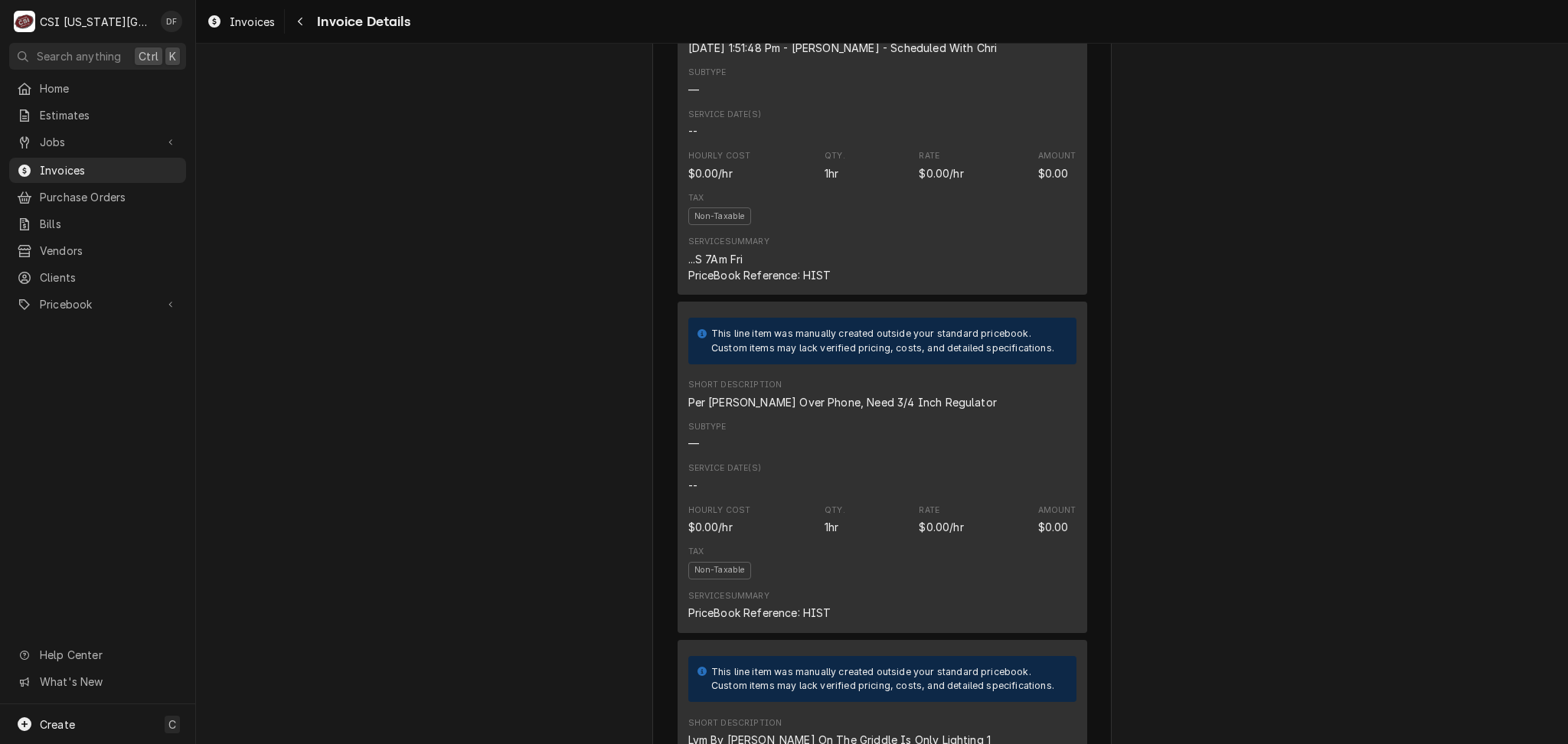
scroll to position [1940, 0]
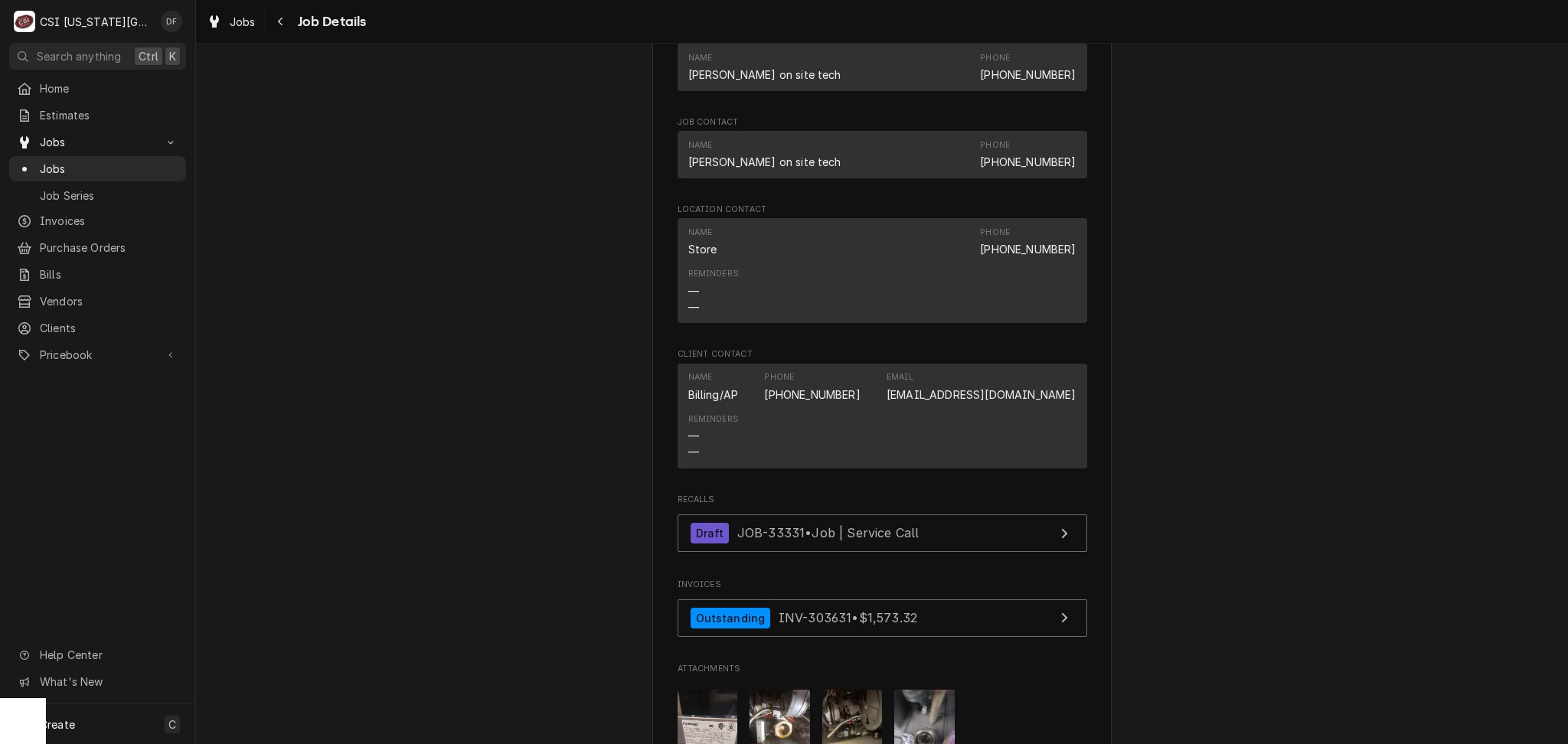
scroll to position [1026, 0]
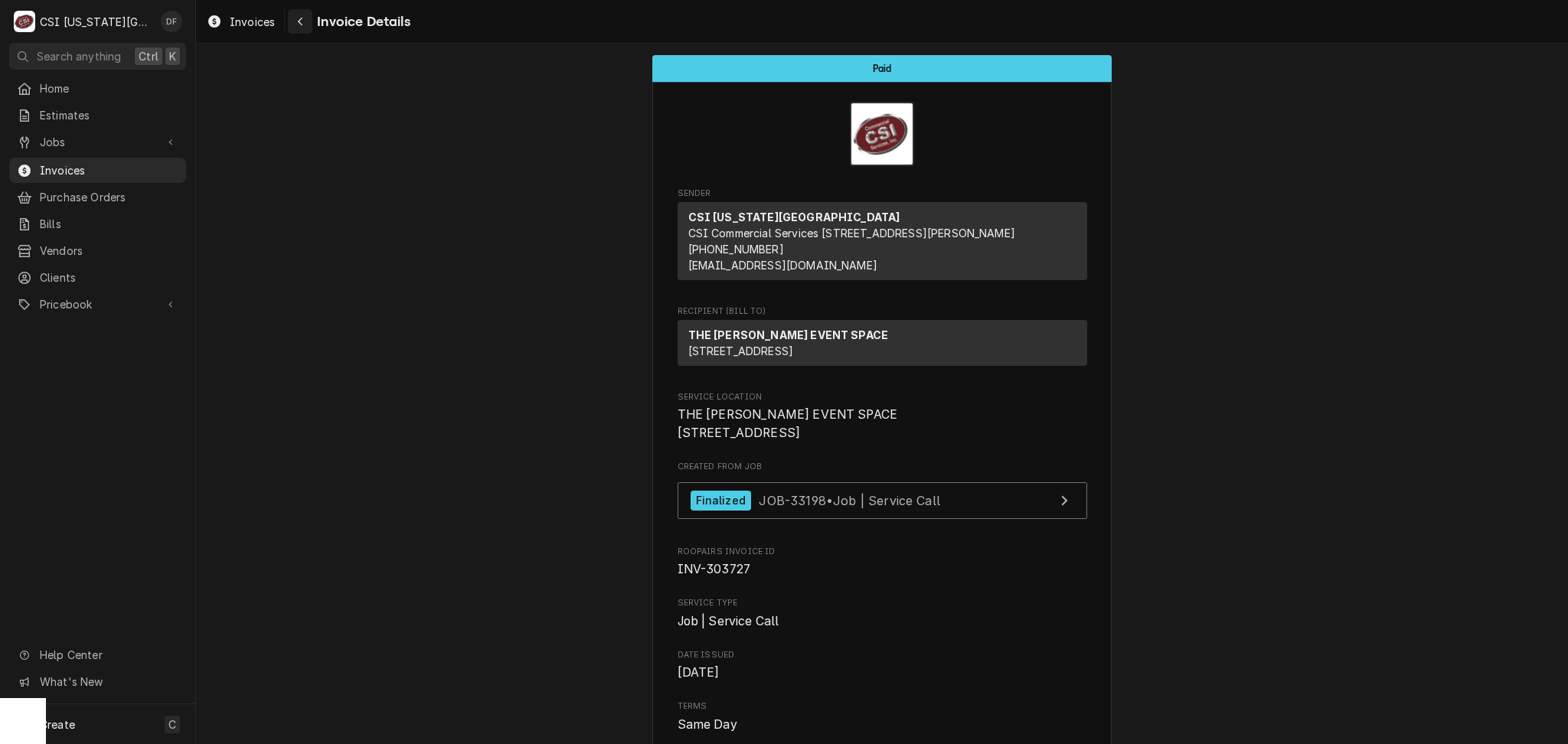
click at [294, 23] on div "Navigate back" at bounding box center [300, 21] width 15 height 15
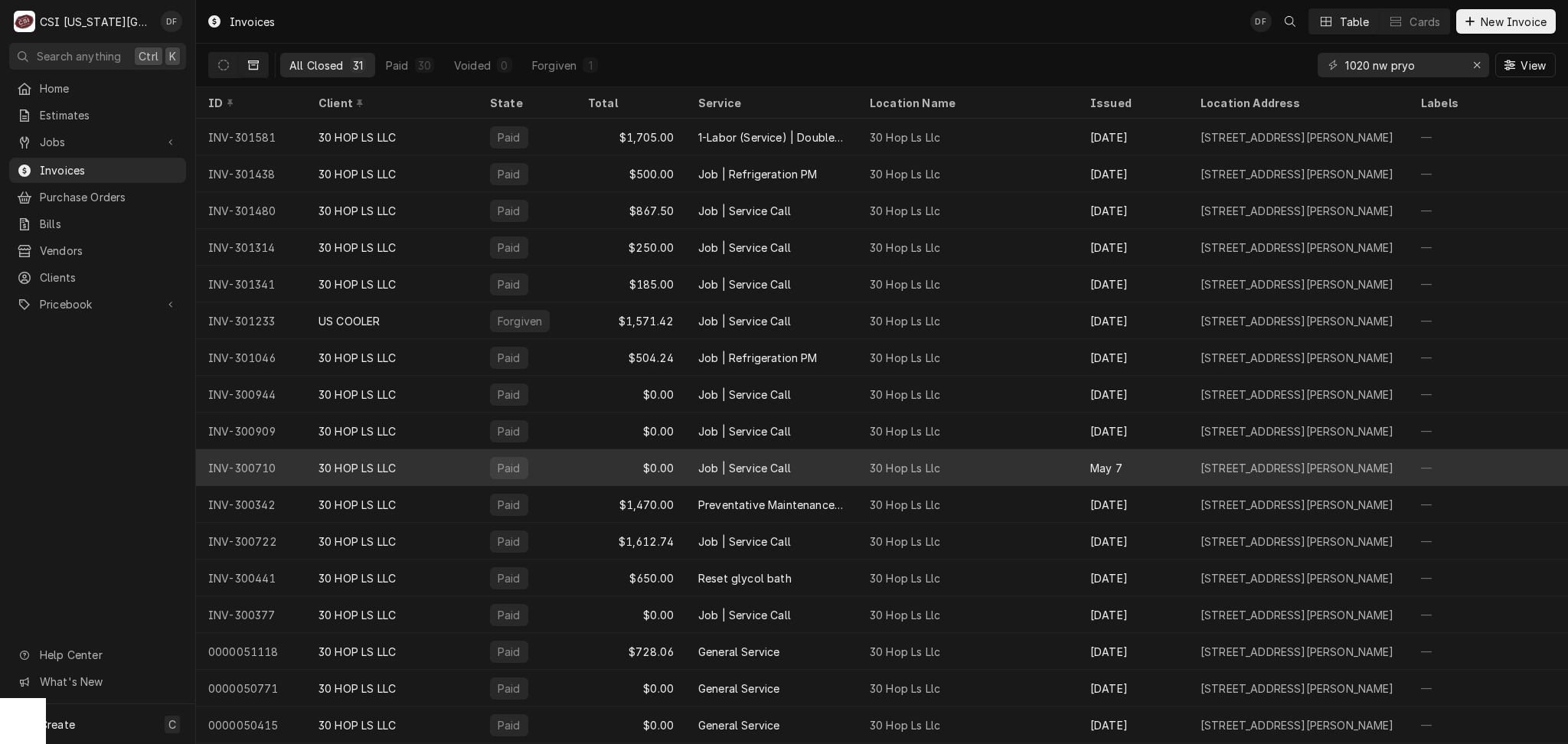
scroll to position [423, 0]
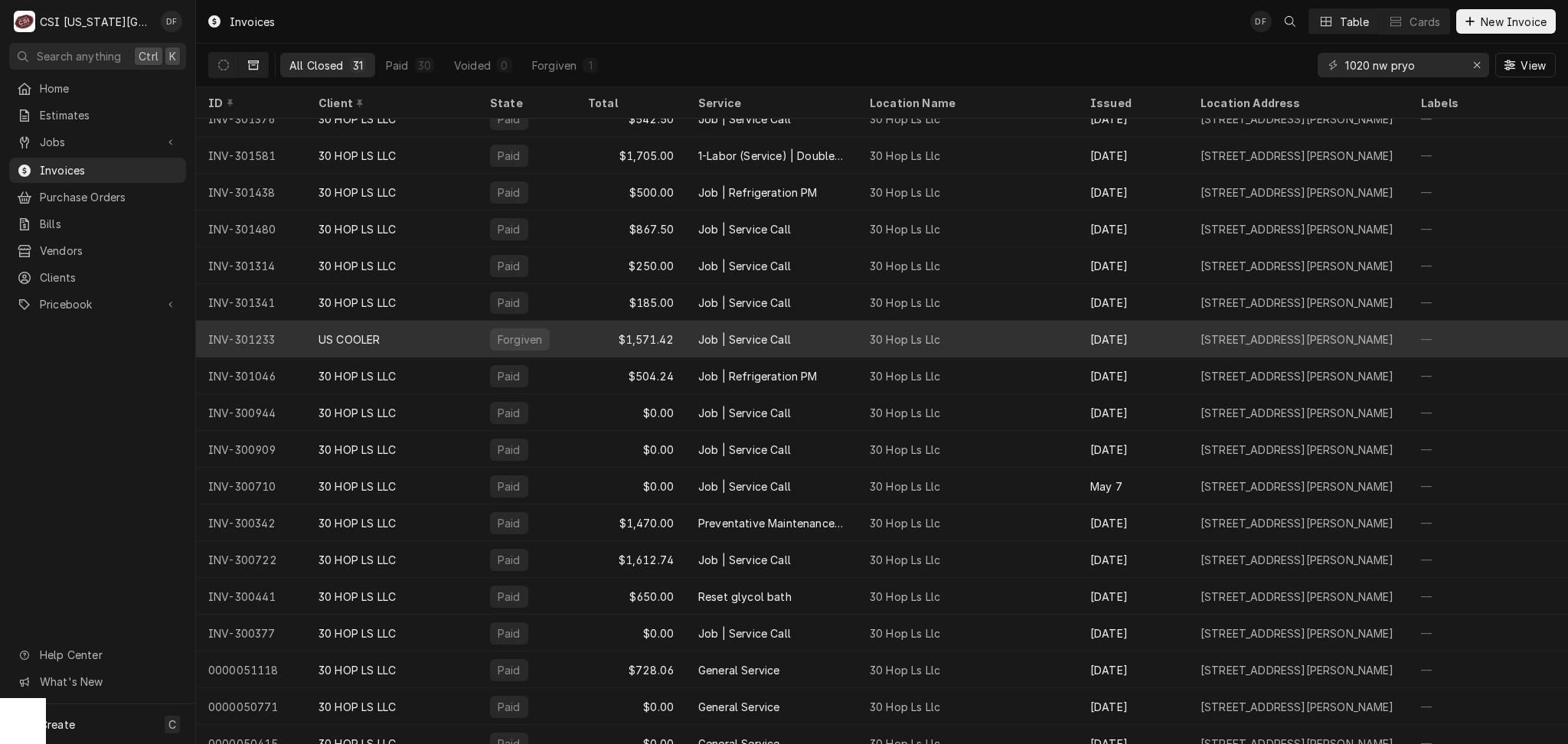
click at [762, 338] on div "Job | Service Call" at bounding box center [744, 340] width 93 height 16
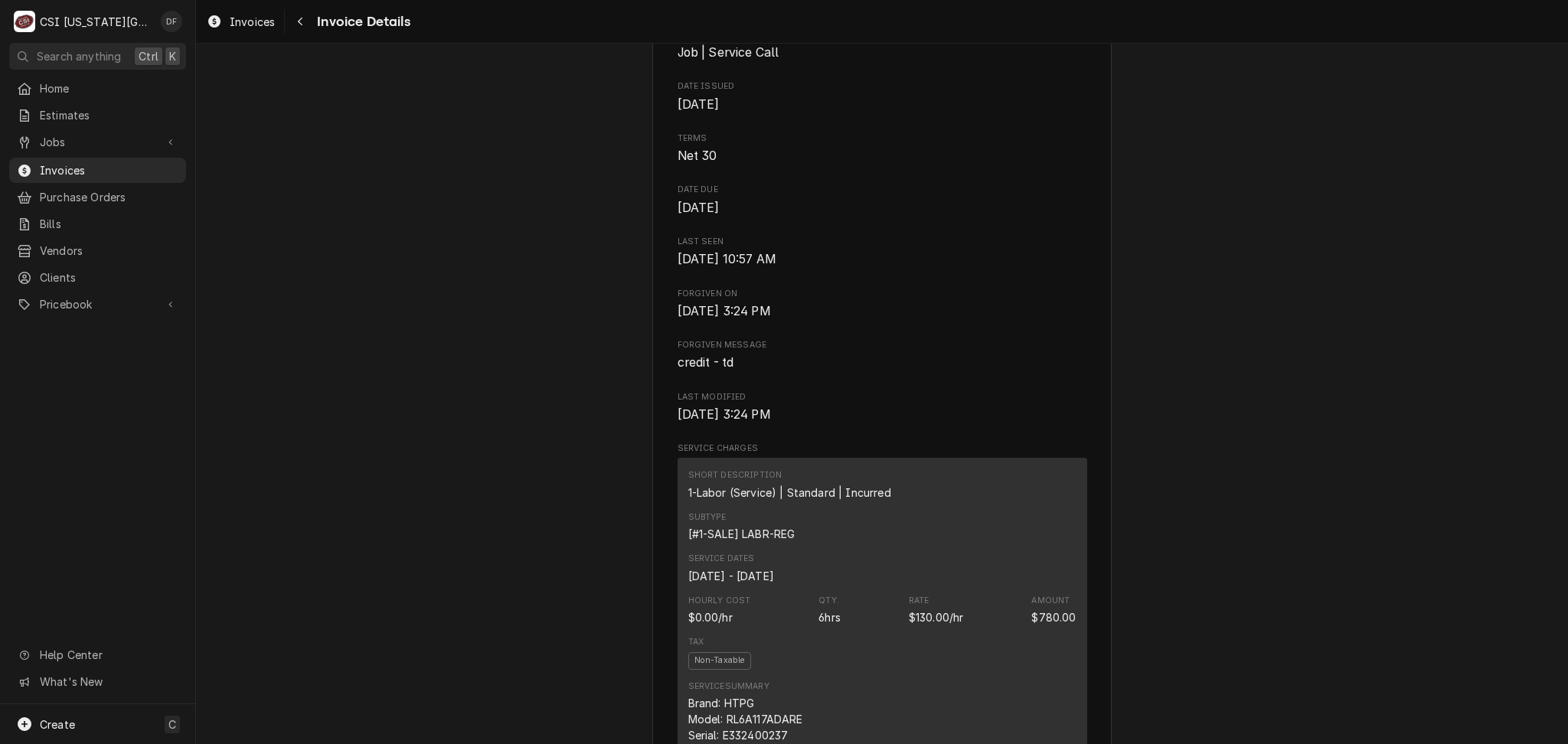
scroll to position [203, 0]
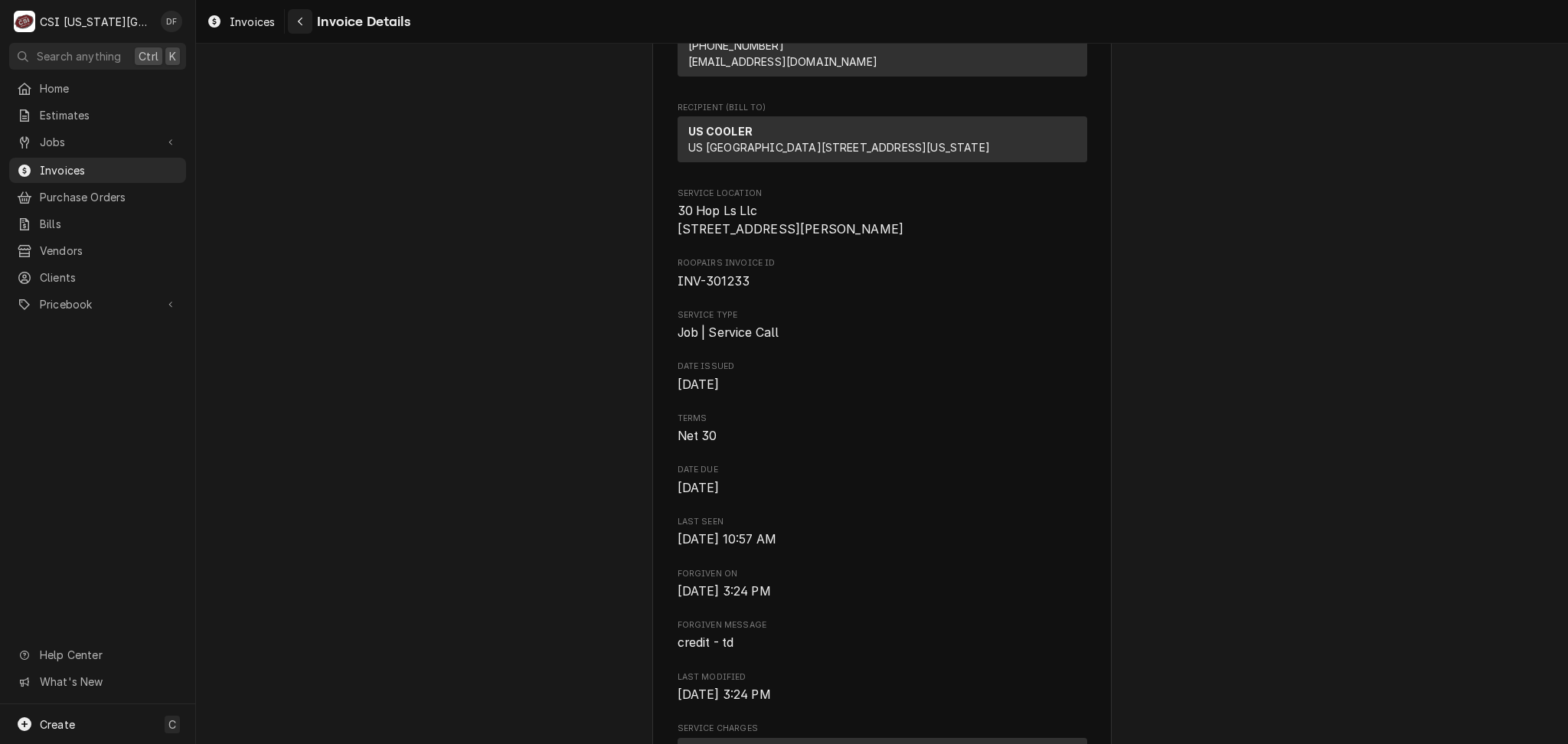
click at [300, 26] on icon "Navigate back" at bounding box center [300, 21] width 7 height 10
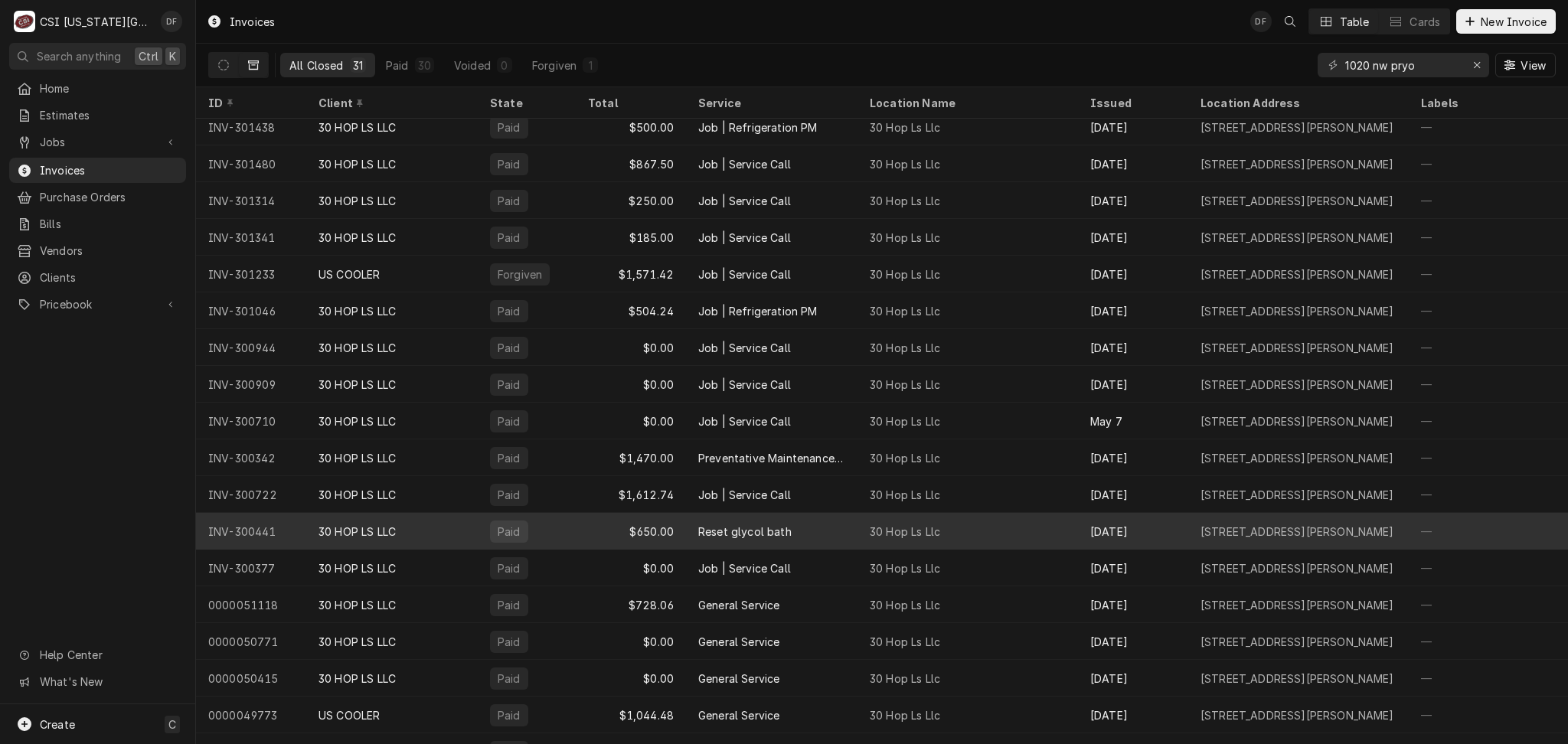
scroll to position [525, 0]
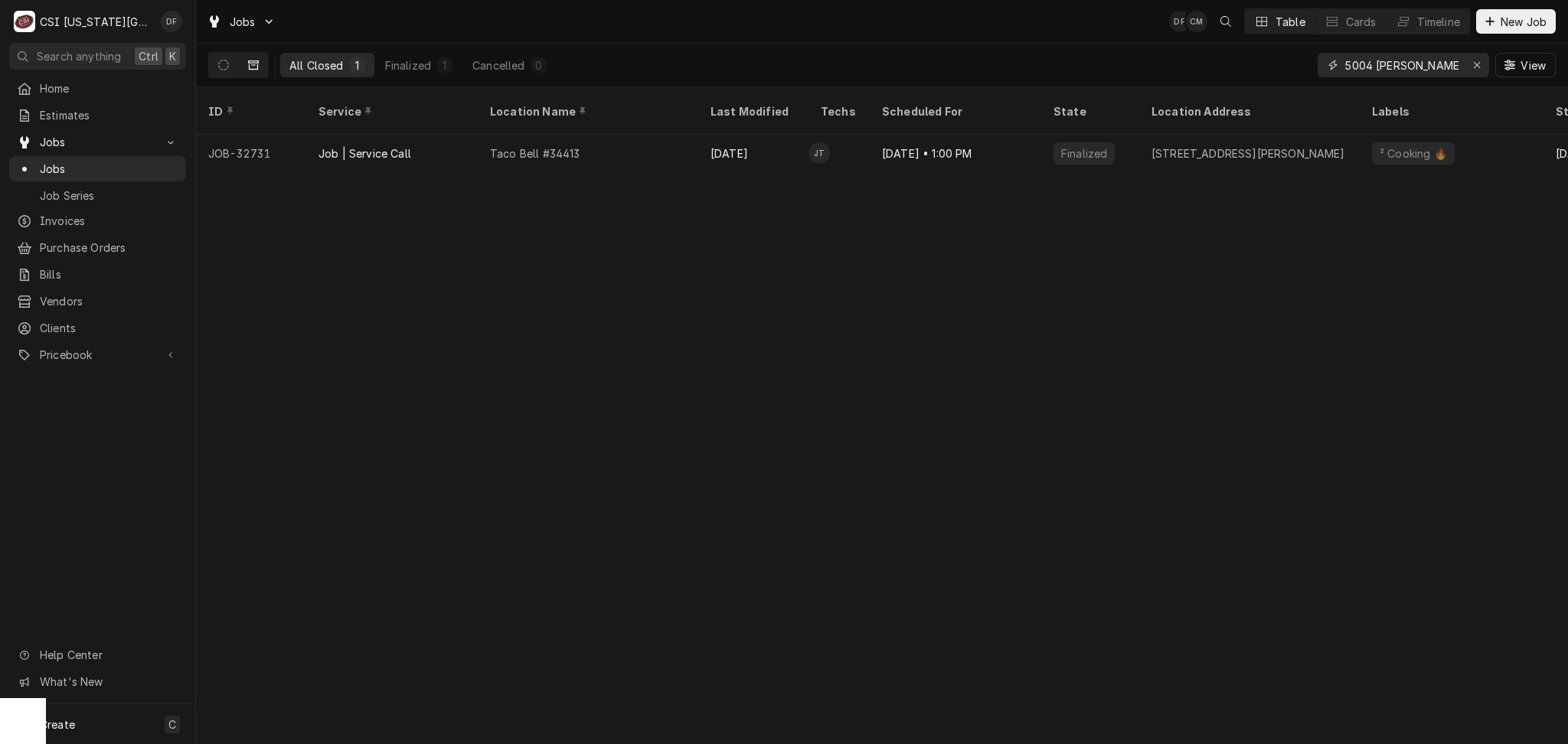
drag, startPoint x: 1427, startPoint y: 66, endPoint x: 1266, endPoint y: 68, distance: 161.0
click at [1266, 68] on div "All Closed 1 Finalized 1 Cancelled 0 5004 roe View" at bounding box center [882, 65] width 1347 height 43
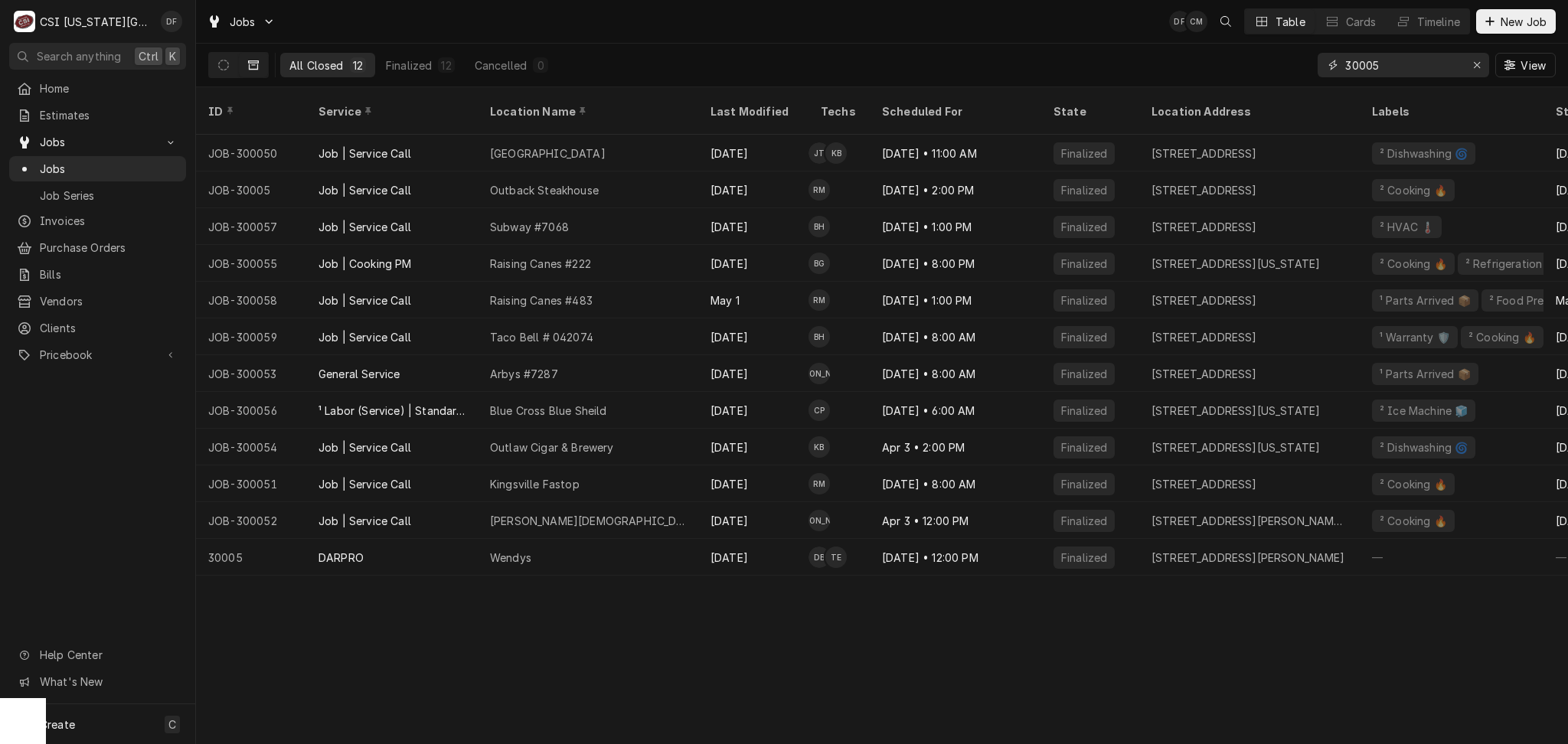
click at [1364, 64] on input "30005" at bounding box center [1402, 65] width 115 height 24
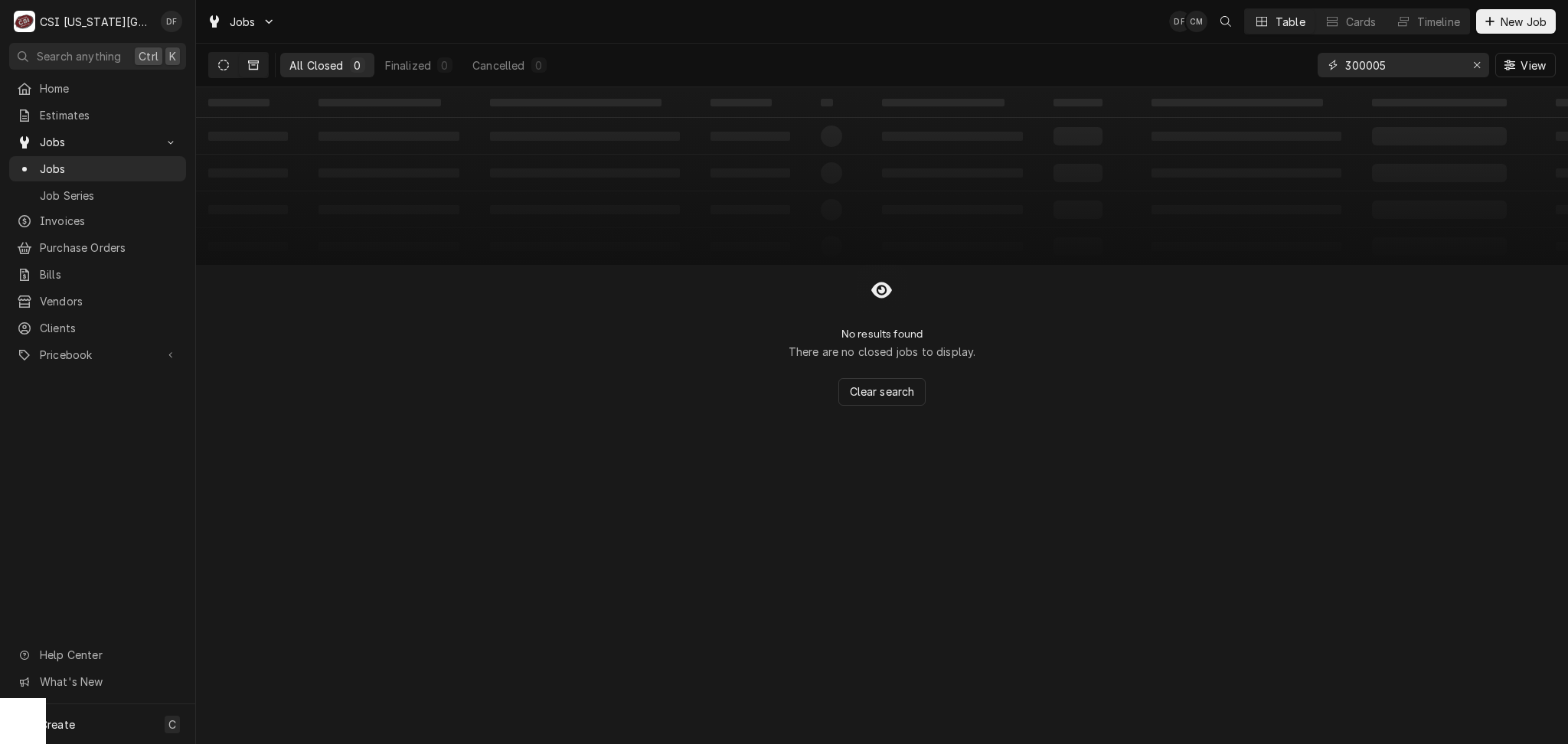
type input "300005"
click at [224, 68] on icon "Dynamic Content Wrapper" at bounding box center [223, 65] width 10 height 10
drag, startPoint x: 1391, startPoint y: 64, endPoint x: 1333, endPoint y: 66, distance: 58.0
click at [1333, 66] on div "300005" at bounding box center [1403, 65] width 172 height 24
click at [1416, 64] on input "300005" at bounding box center [1402, 65] width 115 height 24
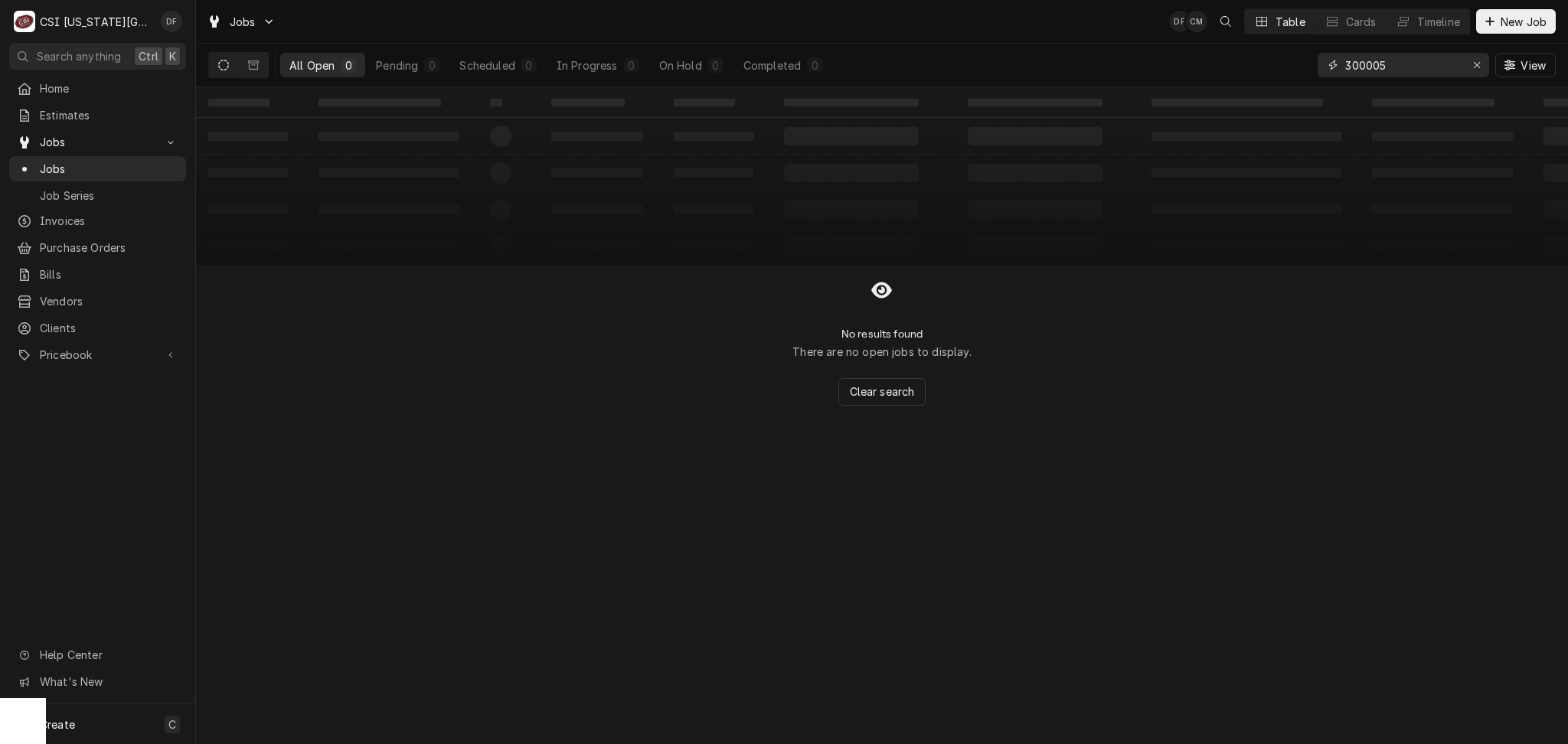
drag, startPoint x: 1416, startPoint y: 64, endPoint x: 1295, endPoint y: 65, distance: 121.0
click at [1295, 65] on div "All Open 0 Pending 0 Scheduled 0 In Progress 0 On Hold 0 Completed 0 300005 View" at bounding box center [882, 65] width 1347 height 43
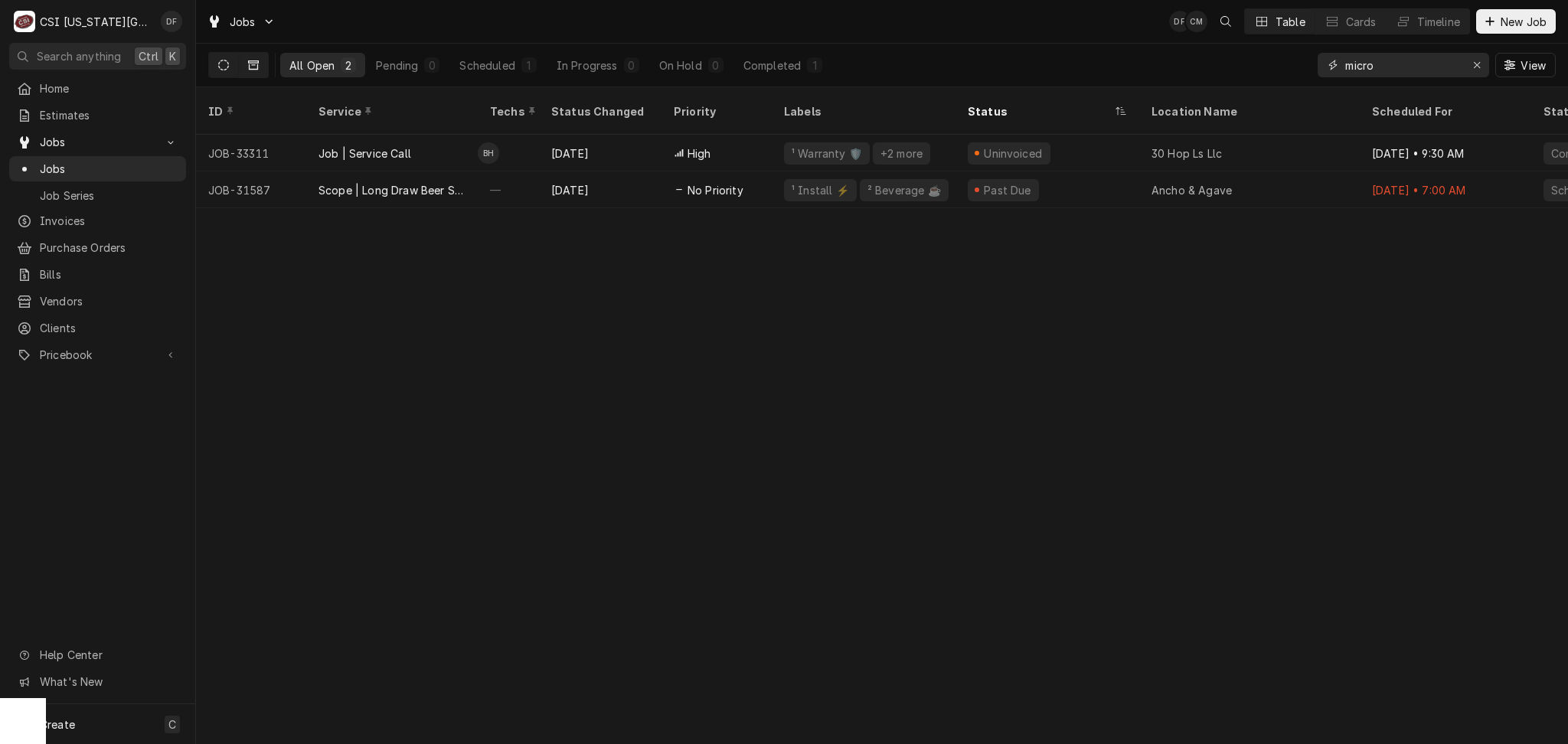
type input "micro"
click at [257, 66] on icon "Dynamic Content Wrapper" at bounding box center [252, 65] width 10 height 9
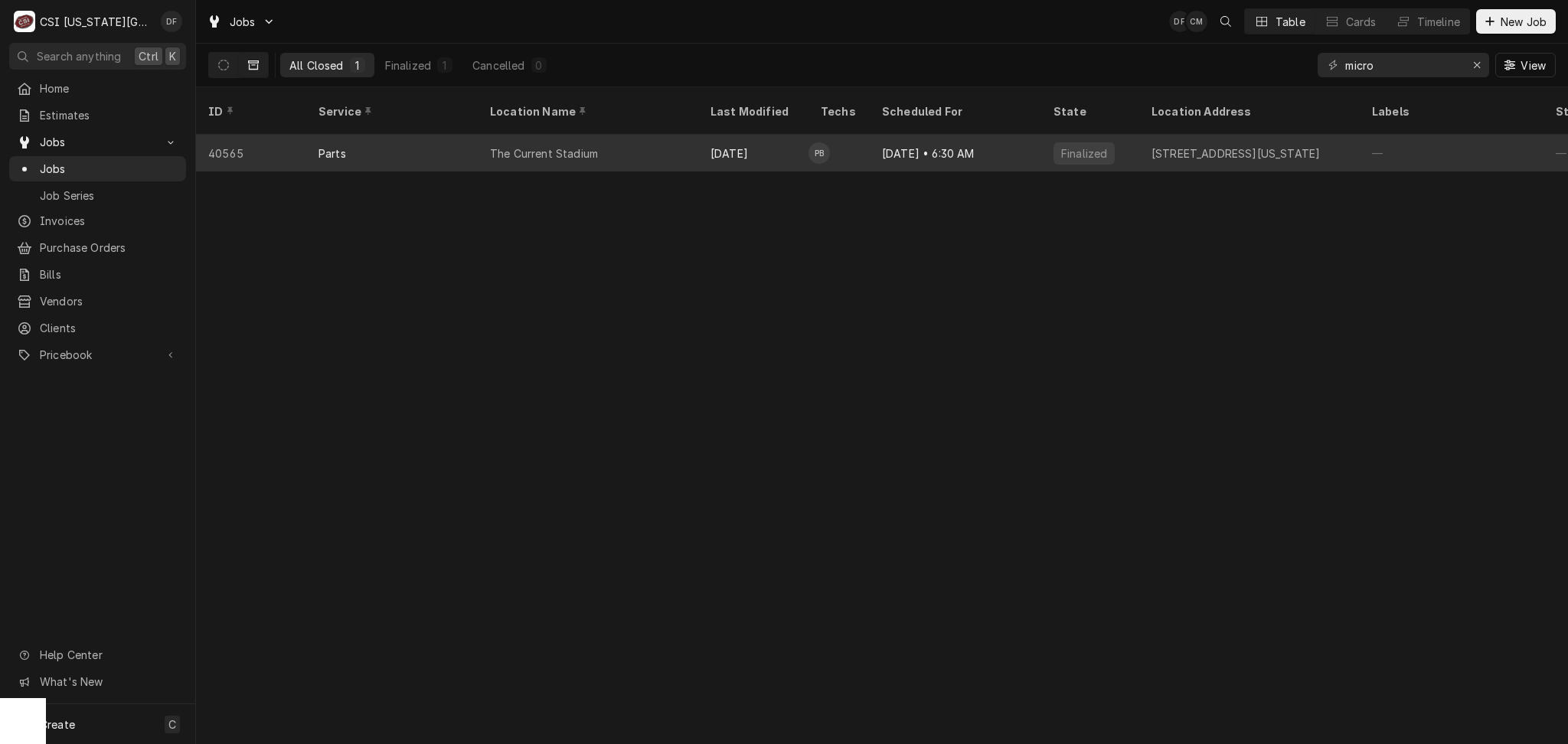
click at [1189, 145] on div "[STREET_ADDRESS][US_STATE]" at bounding box center [1235, 153] width 169 height 16
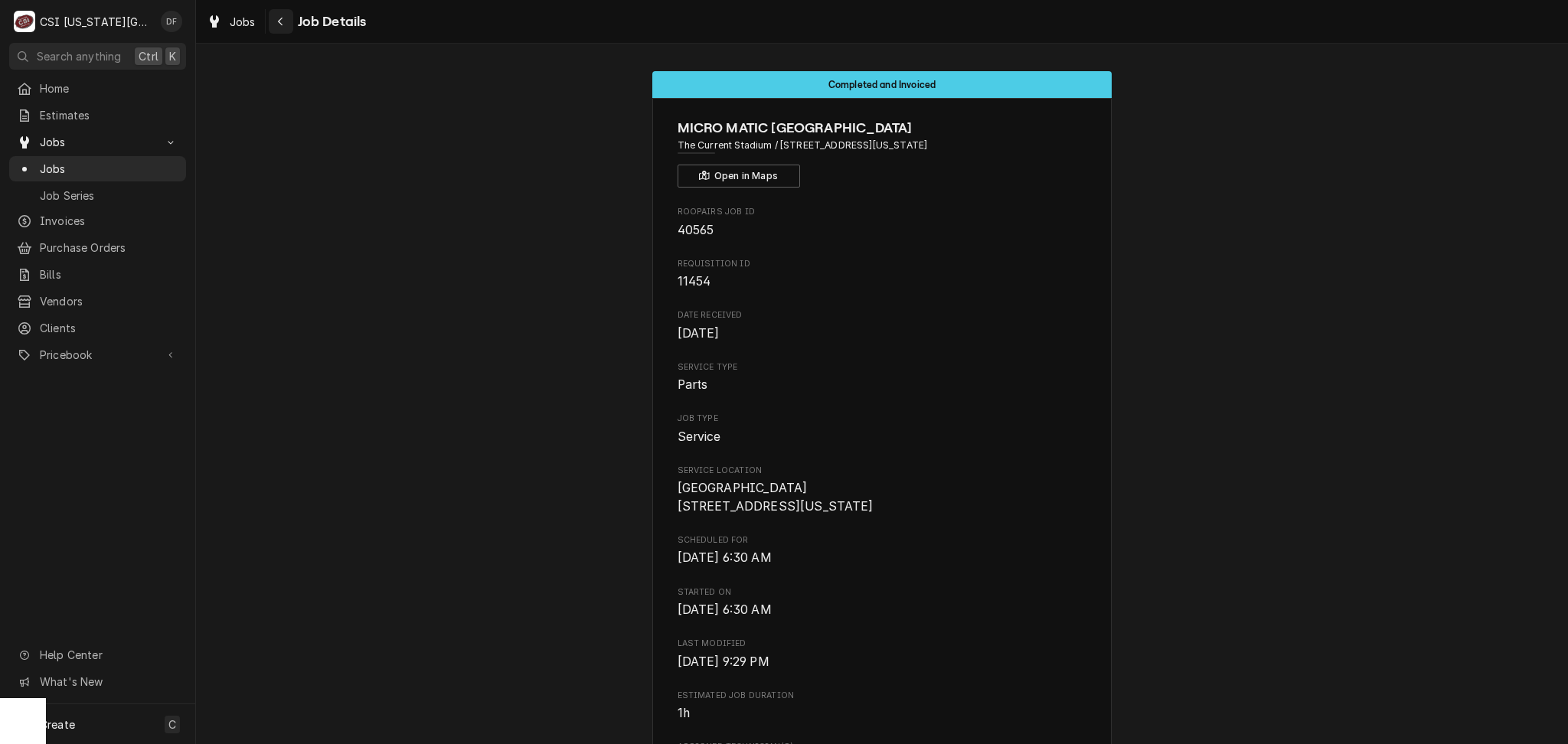
click at [275, 24] on div "Navigate back" at bounding box center [281, 21] width 15 height 15
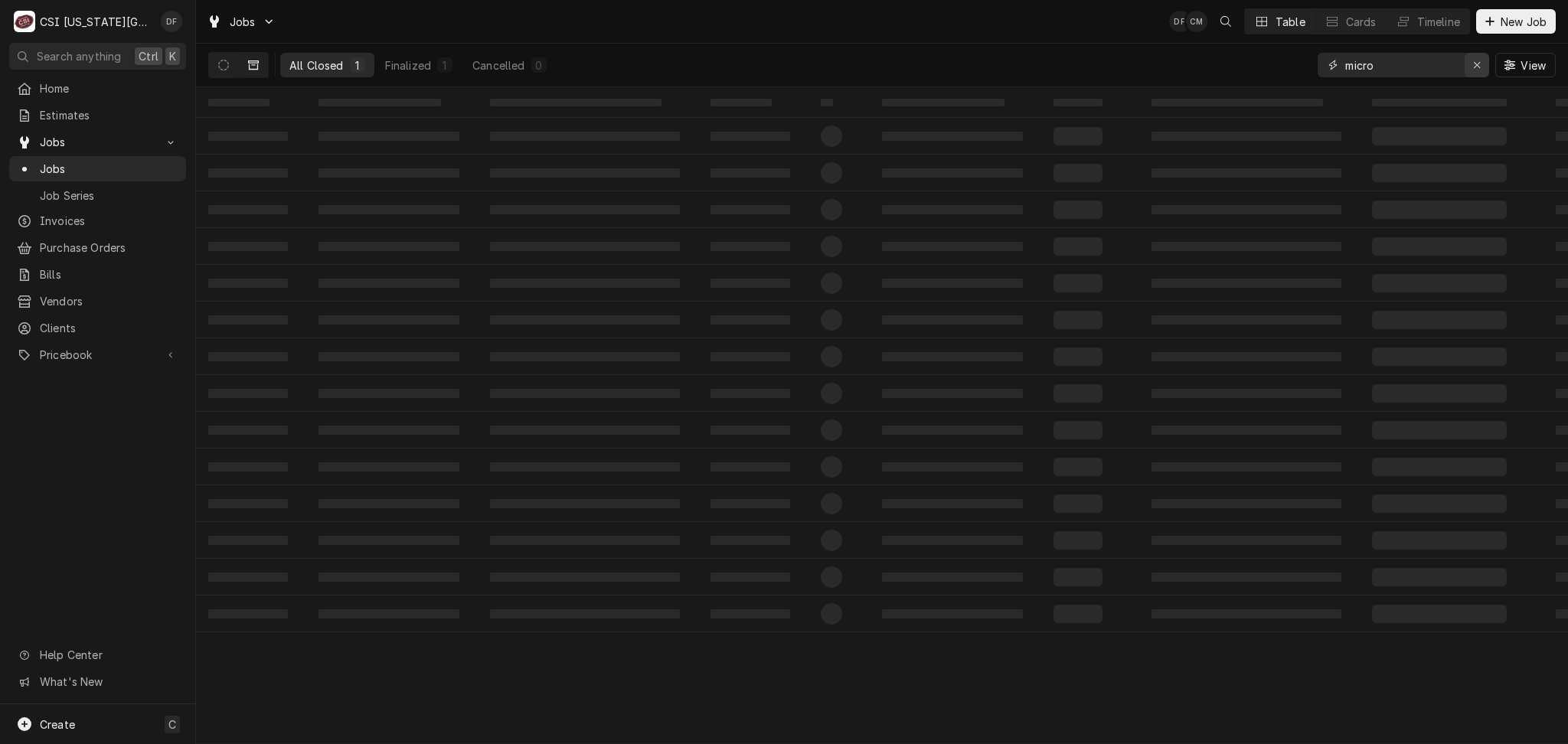
click at [1475, 63] on icon "Erase input" at bounding box center [1477, 65] width 8 height 10
